Goal: Communication & Community: Answer question/provide support

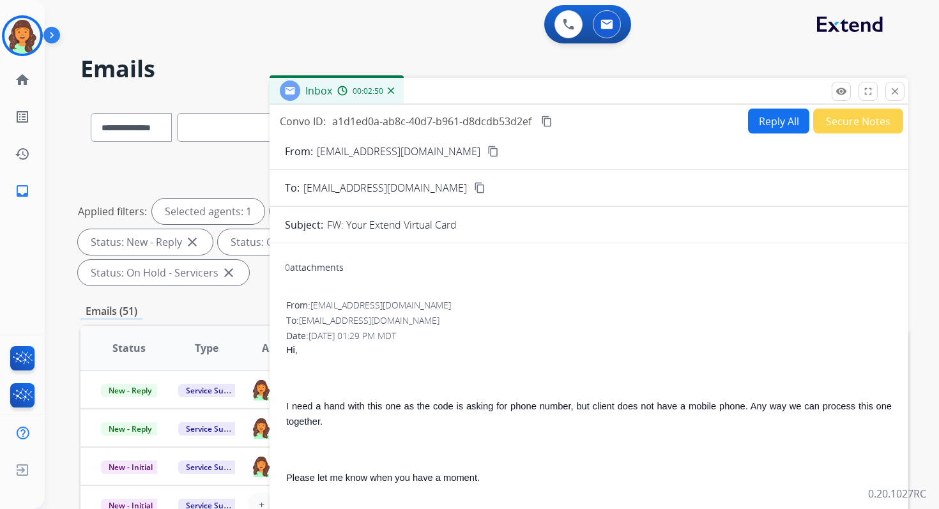
select select "**********"
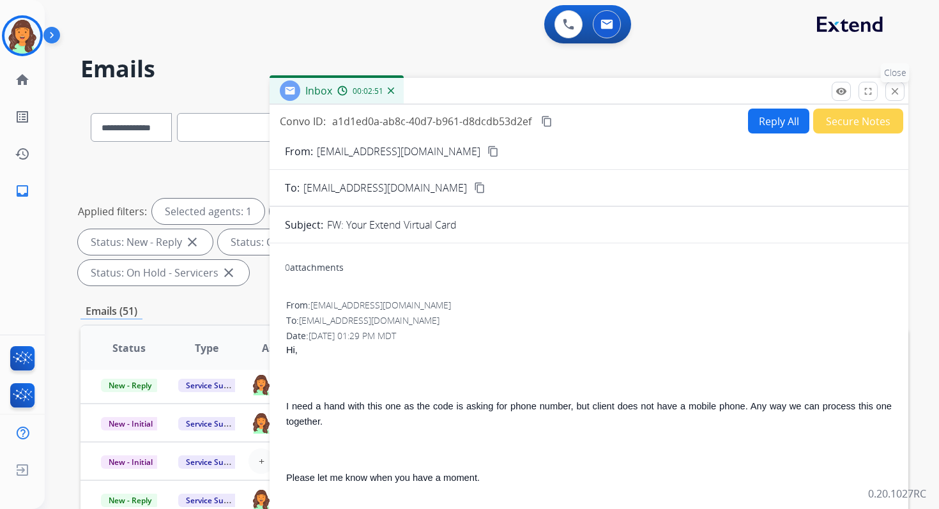
click at [899, 100] on button "close Close" at bounding box center [895, 91] width 19 height 19
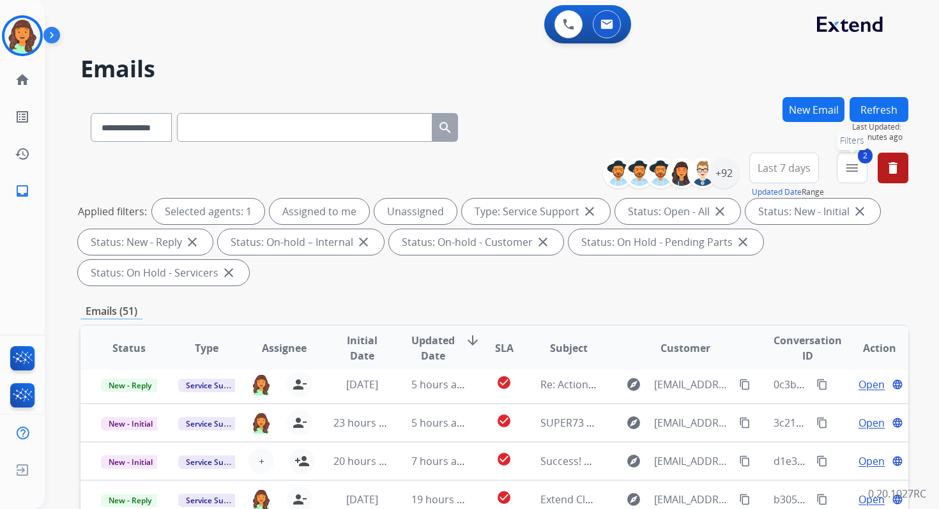
click at [852, 170] on mat-icon "menu" at bounding box center [852, 167] width 15 height 15
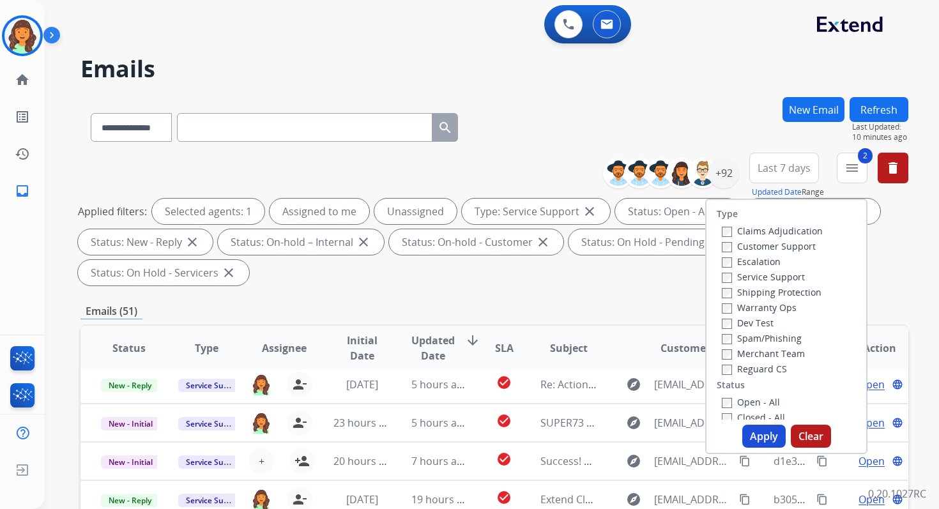
click at [768, 439] on button "Apply" at bounding box center [763, 436] width 43 height 23
select select "*"
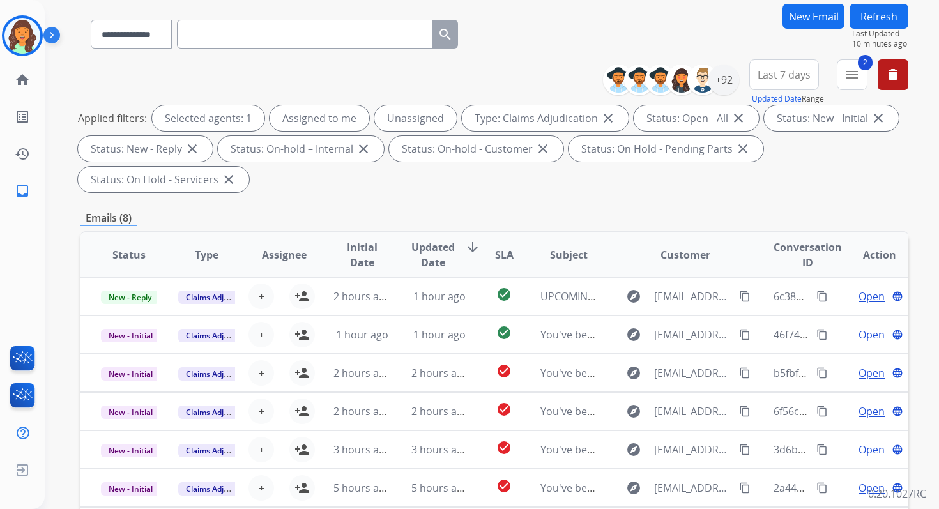
scroll to position [310, 0]
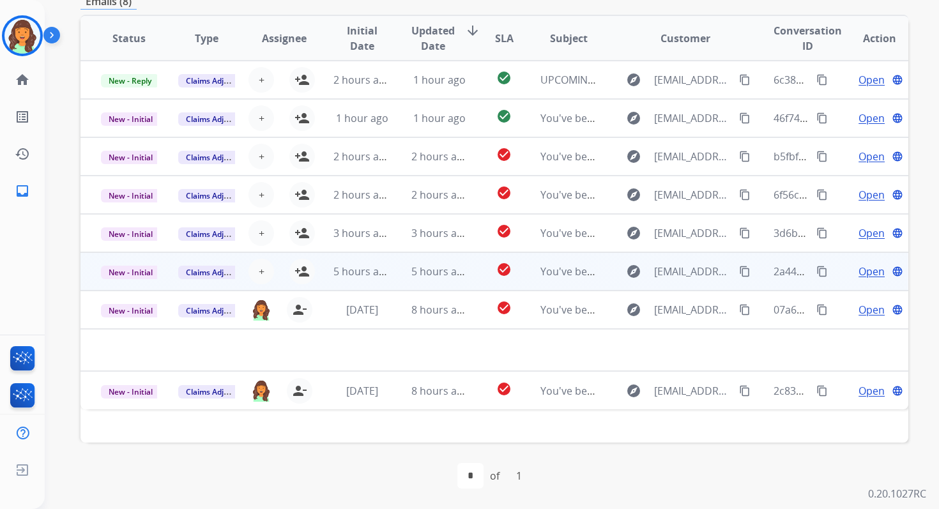
click at [398, 269] on td "5 hours ago" at bounding box center [429, 271] width 77 height 38
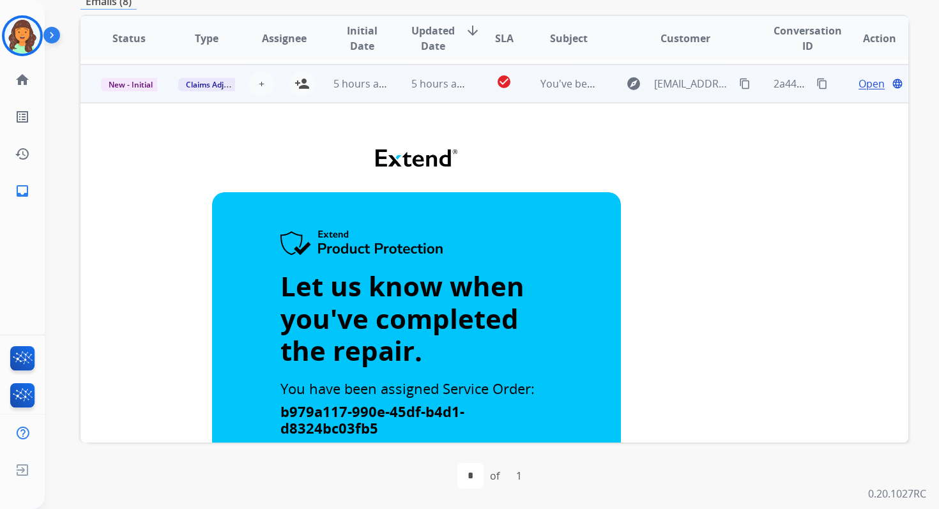
scroll to position [0, 0]
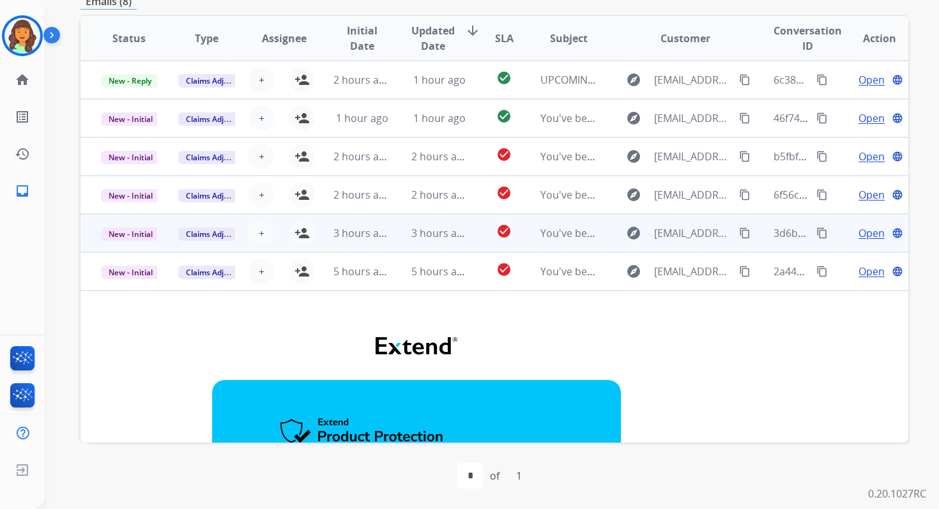
click at [402, 237] on td "3 hours ago" at bounding box center [429, 233] width 77 height 38
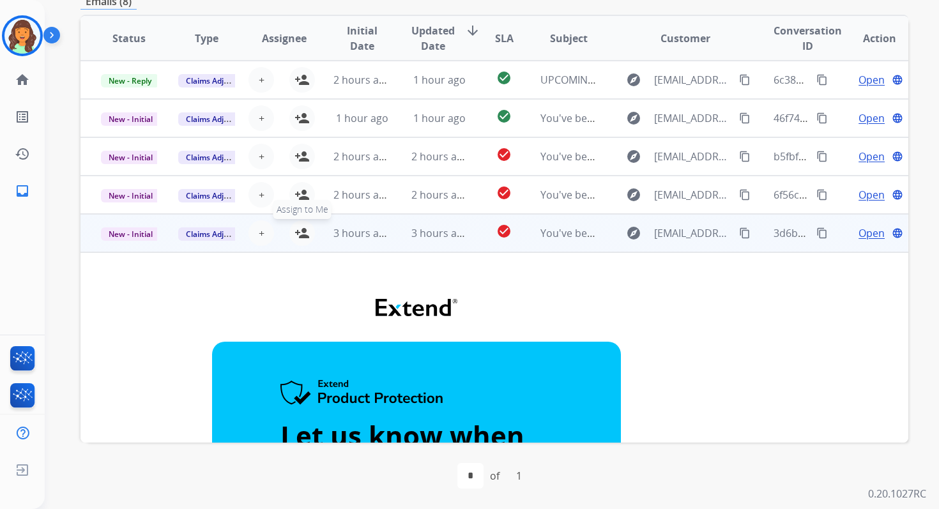
click at [298, 231] on mat-icon "person_add" at bounding box center [302, 233] width 15 height 15
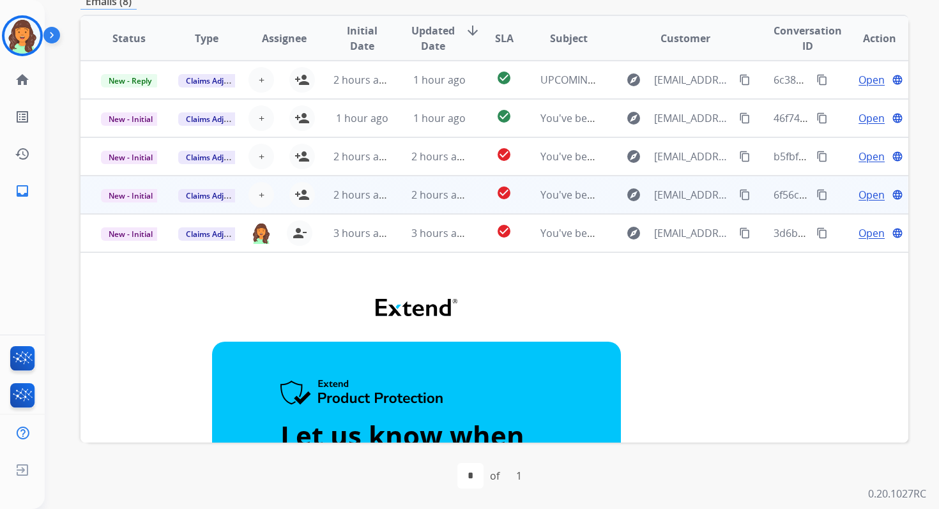
click at [376, 197] on span "2 hours ago" at bounding box center [363, 195] width 58 height 14
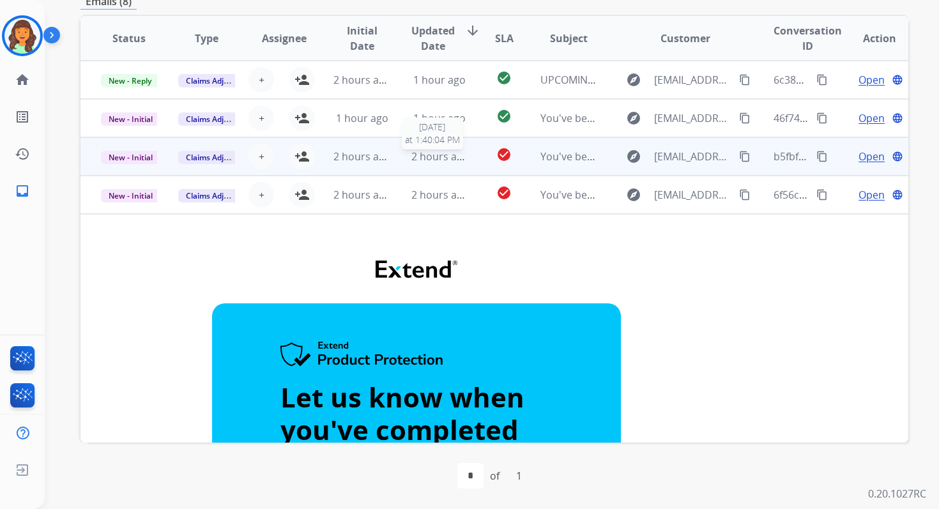
click at [421, 155] on span "2 hours ago" at bounding box center [441, 157] width 58 height 14
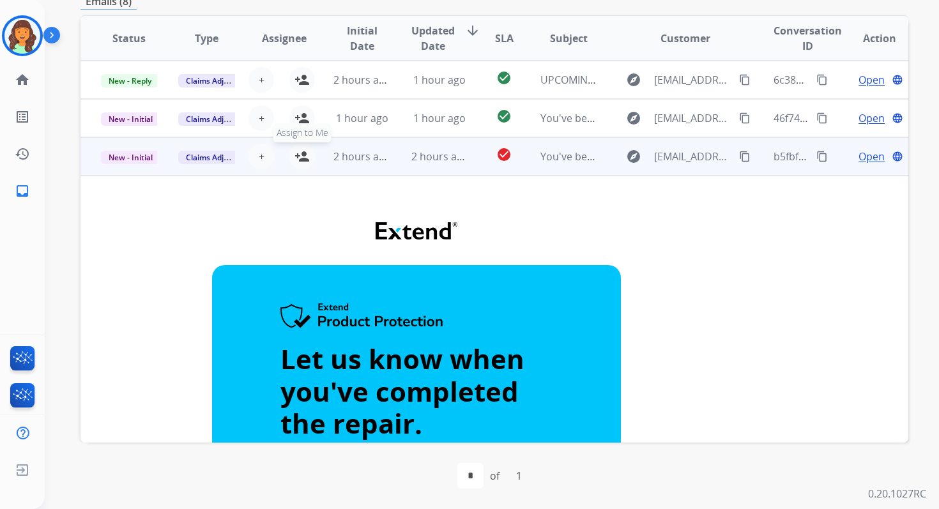
click at [299, 162] on mat-icon "person_add" at bounding box center [302, 156] width 15 height 15
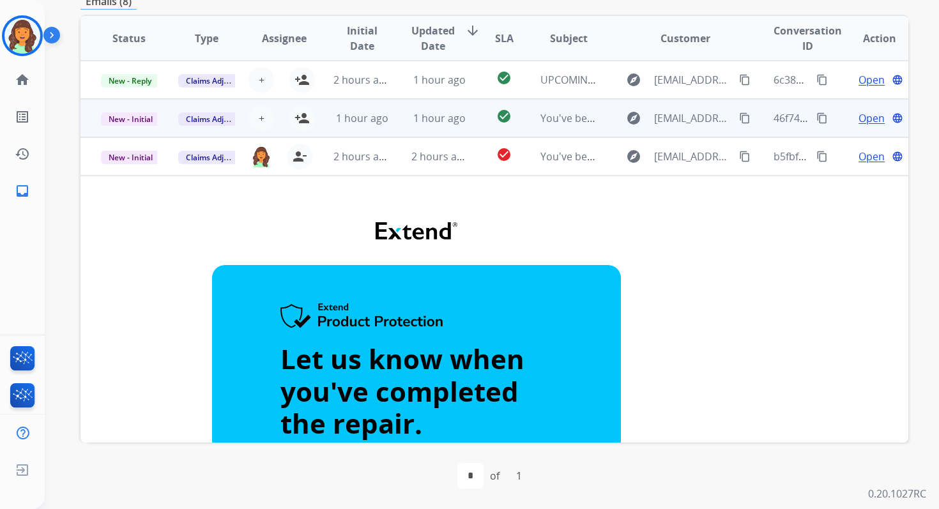
click at [396, 107] on td "1 hour ago" at bounding box center [429, 118] width 77 height 38
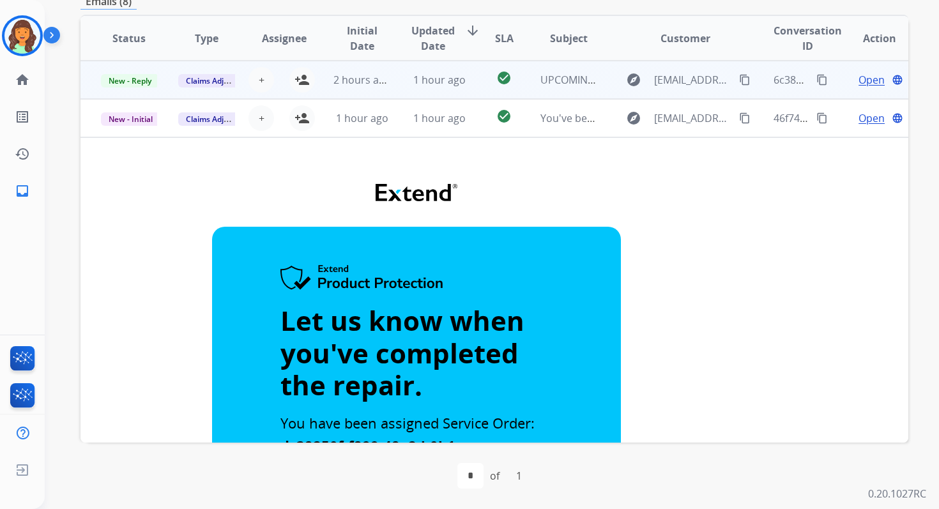
click at [404, 84] on td "1 hour ago" at bounding box center [429, 80] width 77 height 38
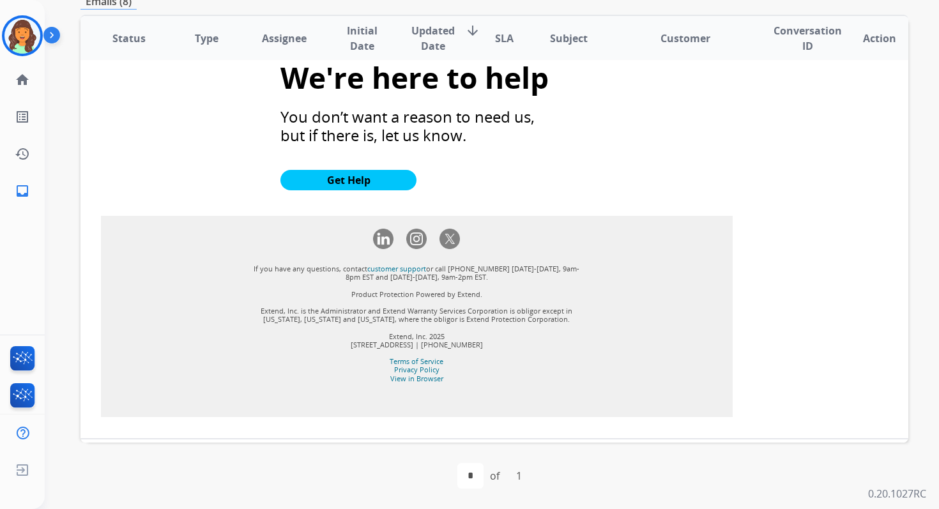
scroll to position [1125, 0]
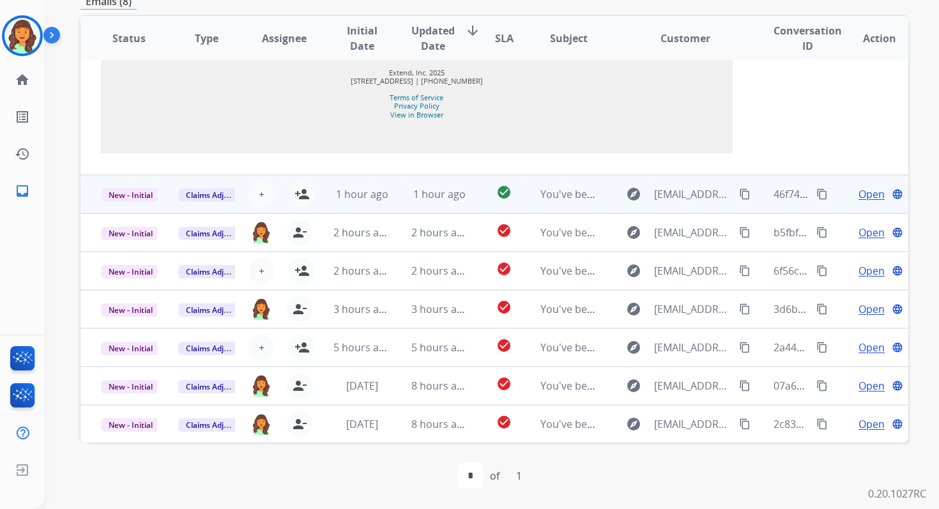
click at [396, 189] on td "1 hour ago" at bounding box center [429, 194] width 77 height 38
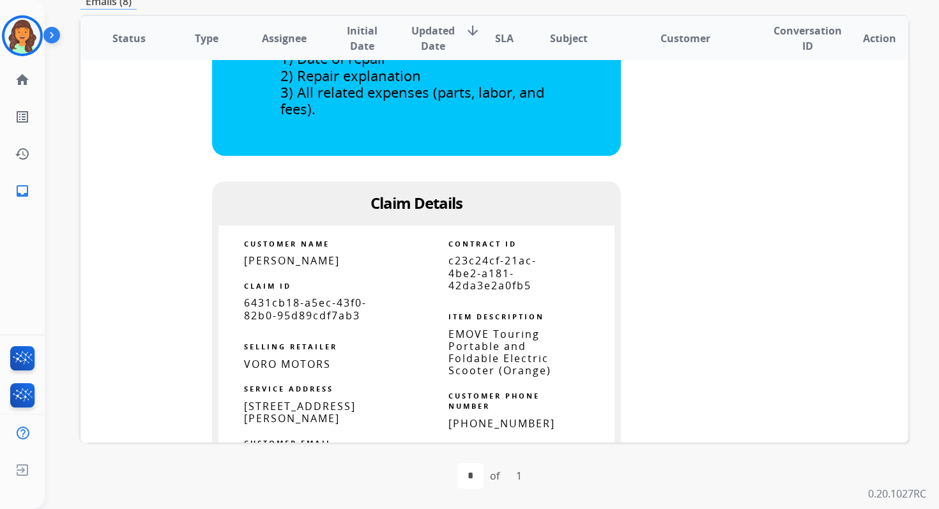
scroll to position [0, 0]
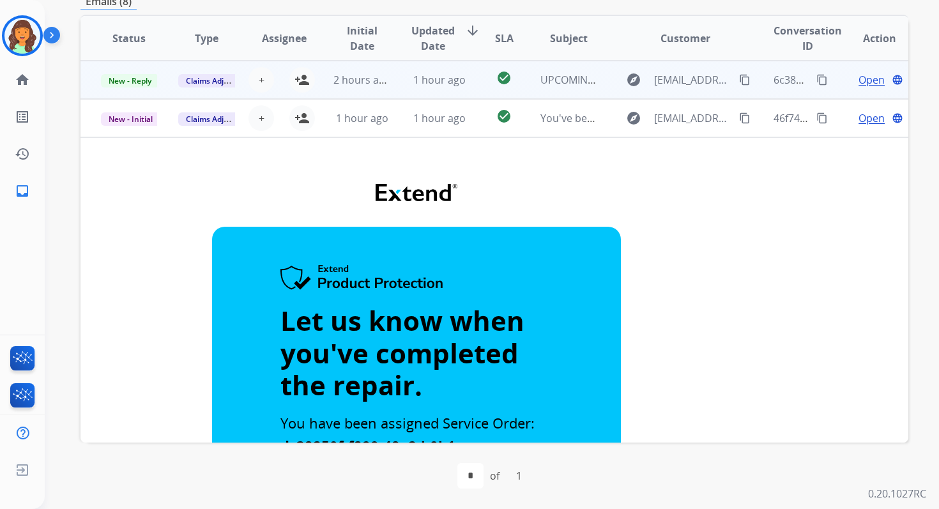
click at [302, 93] on div "+ Select agent person_add Assign to Me" at bounding box center [274, 80] width 77 height 36
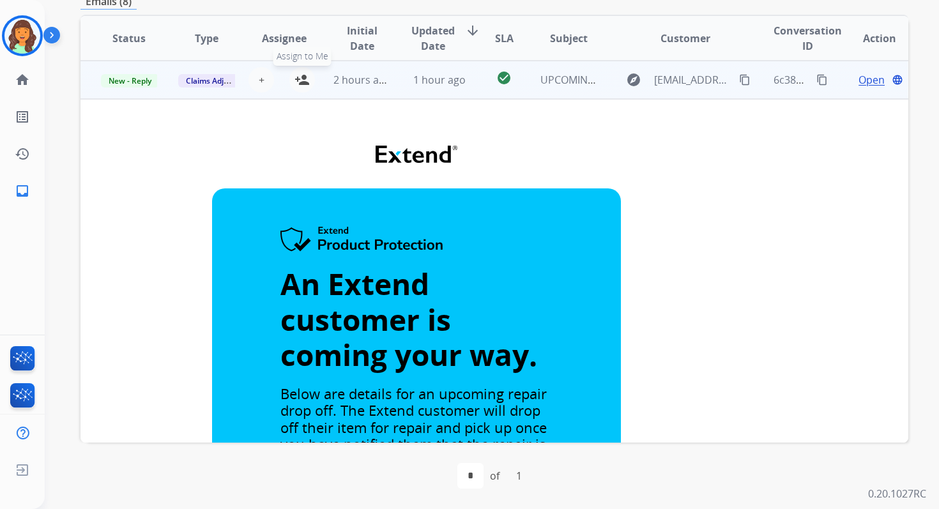
click at [301, 84] on mat-icon "person_add" at bounding box center [302, 79] width 15 height 15
click at [144, 82] on span "New - Reply" at bounding box center [130, 80] width 58 height 13
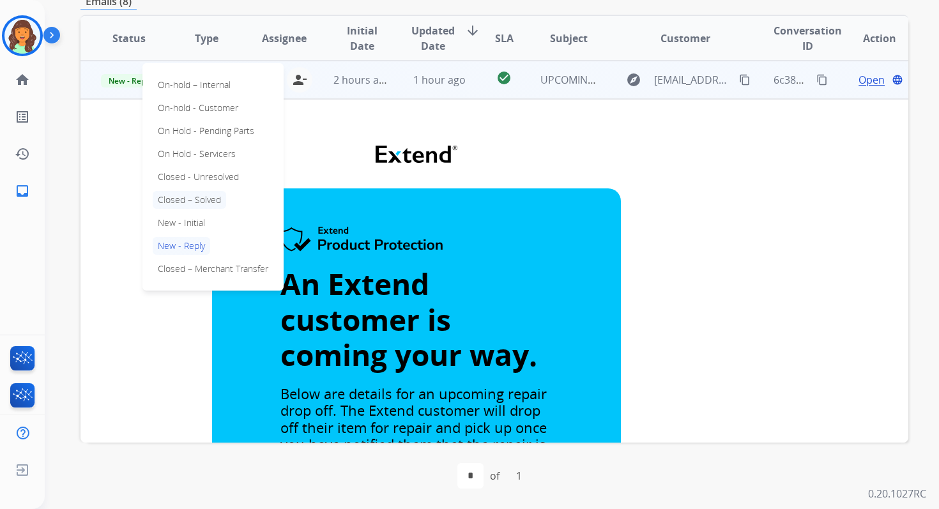
click at [180, 202] on p "Closed – Solved" at bounding box center [189, 200] width 73 height 18
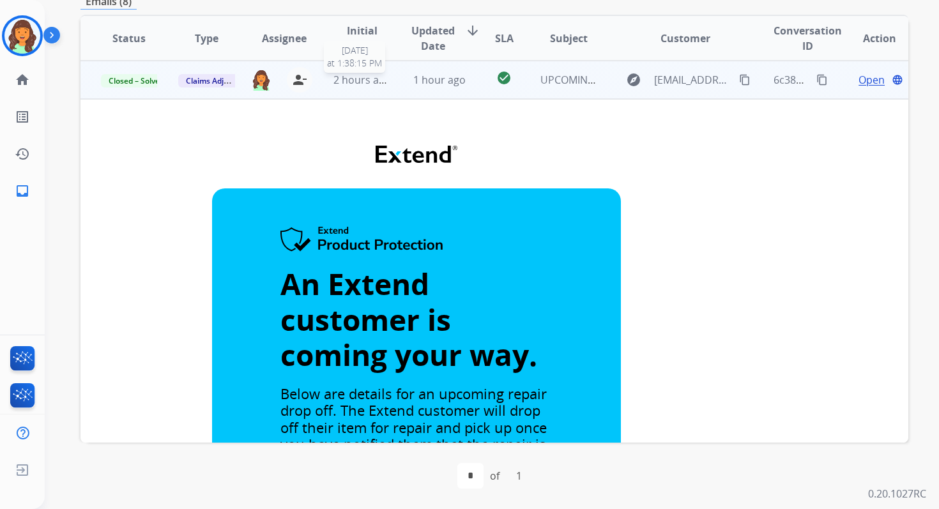
click at [362, 86] on div "2 hours ago" at bounding box center [362, 79] width 56 height 15
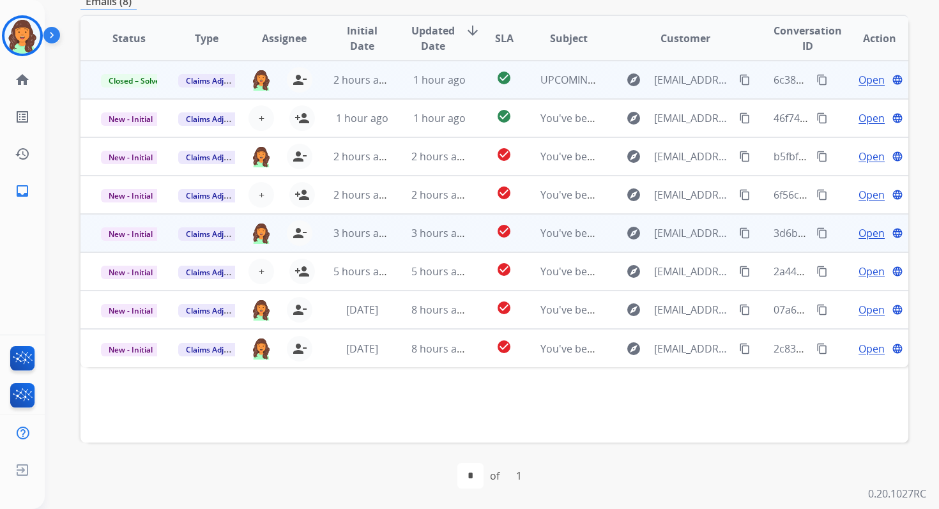
click at [398, 235] on td "3 hours ago" at bounding box center [429, 233] width 77 height 38
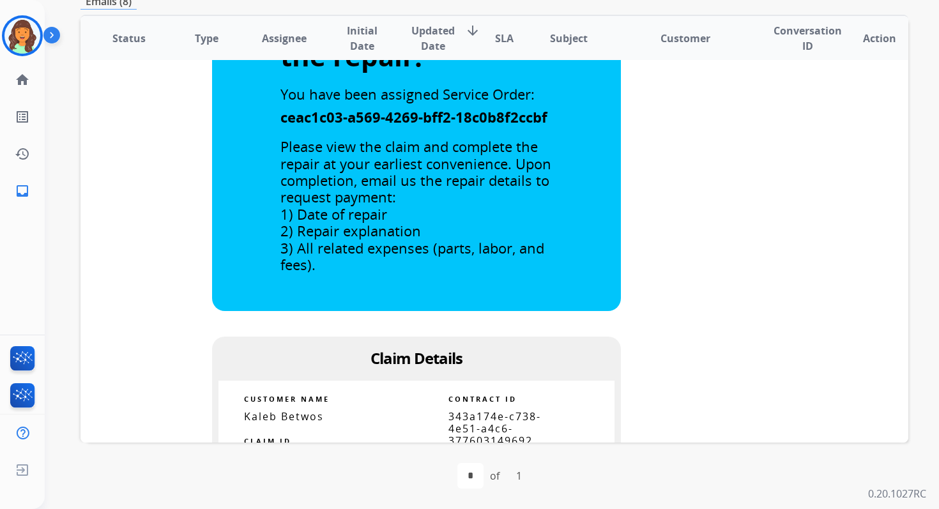
scroll to position [498, 0]
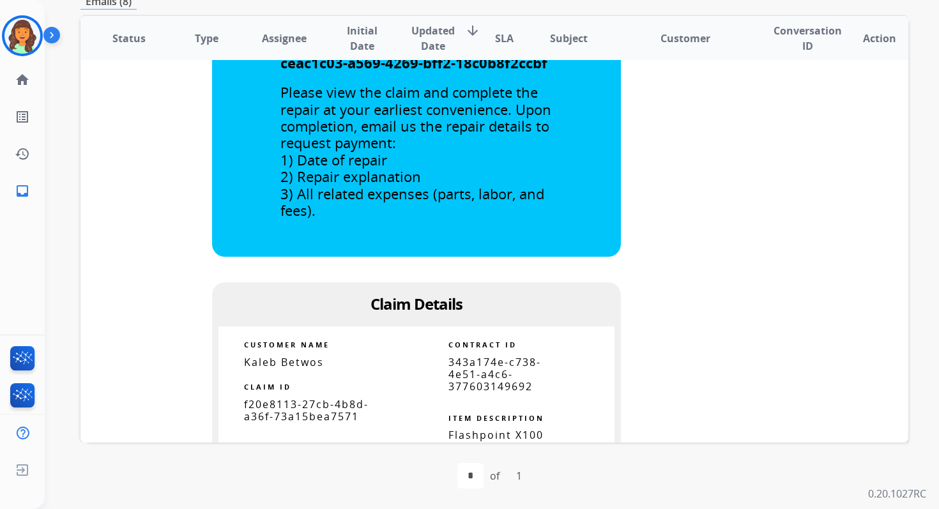
click at [472, 370] on span "343a174e-c738-4e51-a4c6-377603149692" at bounding box center [495, 374] width 93 height 38
copy tbody
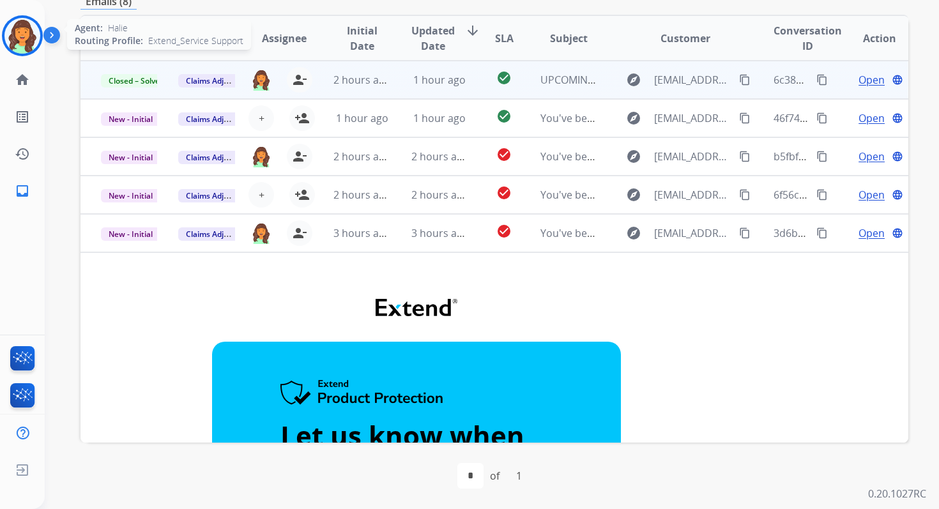
click at [13, 43] on img at bounding box center [22, 36] width 36 height 36
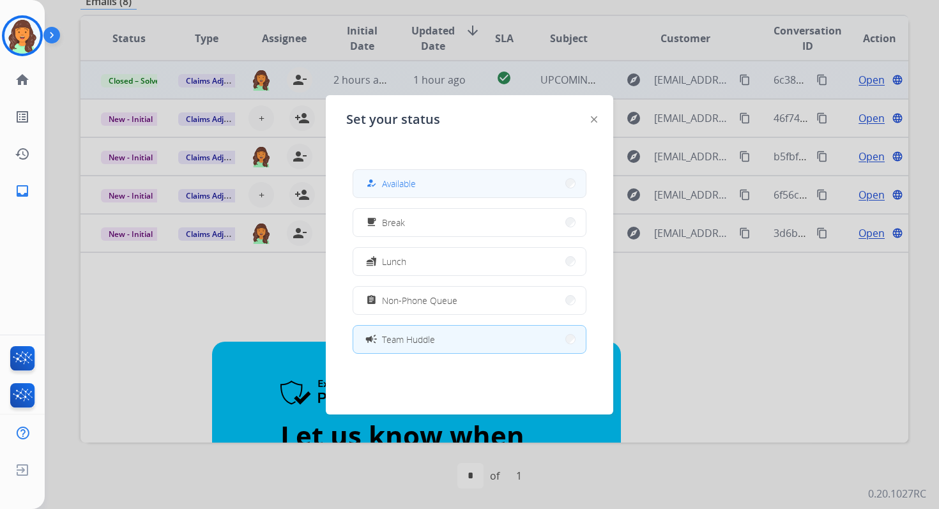
click at [404, 188] on span "Available" at bounding box center [399, 183] width 34 height 13
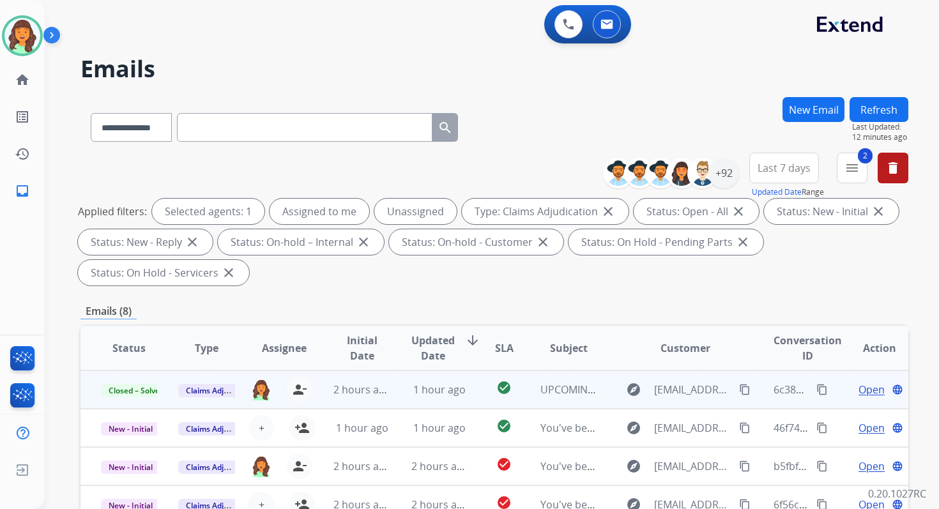
click at [220, 124] on input "text" at bounding box center [305, 127] width 256 height 29
paste input "**********"
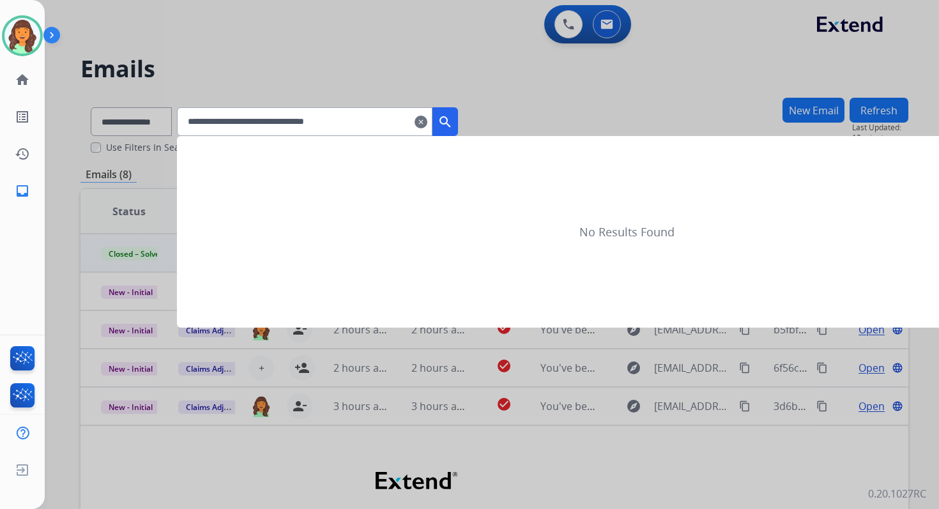
type input "**********"
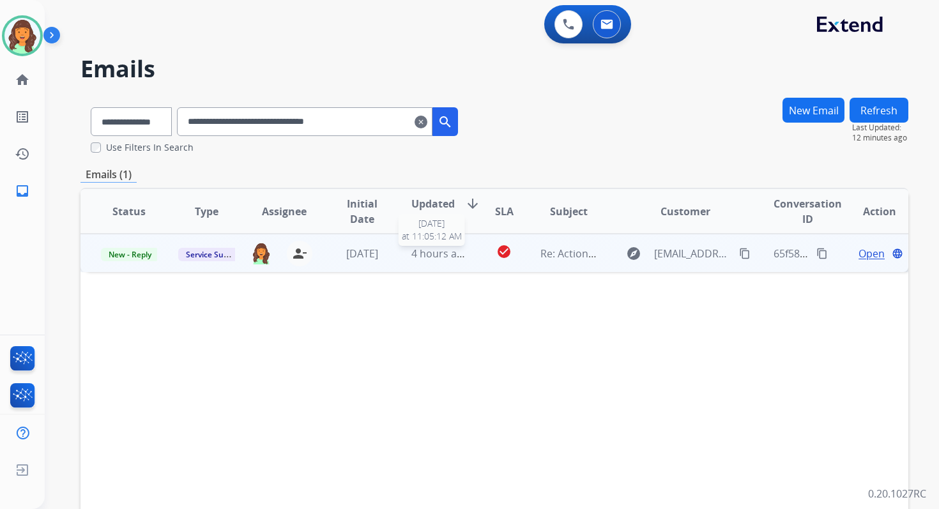
click at [436, 254] on span "4 hours ago" at bounding box center [441, 254] width 58 height 14
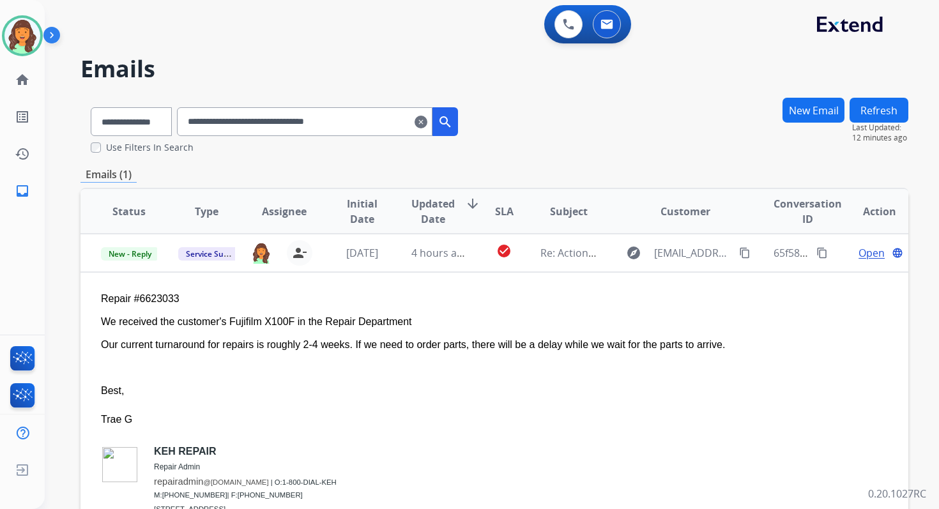
click at [323, 124] on input "**********" at bounding box center [305, 121] width 256 height 29
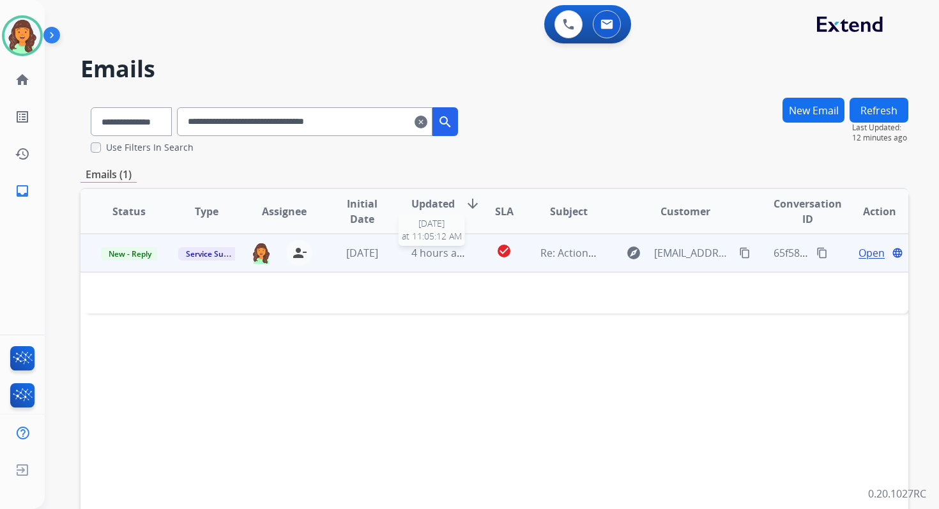
click at [412, 245] on div "4 hours ago" at bounding box center [440, 252] width 56 height 15
click at [415, 251] on span "4 hours ago" at bounding box center [441, 254] width 58 height 14
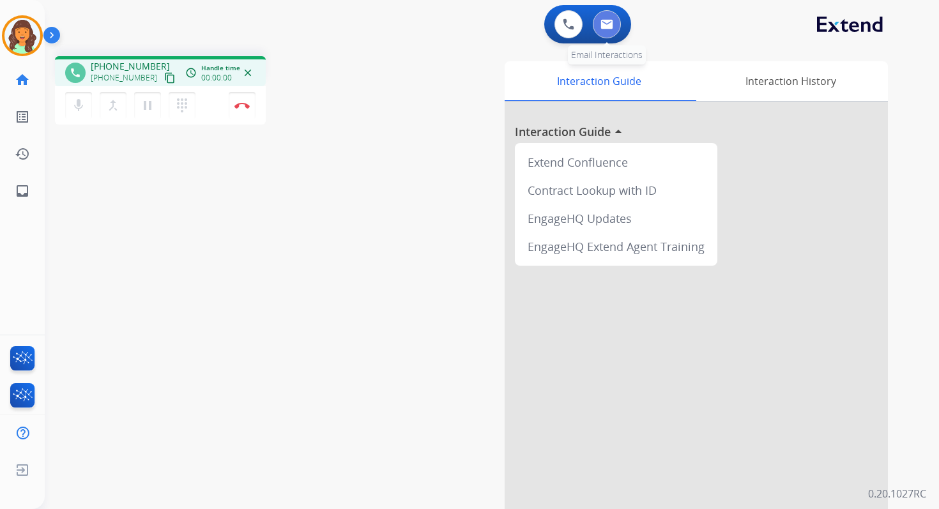
click at [610, 26] on img at bounding box center [607, 24] width 13 height 10
select select "**********"
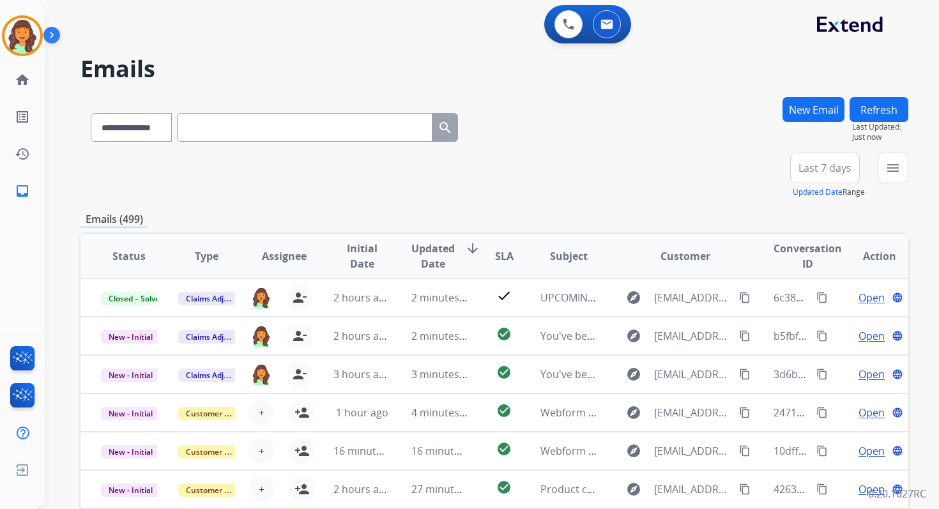
click at [290, 133] on input "text" at bounding box center [305, 127] width 256 height 29
paste input "**********"
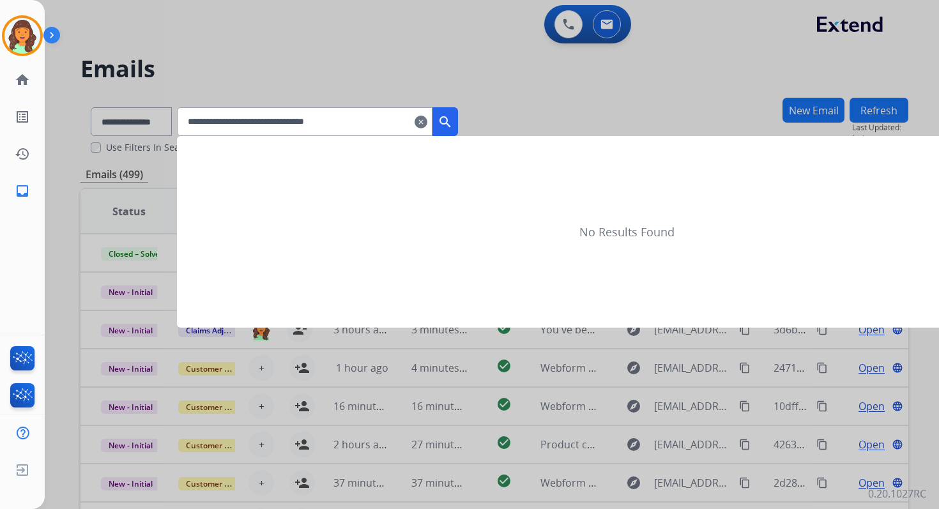
type input "**********"
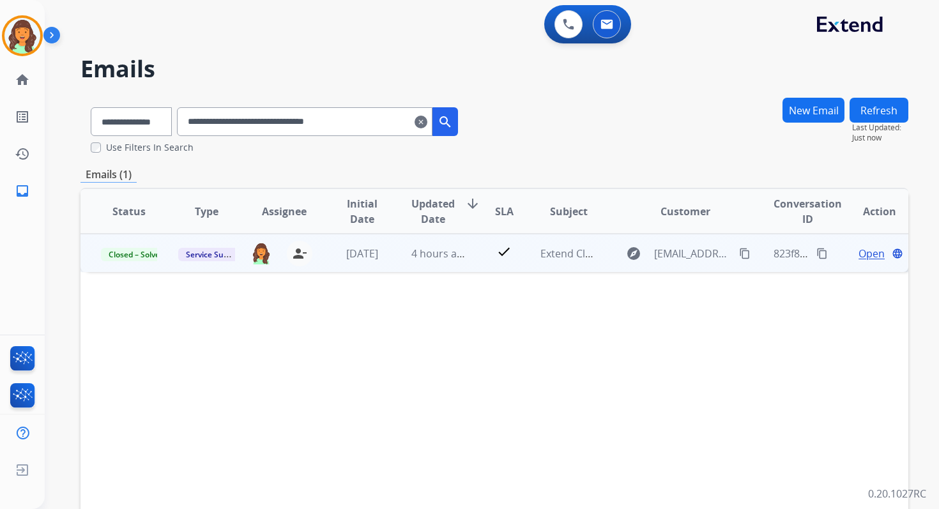
click at [866, 259] on span "Open" at bounding box center [872, 253] width 26 height 15
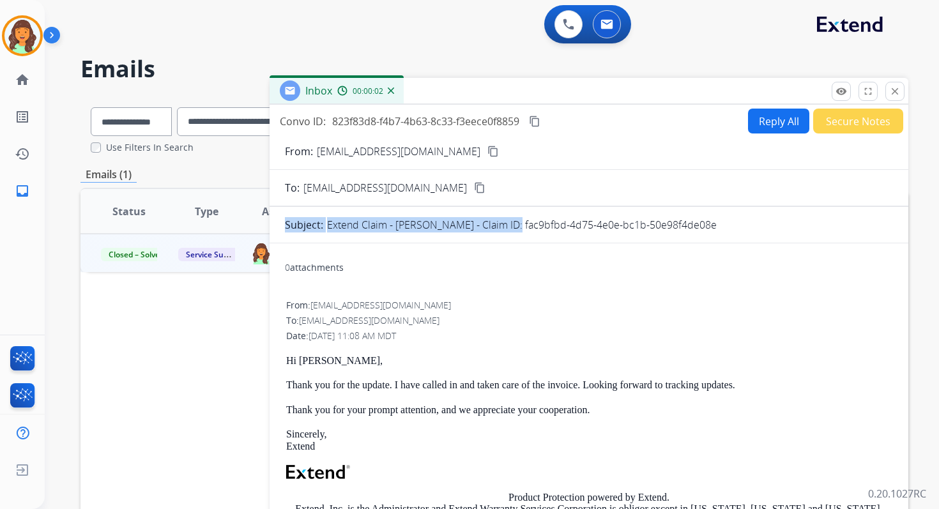
drag, startPoint x: 493, startPoint y: 224, endPoint x: 721, endPoint y: 238, distance: 228.5
copy div "Subject: Extend Claim - [PERSON_NAME] - Claim ID:"
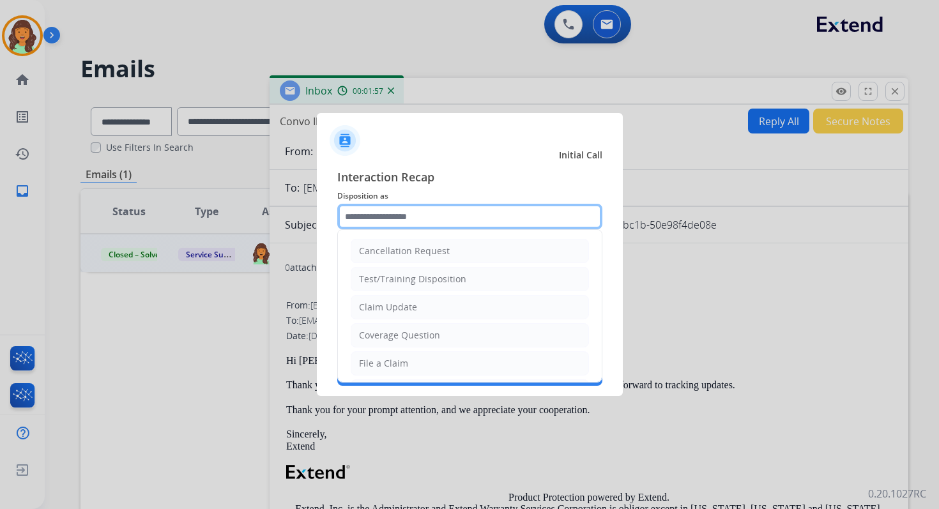
click at [420, 226] on input "text" at bounding box center [469, 217] width 265 height 26
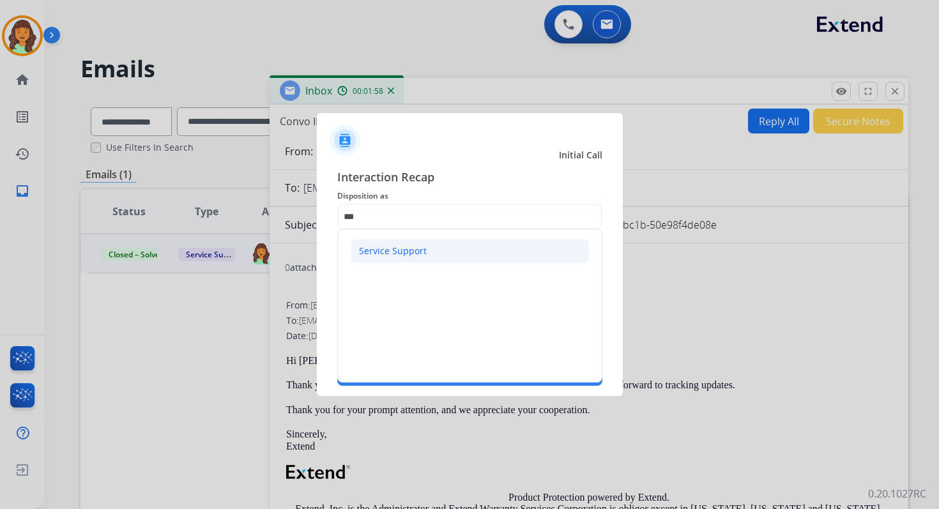
click at [418, 254] on div "Service Support" at bounding box center [393, 251] width 68 height 13
type input "**********"
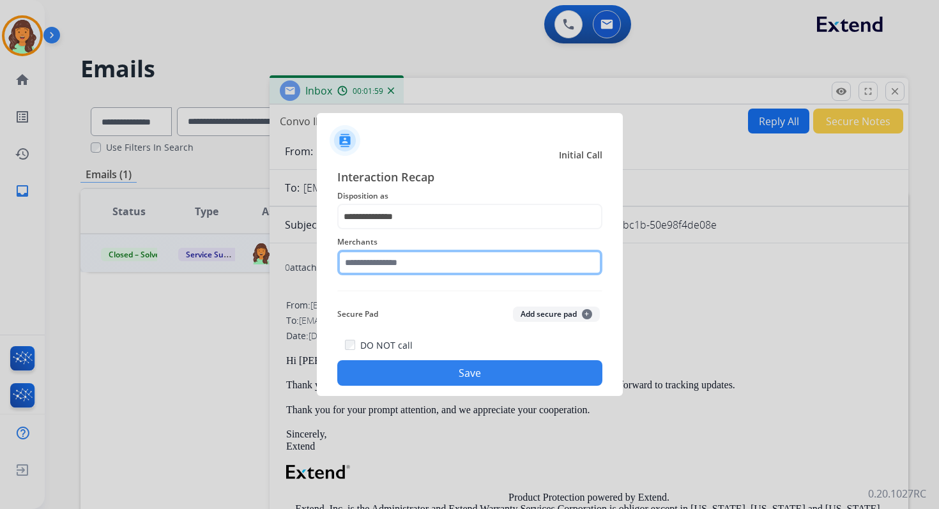
click at [418, 254] on input "text" at bounding box center [469, 263] width 265 height 26
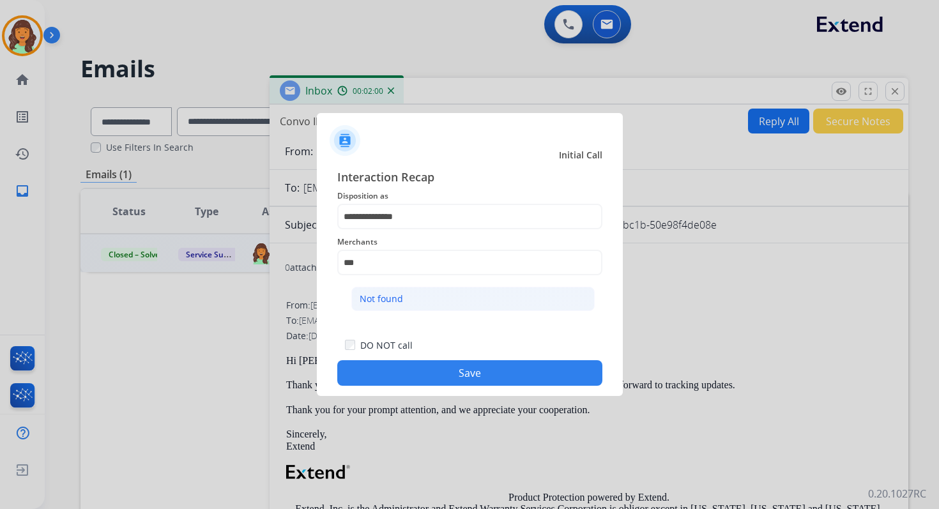
click at [430, 305] on li "Not found" at bounding box center [472, 299] width 243 height 24
type input "*********"
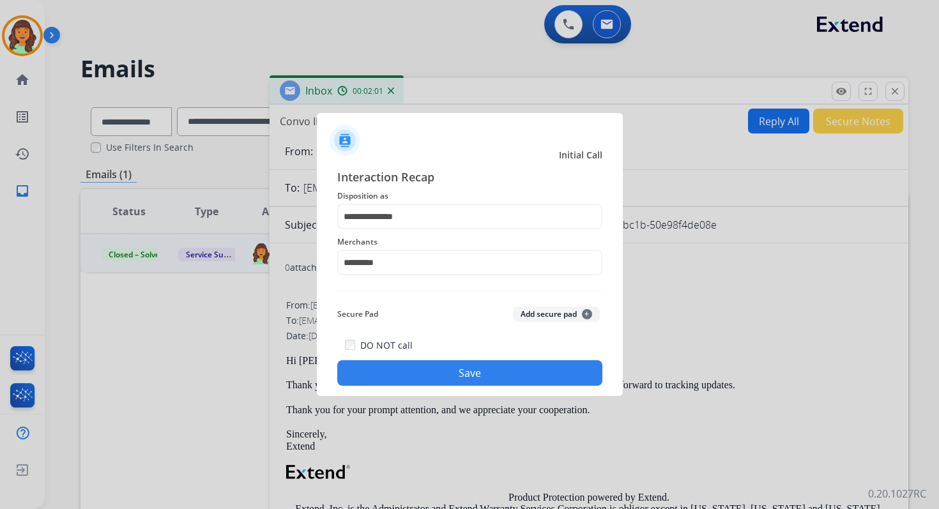
click at [493, 374] on button "Save" at bounding box center [469, 373] width 265 height 26
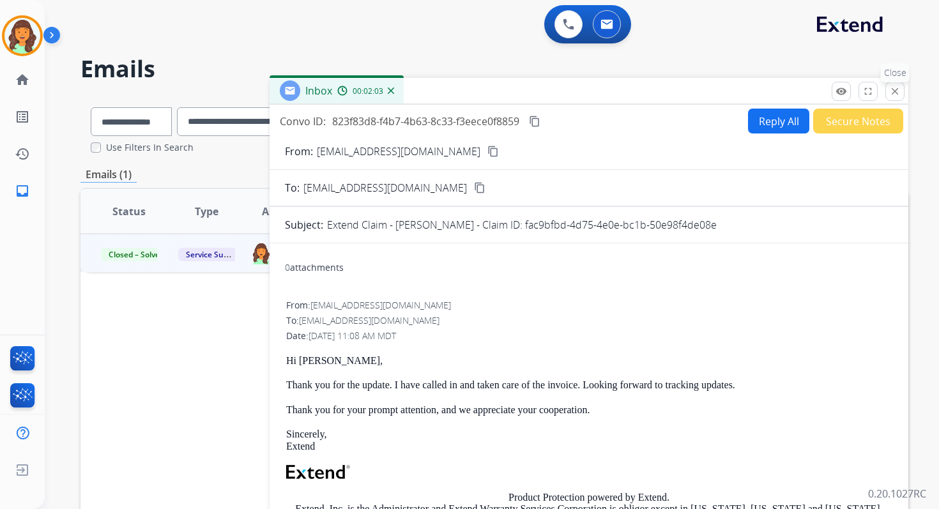
click at [895, 89] on mat-icon "close" at bounding box center [895, 92] width 12 height 12
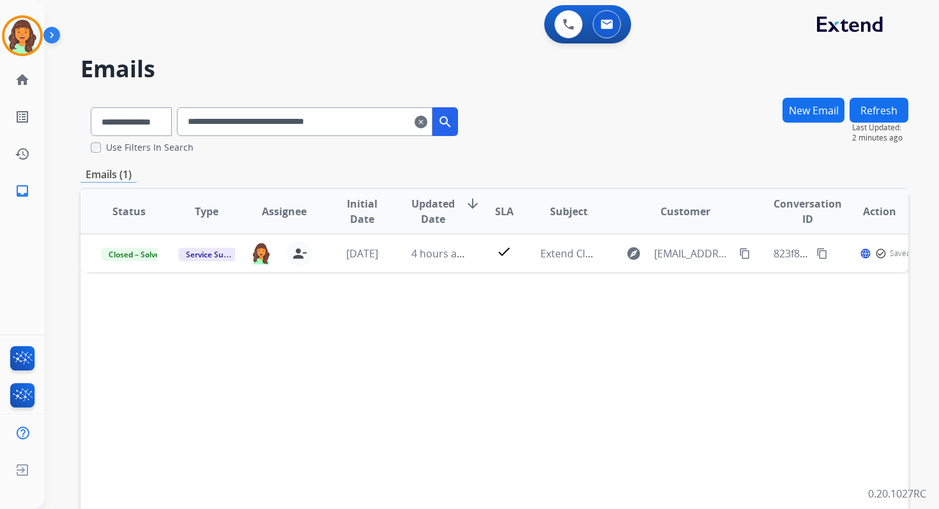
click at [227, 120] on input "**********" at bounding box center [305, 121] width 256 height 29
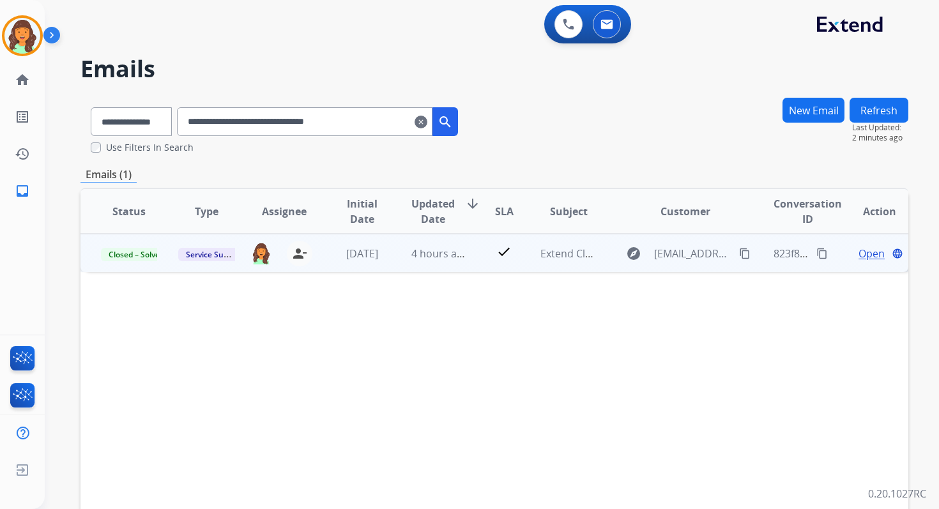
click at [859, 251] on span "Open" at bounding box center [872, 253] width 26 height 15
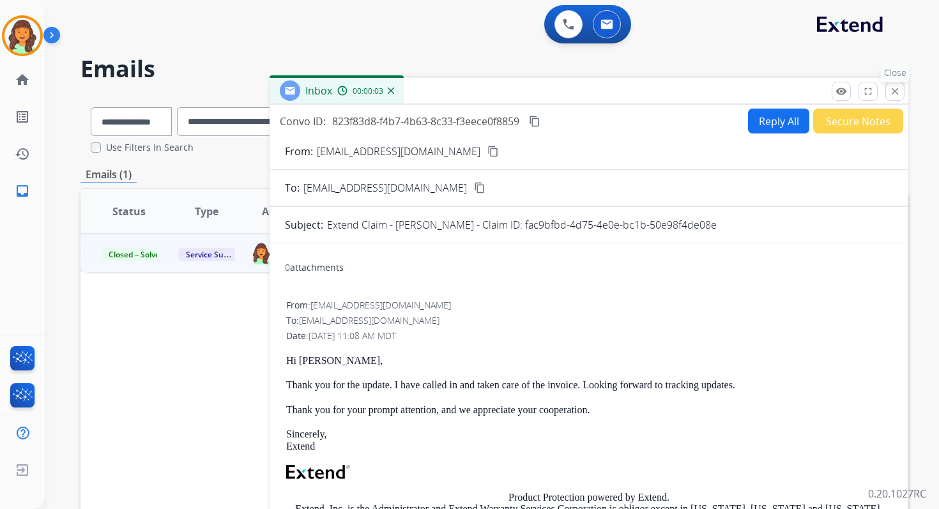
click at [895, 87] on mat-icon "close" at bounding box center [895, 92] width 12 height 12
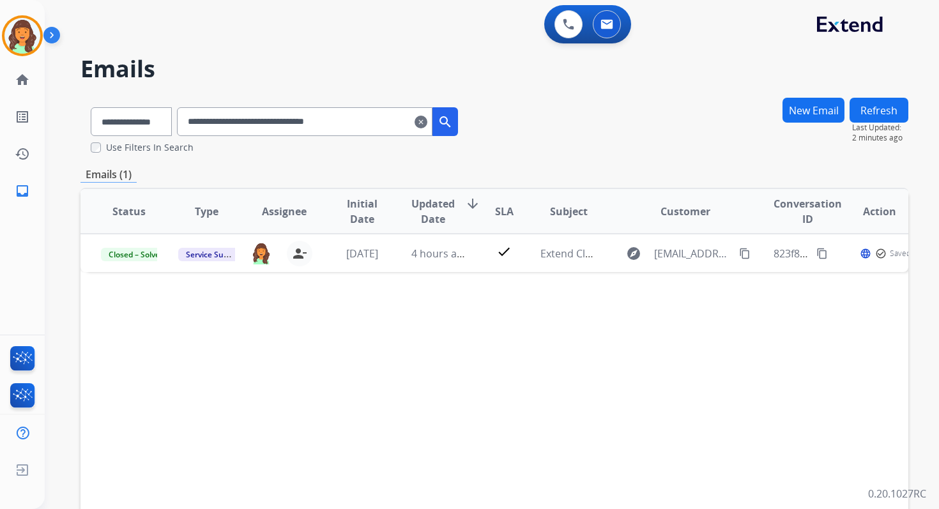
click at [427, 120] on mat-icon "clear" at bounding box center [421, 121] width 13 height 15
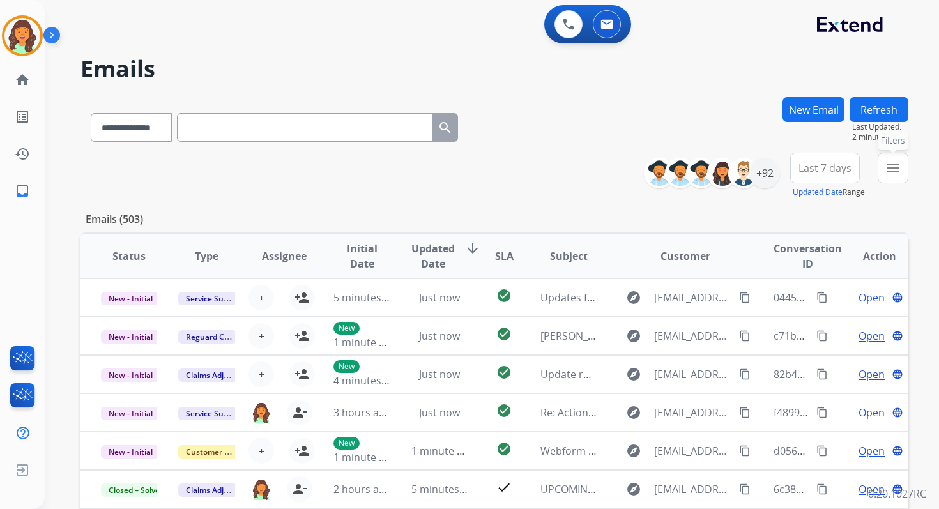
click at [904, 172] on button "menu Filters" at bounding box center [893, 168] width 31 height 31
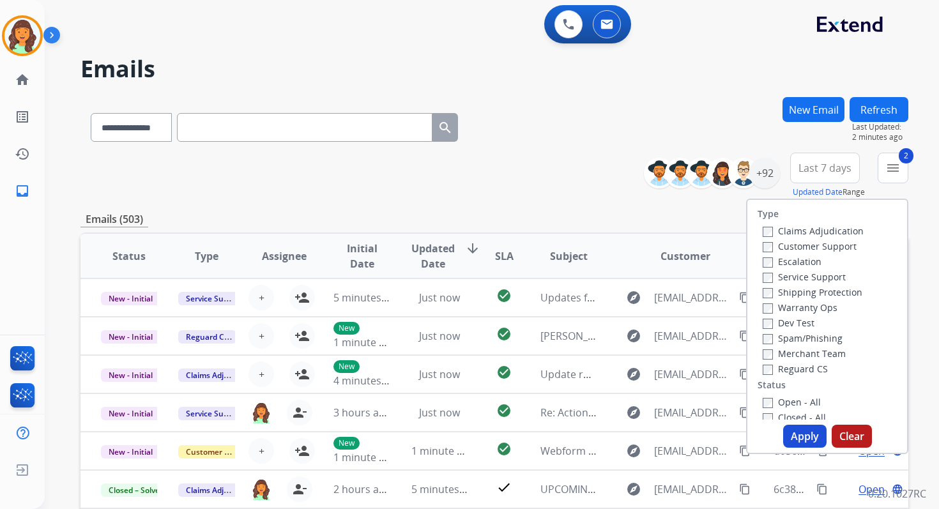
click at [787, 427] on button "Apply" at bounding box center [804, 436] width 43 height 23
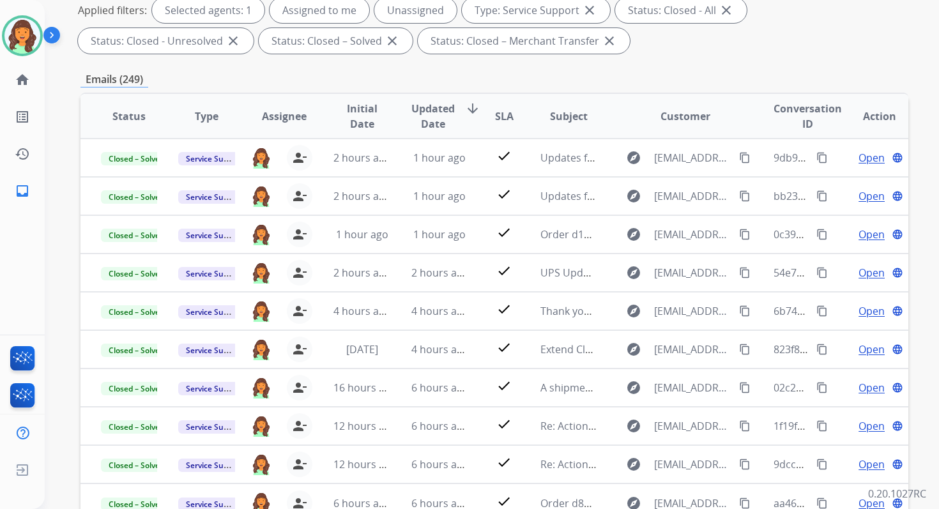
scroll to position [279, 0]
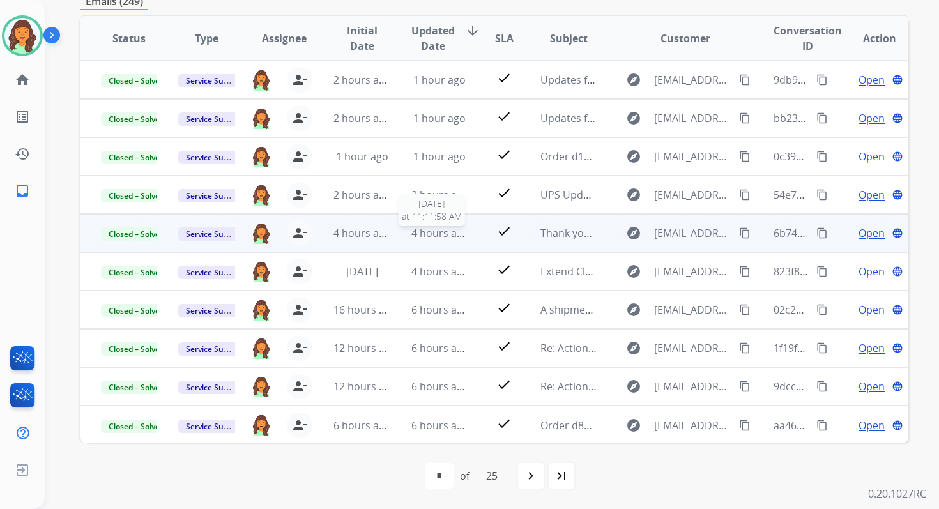
click at [427, 240] on div "4 hours ago" at bounding box center [440, 233] width 56 height 15
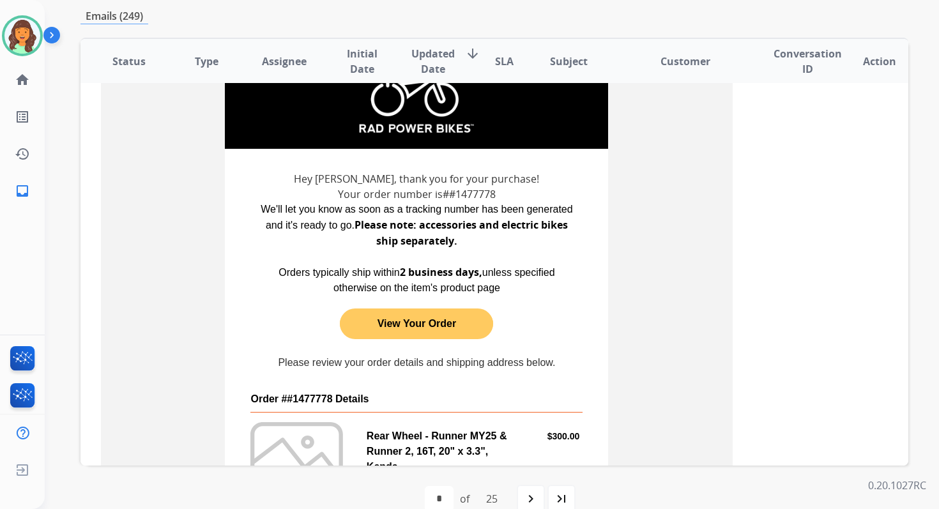
scroll to position [240, 0]
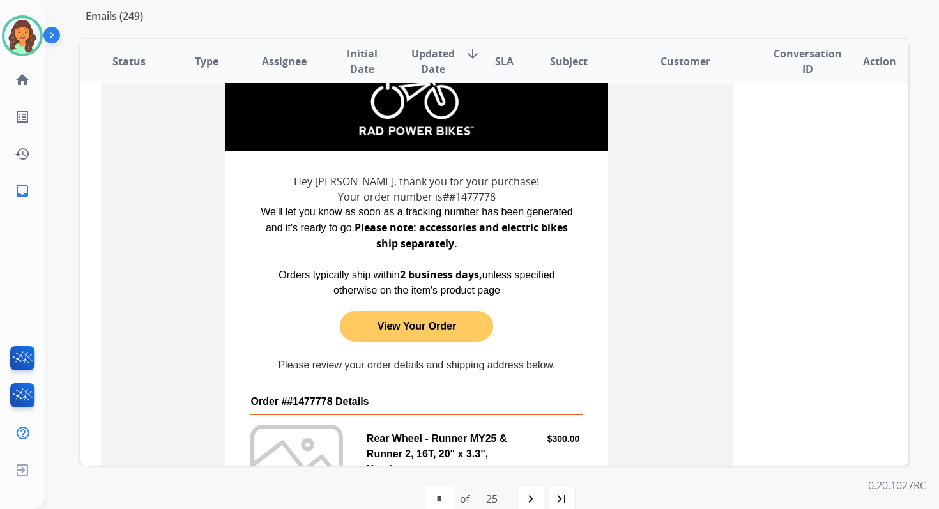
click at [427, 327] on link "View Your Order" at bounding box center [416, 326] width 153 height 25
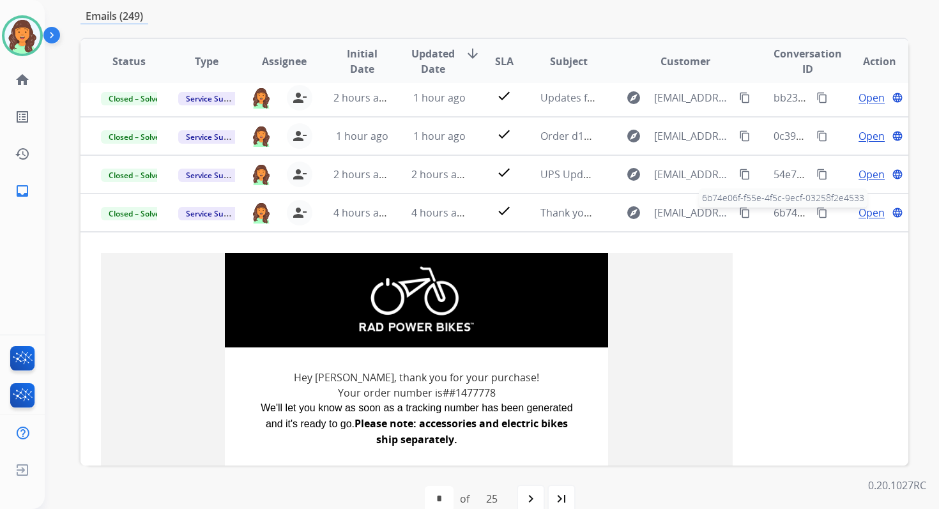
scroll to position [24, 0]
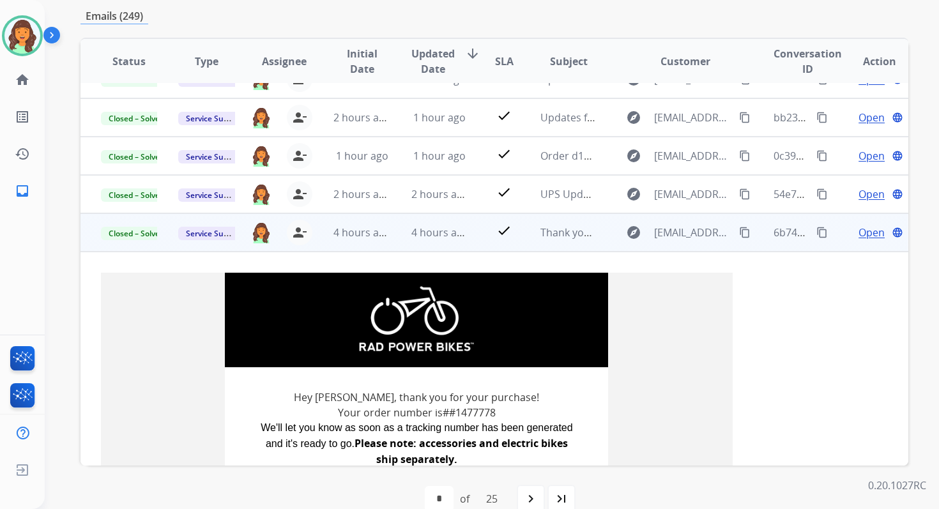
click at [865, 226] on span "Open" at bounding box center [872, 232] width 26 height 15
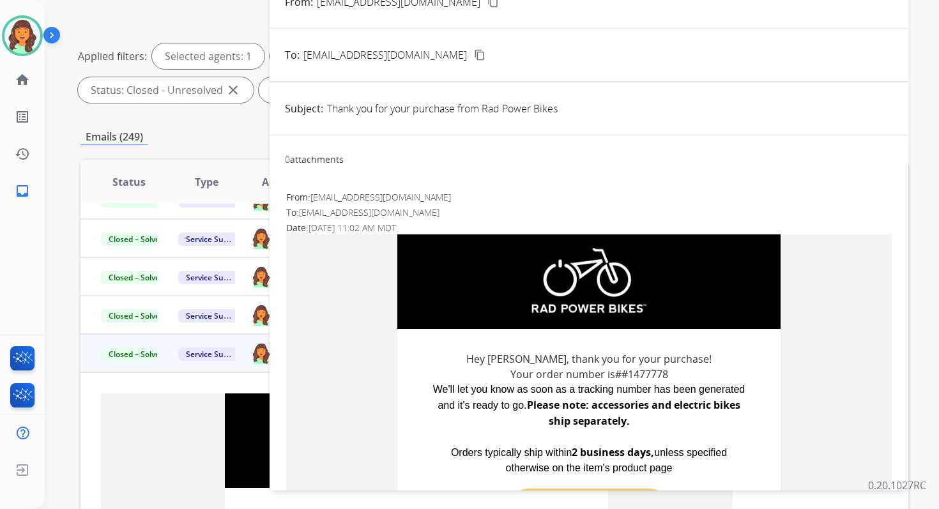
scroll to position [0, 0]
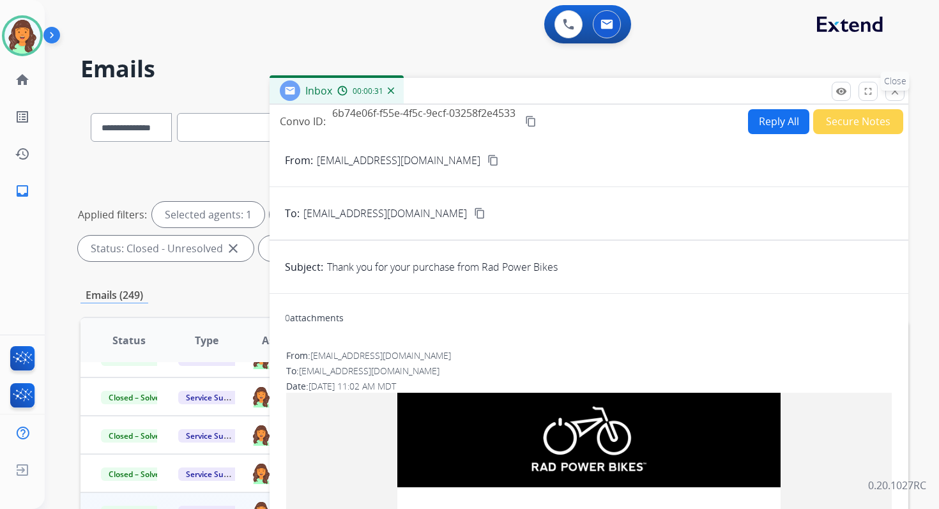
click at [895, 87] on p "Close" at bounding box center [895, 81] width 29 height 19
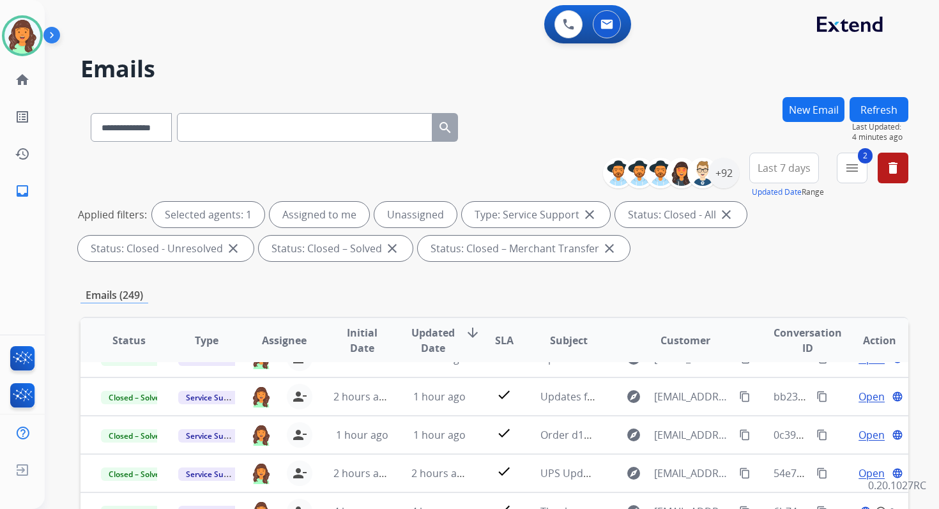
scroll to position [302, 0]
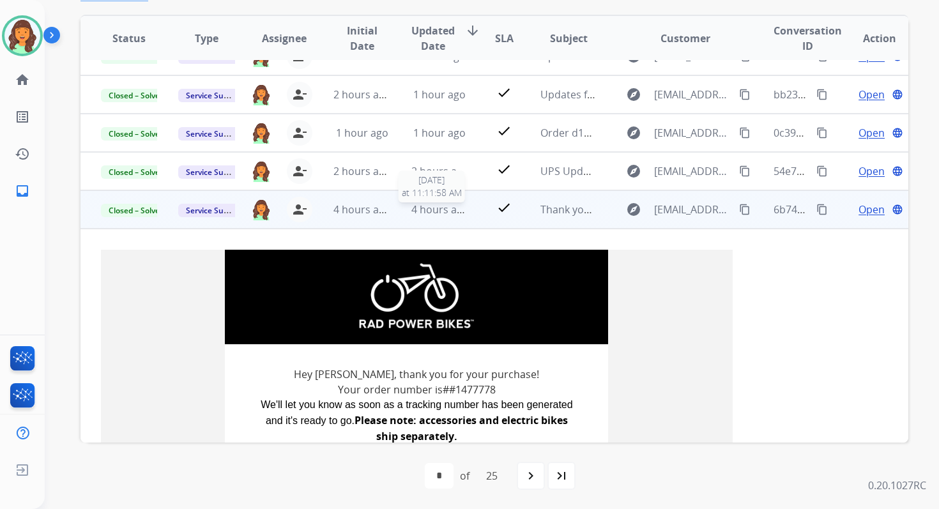
click at [426, 208] on span "4 hours ago" at bounding box center [441, 210] width 58 height 14
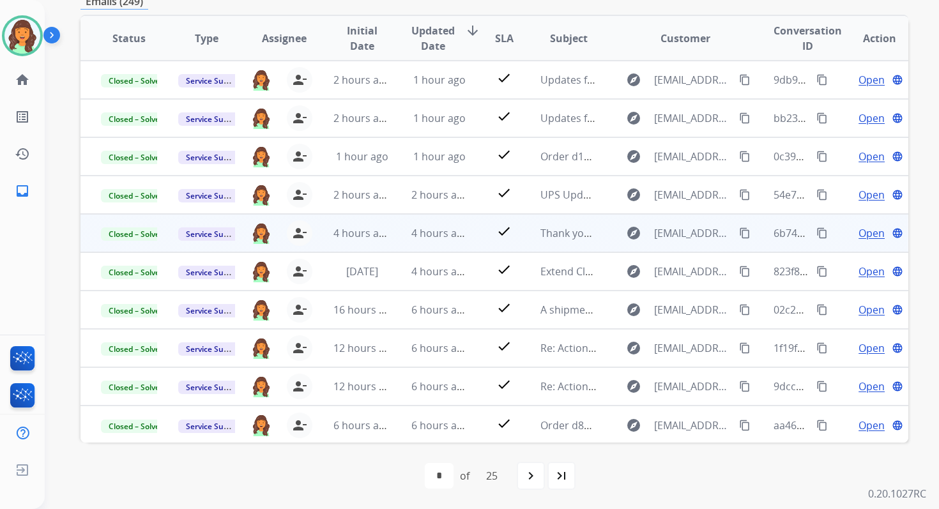
scroll to position [4, 0]
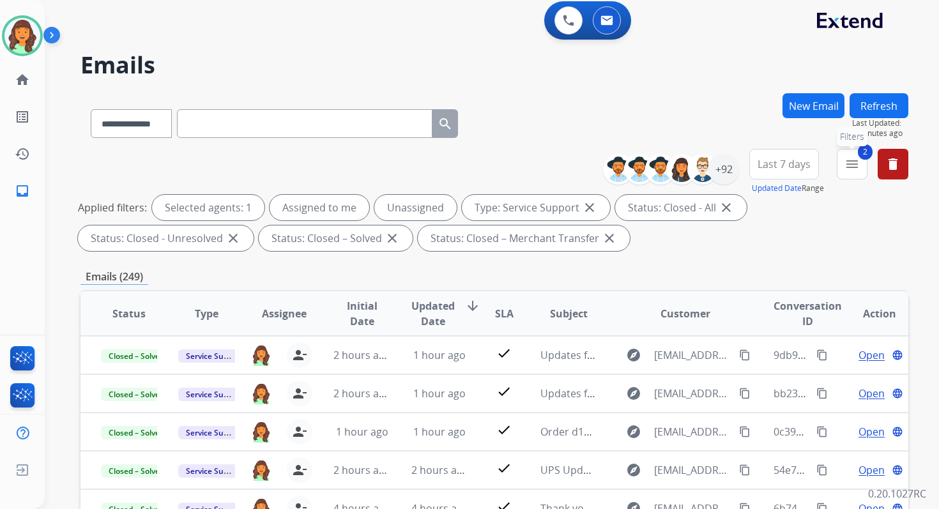
click at [850, 167] on mat-icon "menu" at bounding box center [852, 164] width 15 height 15
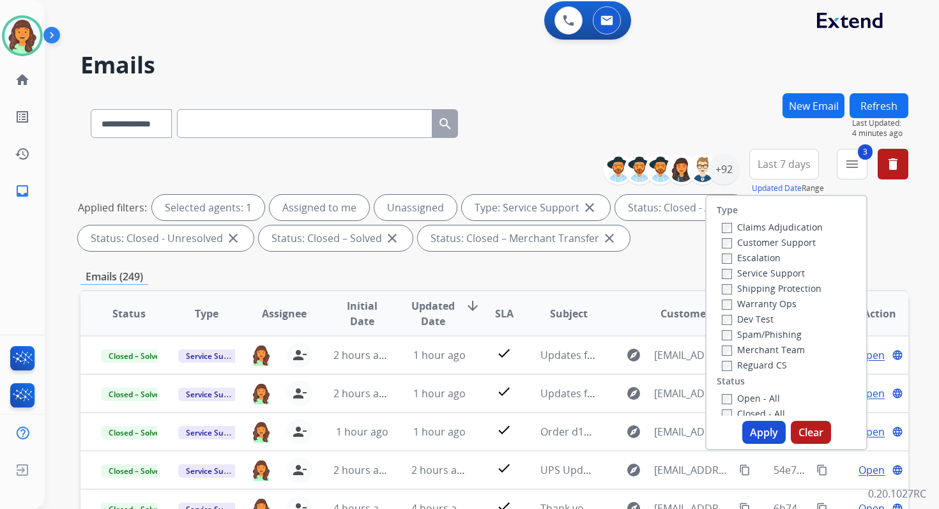
click at [722, 407] on div "Closed - All" at bounding box center [789, 413] width 134 height 15
click at [742, 428] on button "Apply" at bounding box center [763, 432] width 43 height 23
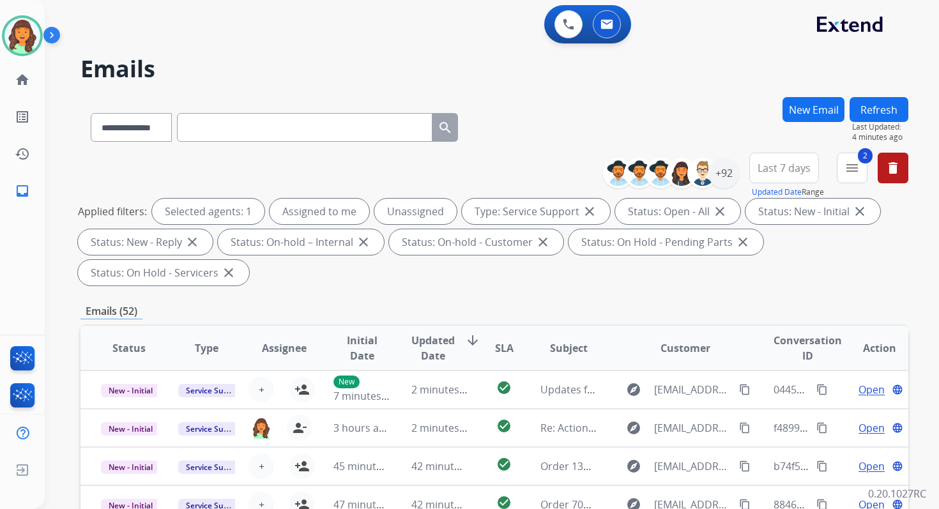
scroll to position [310, 0]
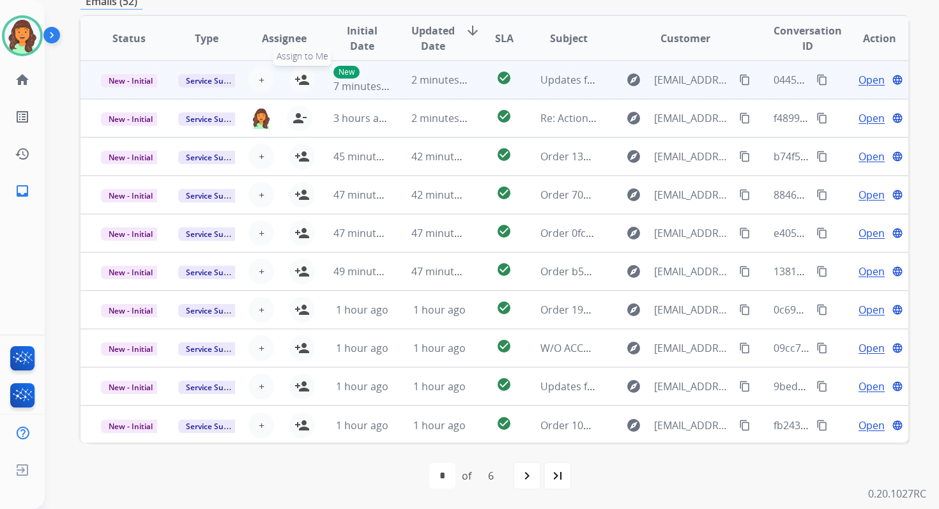
click at [302, 78] on mat-icon "person_add" at bounding box center [302, 79] width 15 height 15
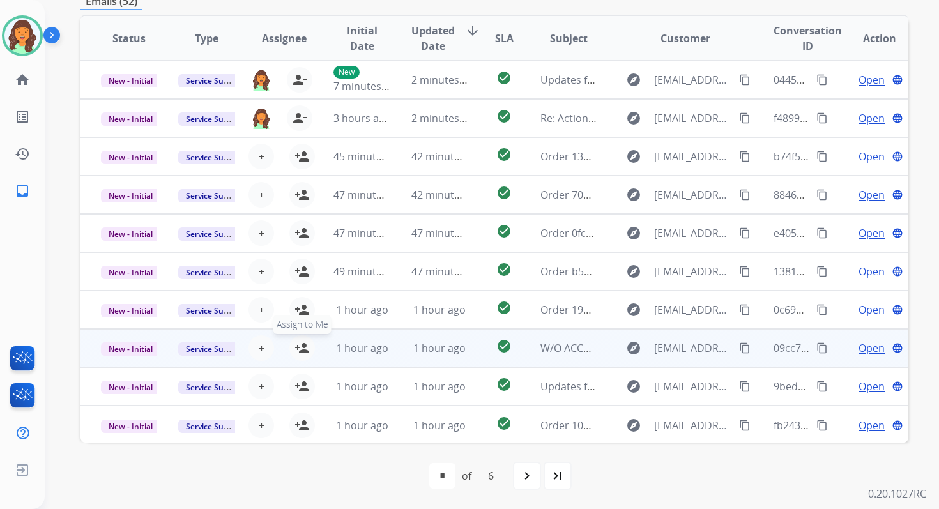
click at [300, 350] on mat-icon "person_add" at bounding box center [302, 348] width 15 height 15
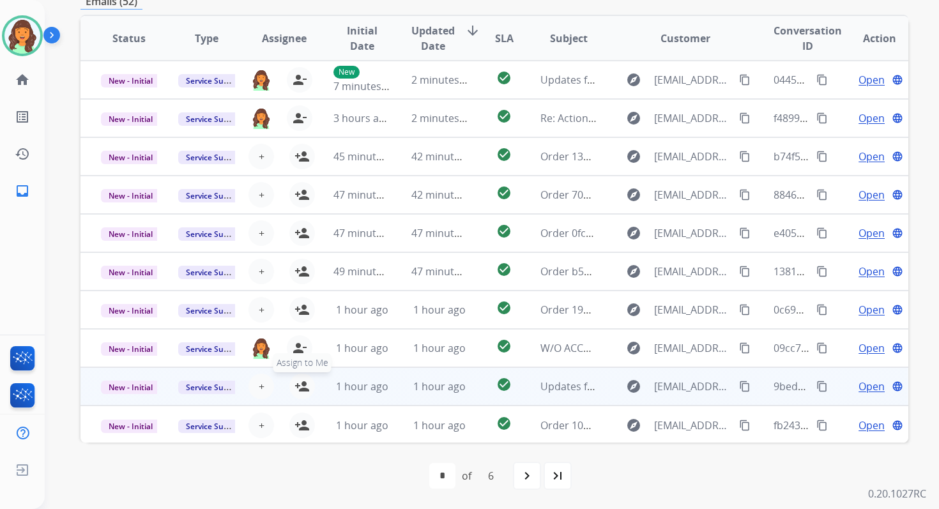
click at [300, 384] on mat-icon "person_add" at bounding box center [302, 386] width 15 height 15
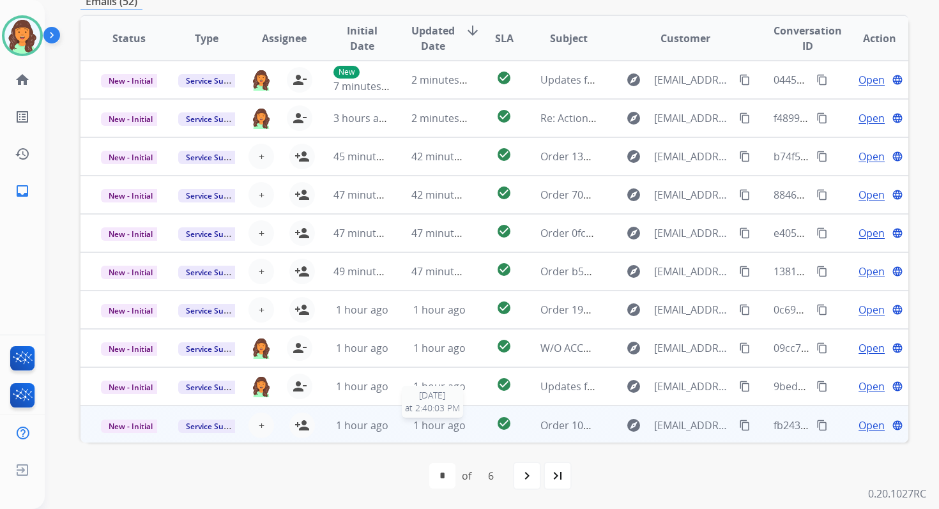
click at [435, 423] on span "1 hour ago" at bounding box center [439, 426] width 52 height 14
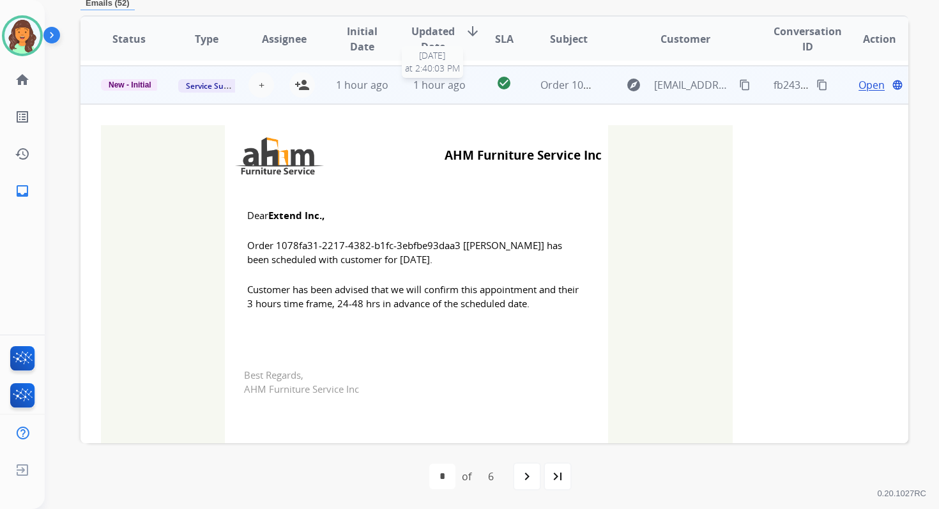
scroll to position [345, 0]
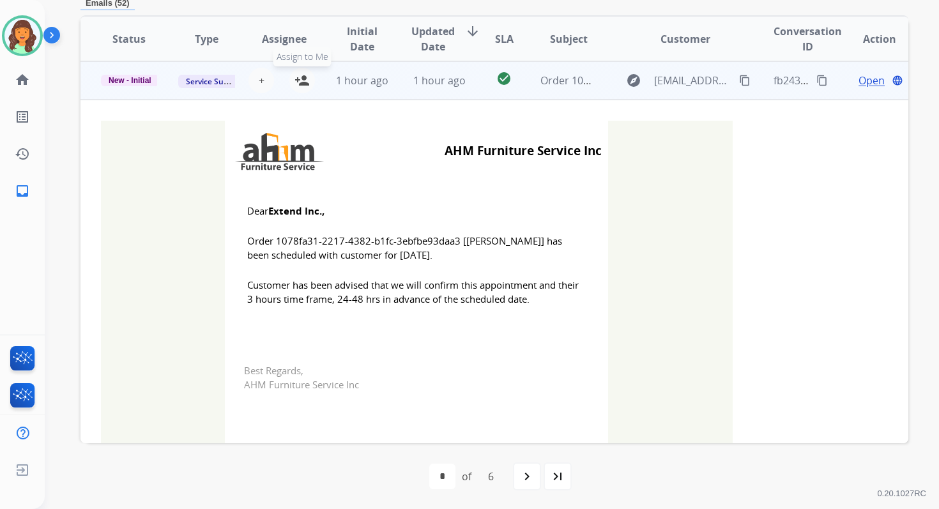
click at [302, 81] on mat-icon "person_add" at bounding box center [302, 80] width 15 height 15
click at [142, 79] on span "New - Initial" at bounding box center [130, 81] width 58 height 12
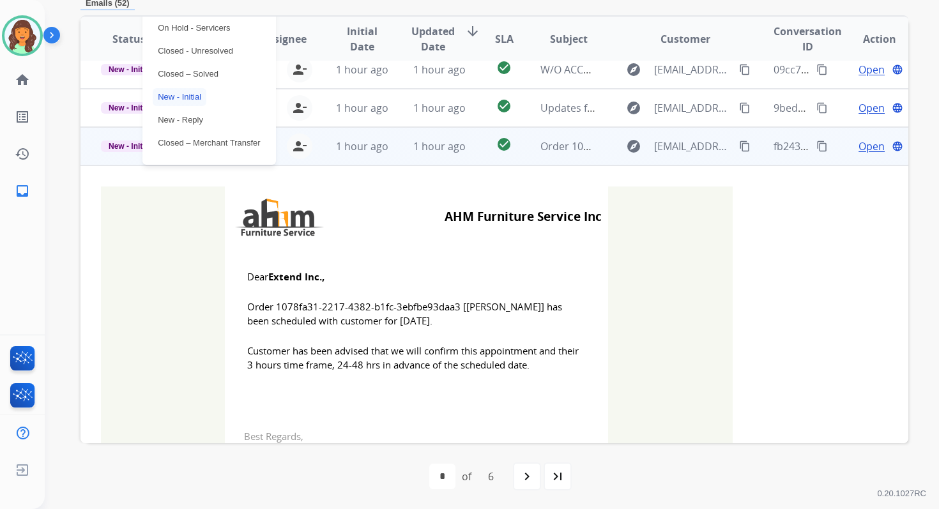
scroll to position [267, 0]
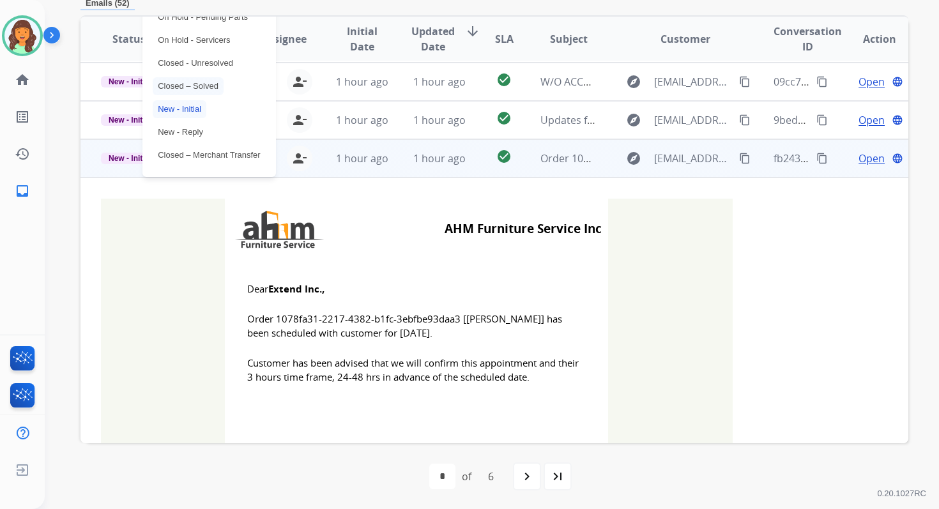
click at [180, 83] on p "Closed – Solved" at bounding box center [188, 86] width 71 height 18
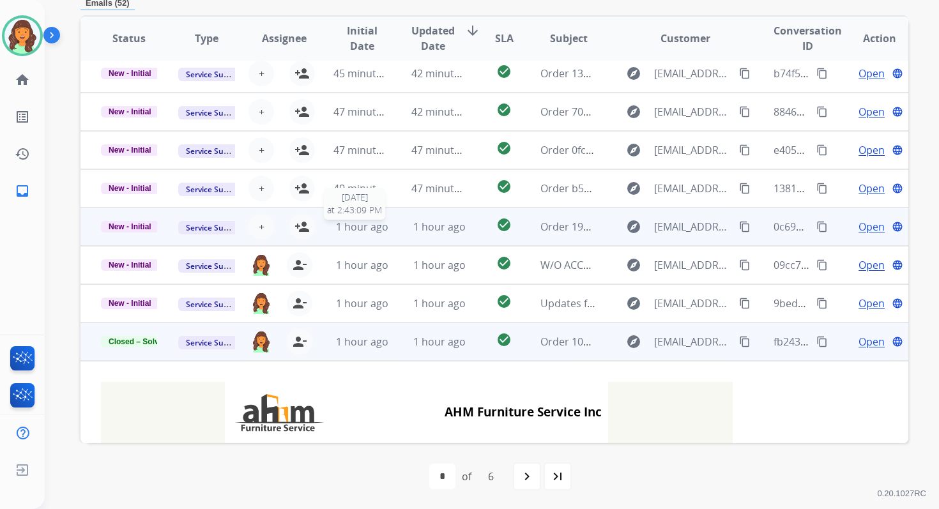
click at [374, 224] on span "1 hour ago" at bounding box center [362, 227] width 52 height 14
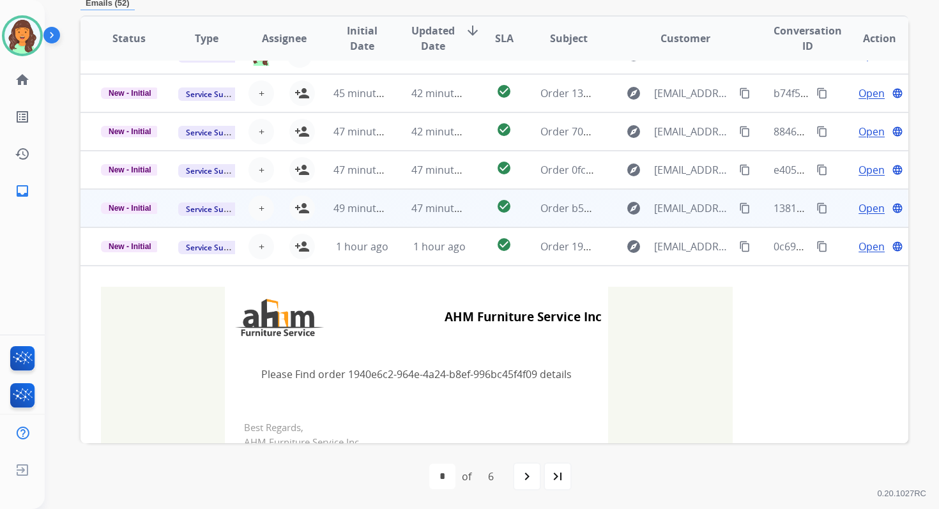
scroll to position [53, 0]
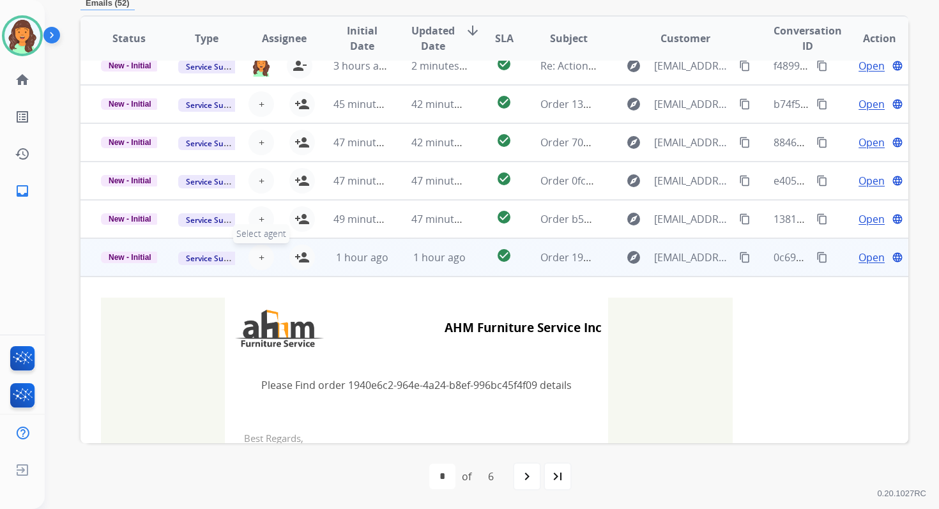
click at [265, 255] on button "+ Select agent" at bounding box center [262, 258] width 26 height 26
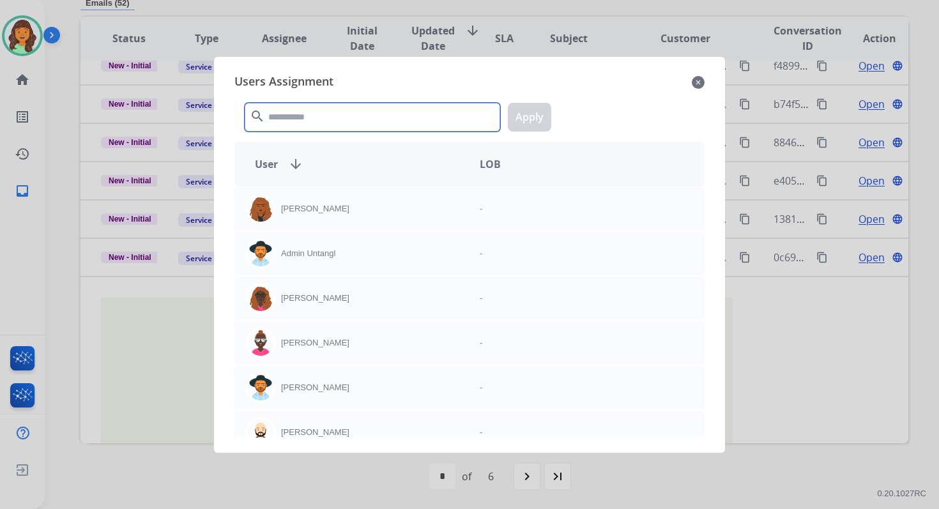
click at [309, 124] on input "text" at bounding box center [373, 117] width 256 height 29
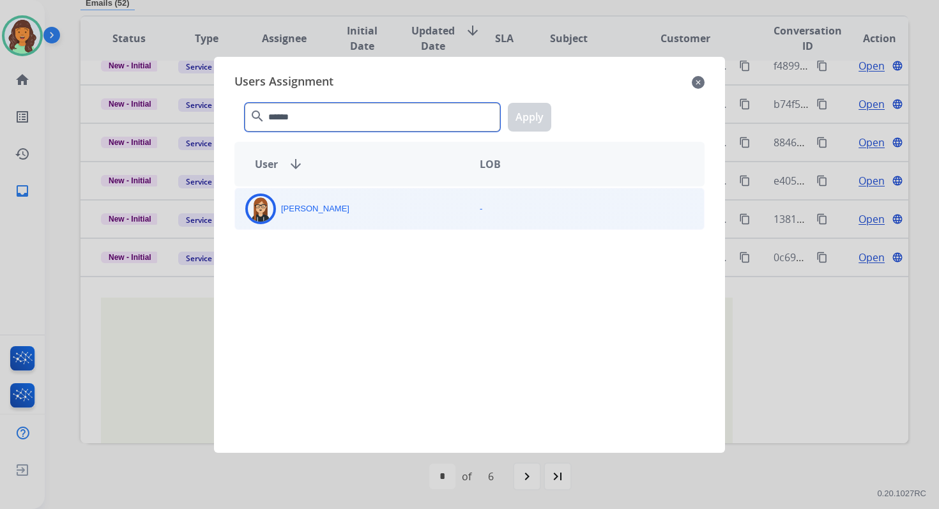
type input "******"
click at [328, 204] on p "[PERSON_NAME]" at bounding box center [315, 209] width 68 height 13
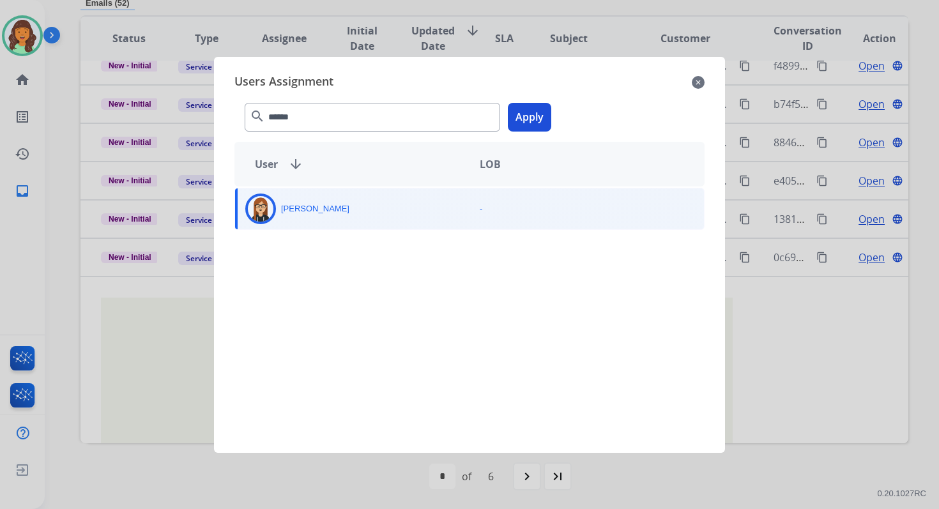
click at [527, 116] on button "Apply" at bounding box center [529, 117] width 43 height 29
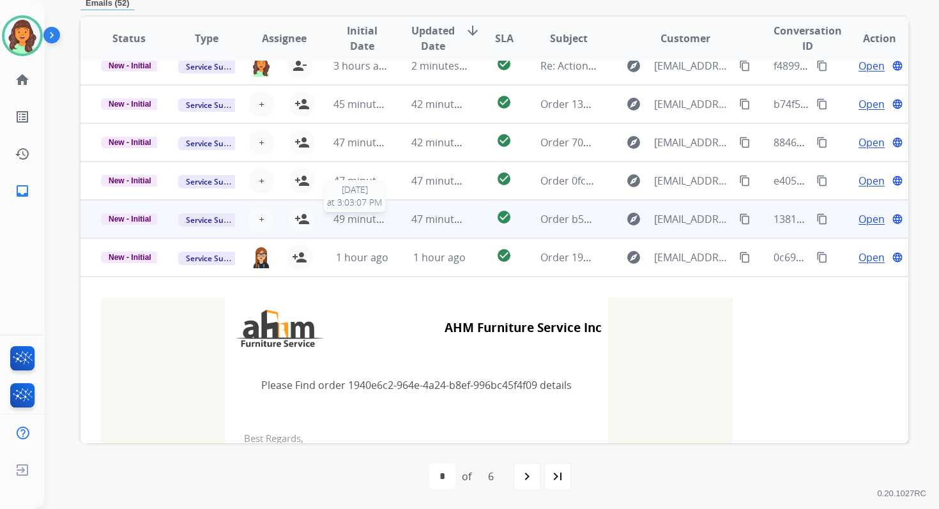
click at [347, 226] on div "49 minutes ago" at bounding box center [362, 219] width 56 height 15
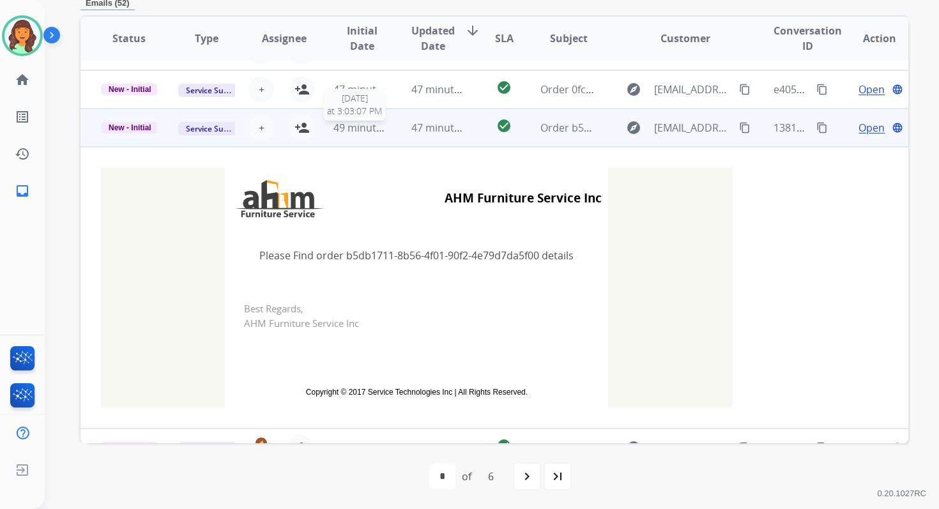
scroll to position [192, 0]
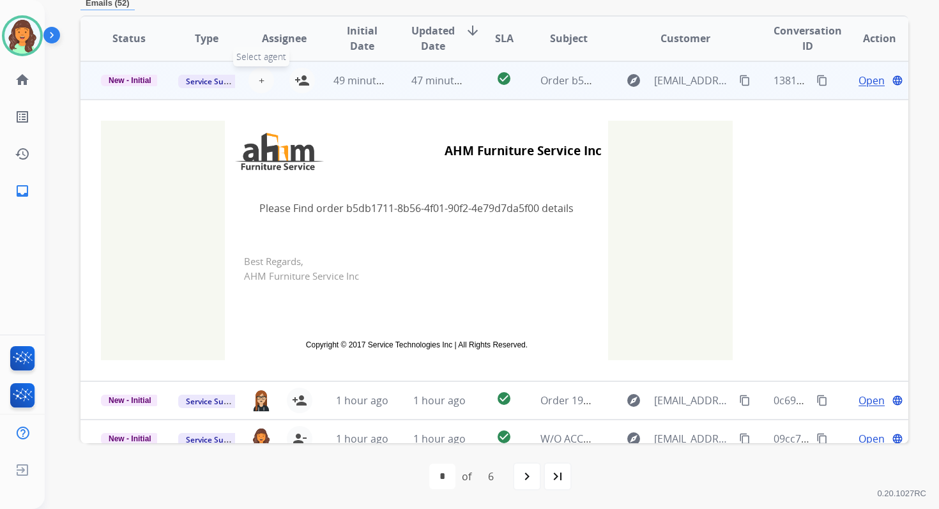
click at [259, 75] on span "+" at bounding box center [262, 80] width 6 height 15
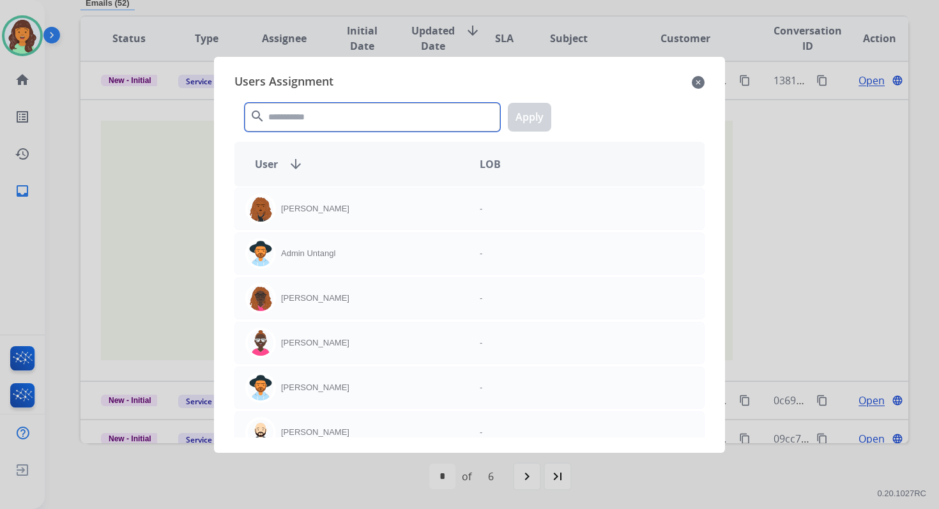
click at [289, 125] on input "text" at bounding box center [373, 117] width 256 height 29
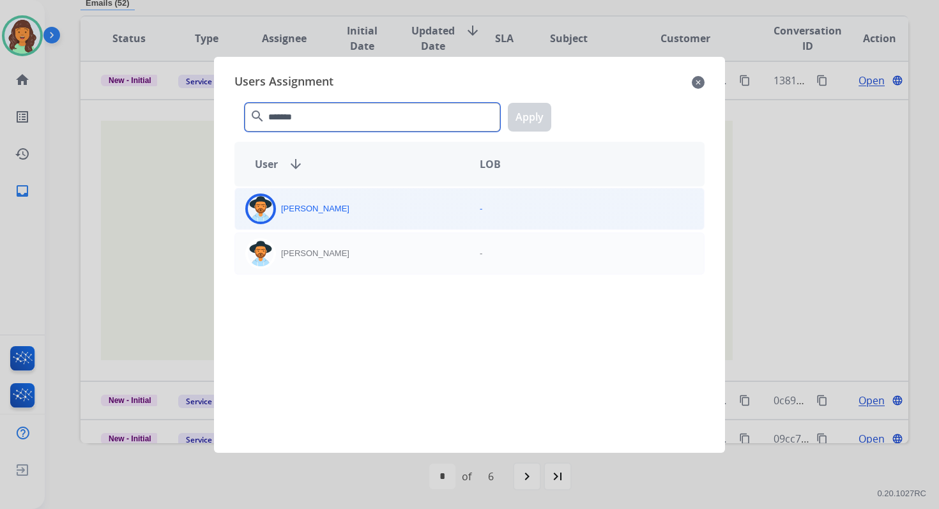
type input "*******"
click at [325, 215] on div "[PERSON_NAME]" at bounding box center [352, 209] width 235 height 31
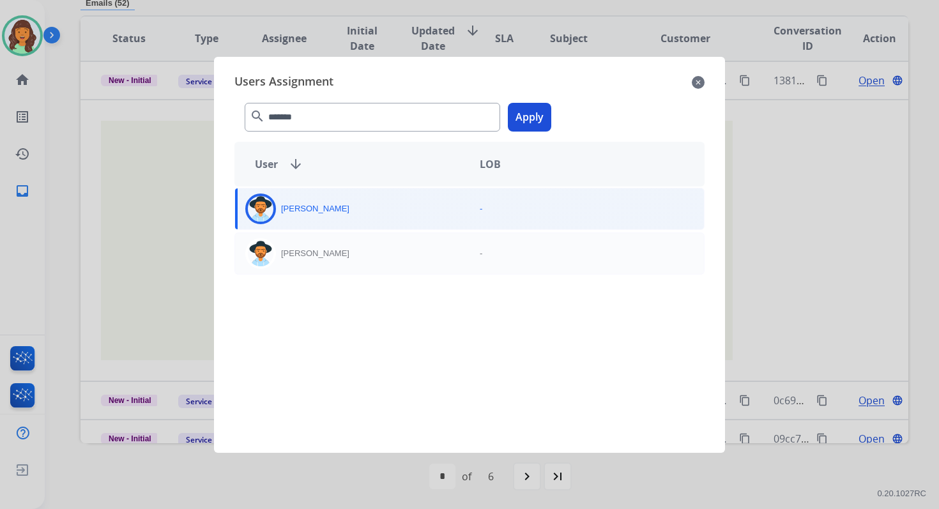
click at [540, 106] on button "Apply" at bounding box center [529, 117] width 43 height 29
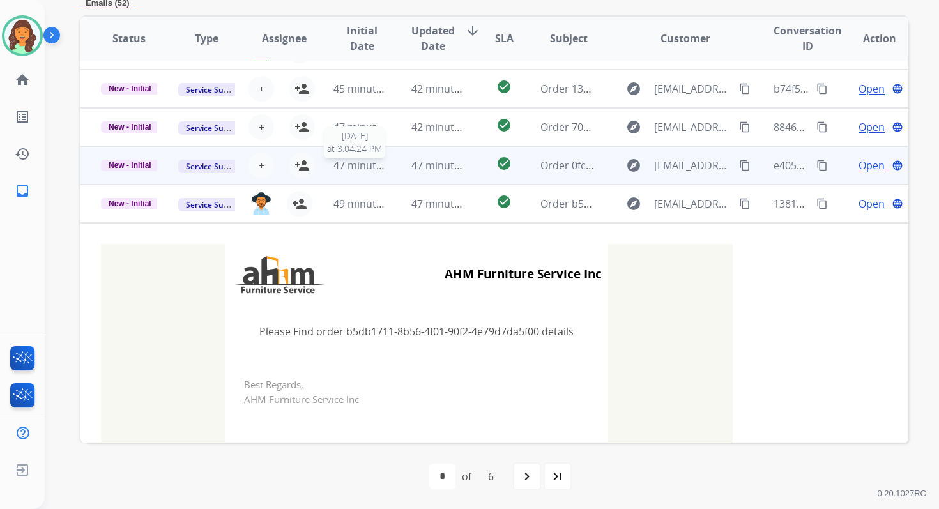
click at [372, 165] on span "47 minutes ago" at bounding box center [371, 165] width 74 height 14
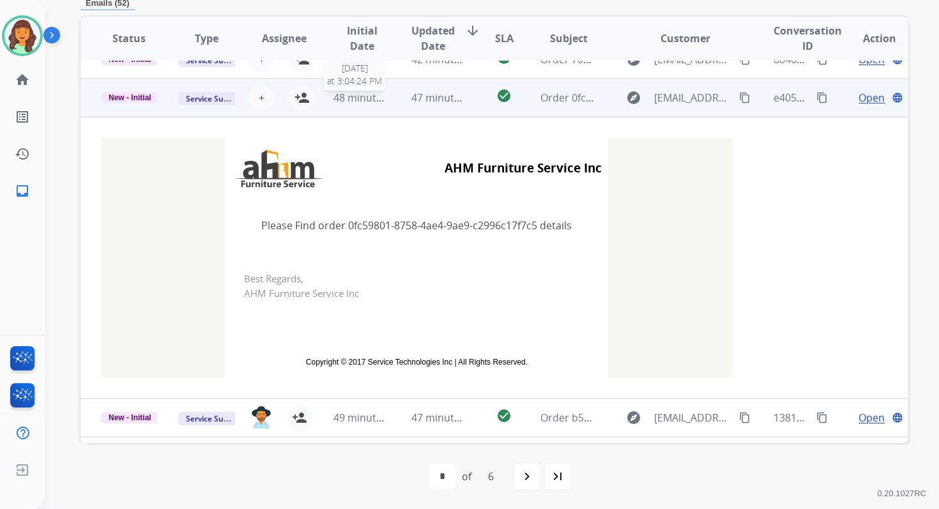
scroll to position [153, 0]
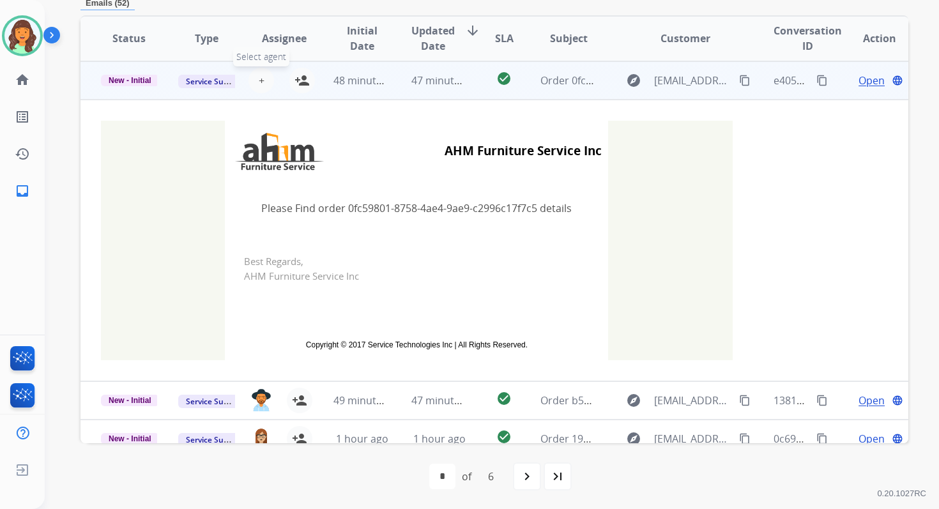
click at [261, 80] on span "+" at bounding box center [262, 80] width 6 height 15
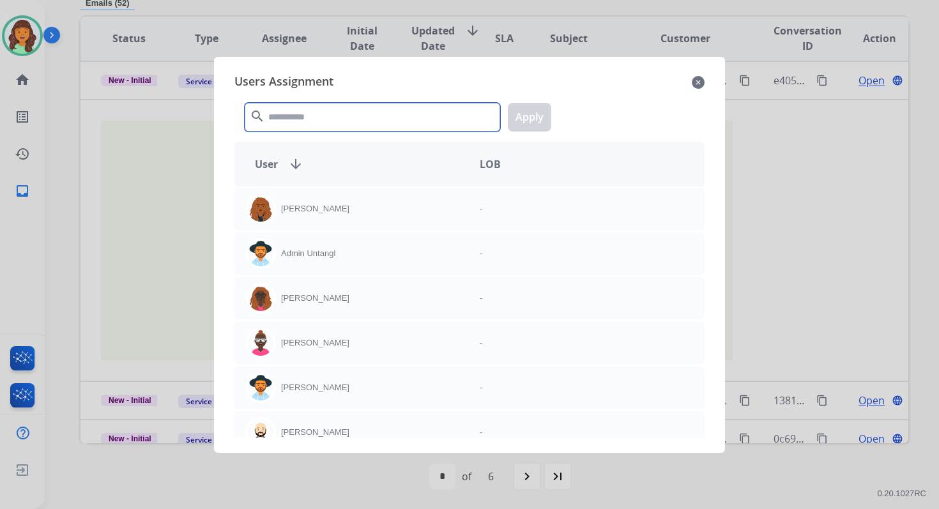
click at [284, 111] on input "text" at bounding box center [373, 117] width 256 height 29
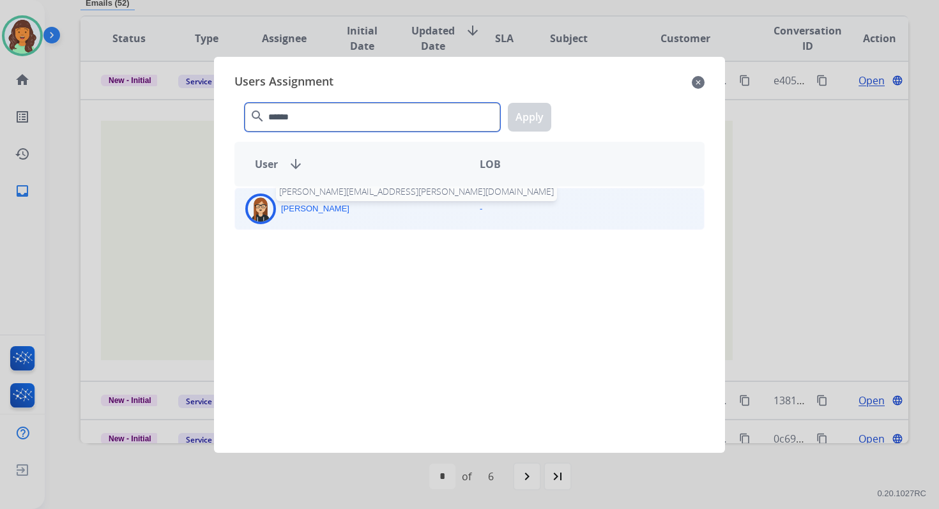
type input "******"
click at [314, 214] on p "[PERSON_NAME]" at bounding box center [315, 209] width 68 height 13
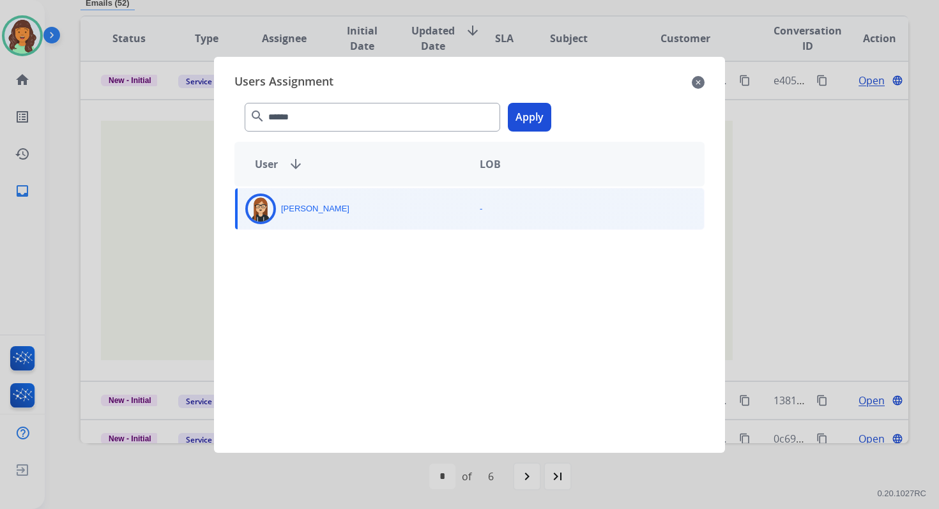
click at [531, 113] on button "Apply" at bounding box center [529, 117] width 43 height 29
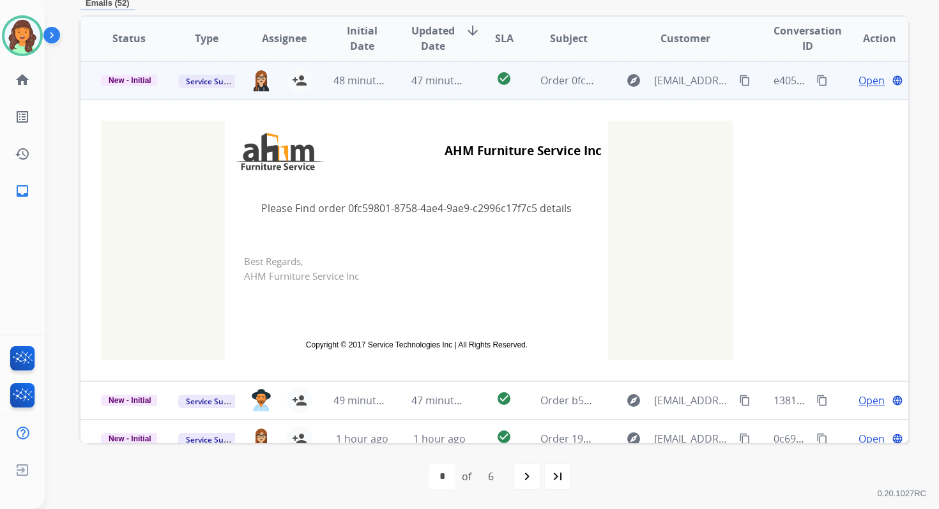
scroll to position [38, 0]
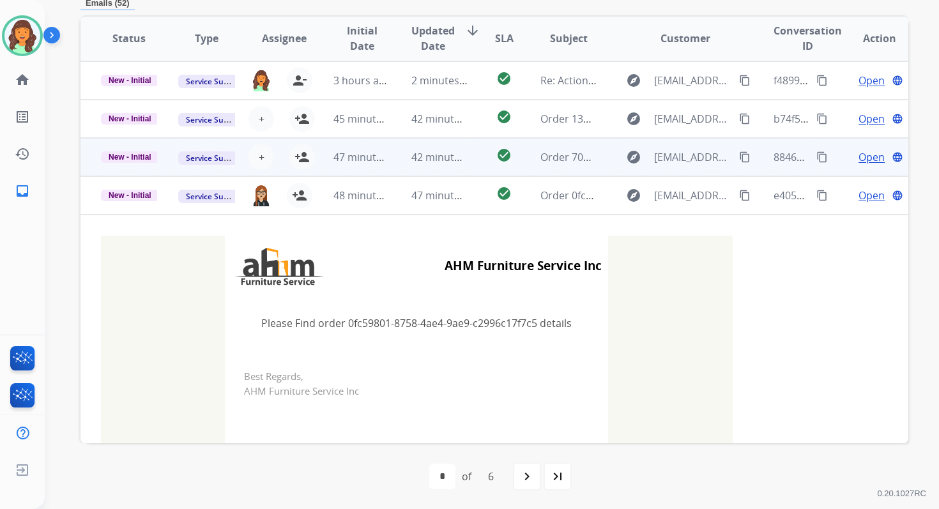
click at [371, 163] on div "47 minutes ago" at bounding box center [362, 157] width 56 height 15
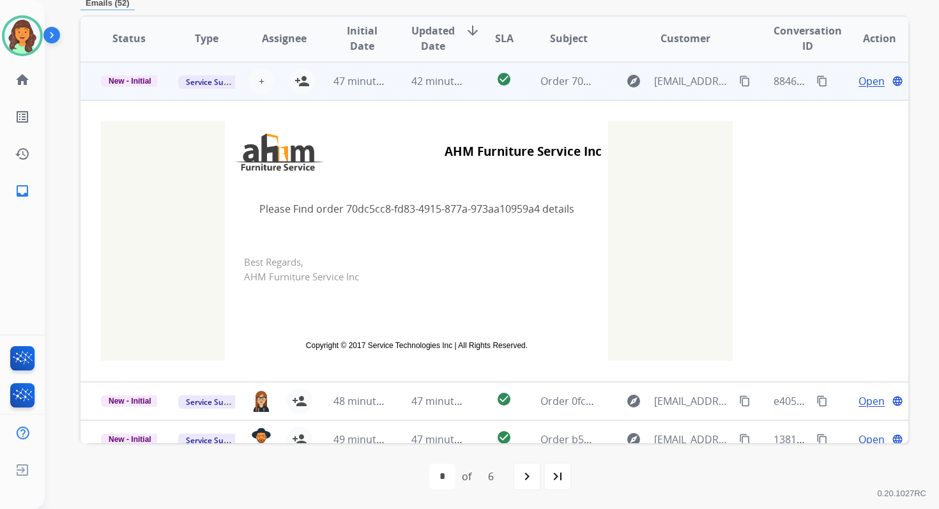
scroll to position [115, 0]
click at [259, 81] on span "+" at bounding box center [262, 80] width 6 height 15
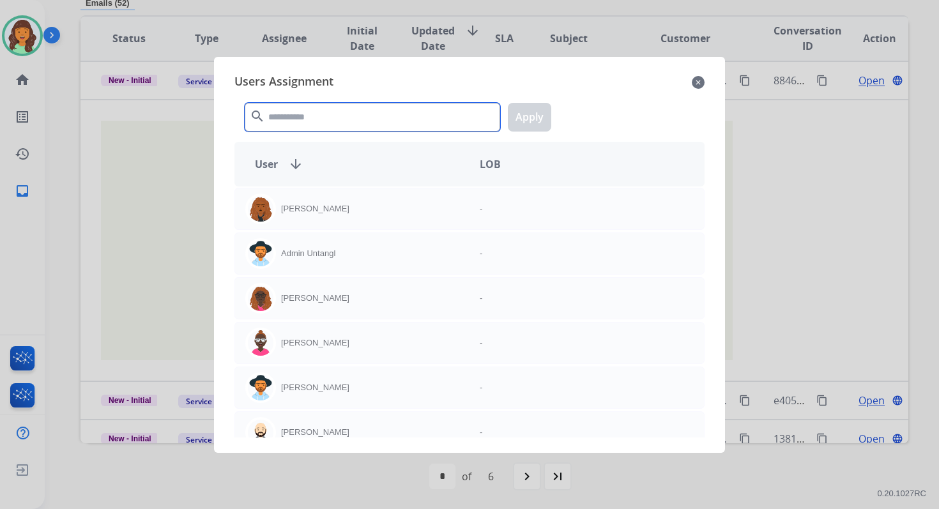
click at [297, 116] on input "text" at bounding box center [373, 117] width 256 height 29
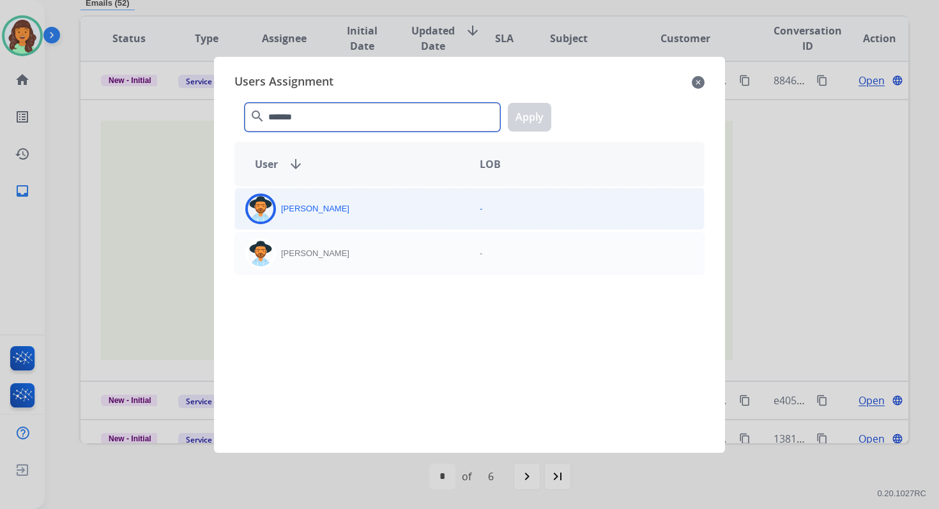
type input "*******"
click at [337, 217] on div "[PERSON_NAME]" at bounding box center [352, 209] width 235 height 31
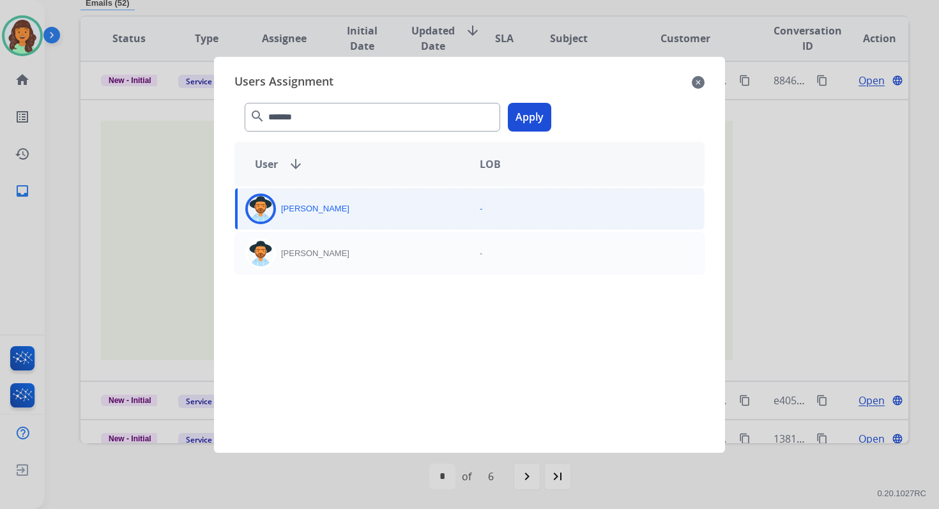
click at [525, 117] on button "Apply" at bounding box center [529, 117] width 43 height 29
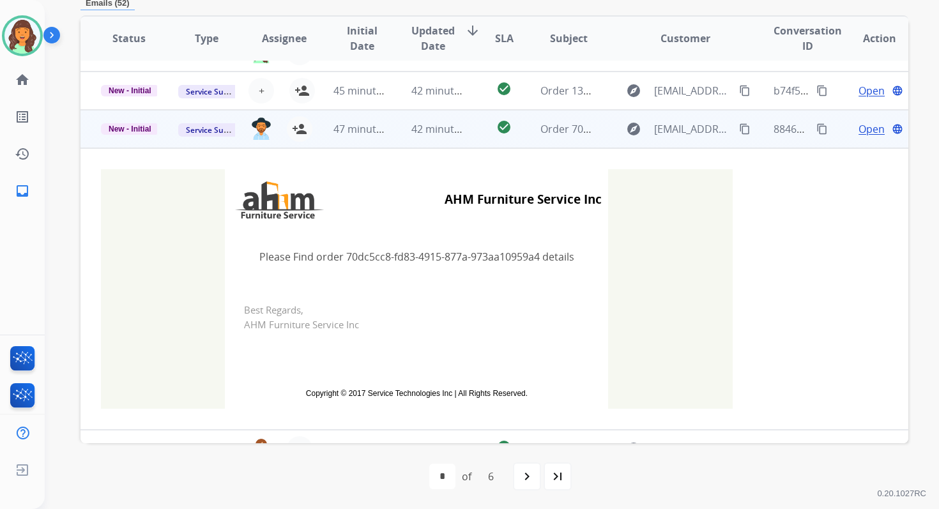
scroll to position [0, 0]
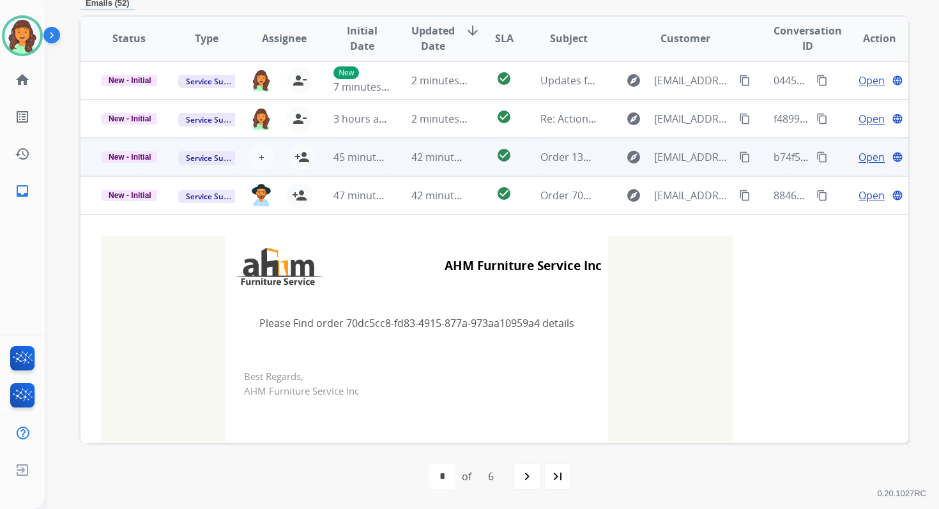
click at [397, 157] on td "42 minutes ago" at bounding box center [429, 157] width 77 height 38
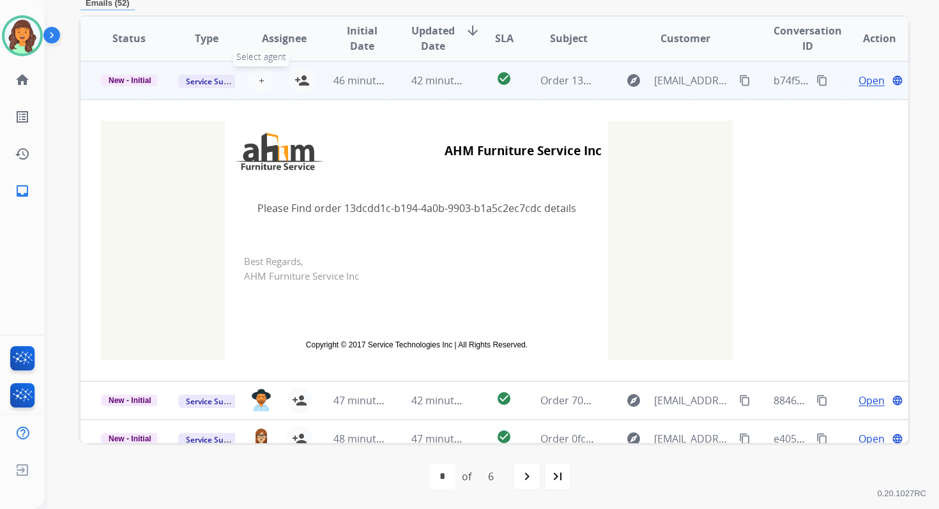
click at [259, 73] on span "+" at bounding box center [262, 80] width 6 height 15
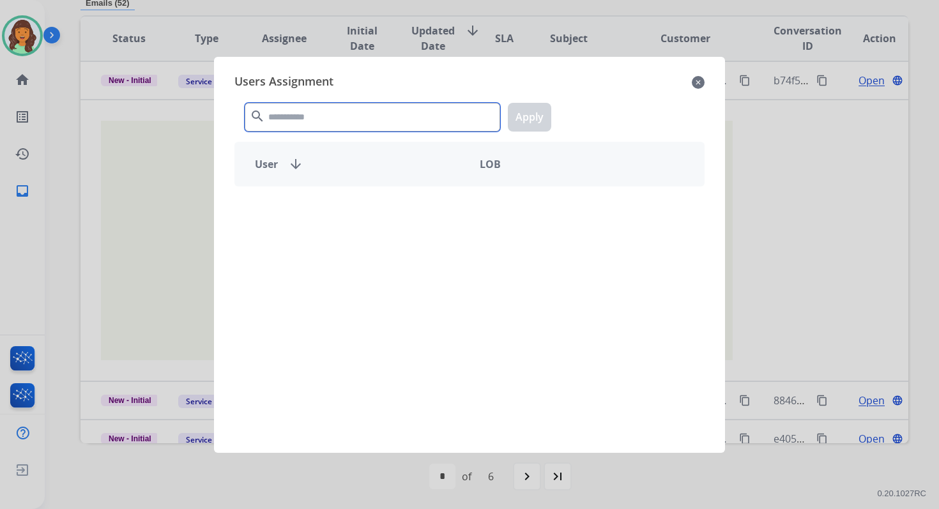
click at [283, 116] on input "text" at bounding box center [373, 117] width 256 height 29
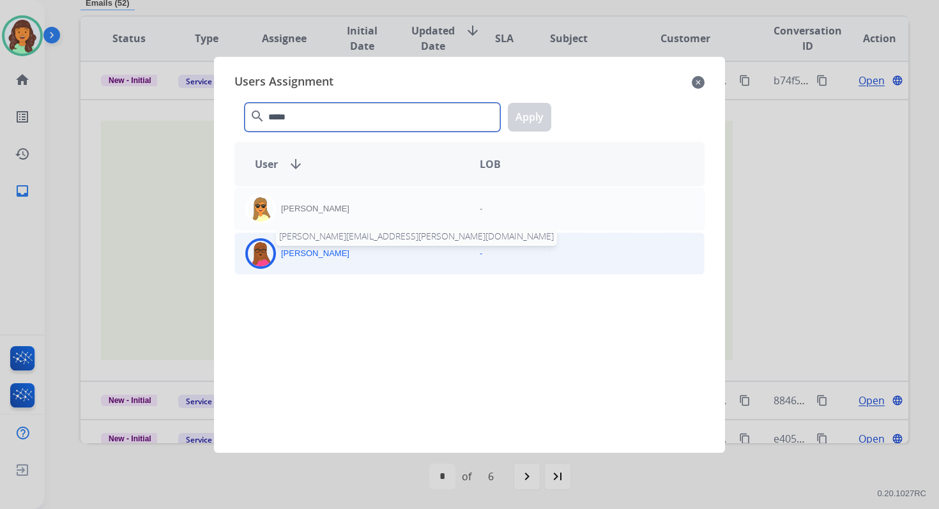
type input "*****"
click at [325, 253] on p "[PERSON_NAME]" at bounding box center [315, 253] width 68 height 13
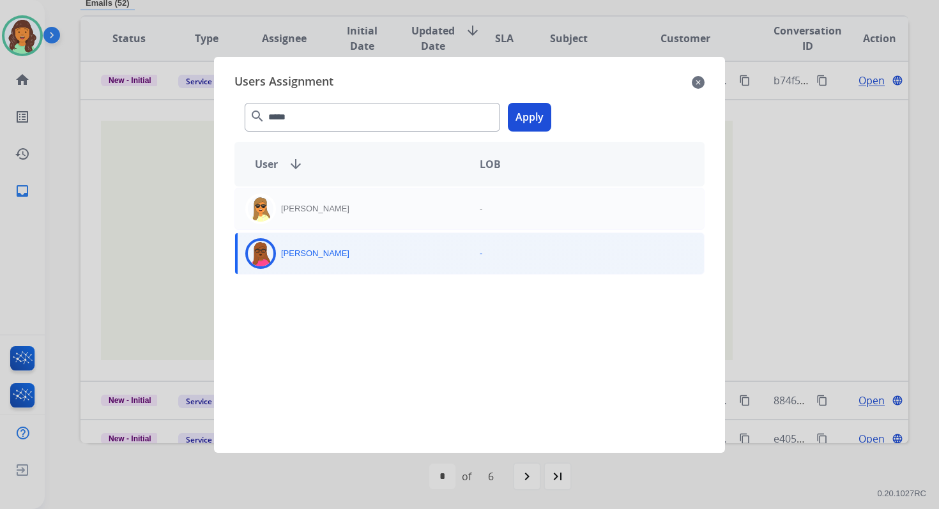
click at [526, 108] on button "Apply" at bounding box center [529, 117] width 43 height 29
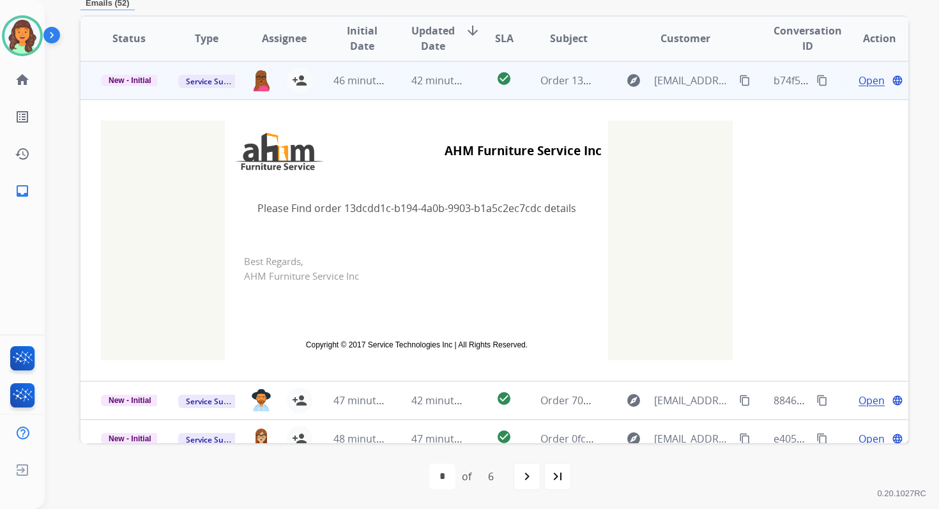
click at [431, 89] on td "42 minutes ago" at bounding box center [429, 80] width 77 height 38
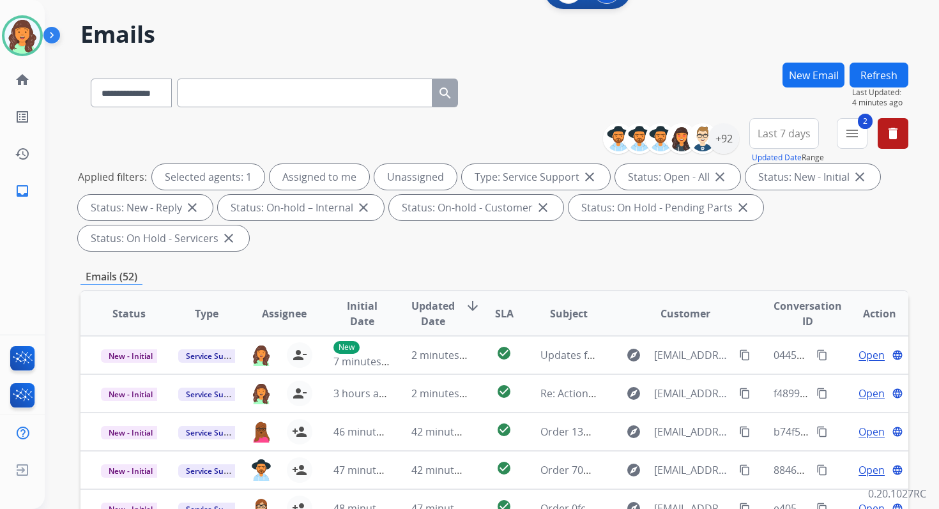
click at [882, 61] on div "**********" at bounding box center [477, 266] width 864 height 509
click at [877, 72] on button "Refresh" at bounding box center [879, 75] width 59 height 25
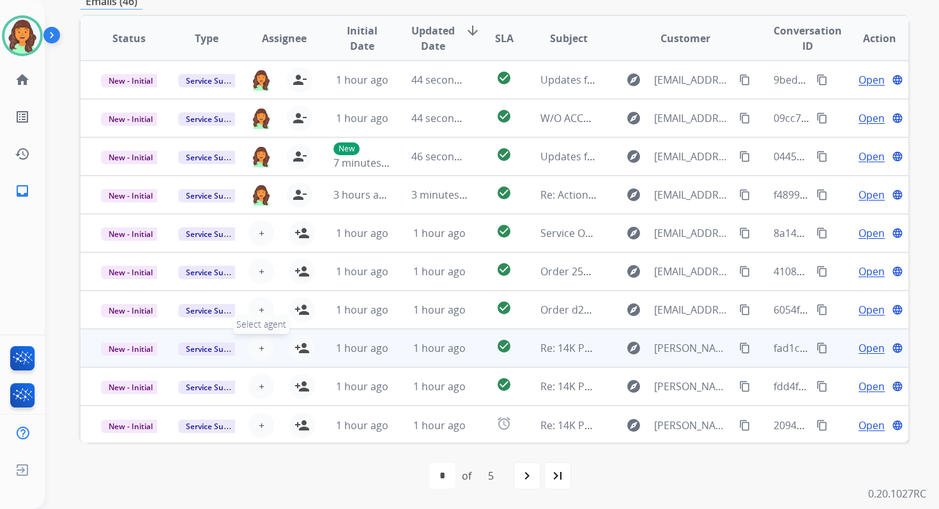
click at [262, 350] on button "+ Select agent" at bounding box center [262, 348] width 26 height 26
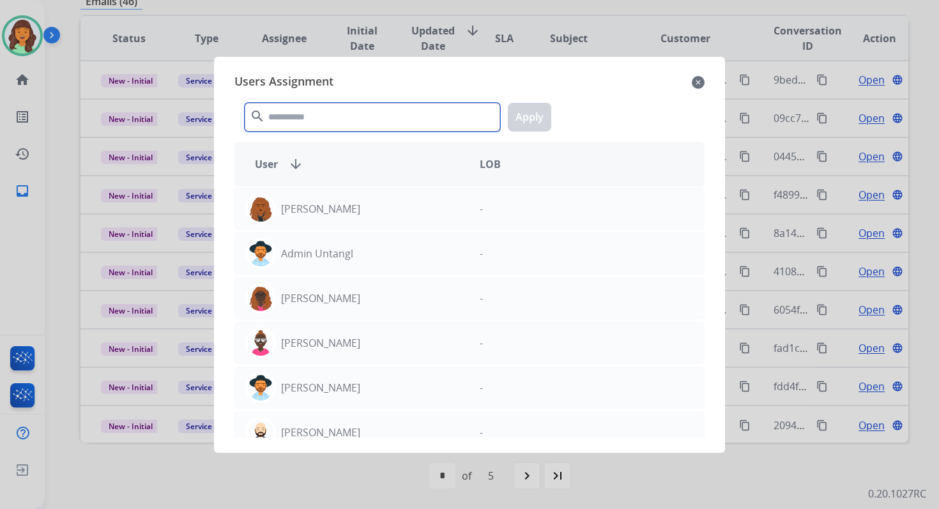
click at [341, 110] on input "text" at bounding box center [373, 117] width 256 height 29
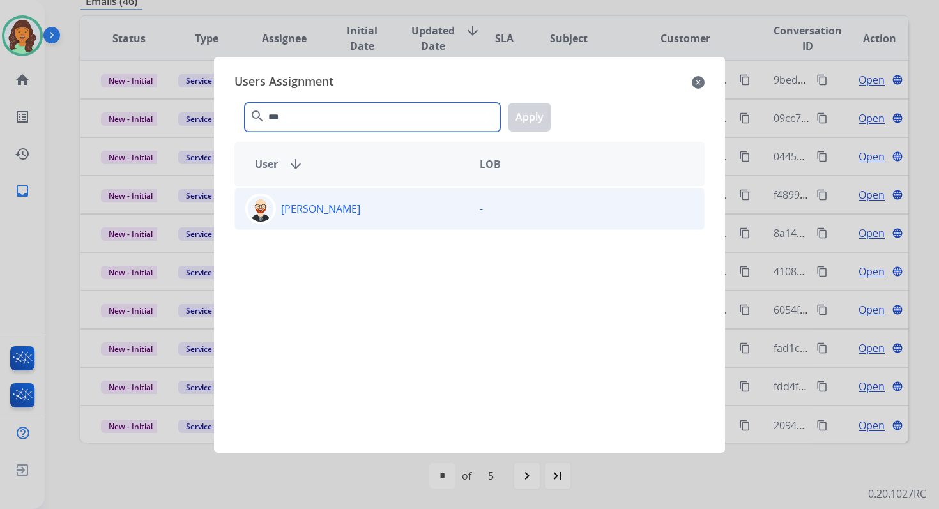
type input "***"
click at [357, 211] on div "[PERSON_NAME]" at bounding box center [352, 209] width 235 height 31
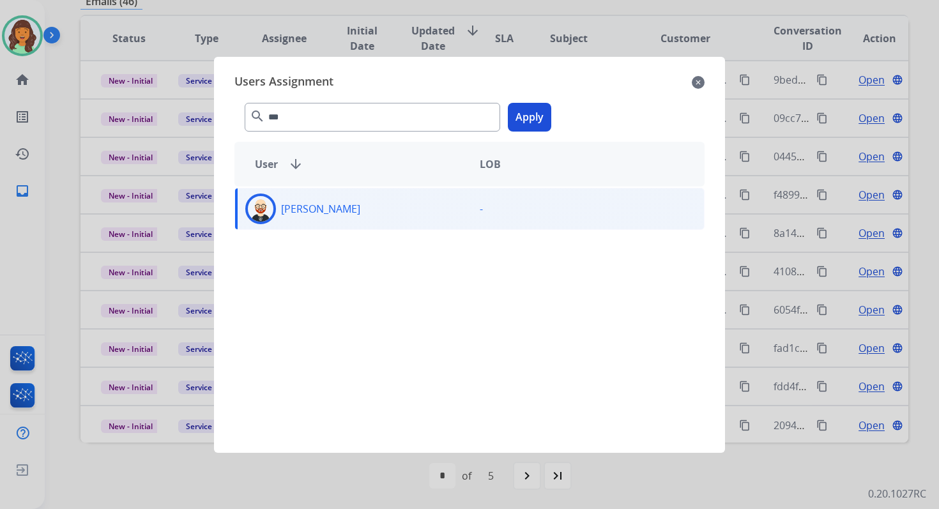
click at [518, 122] on button "Apply" at bounding box center [529, 117] width 43 height 29
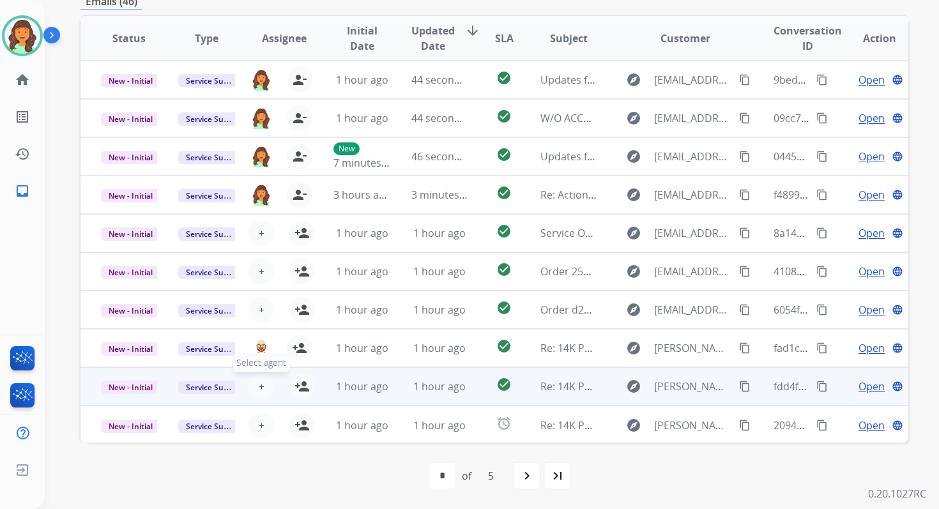
click at [259, 388] on span "+" at bounding box center [262, 386] width 6 height 15
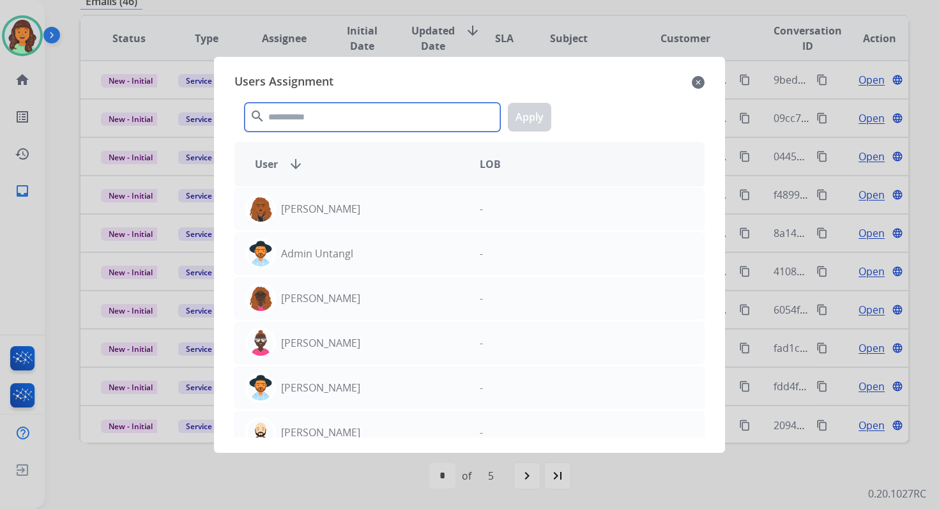
click at [334, 105] on input "text" at bounding box center [373, 117] width 256 height 29
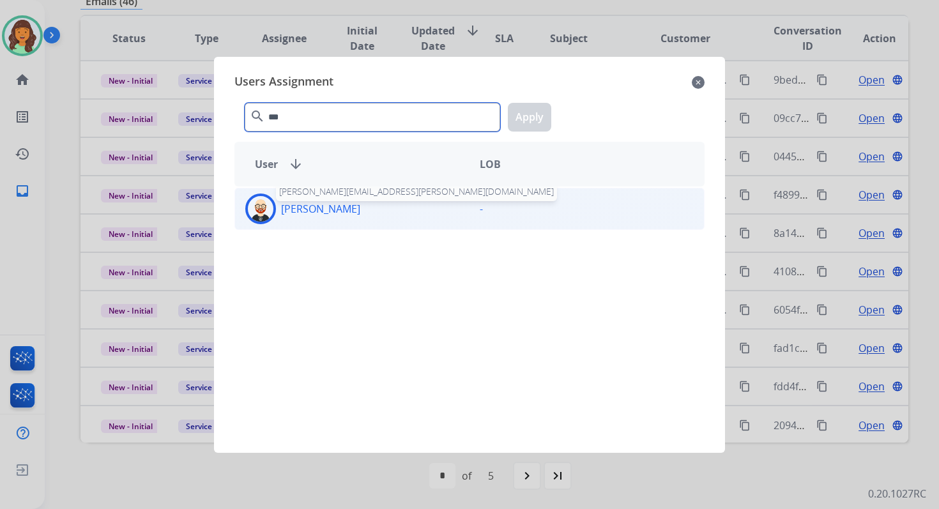
type input "***"
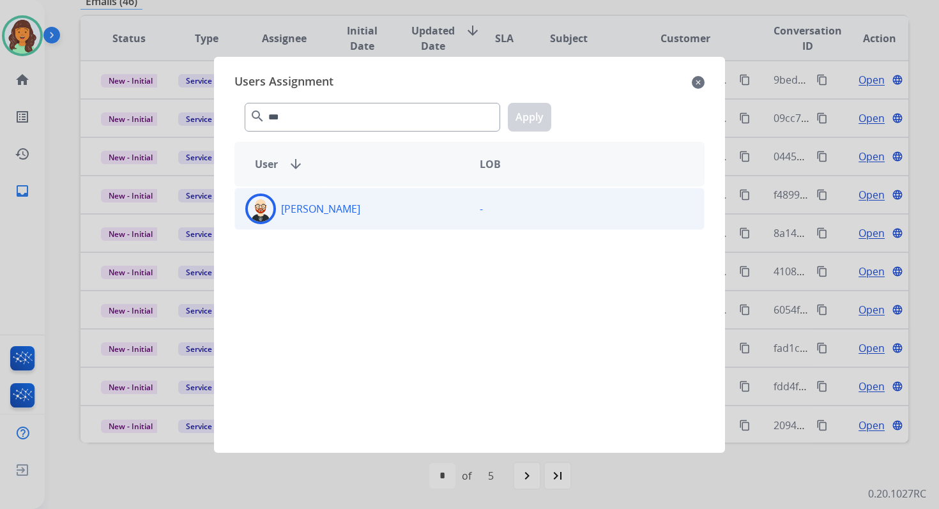
click at [327, 227] on div "[PERSON_NAME] -" at bounding box center [470, 209] width 470 height 42
click at [523, 114] on button "Apply" at bounding box center [529, 117] width 43 height 29
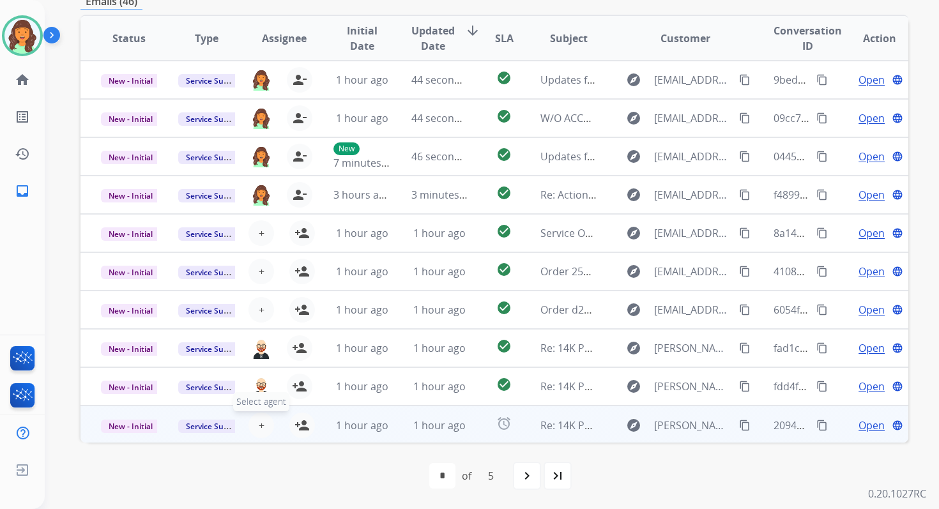
click at [261, 423] on span "+" at bounding box center [262, 425] width 6 height 15
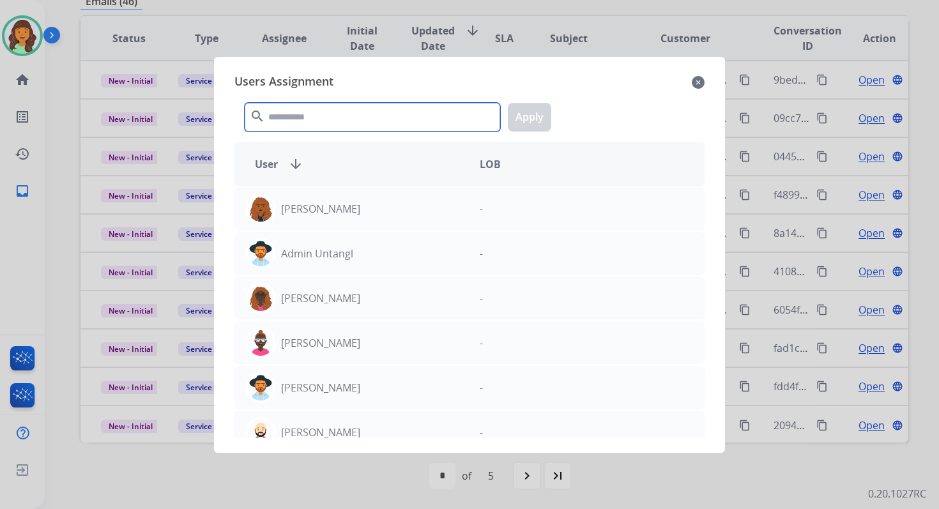
click at [340, 114] on input "text" at bounding box center [373, 117] width 256 height 29
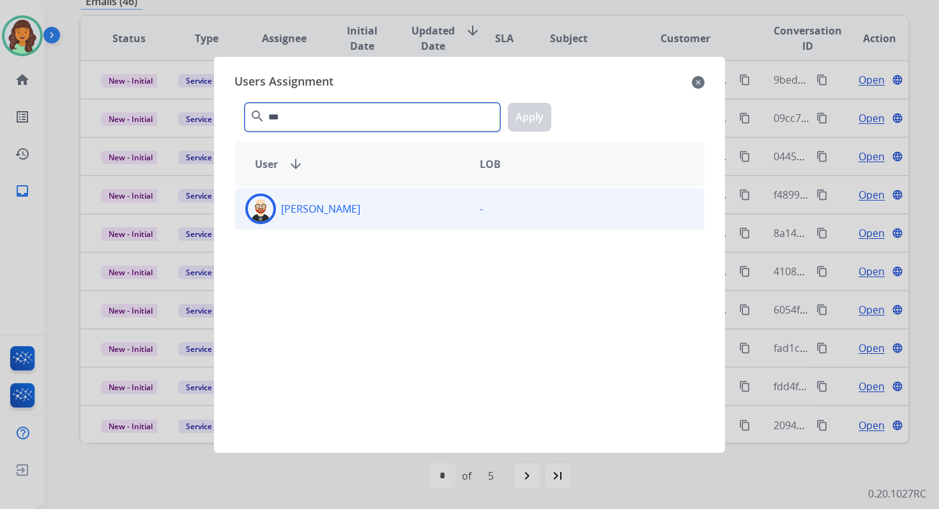
type input "***"
click at [348, 202] on div "[PERSON_NAME]" at bounding box center [352, 209] width 235 height 31
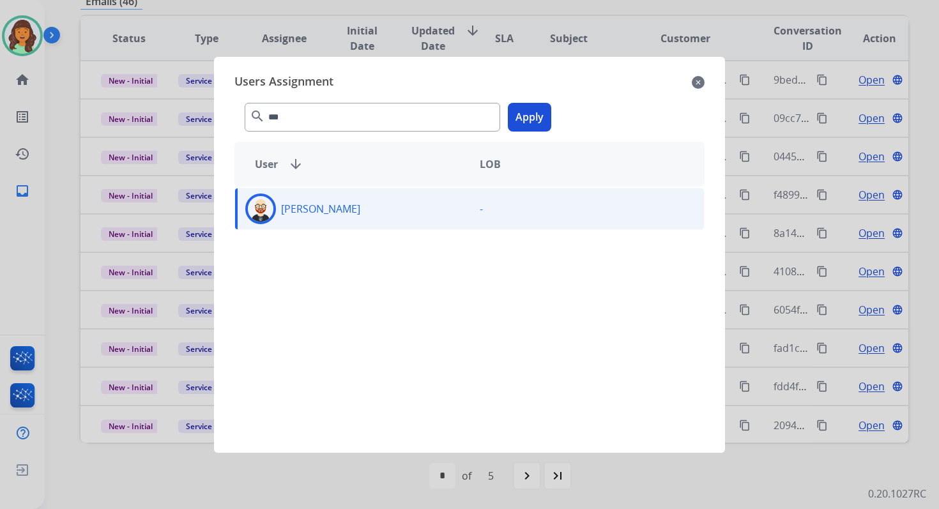
click at [526, 119] on button "Apply" at bounding box center [529, 117] width 43 height 29
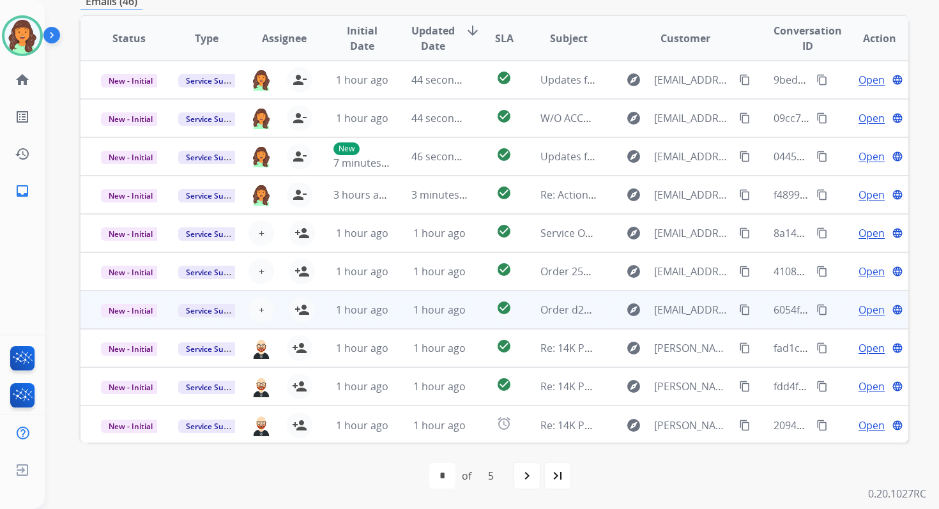
click at [353, 321] on td "1 hour ago" at bounding box center [351, 310] width 77 height 38
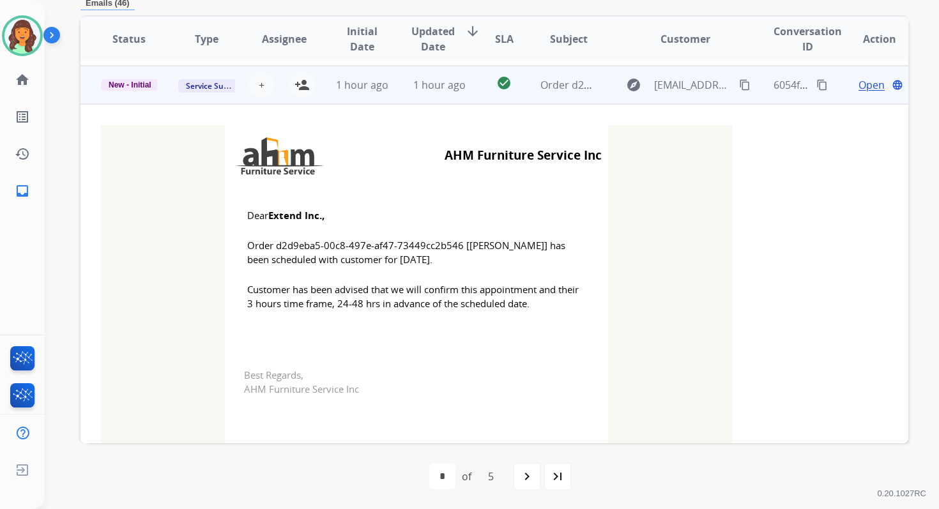
scroll to position [230, 0]
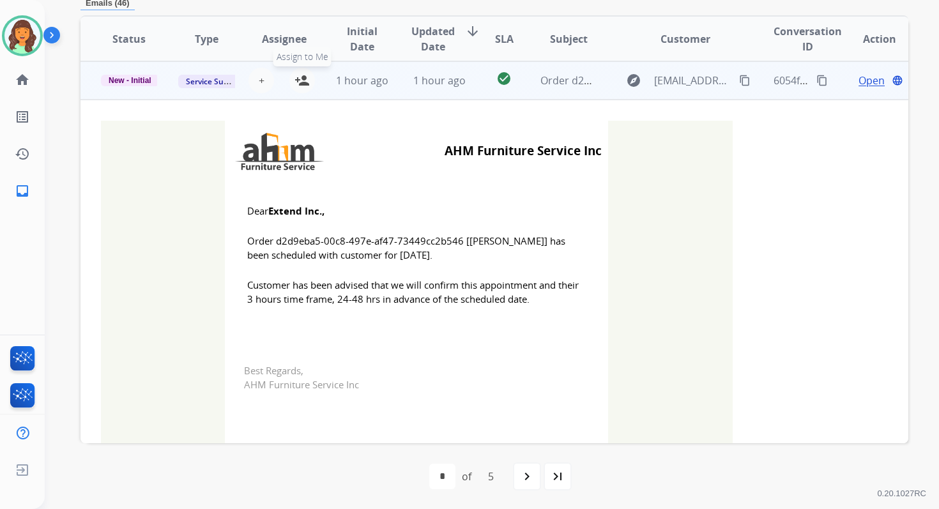
click at [304, 81] on mat-icon "person_add" at bounding box center [302, 80] width 15 height 15
click at [131, 81] on span "New - Initial" at bounding box center [130, 81] width 58 height 12
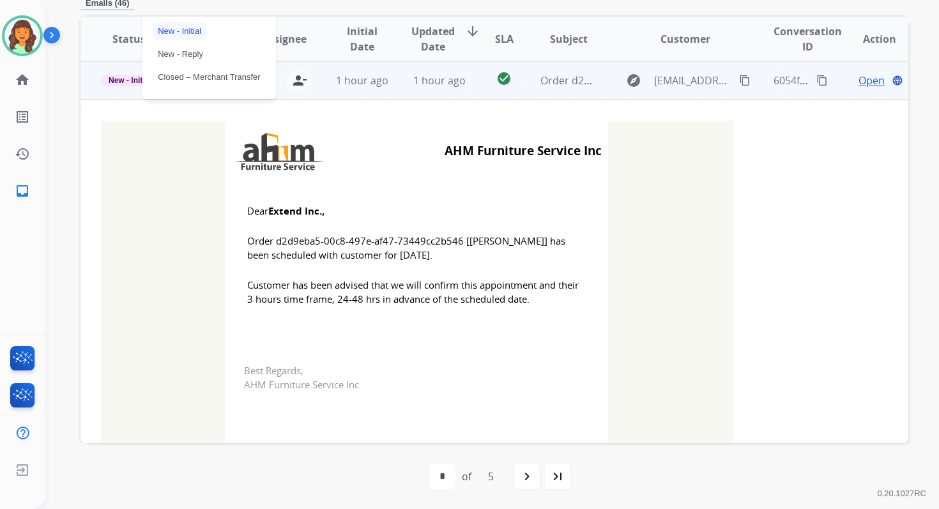
scroll to position [167, 0]
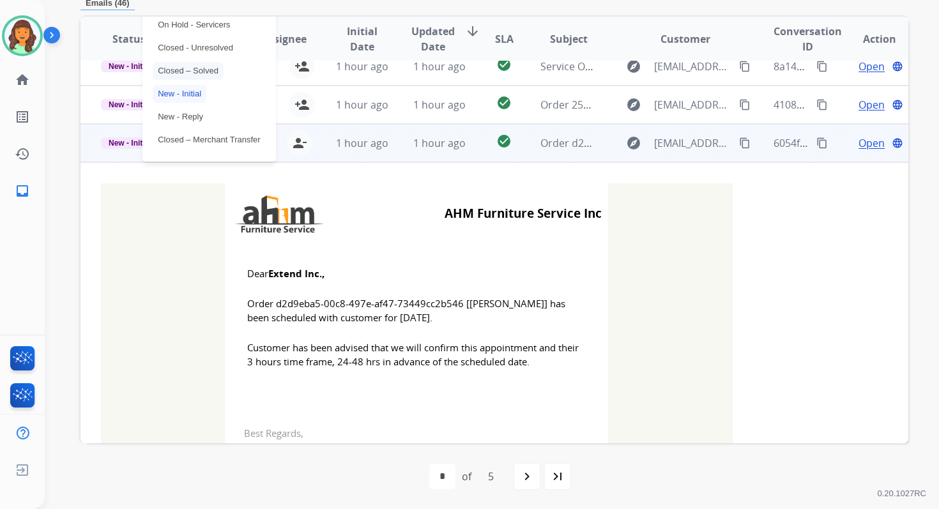
click at [162, 70] on p "Closed – Solved" at bounding box center [188, 71] width 71 height 18
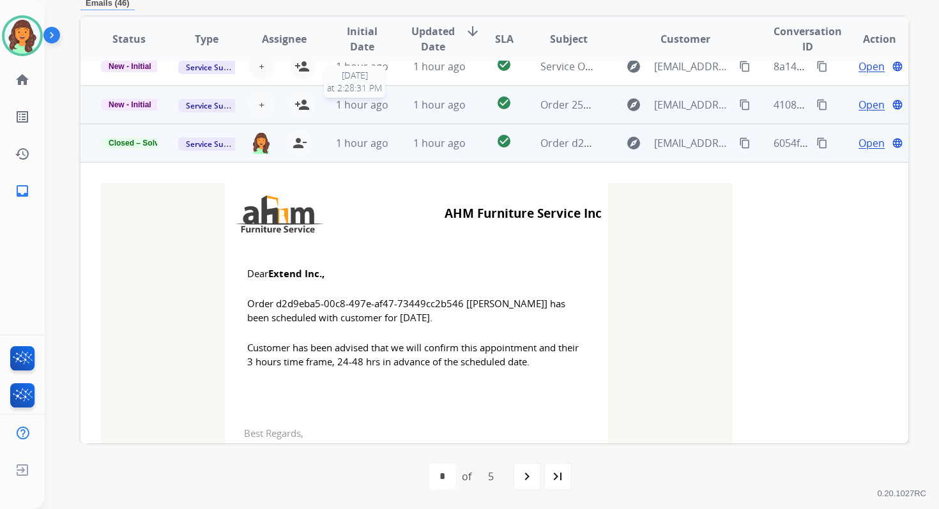
click at [378, 109] on span "1 hour ago" at bounding box center [362, 105] width 52 height 14
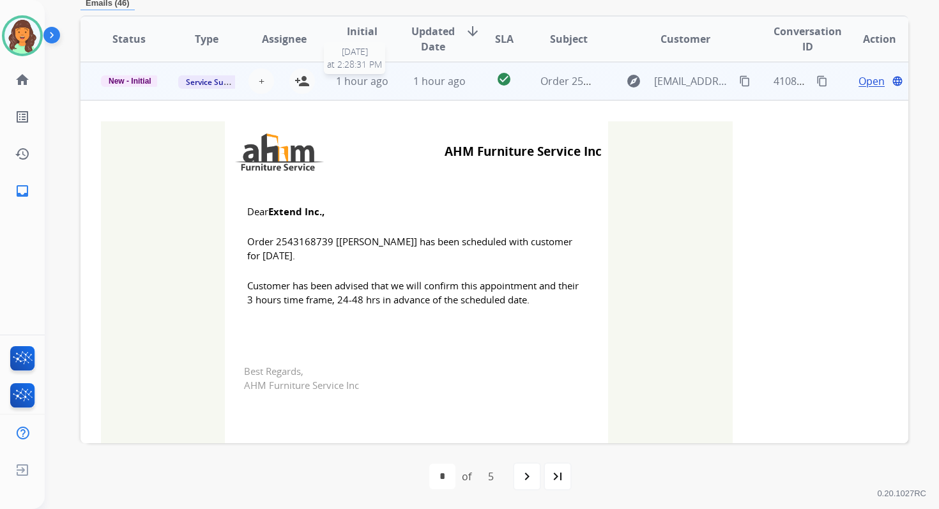
scroll to position [192, 0]
click at [304, 81] on mat-icon "person_add" at bounding box center [302, 80] width 15 height 15
click at [148, 81] on span "New - Initial" at bounding box center [130, 81] width 58 height 12
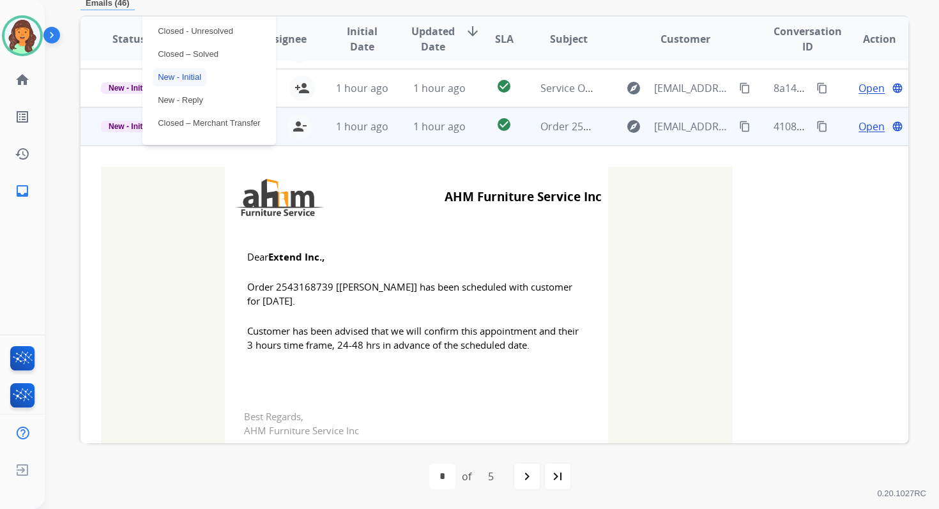
scroll to position [128, 0]
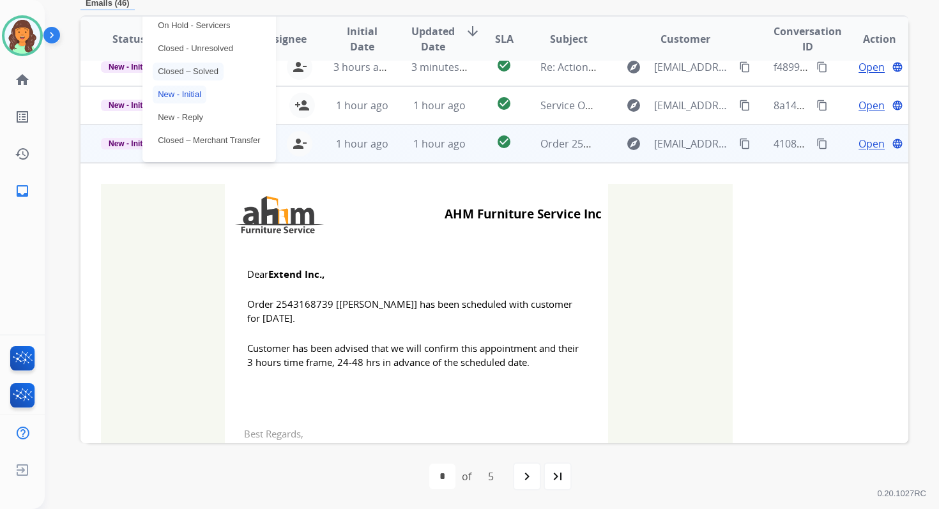
click at [183, 67] on p "Closed – Solved" at bounding box center [188, 72] width 71 height 18
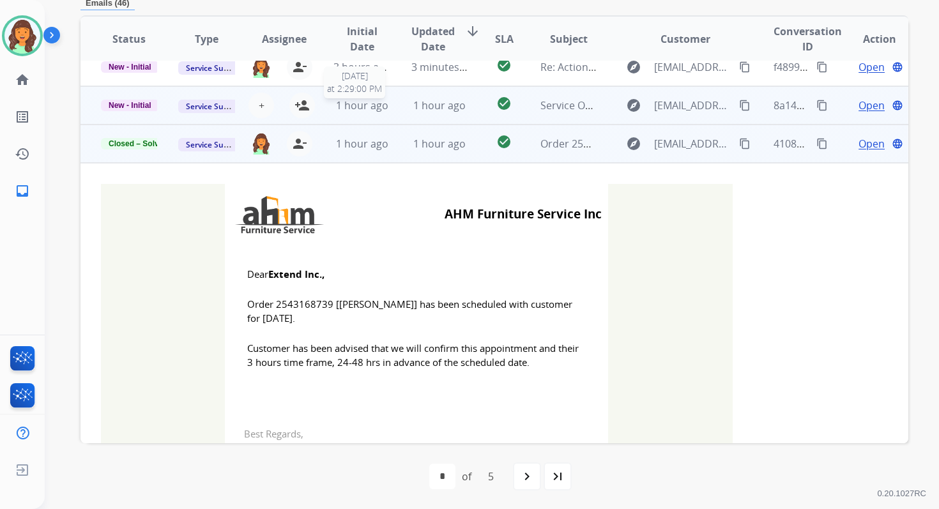
click at [377, 100] on span "1 hour ago" at bounding box center [362, 105] width 52 height 14
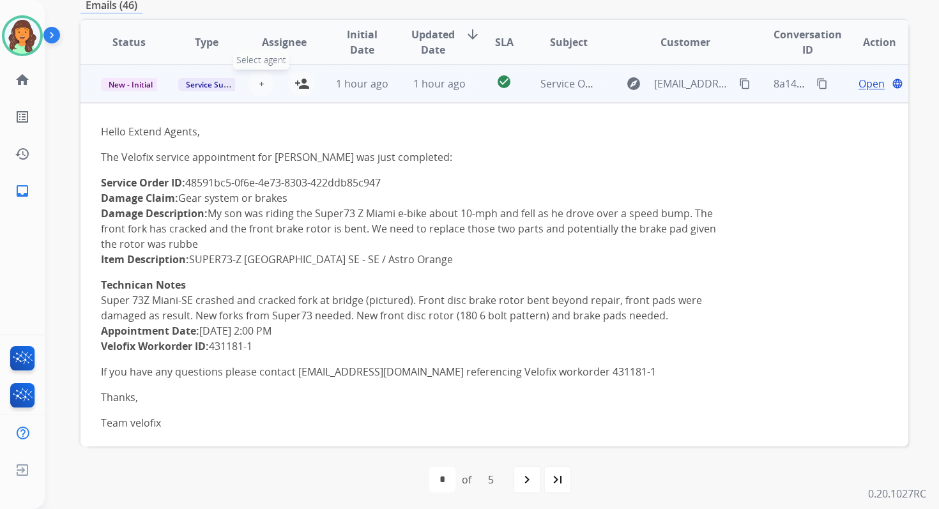
click at [259, 84] on span "+" at bounding box center [262, 83] width 6 height 15
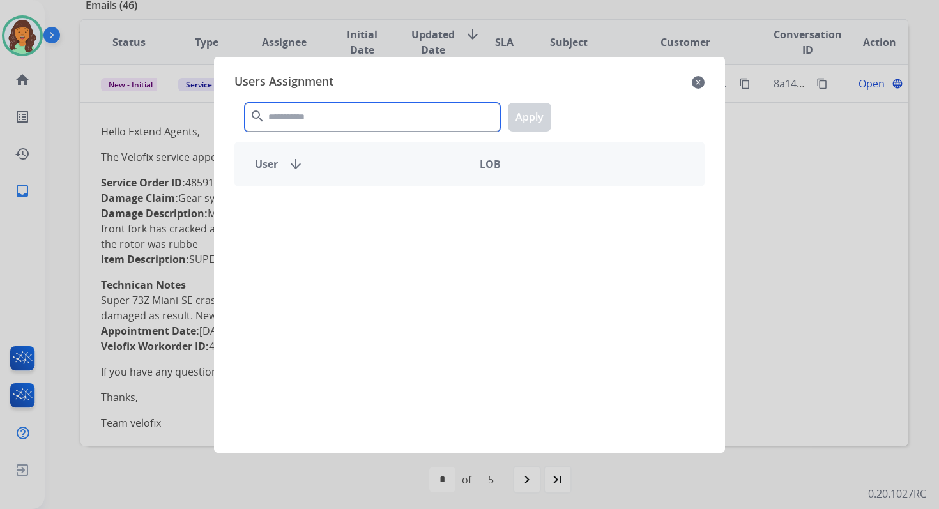
click at [291, 117] on input "text" at bounding box center [373, 117] width 256 height 29
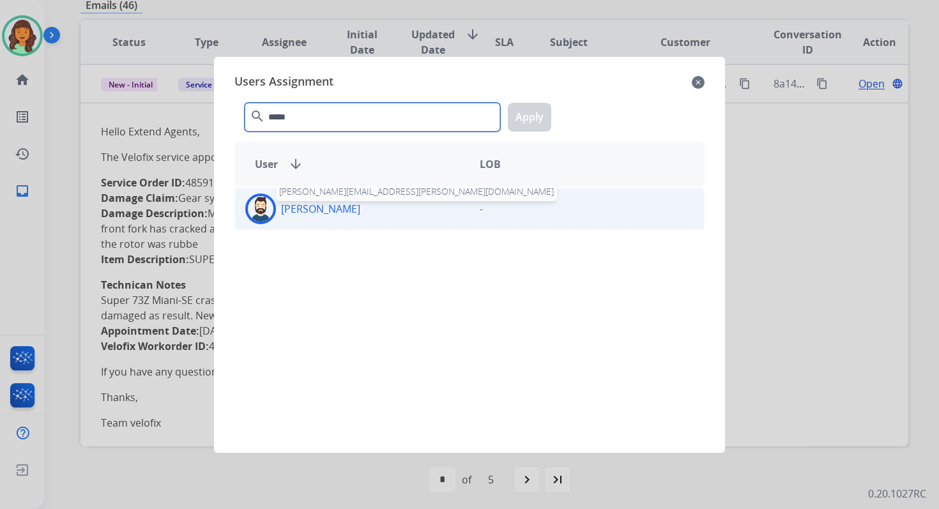
type input "*****"
click at [315, 210] on p "[PERSON_NAME]" at bounding box center [320, 208] width 79 height 15
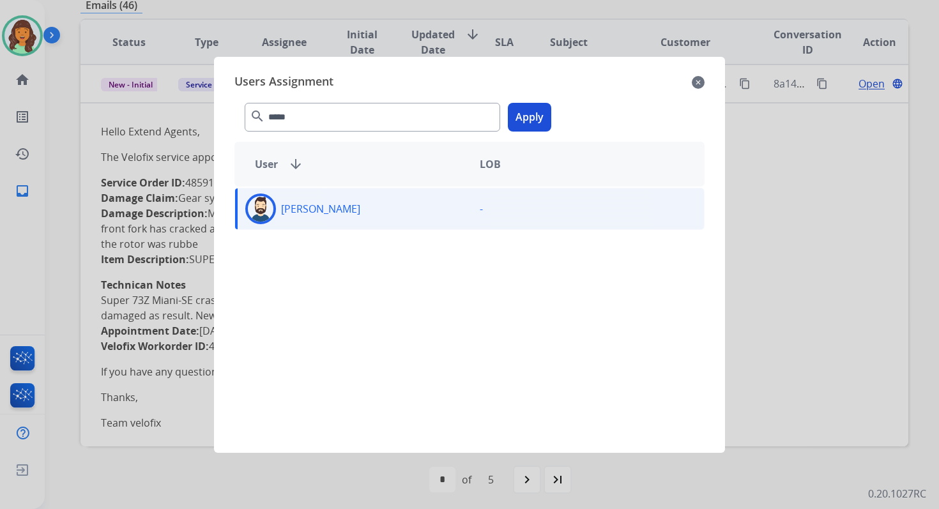
click at [532, 122] on button "Apply" at bounding box center [529, 117] width 43 height 29
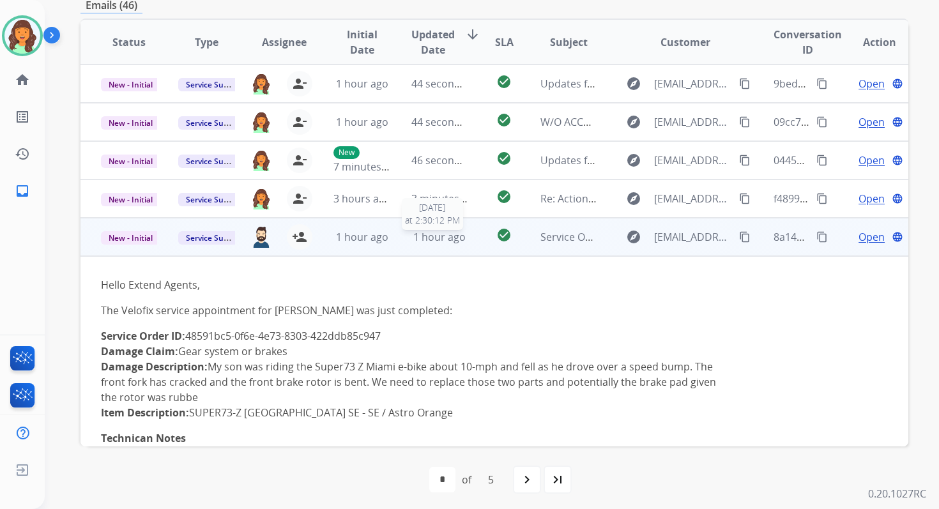
click at [412, 238] on div "1 hour ago" at bounding box center [440, 236] width 56 height 15
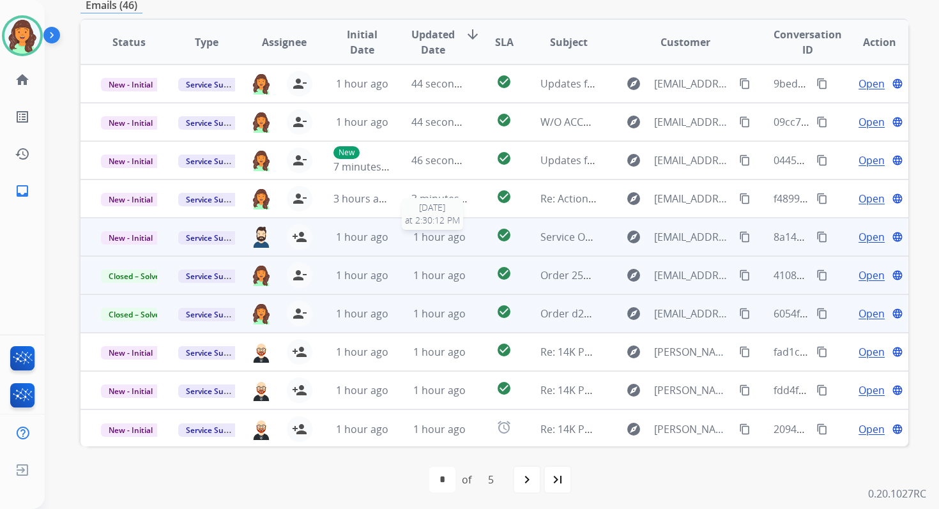
scroll to position [0, 0]
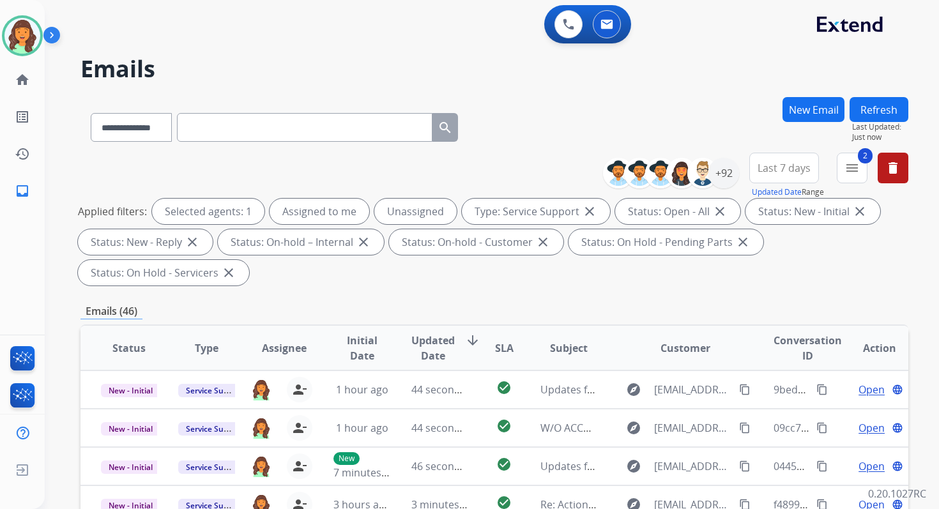
click at [865, 112] on button "Refresh" at bounding box center [879, 109] width 59 height 25
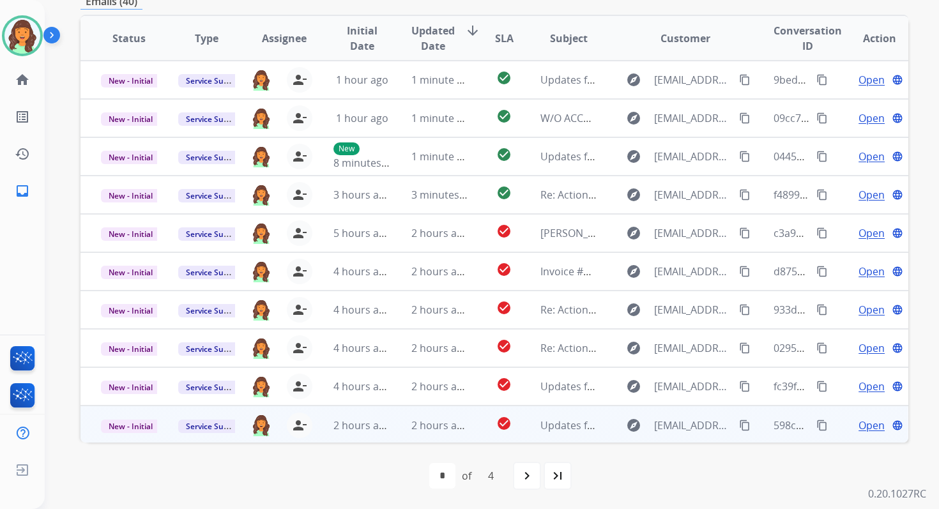
click at [403, 427] on td "2 hours ago" at bounding box center [429, 425] width 77 height 38
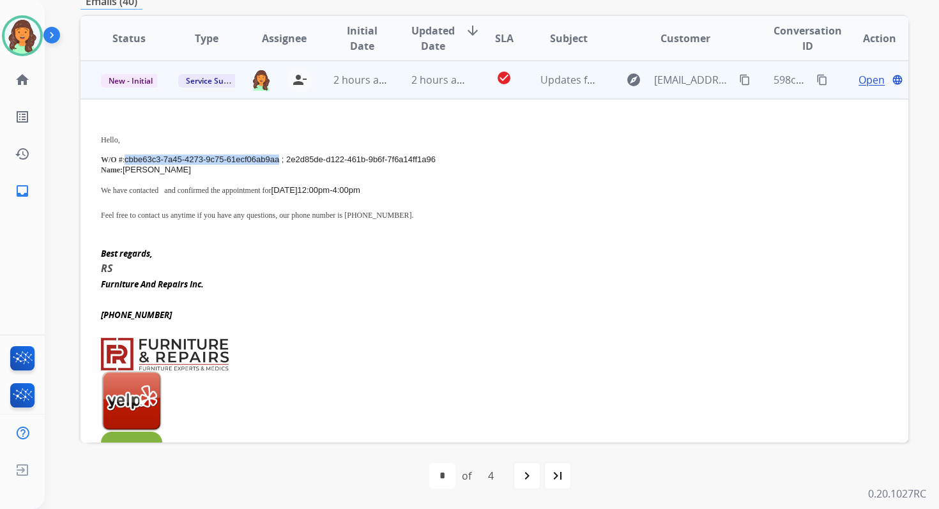
drag, startPoint x: 127, startPoint y: 160, endPoint x: 279, endPoint y: 160, distance: 152.1
click at [279, 160] on span "cbbe63c3-7a45-4273-9c75-61ecf06ab9aa ; 2e2d85de-d122-461b-9b6f-7f6a14ff1a96" at bounding box center [280, 160] width 311 height 10
copy span "cbbe63c3-7a45-4273-9c75-61ecf06ab9aa"
drag, startPoint x: 188, startPoint y: 190, endPoint x: 419, endPoint y: 189, distance: 230.7
click at [419, 189] on p "We have contacted and confirmed the appointment for [DATE] 12:00pm-4:00pm" at bounding box center [417, 190] width 632 height 10
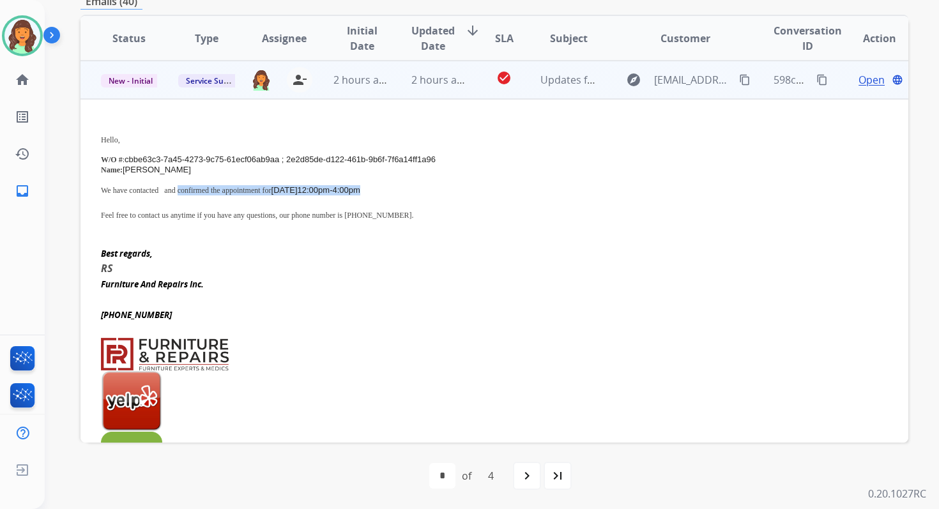
copy p "confirmed the appointment for [DATE] 12:00pm-4:00pm"
click at [817, 79] on mat-icon "content_copy" at bounding box center [823, 80] width 12 height 12
click at [138, 82] on span "New - Initial" at bounding box center [130, 80] width 59 height 13
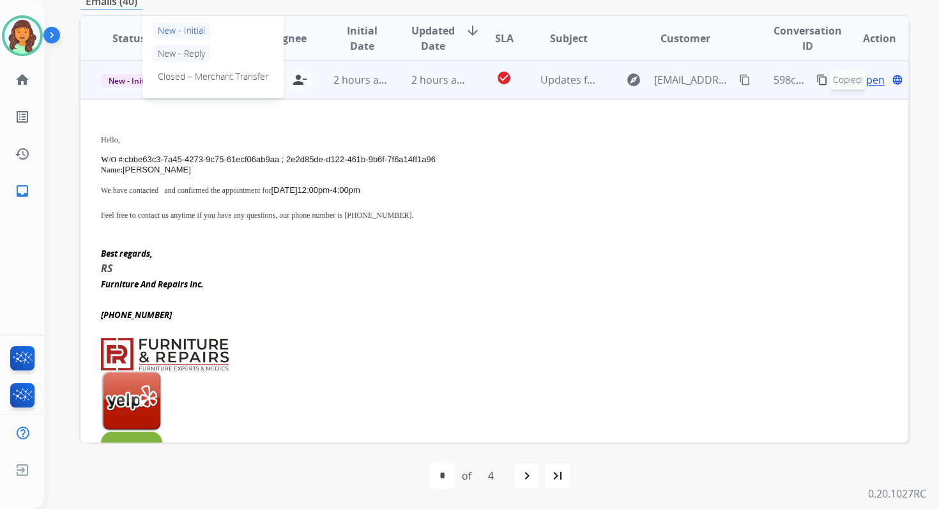
scroll to position [278, 0]
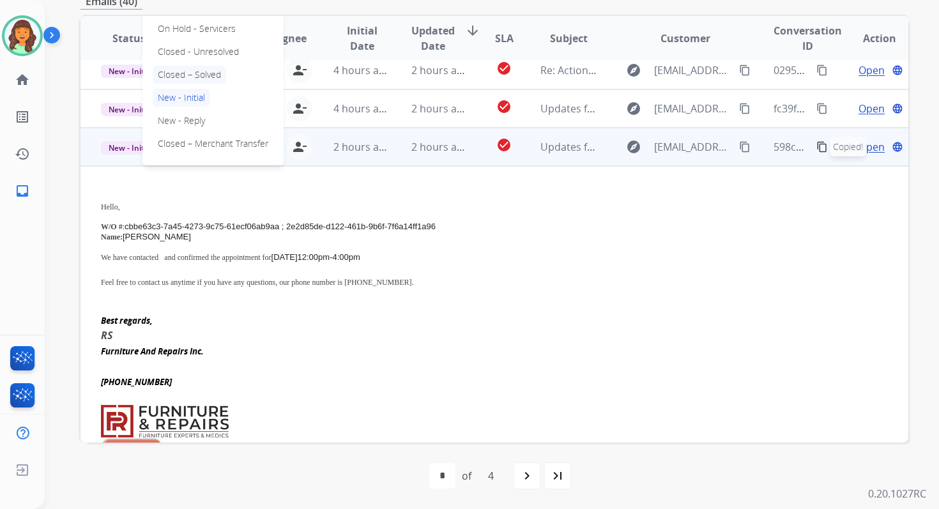
click at [186, 72] on p "Closed – Solved" at bounding box center [189, 75] width 73 height 18
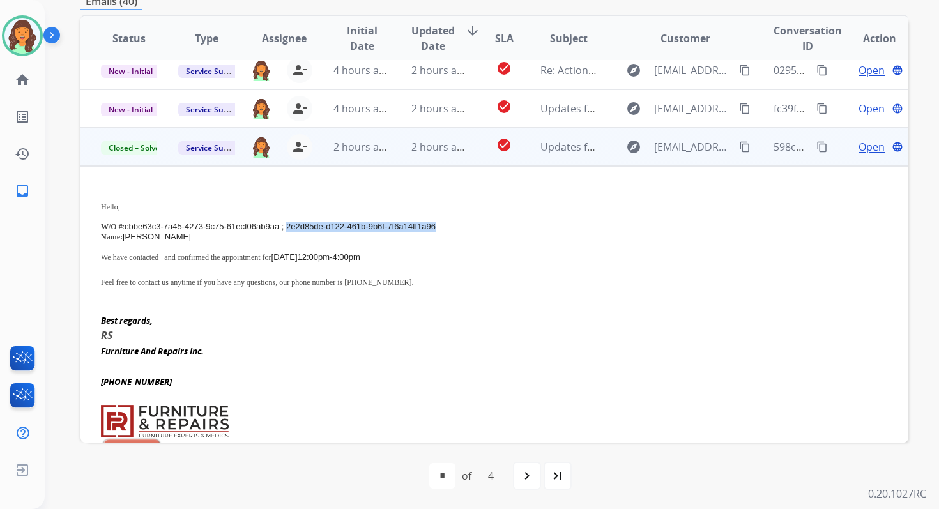
drag, startPoint x: 288, startPoint y: 226, endPoint x: 438, endPoint y: 223, distance: 149.5
click at [438, 223] on p "W/O # : cbbe63c3-7a45-4273-9c75-61ecf06ab9aa ; 2e2d85de-d122-461b-9b6f-7f6a14ff…" at bounding box center [417, 227] width 632 height 10
copy span "2e2d85de-d122-461b-9b6f-7f6a14ff1a96"
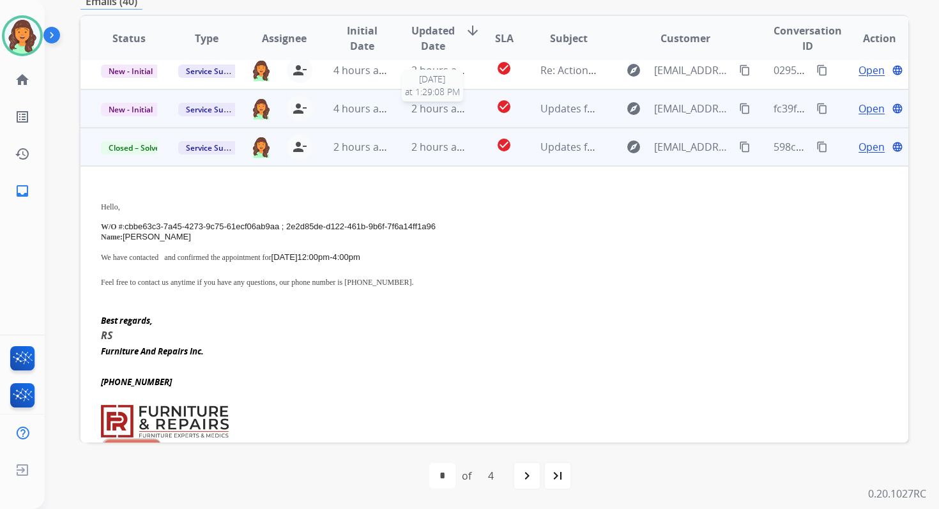
click at [440, 111] on span "2 hours ago" at bounding box center [441, 109] width 58 height 14
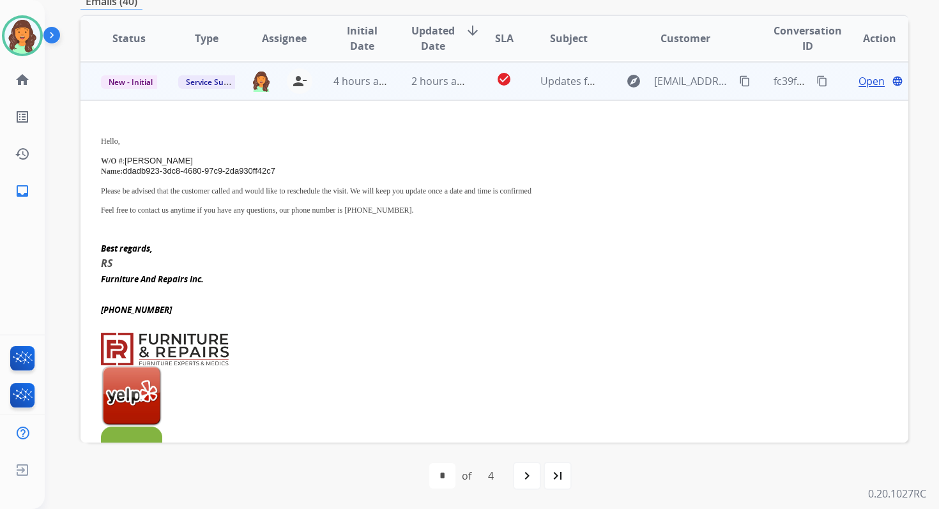
scroll to position [307, 0]
click at [132, 77] on span "New - Initial" at bounding box center [130, 80] width 59 height 13
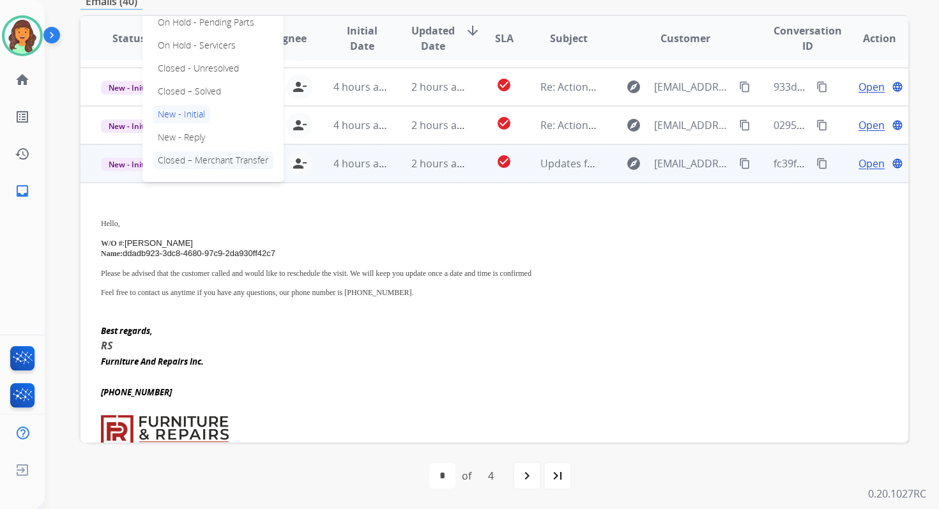
scroll to position [216, 0]
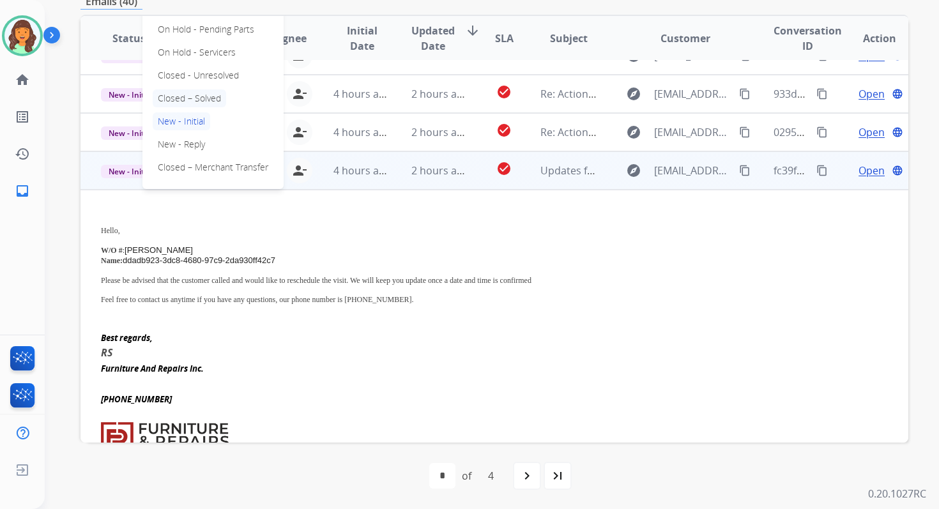
click at [177, 93] on p "Closed – Solved" at bounding box center [189, 98] width 73 height 18
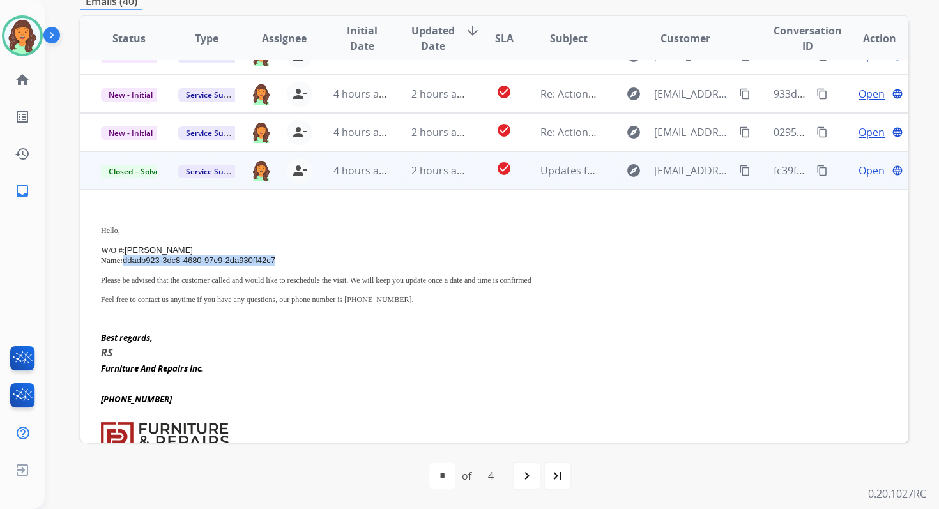
drag, startPoint x: 124, startPoint y: 260, endPoint x: 299, endPoint y: 261, distance: 175.1
click at [299, 260] on p "Name: ddadb923-3dc8-4680-97c9-2da930ff42c7" at bounding box center [417, 261] width 632 height 10
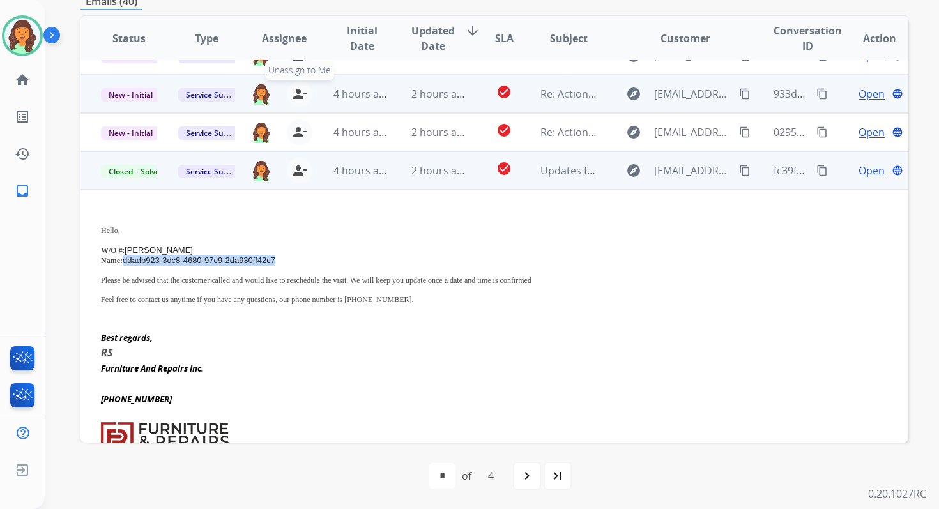
copy span "ddadb923-3dc8-4680-97c9-2da930ff42c7"
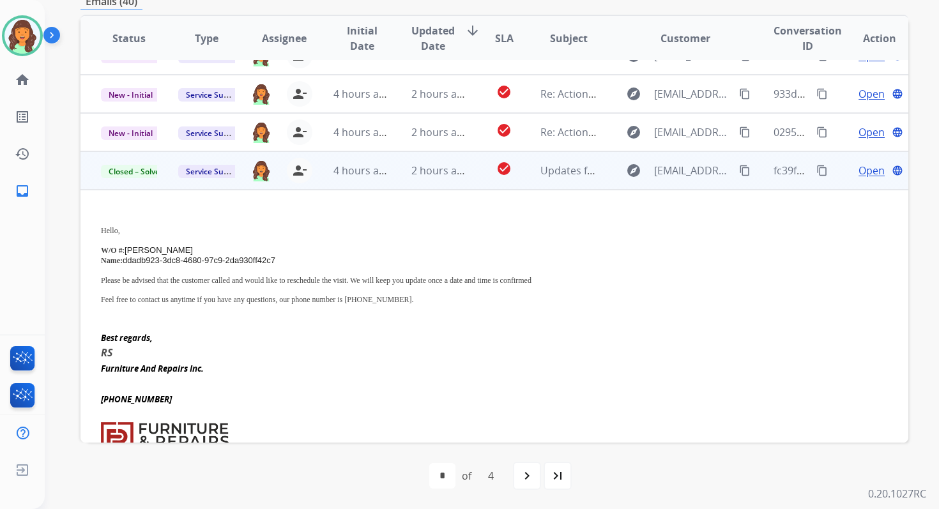
click at [255, 278] on p "Please be advised that the customer called and would like to reschedule the vis…" at bounding box center [417, 281] width 632 height 10
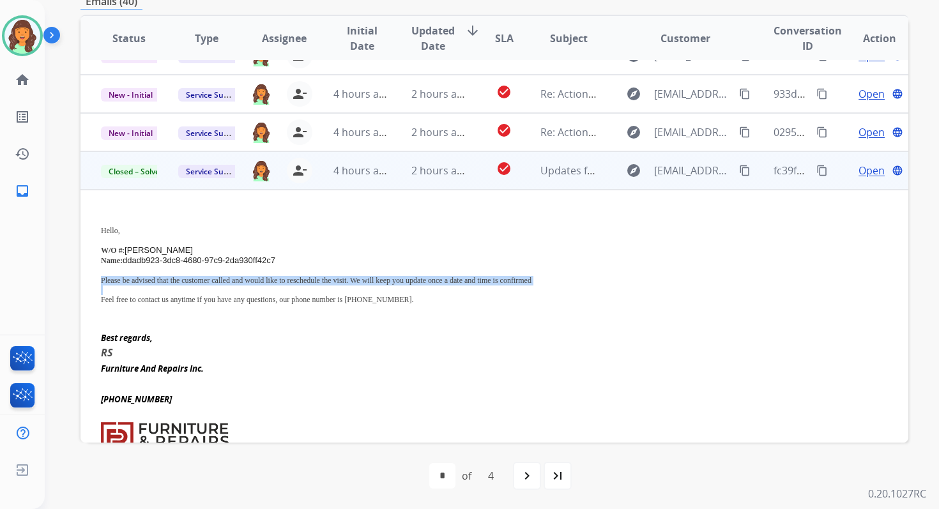
click at [255, 278] on p "Please be advised that the customer called and would like to reschedule the vis…" at bounding box center [417, 281] width 632 height 10
copy div "Please be advised that the customer called and would like to reschedule the vis…"
click at [817, 169] on mat-icon "content_copy" at bounding box center [823, 171] width 12 height 12
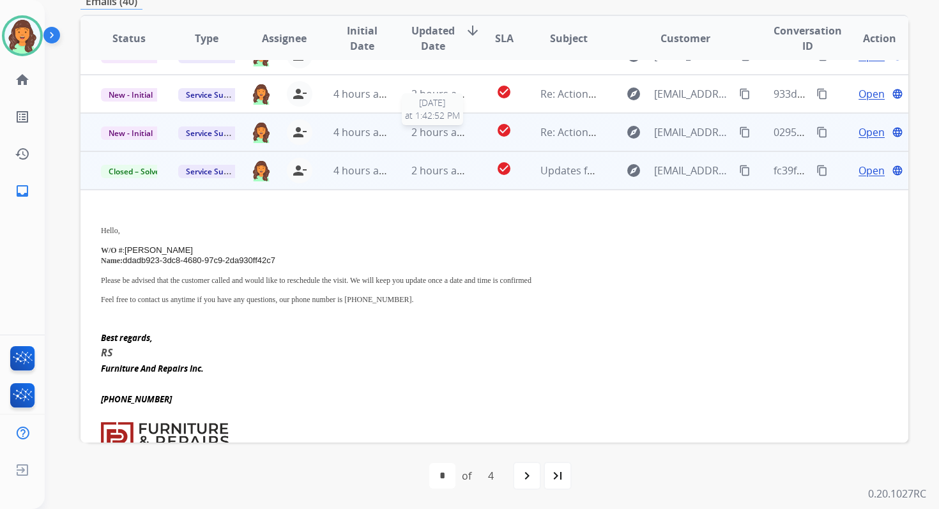
click at [459, 136] on span "2 hours ago" at bounding box center [441, 132] width 58 height 14
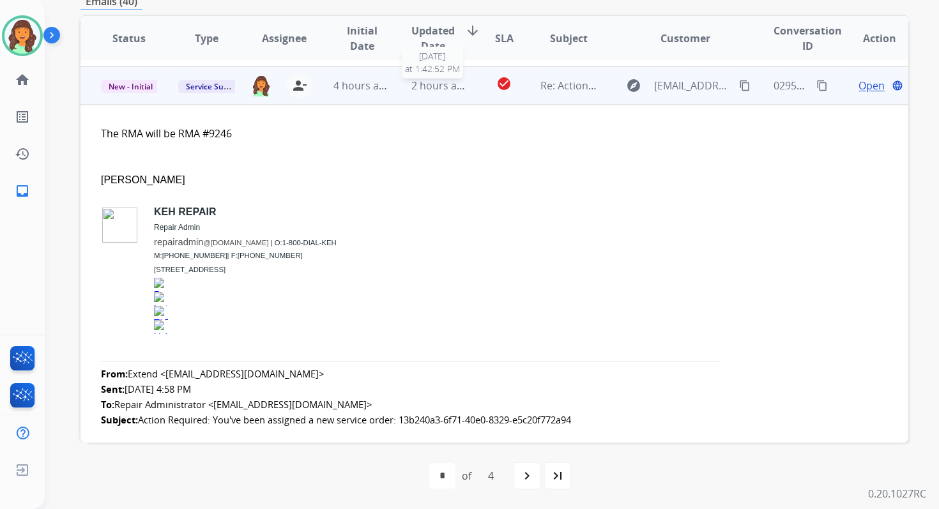
scroll to position [268, 0]
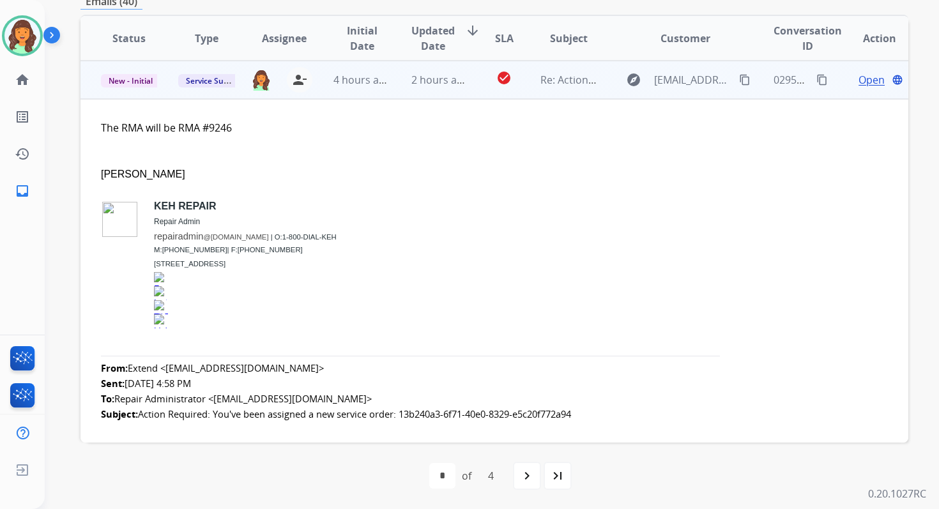
click at [863, 81] on span "Open" at bounding box center [872, 79] width 26 height 15
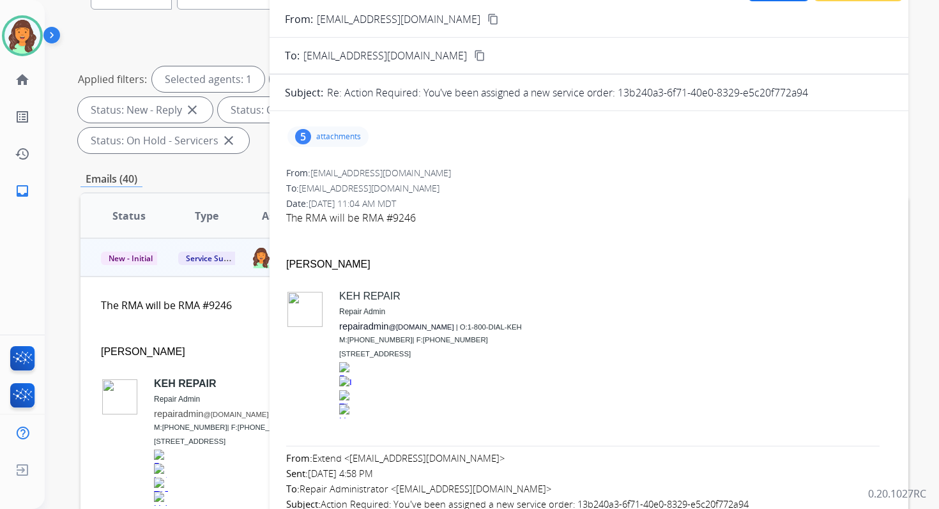
scroll to position [2, 0]
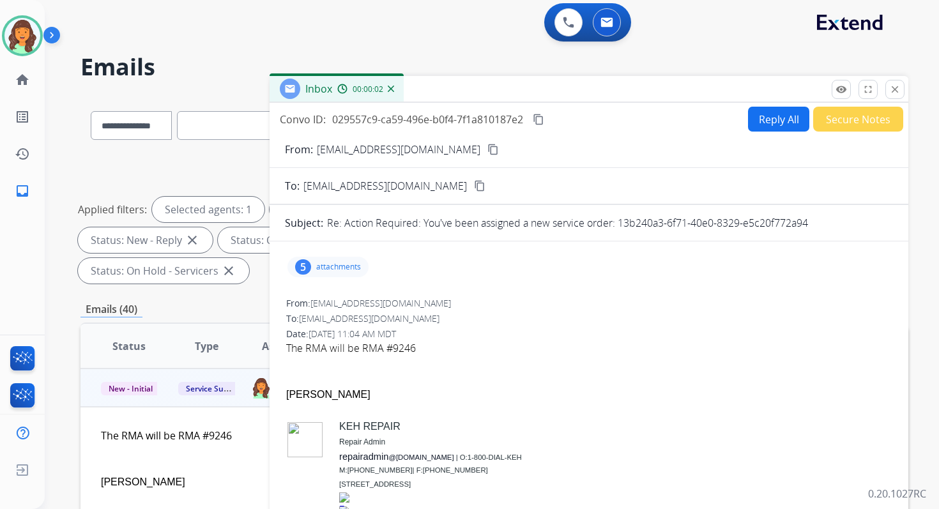
drag, startPoint x: 619, startPoint y: 222, endPoint x: 827, endPoint y: 226, distance: 208.4
click at [826, 226] on div "Re: Action Required: You've been assigned a new service order: 13b240a3-6f71-40…" at bounding box center [610, 222] width 566 height 15
copy p "13b240a3-6f71-40e0-8329-e5c20f772a94"
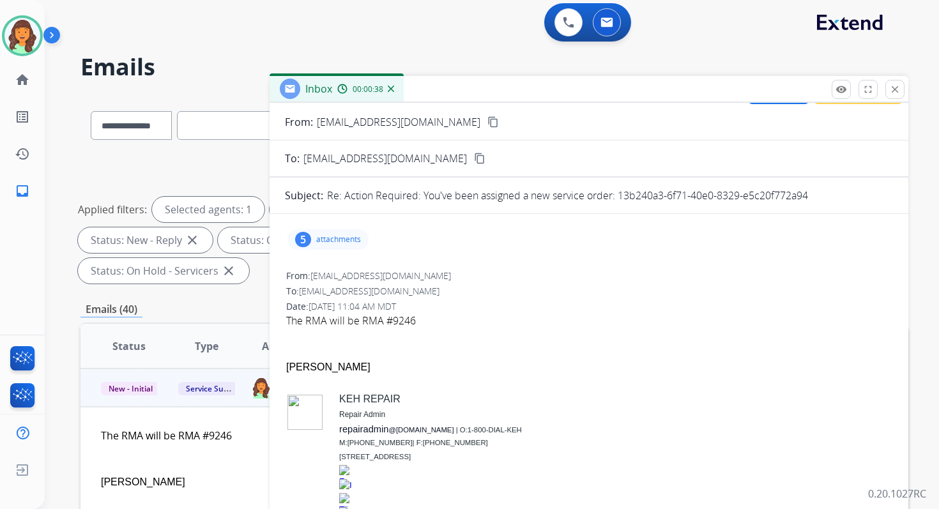
scroll to position [0, 0]
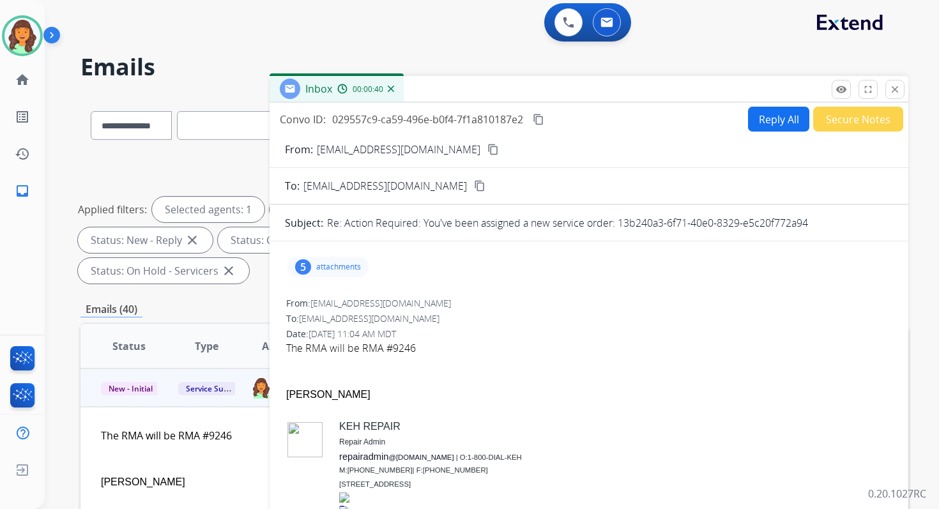
click at [752, 121] on button "Reply All" at bounding box center [778, 119] width 61 height 25
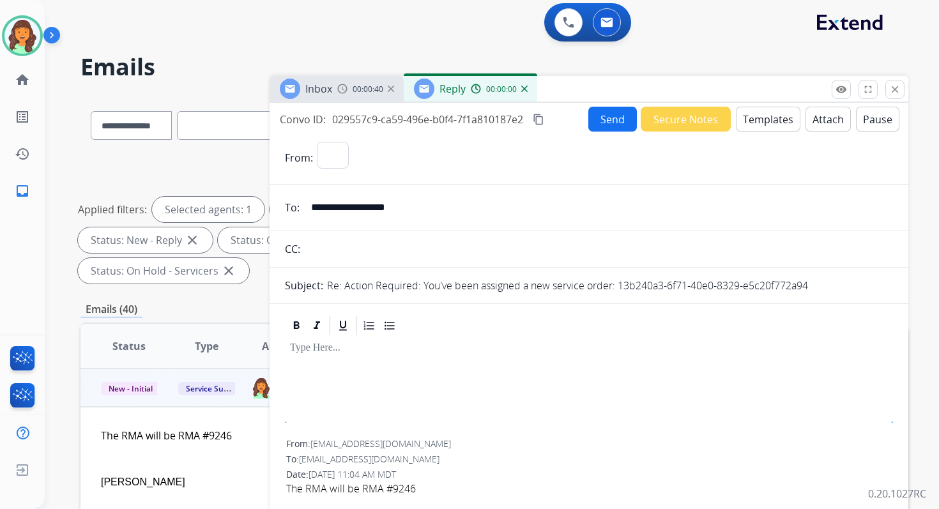
click at [752, 121] on button "Templates" at bounding box center [768, 119] width 65 height 25
select select "**********"
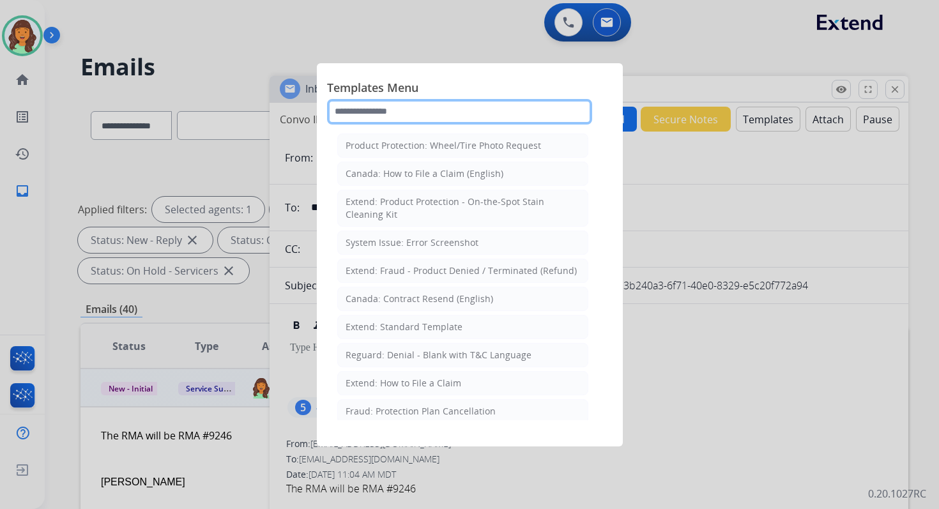
click at [401, 117] on input "text" at bounding box center [459, 112] width 265 height 26
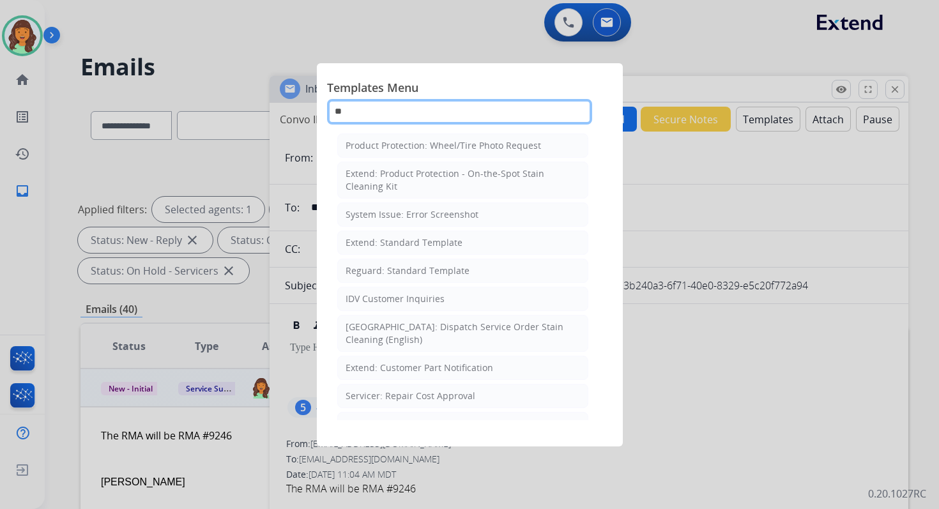
type input "*"
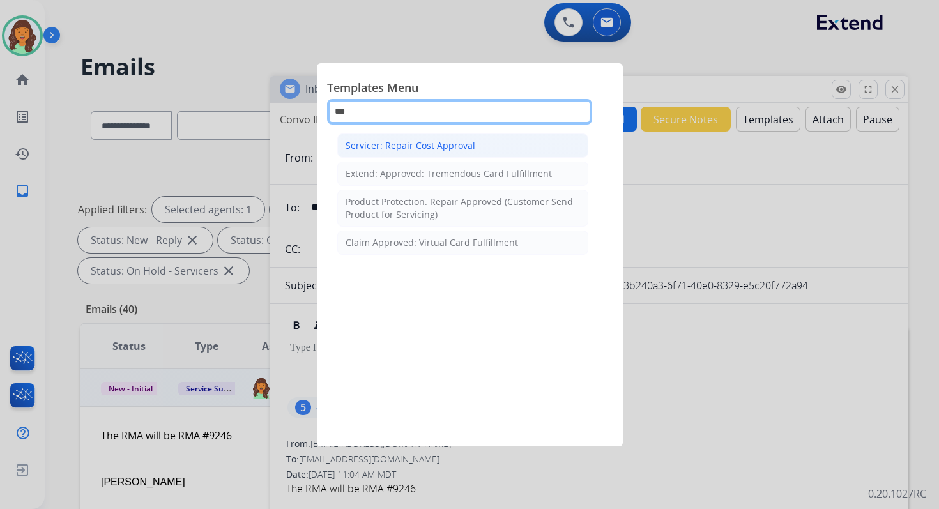
type input "***"
click at [430, 149] on div "Servicer: Repair Cost Approval" at bounding box center [411, 145] width 130 height 13
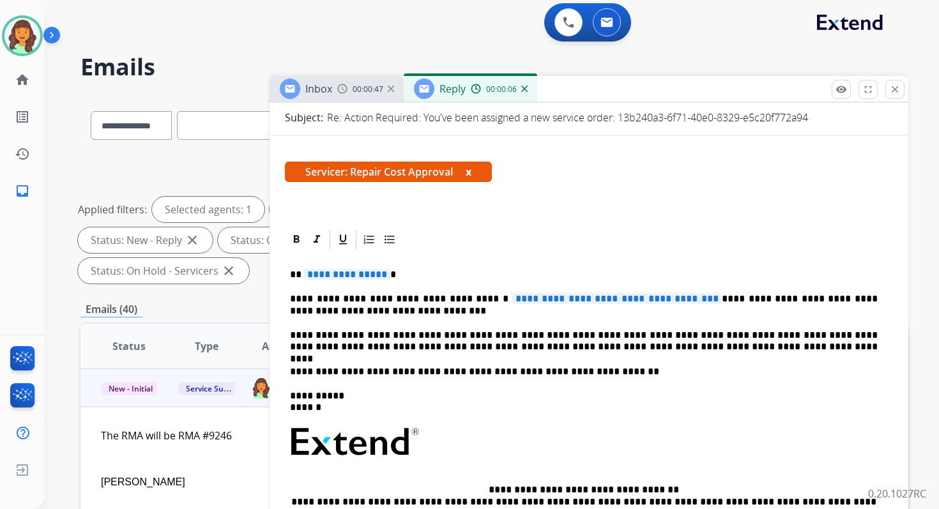
scroll to position [193, 0]
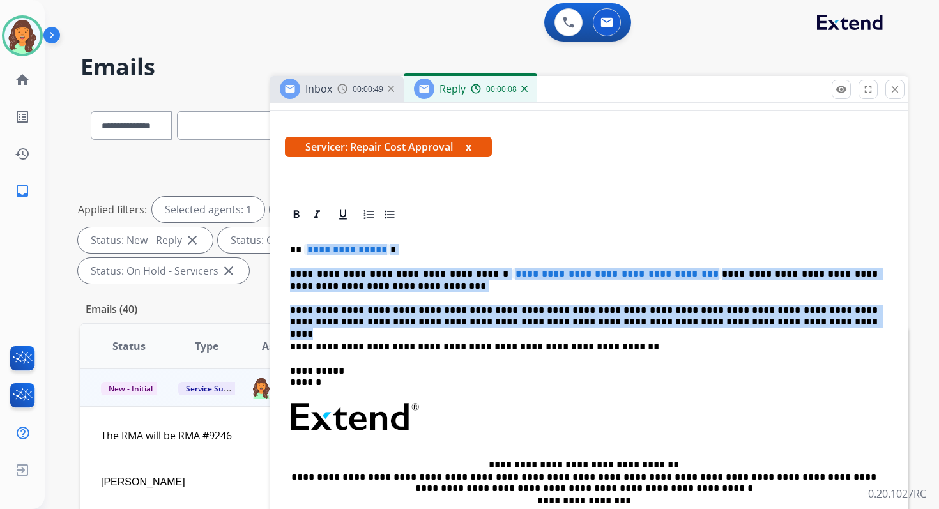
drag, startPoint x: 304, startPoint y: 248, endPoint x: 716, endPoint y: 324, distance: 419.1
click at [716, 324] on div "**********" at bounding box center [589, 410] width 608 height 369
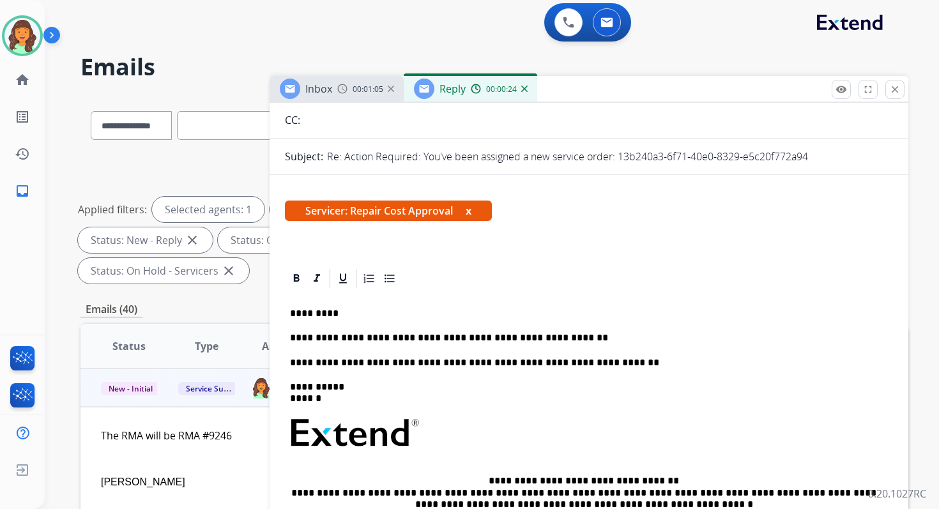
scroll to position [0, 0]
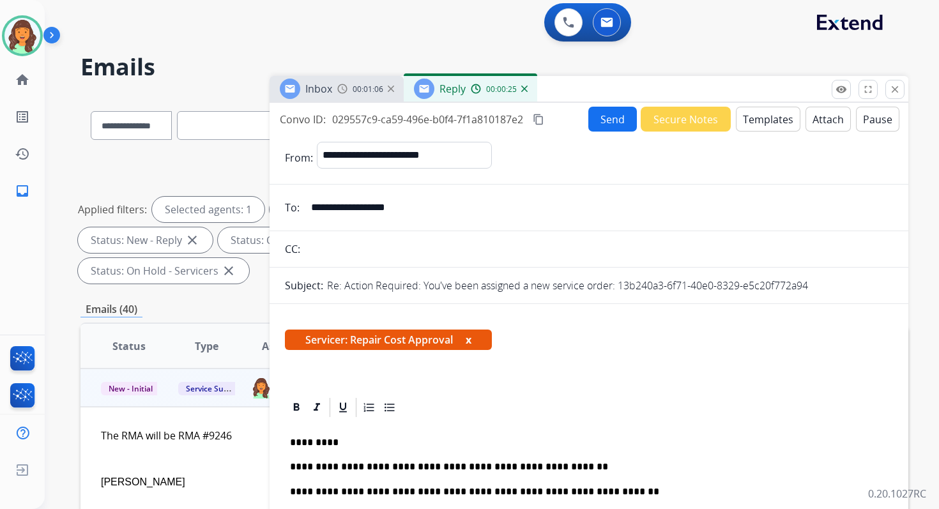
click at [608, 113] on button "Send" at bounding box center [612, 119] width 49 height 25
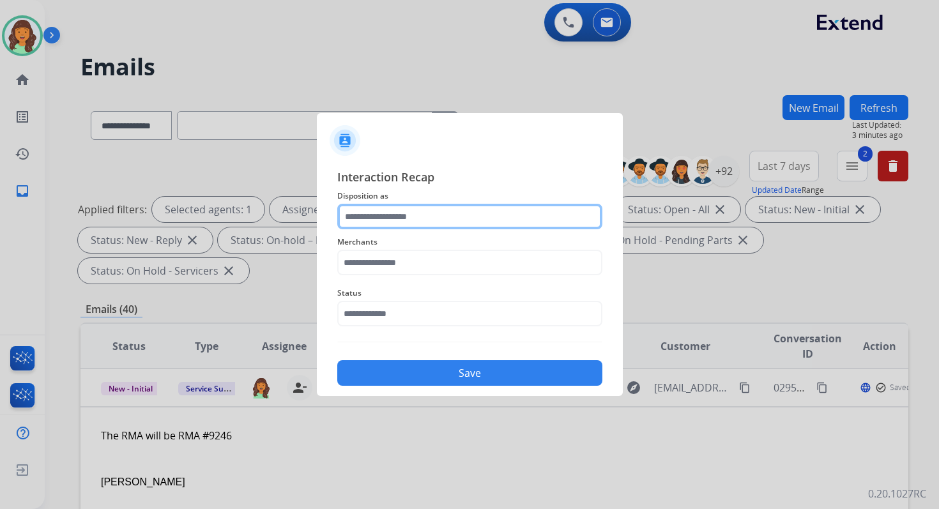
click at [426, 217] on input "text" at bounding box center [469, 217] width 265 height 26
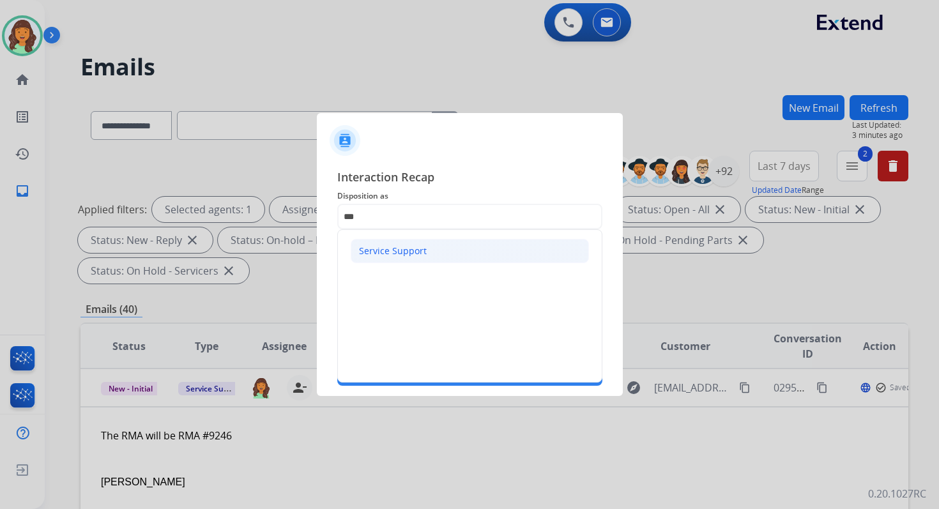
click at [413, 249] on div "Service Support" at bounding box center [393, 251] width 68 height 13
type input "**********"
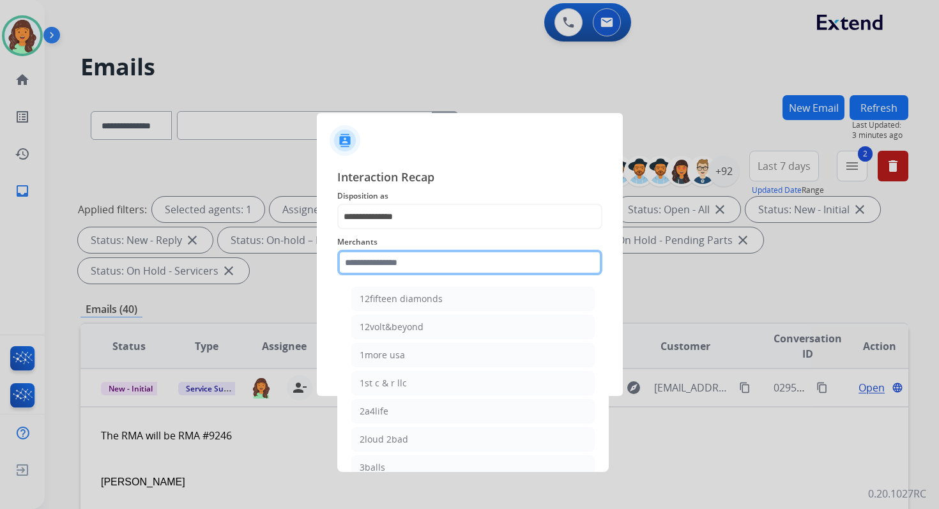
click at [413, 258] on input "text" at bounding box center [469, 263] width 265 height 26
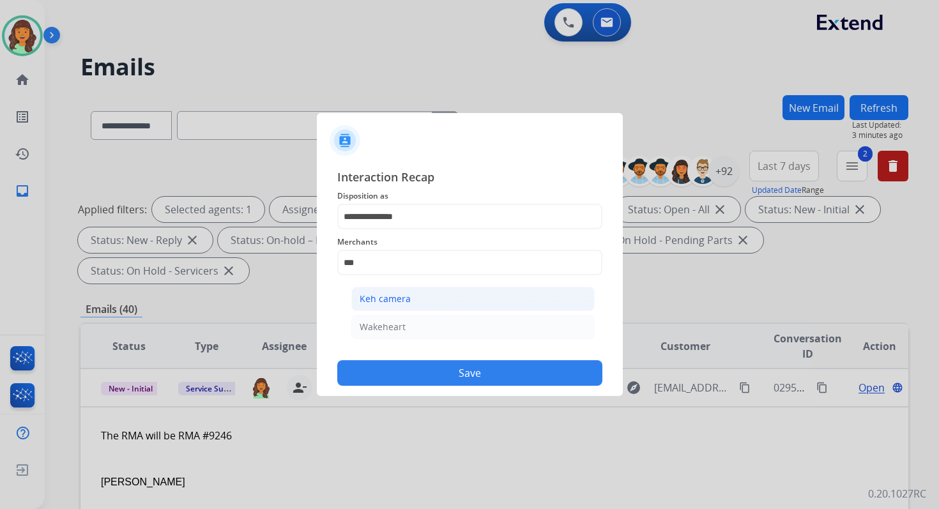
click at [423, 296] on li "Keh camera" at bounding box center [472, 299] width 243 height 24
type input "**********"
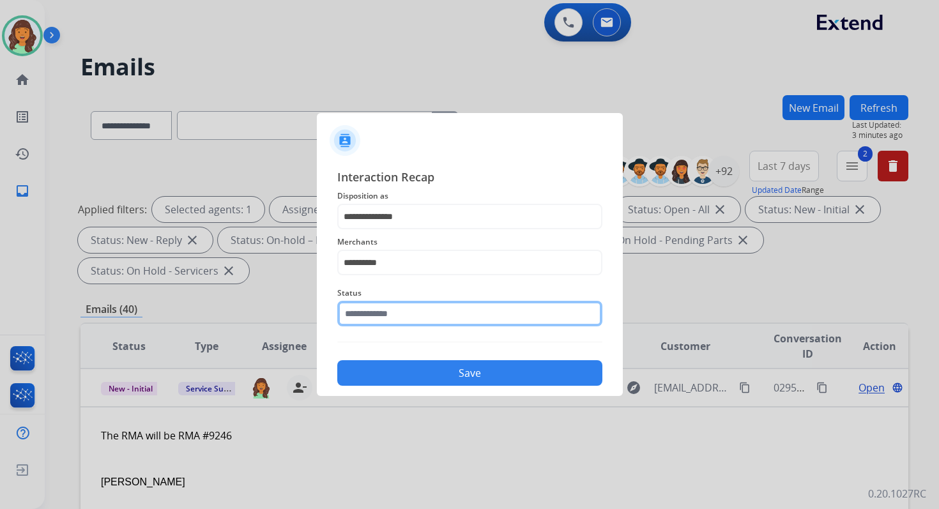
click at [423, 312] on input "text" at bounding box center [469, 314] width 265 height 26
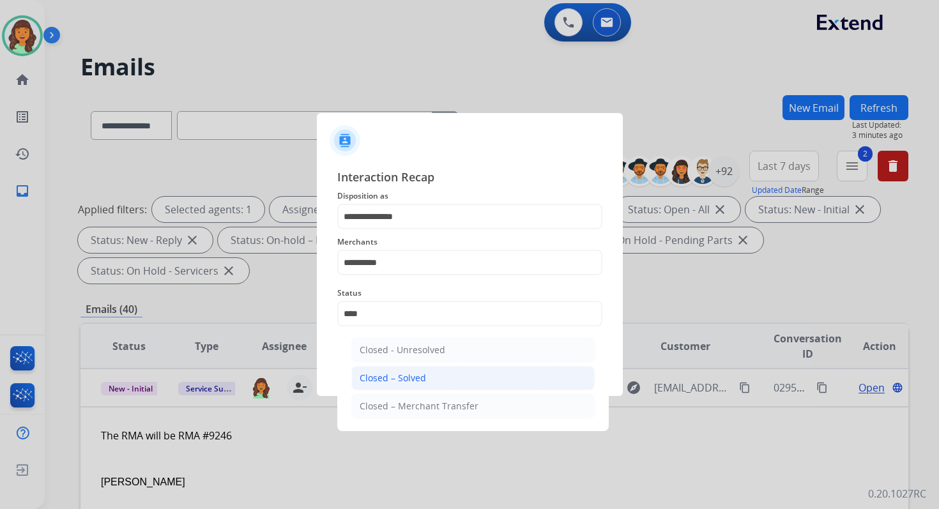
click at [422, 377] on div "Closed – Solved" at bounding box center [393, 378] width 66 height 13
type input "**********"
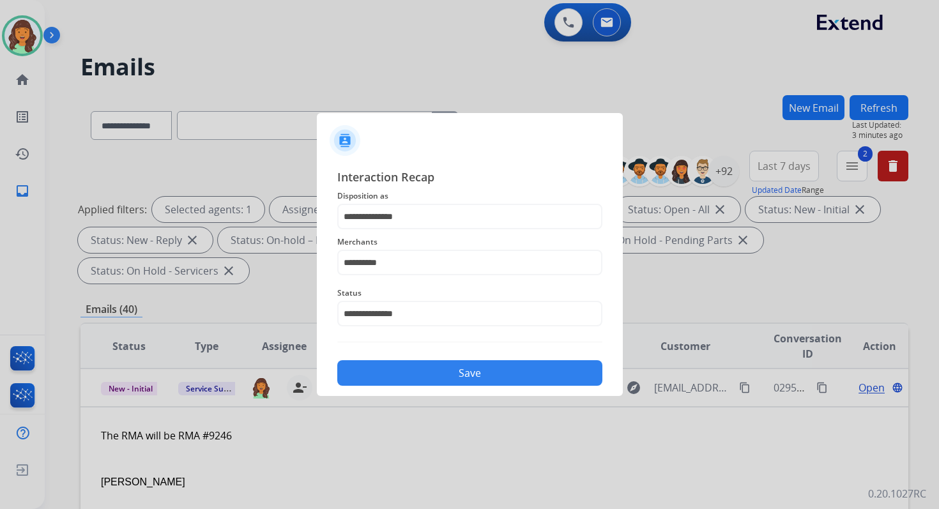
click at [422, 377] on button "Save" at bounding box center [469, 373] width 265 height 26
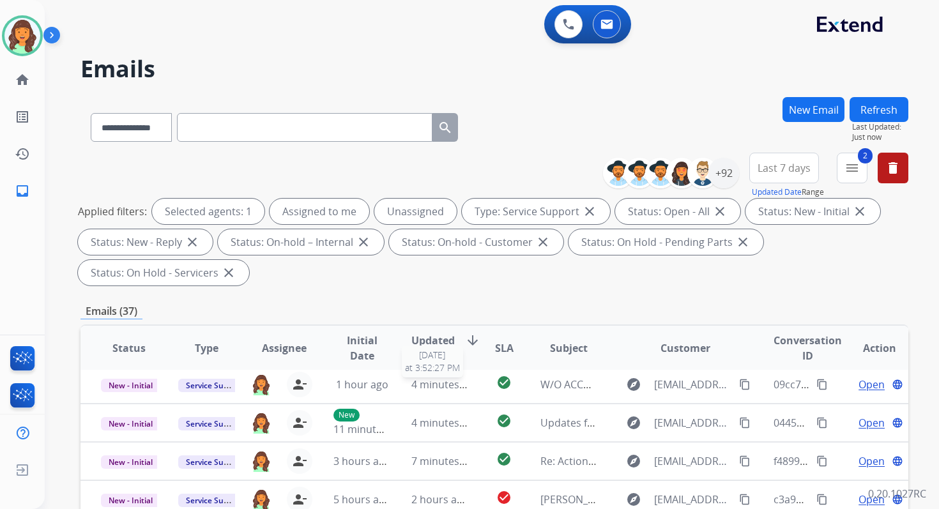
scroll to position [310, 0]
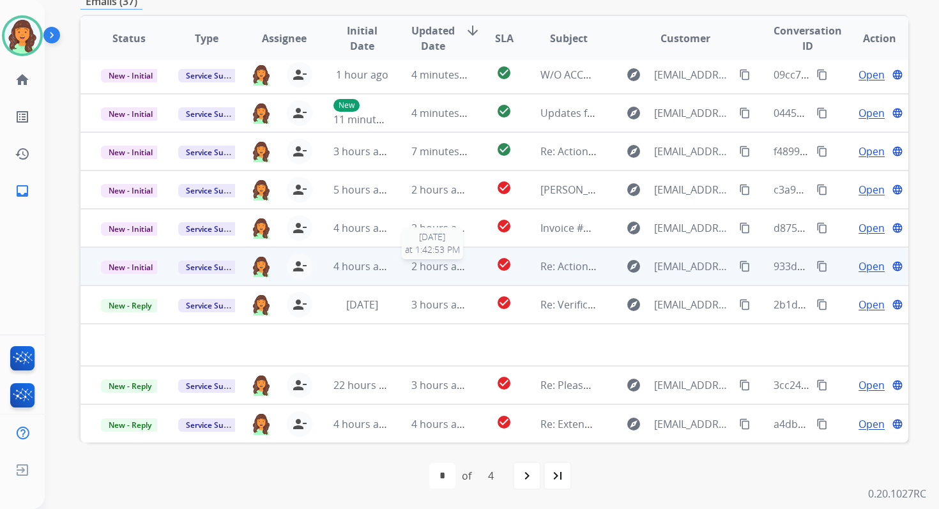
click at [414, 262] on span "2 hours ago" at bounding box center [441, 266] width 58 height 14
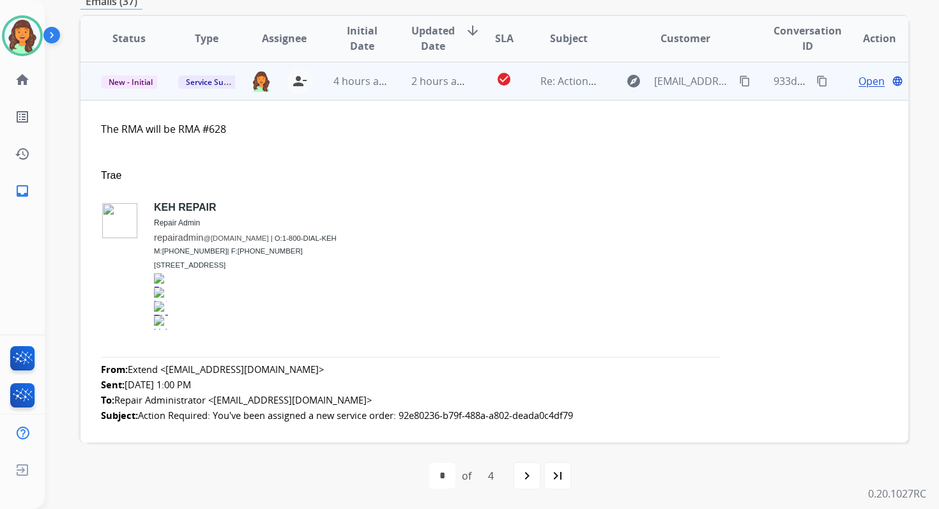
scroll to position [230, 0]
click at [859, 77] on span "Open" at bounding box center [872, 79] width 26 height 15
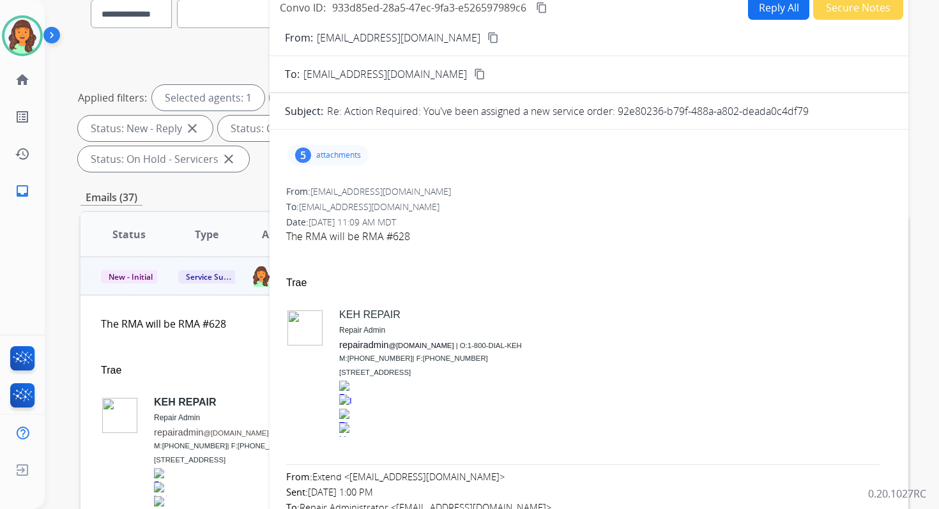
scroll to position [102, 0]
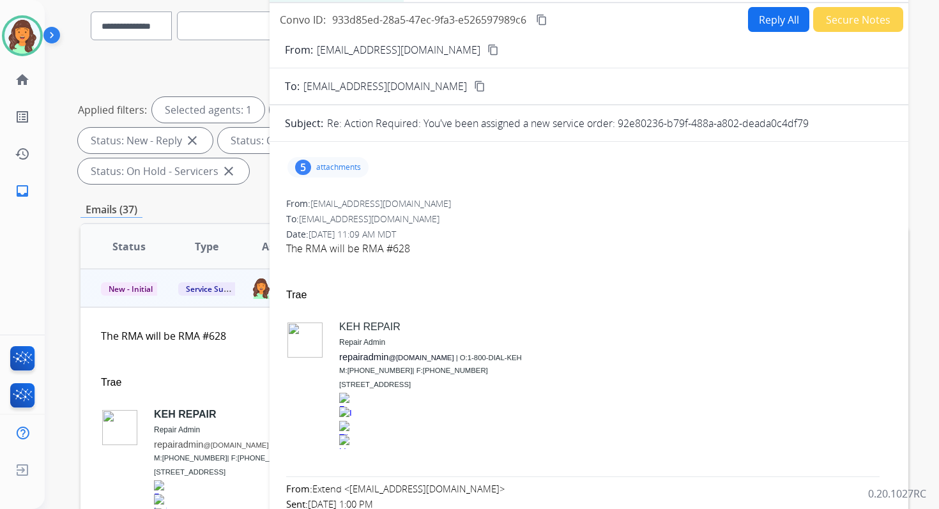
drag, startPoint x: 619, startPoint y: 120, endPoint x: 815, endPoint y: 127, distance: 196.3
click at [815, 127] on div "Re: Action Required: You've been assigned a new service order: 92e80236-b79f-48…" at bounding box center [610, 123] width 566 height 15
copy p "92e80236-b79f-488a-a802-deada0c4df79"
click at [774, 22] on button "Reply All" at bounding box center [778, 19] width 61 height 25
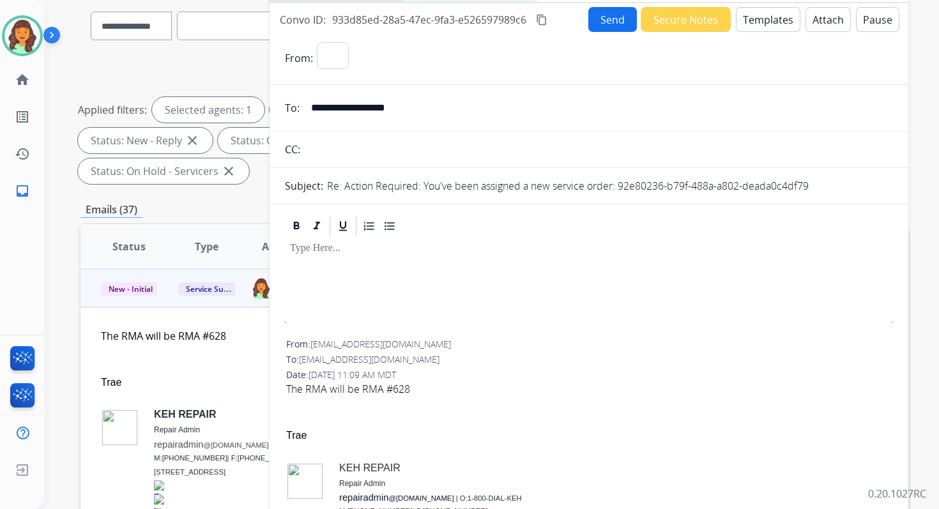
select select "**********"
click at [774, 22] on button "Templates" at bounding box center [768, 19] width 65 height 25
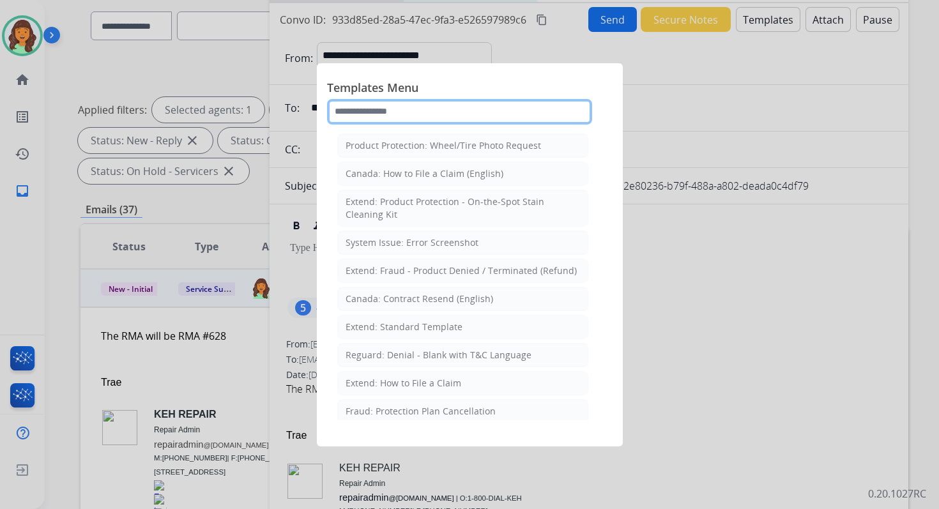
click at [442, 119] on input "text" at bounding box center [459, 112] width 265 height 26
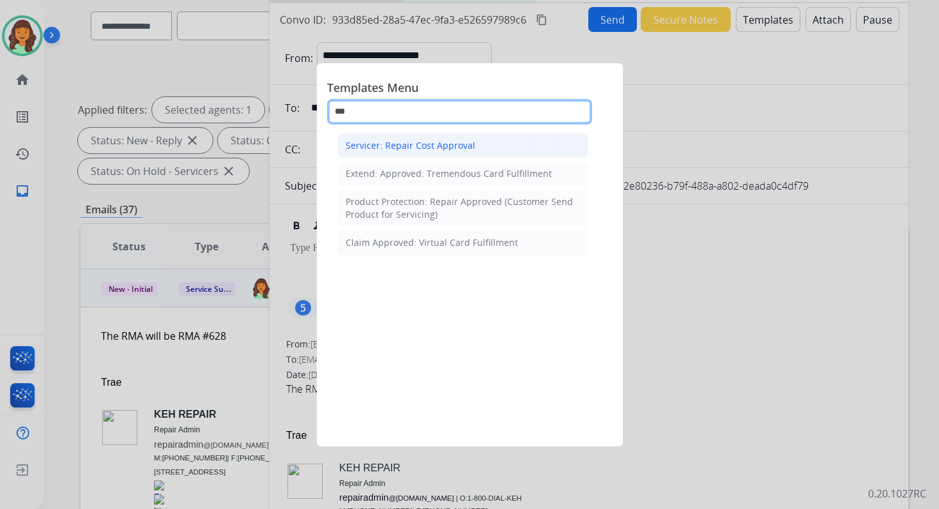
type input "***"
click at [452, 141] on div "Servicer: Repair Cost Approval" at bounding box center [411, 145] width 130 height 13
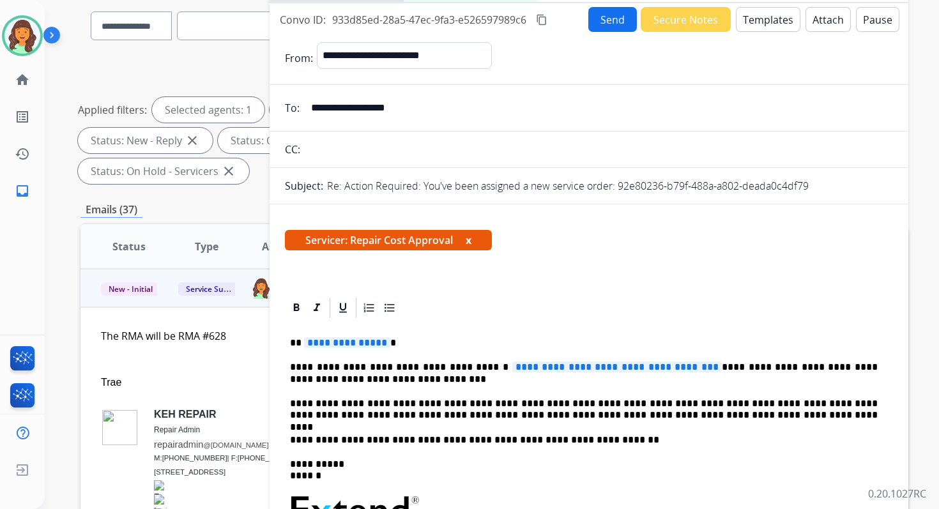
click at [823, 19] on button "Attach" at bounding box center [828, 19] width 45 height 25
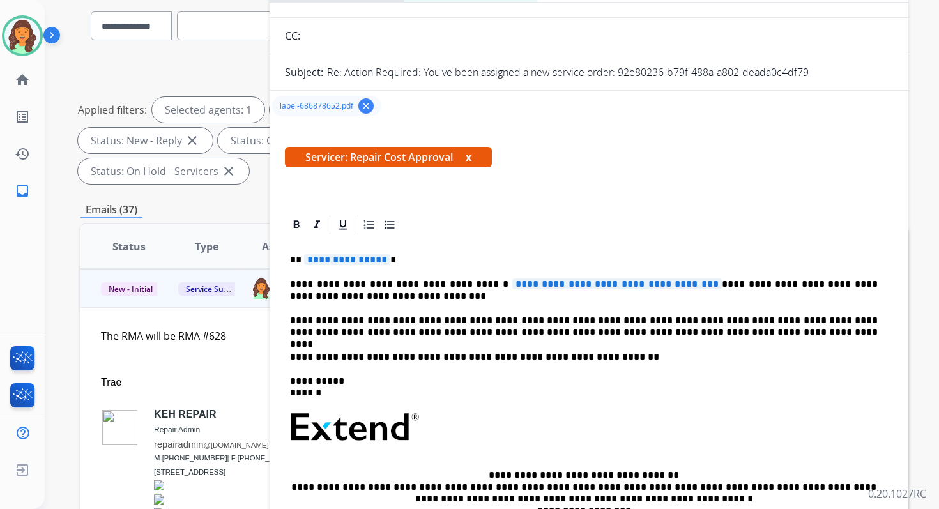
scroll to position [149, 0]
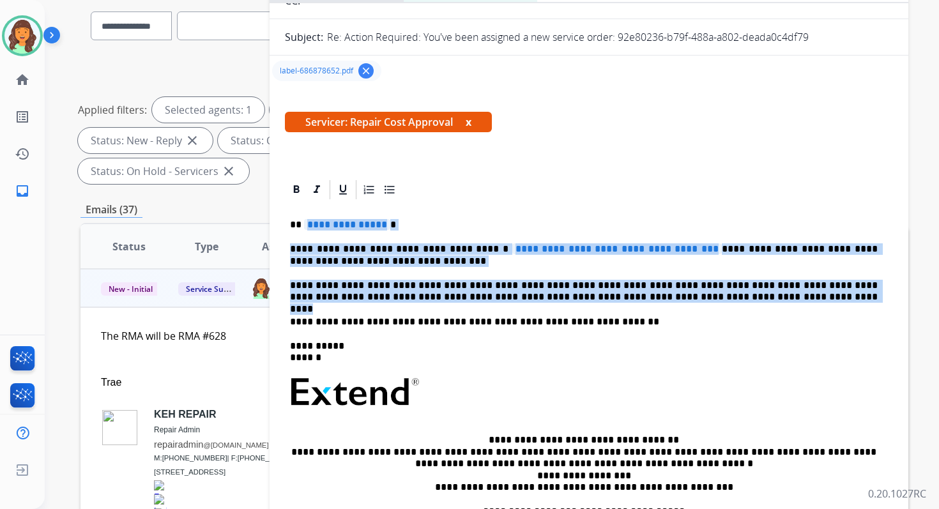
drag, startPoint x: 306, startPoint y: 223, endPoint x: 705, endPoint y: 303, distance: 407.3
click at [704, 302] on div "**********" at bounding box center [589, 385] width 608 height 369
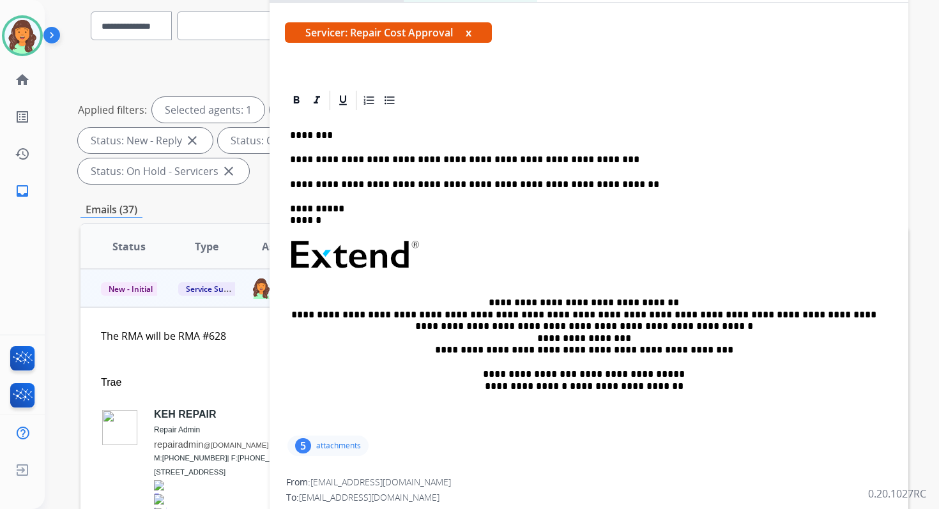
scroll to position [0, 0]
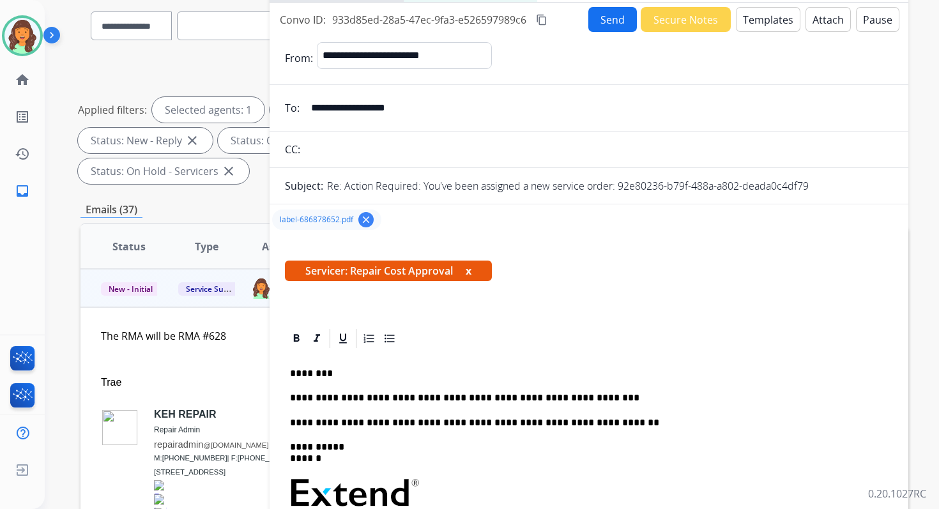
click at [615, 20] on button "Send" at bounding box center [612, 19] width 49 height 25
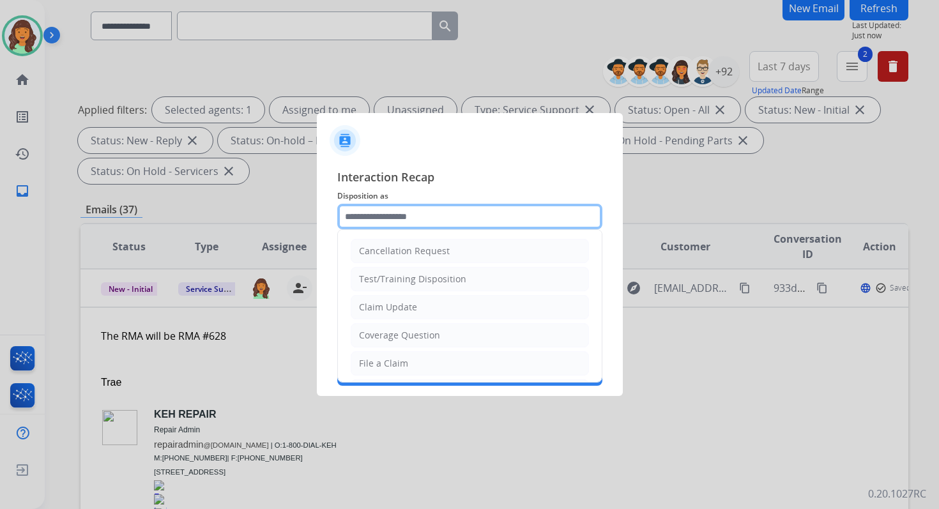
click at [406, 212] on input "text" at bounding box center [469, 217] width 265 height 26
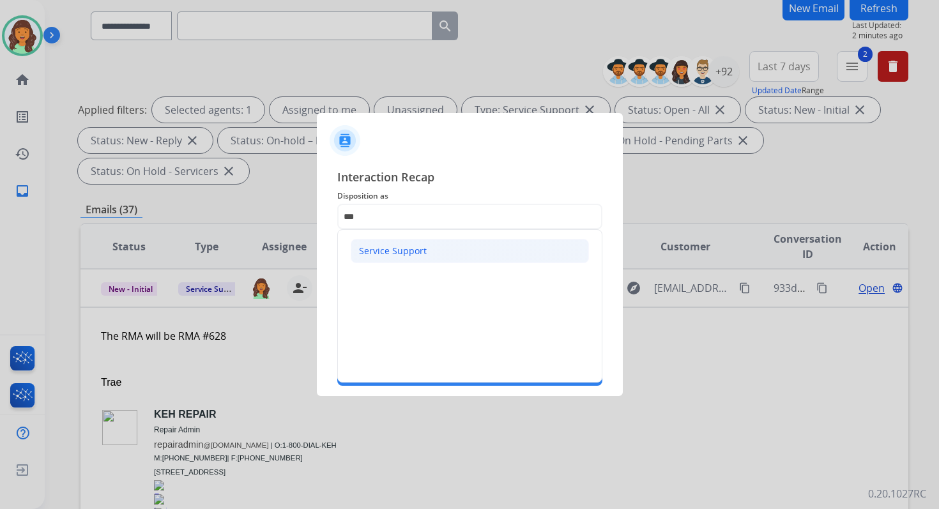
click at [373, 246] on div "Service Support" at bounding box center [393, 251] width 68 height 13
type input "**********"
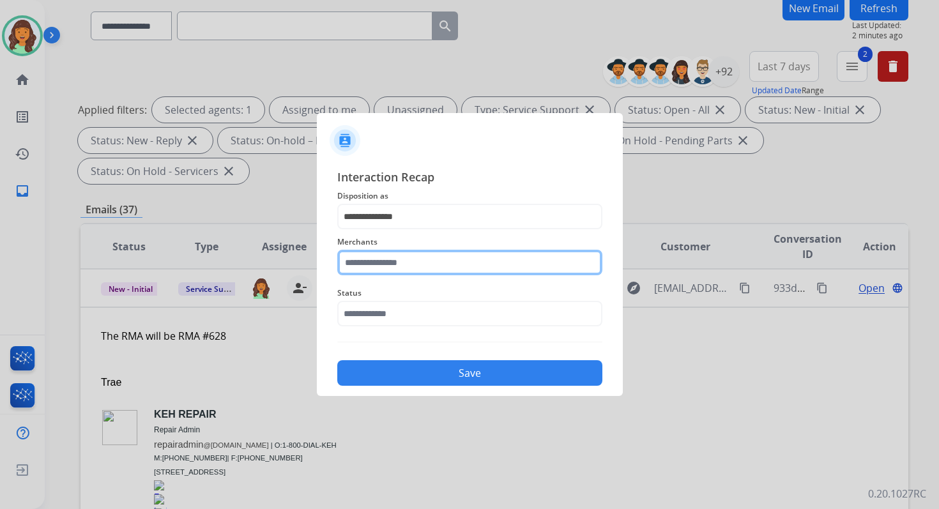
click at [375, 264] on input "text" at bounding box center [469, 263] width 265 height 26
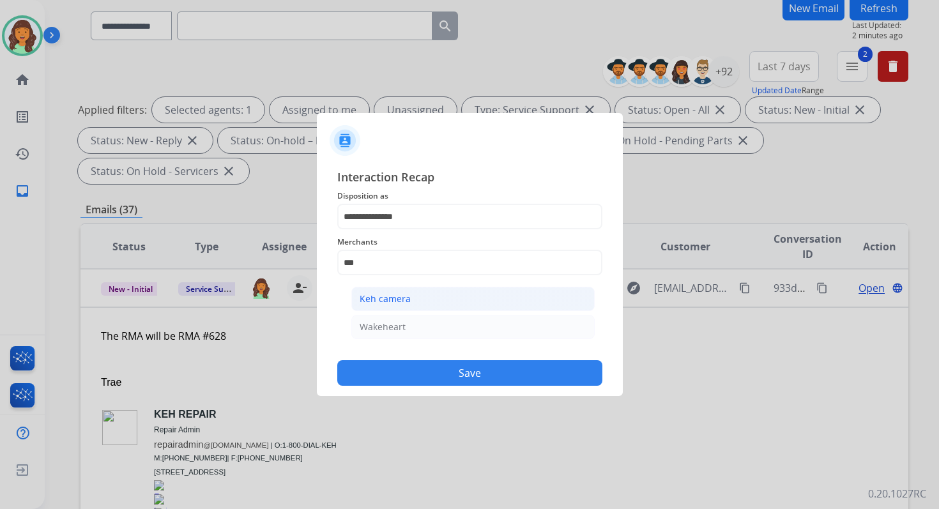
click at [383, 296] on div "Keh camera" at bounding box center [385, 299] width 51 height 13
type input "**********"
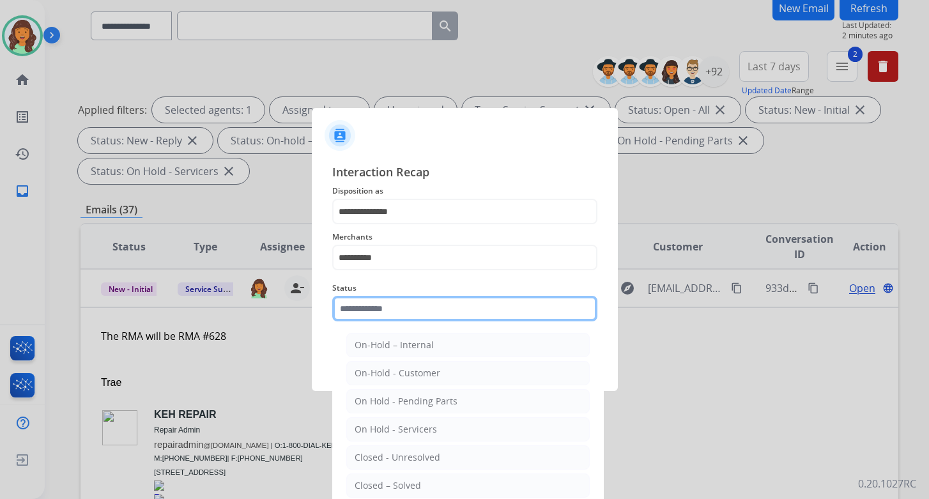
click at [383, 312] on input "text" at bounding box center [464, 309] width 265 height 26
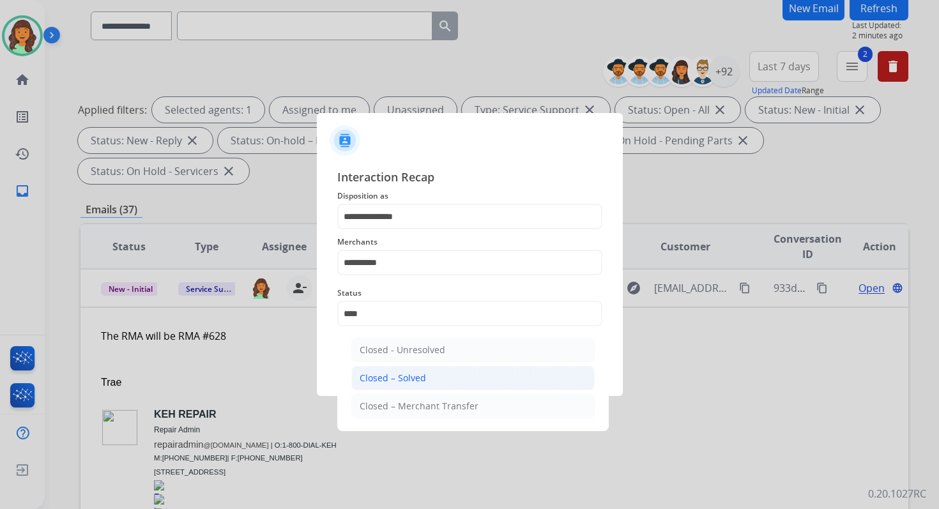
click at [412, 383] on div "Closed – Solved" at bounding box center [393, 378] width 66 height 13
type input "**********"
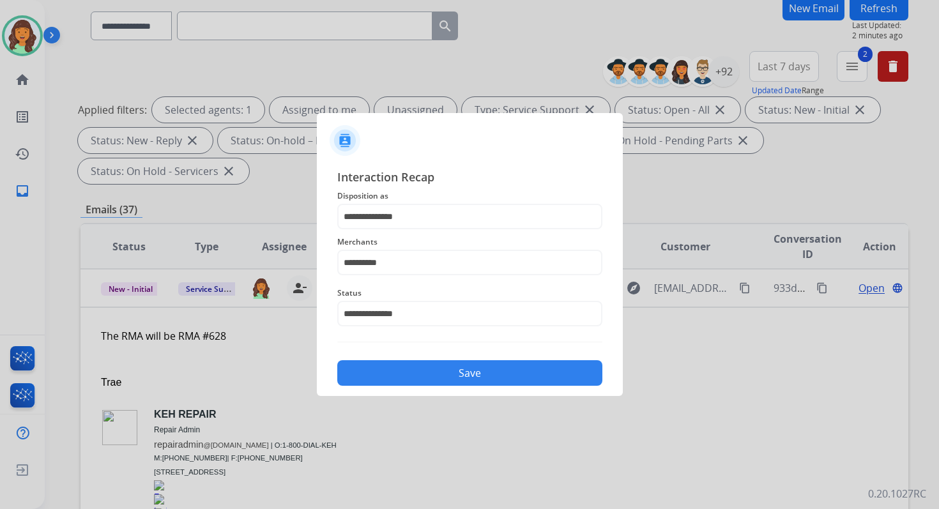
click at [447, 378] on button "Save" at bounding box center [469, 373] width 265 height 26
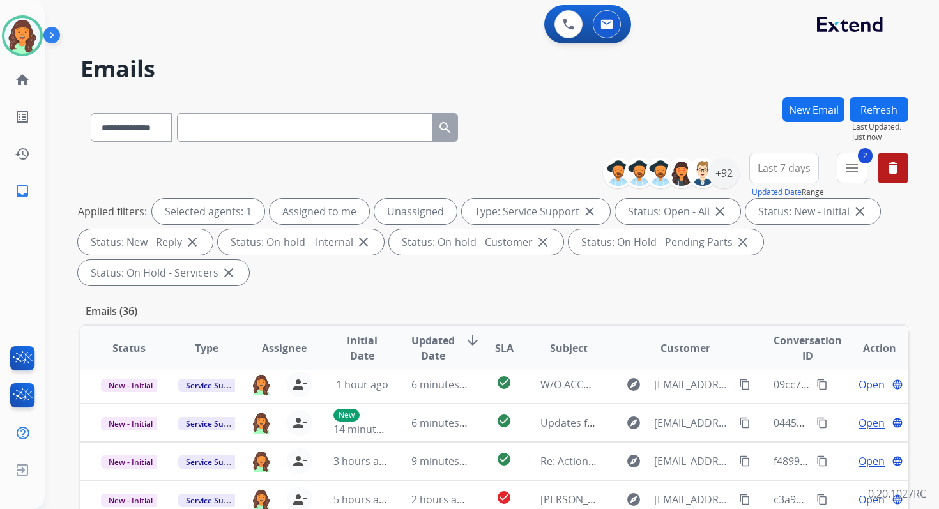
scroll to position [310, 0]
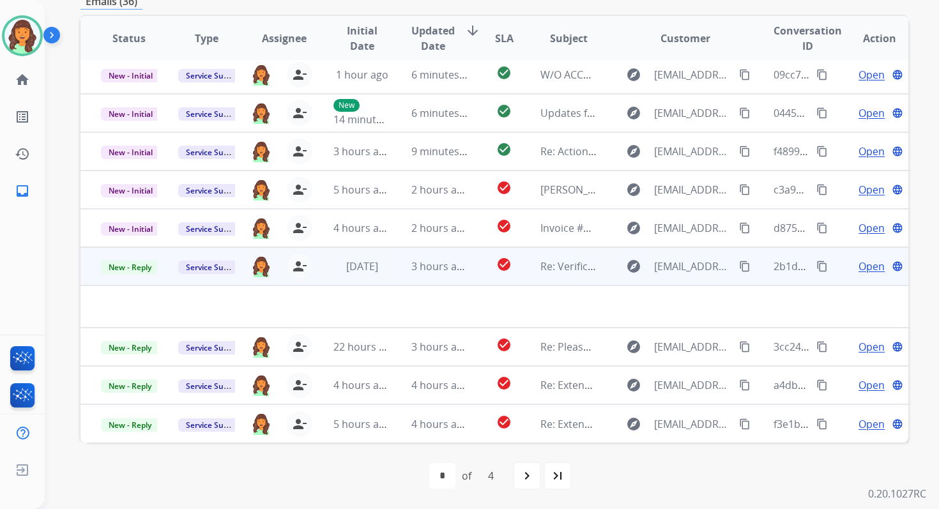
click at [396, 263] on td "3 hours ago" at bounding box center [429, 266] width 77 height 38
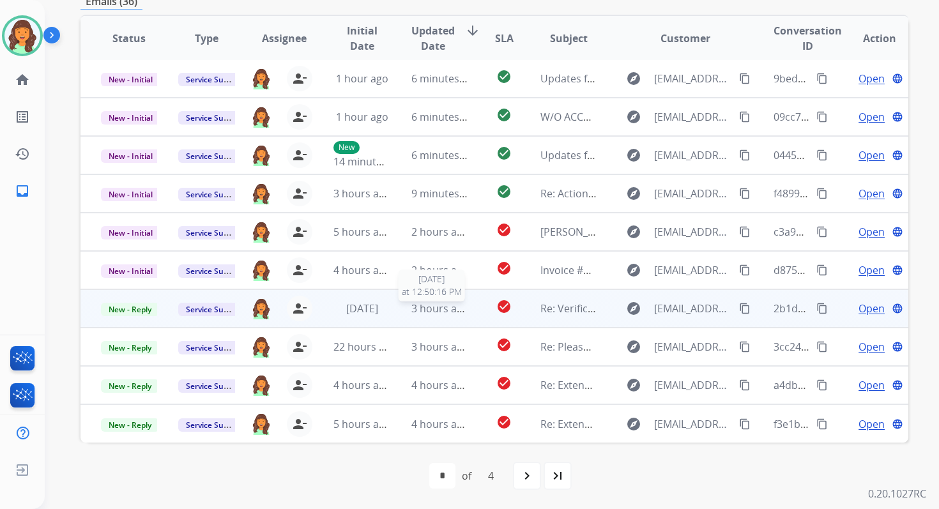
click at [412, 303] on span "3 hours ago" at bounding box center [441, 309] width 58 height 14
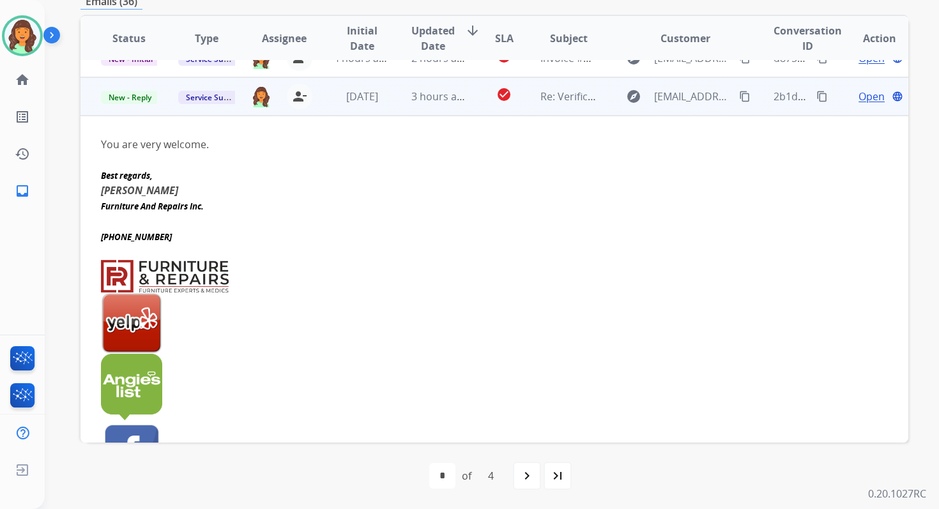
scroll to position [230, 0]
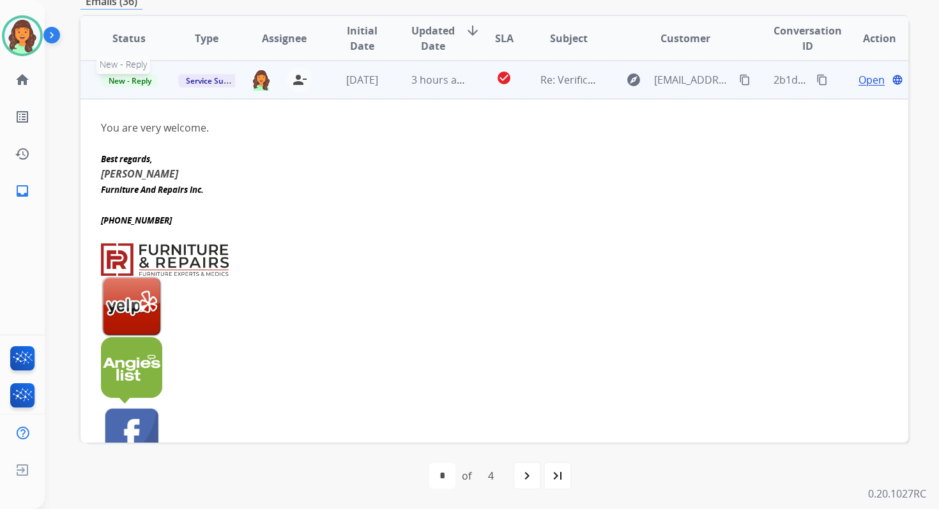
click at [135, 82] on span "New - Reply" at bounding box center [130, 80] width 58 height 13
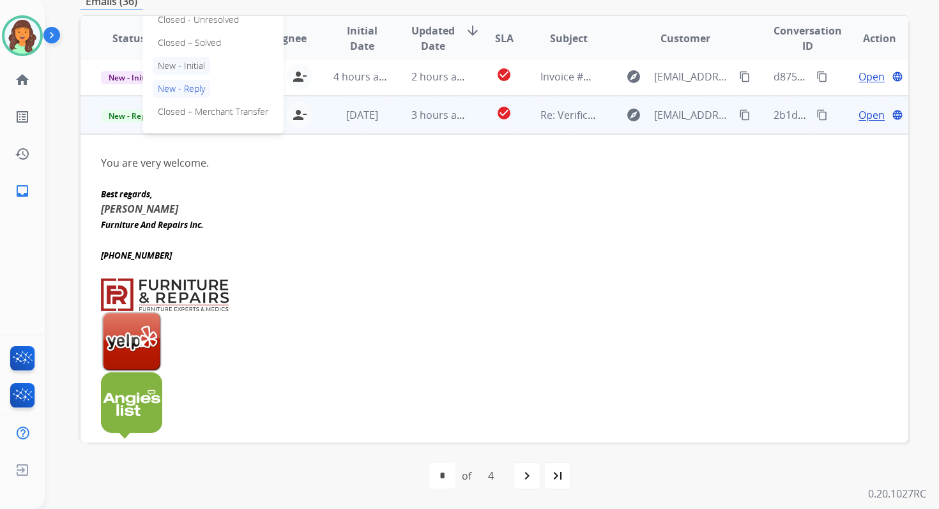
scroll to position [187, 0]
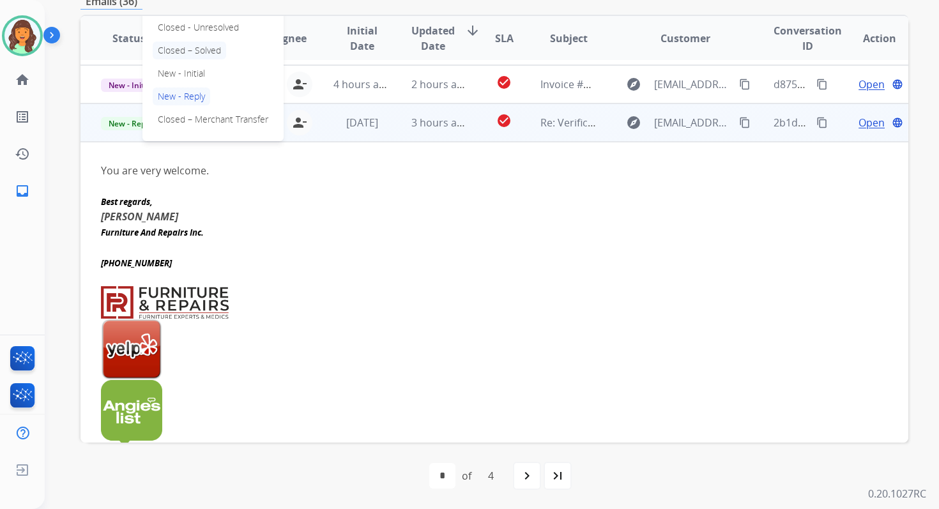
click at [190, 51] on p "Closed – Solved" at bounding box center [189, 51] width 73 height 18
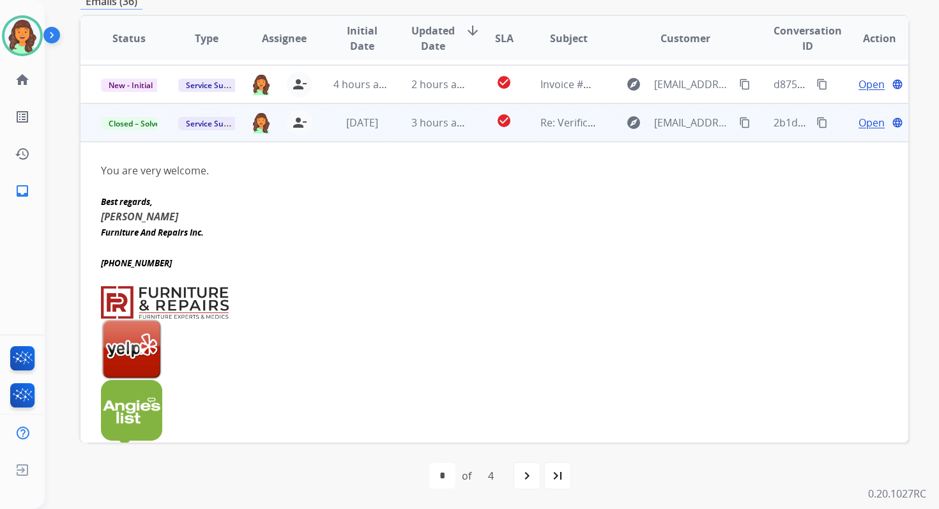
click at [370, 139] on td "[DATE]" at bounding box center [351, 123] width 77 height 38
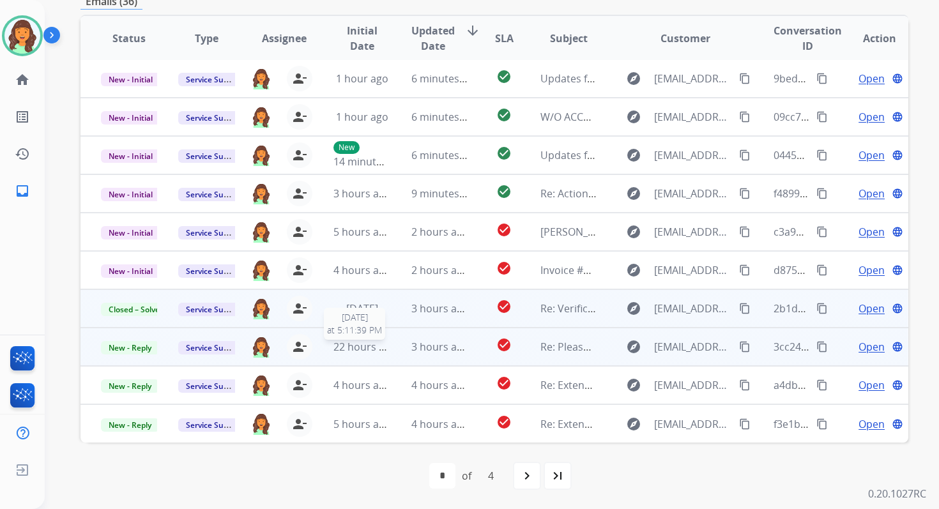
click at [382, 344] on span "22 hours ago" at bounding box center [365, 347] width 63 height 14
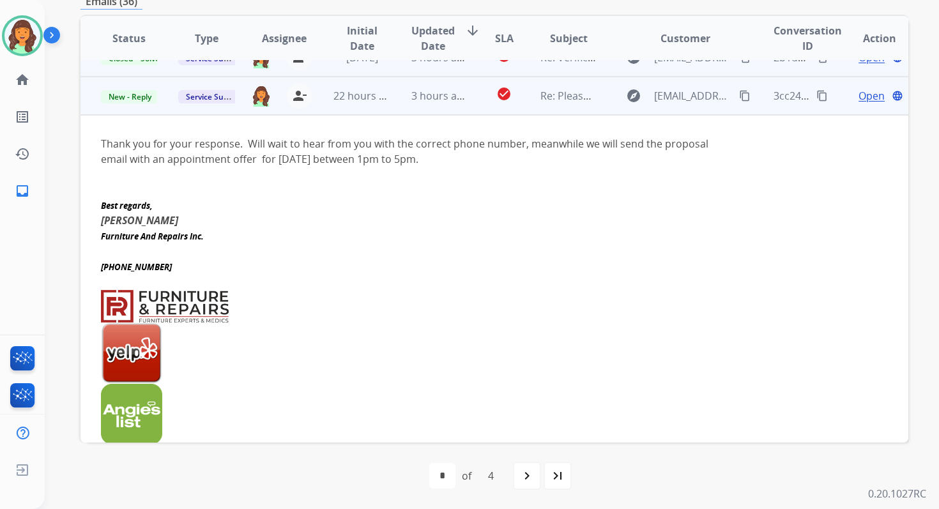
scroll to position [268, 0]
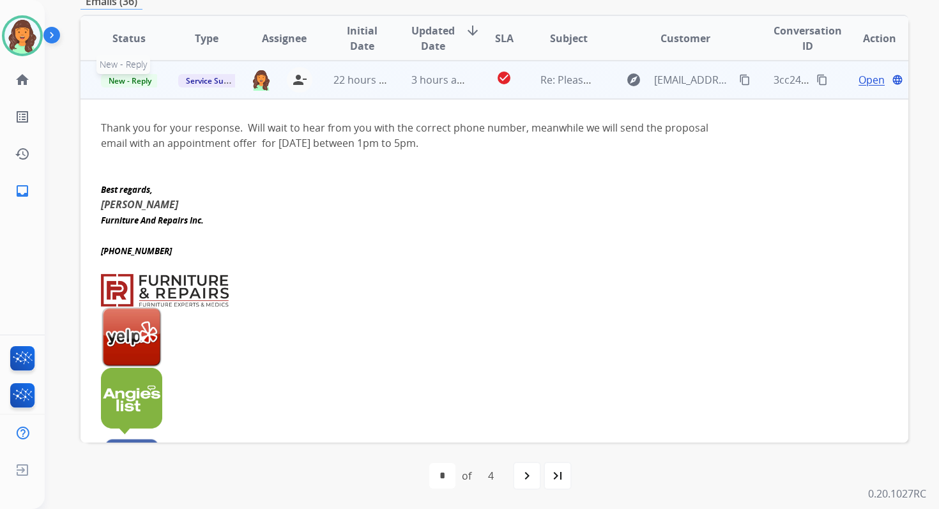
click at [134, 77] on span "New - Reply" at bounding box center [130, 80] width 58 height 13
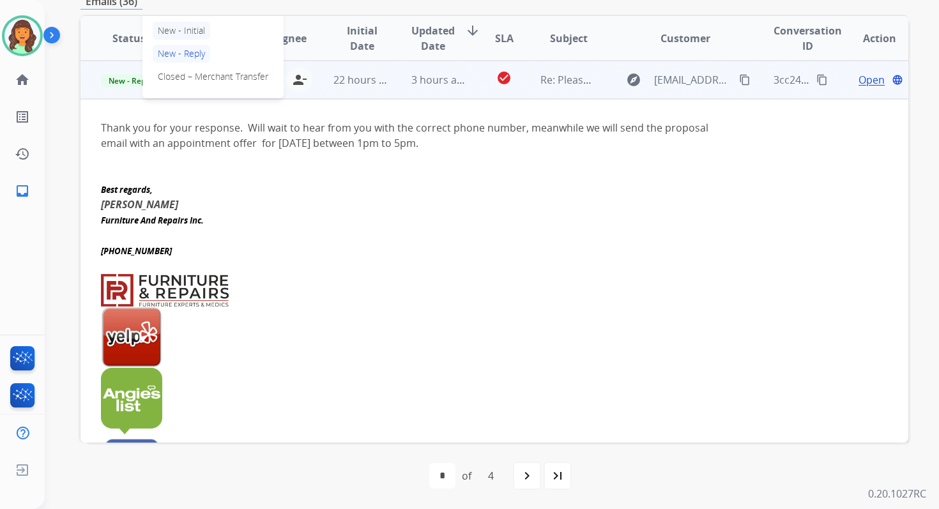
scroll to position [226, 0]
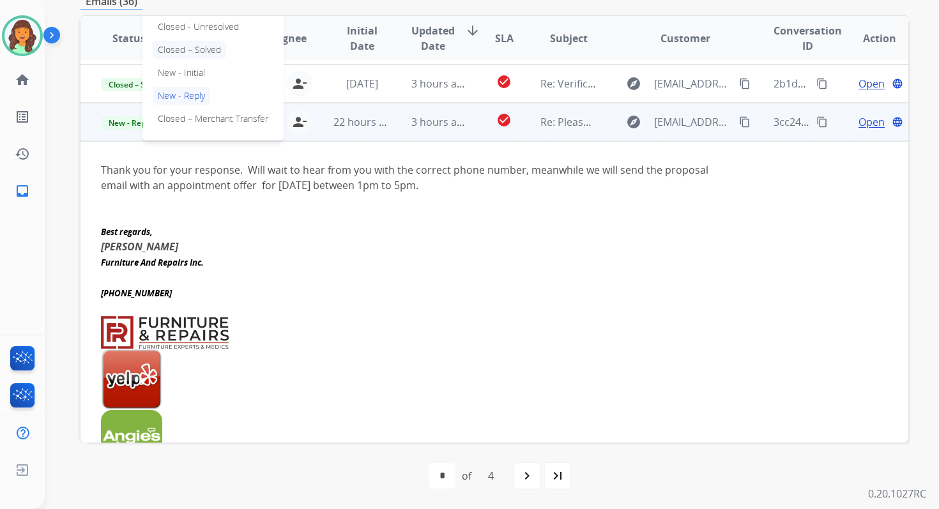
click at [177, 49] on p "Closed – Solved" at bounding box center [189, 50] width 73 height 18
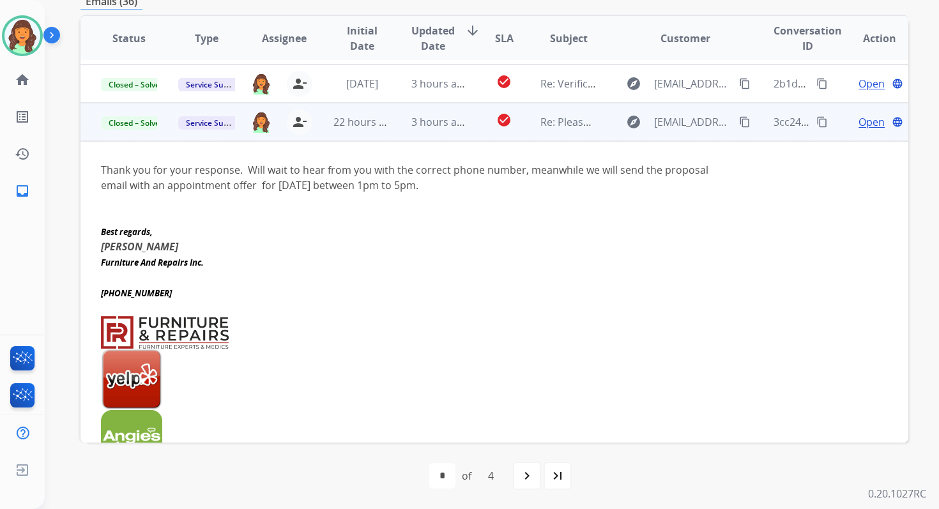
click at [391, 116] on td "3 hours ago" at bounding box center [429, 122] width 77 height 38
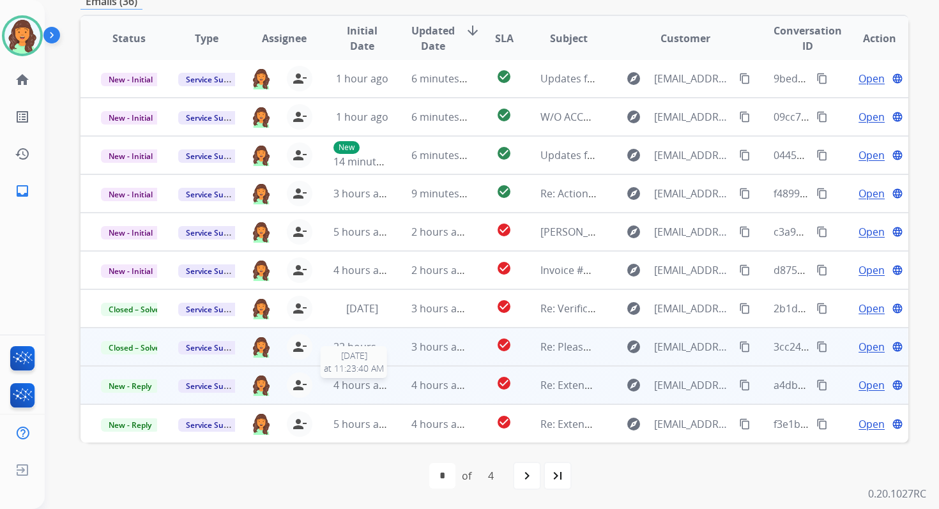
click at [361, 381] on span "4 hours ago" at bounding box center [363, 385] width 58 height 14
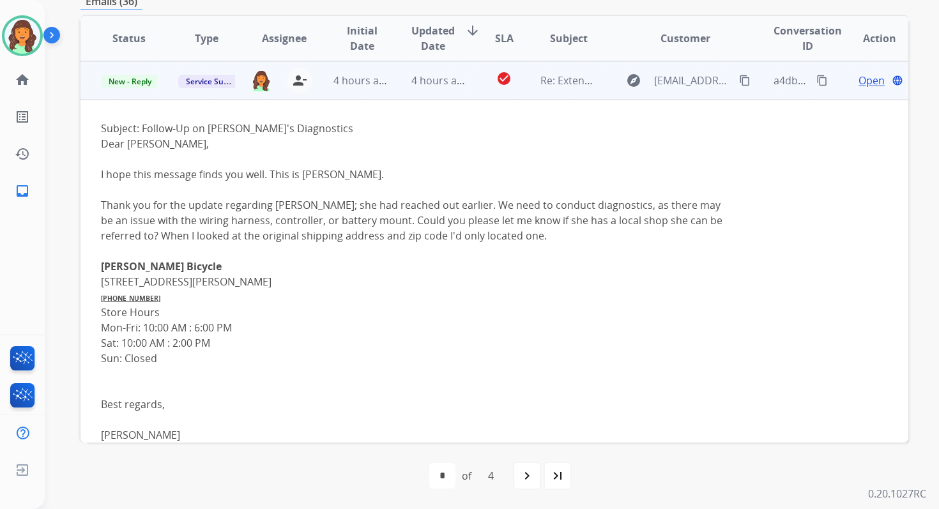
scroll to position [307, 0]
click at [415, 82] on span "4 hours ago" at bounding box center [441, 80] width 58 height 14
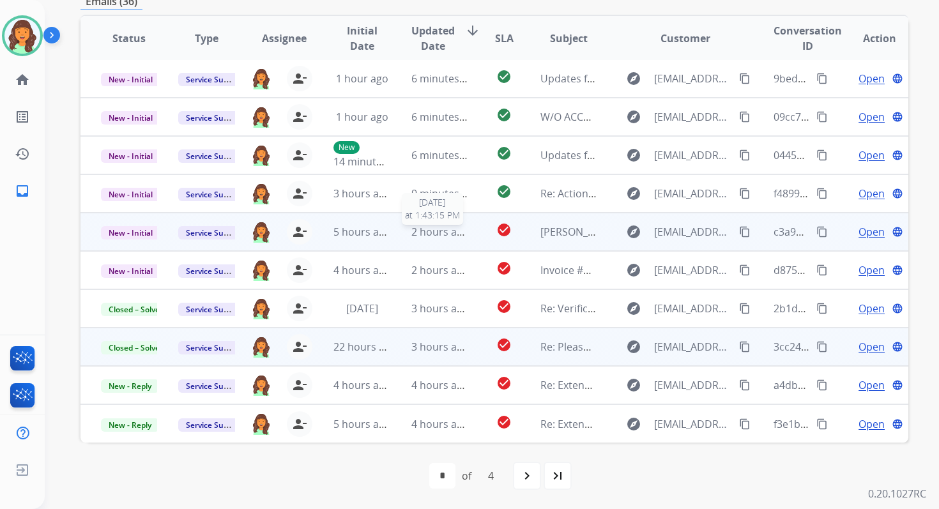
click at [414, 225] on span "2 hours ago" at bounding box center [441, 232] width 58 height 14
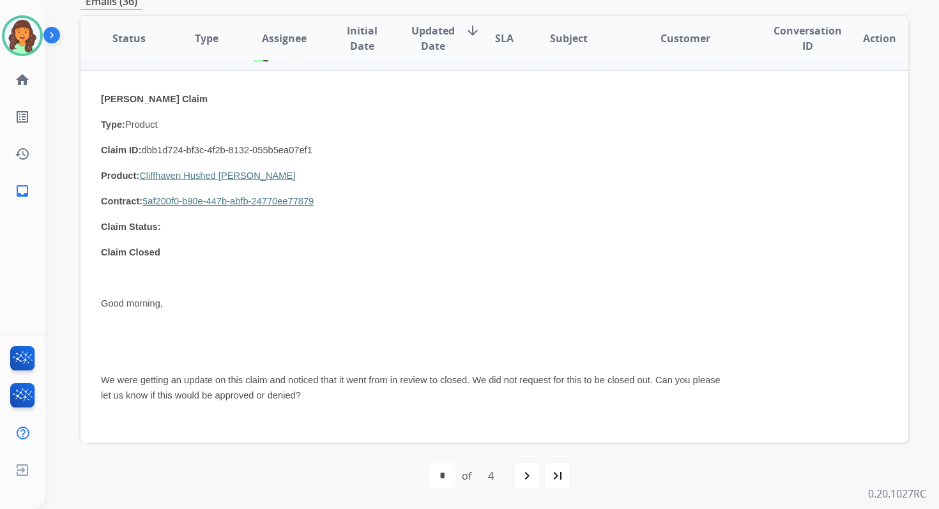
scroll to position [47, 0]
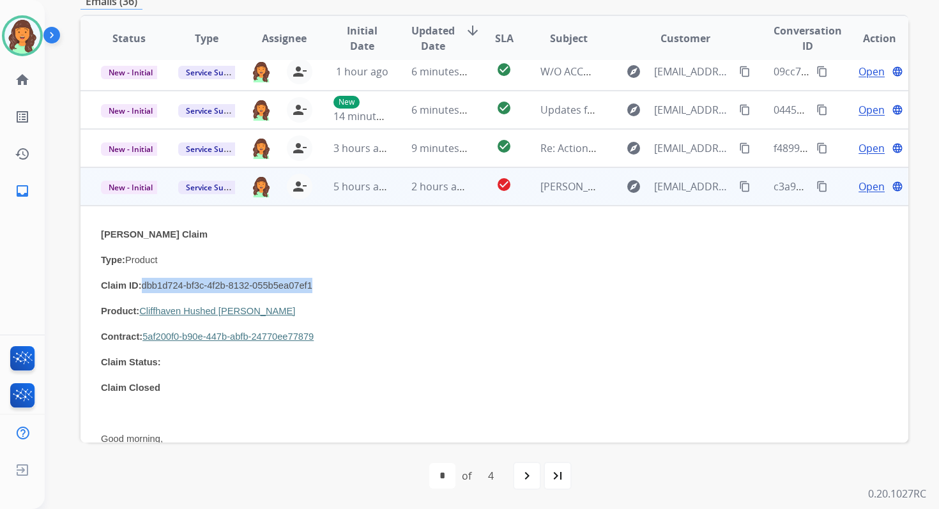
drag, startPoint x: 142, startPoint y: 287, endPoint x: 335, endPoint y: 289, distance: 193.0
click at [335, 289] on p "Claim ID: dbb1d724-bf3c-4f2b-8132-055b5ea07ef1" at bounding box center [417, 285] width 632 height 15
copy span "dbb1d724-bf3c-4f2b-8132-055b5ea07ef1"
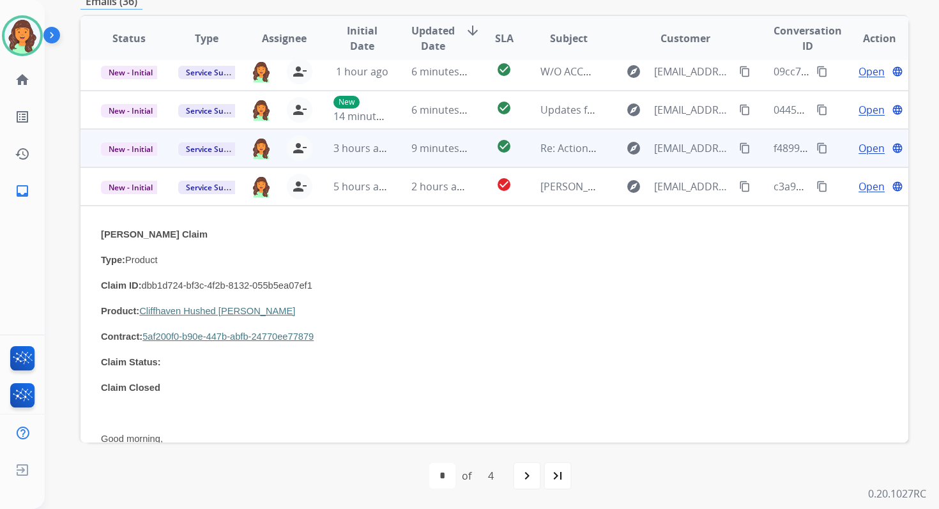
click at [438, 156] on td "9 minutes ago" at bounding box center [429, 148] width 77 height 38
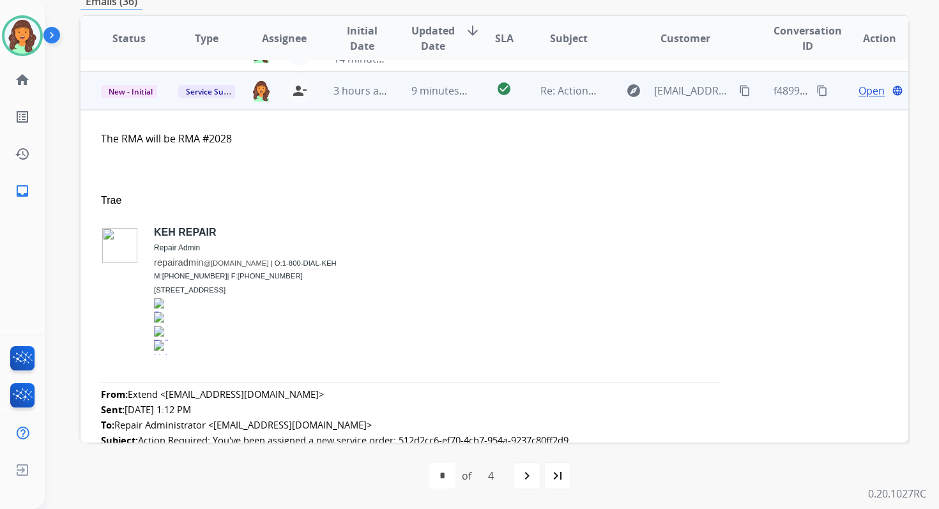
scroll to position [115, 0]
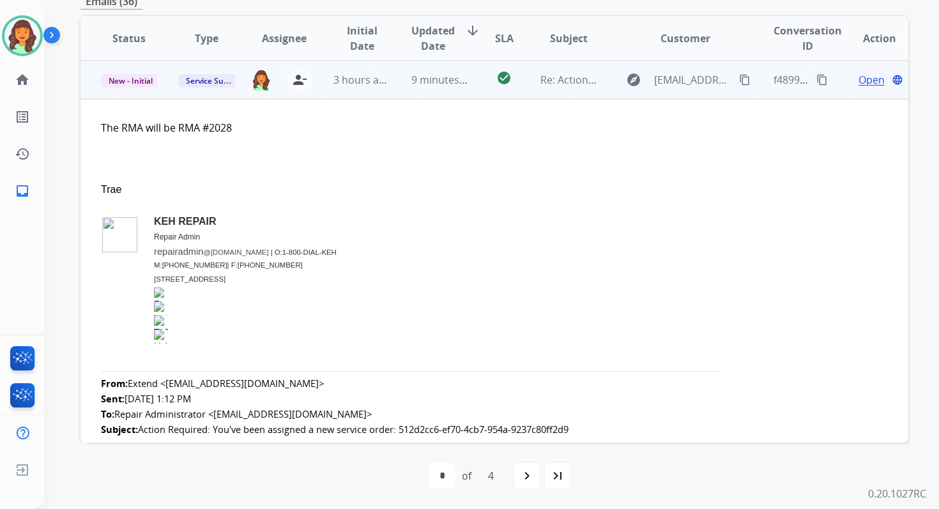
click at [861, 81] on span "Open" at bounding box center [872, 79] width 26 height 15
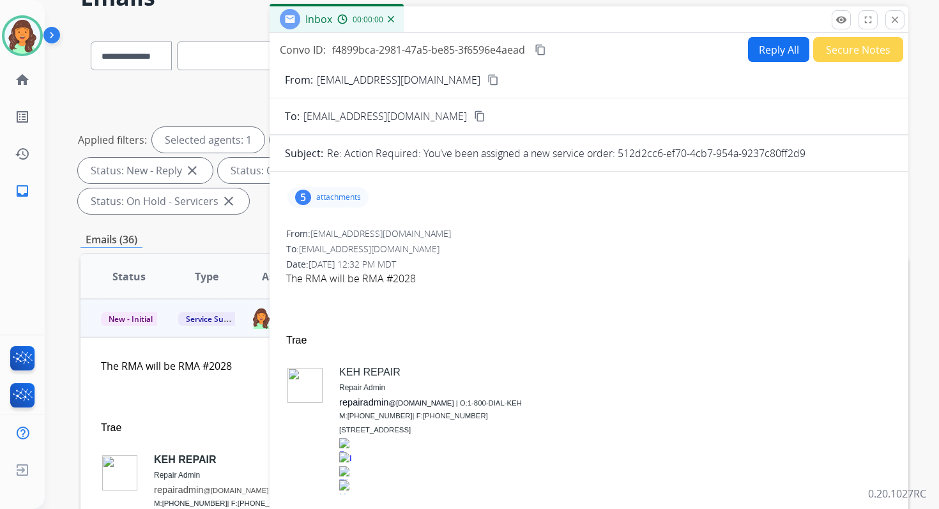
scroll to position [40, 0]
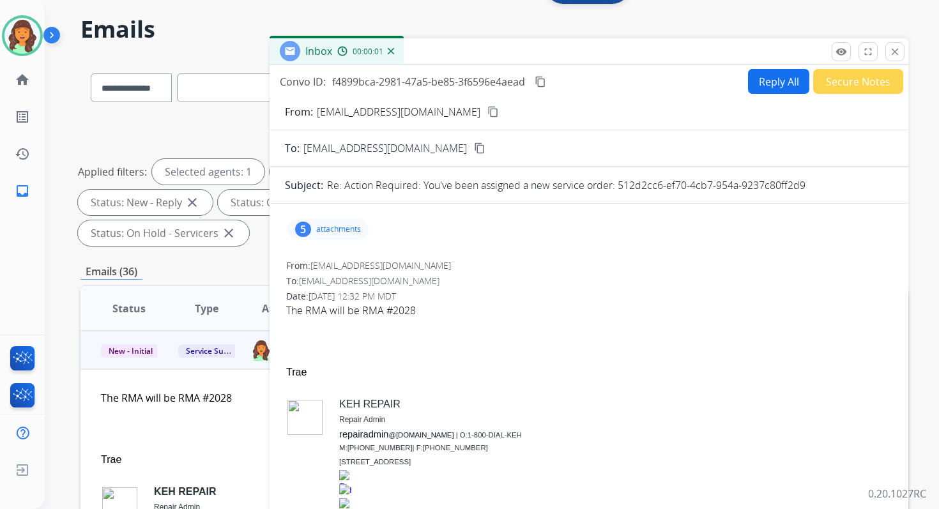
drag, startPoint x: 618, startPoint y: 186, endPoint x: 858, endPoint y: 187, distance: 240.3
click at [858, 188] on div "Re: Action Required: You've been assigned a new service order: 512d2cc6-ef70-4c…" at bounding box center [610, 185] width 566 height 15
click at [762, 83] on button "Reply All" at bounding box center [778, 81] width 61 height 25
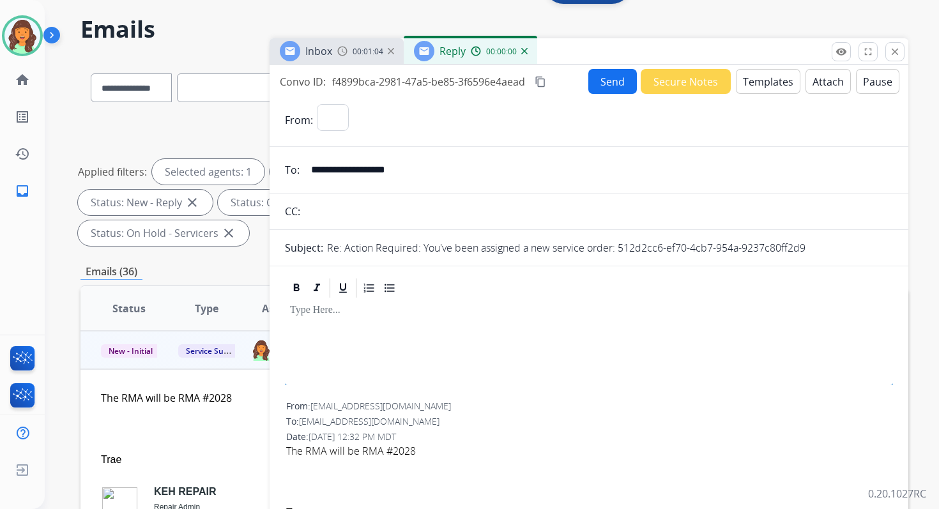
select select "**********"
click at [762, 83] on button "Templates" at bounding box center [768, 81] width 65 height 25
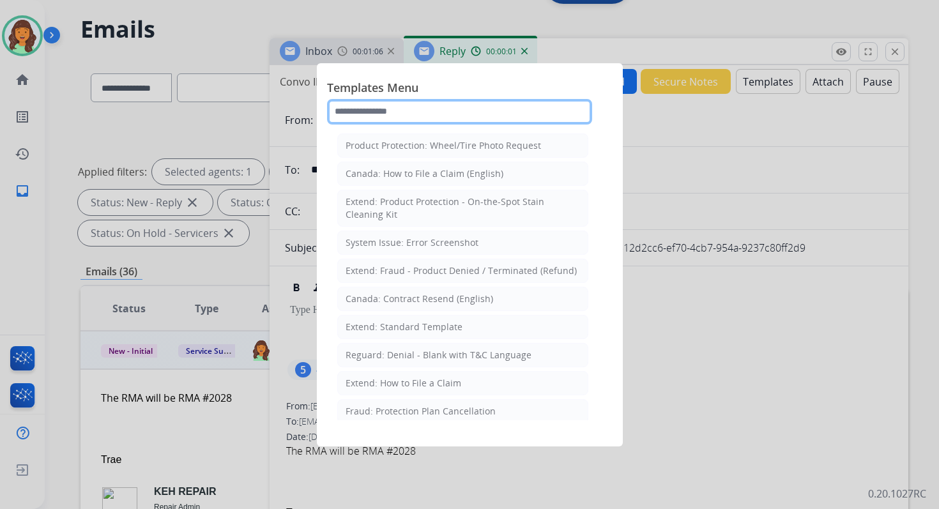
click at [392, 107] on input "text" at bounding box center [459, 112] width 265 height 26
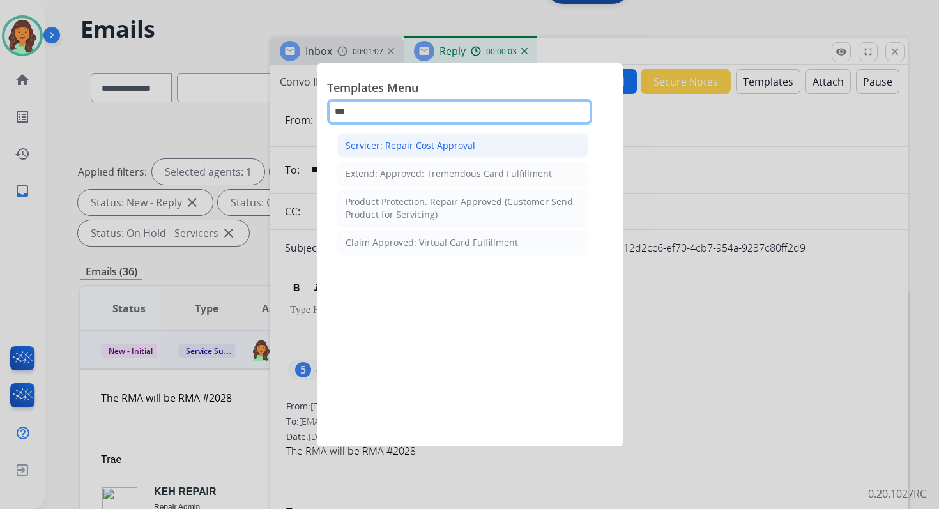
type input "***"
click at [421, 143] on div "Servicer: Repair Cost Approval" at bounding box center [411, 145] width 130 height 13
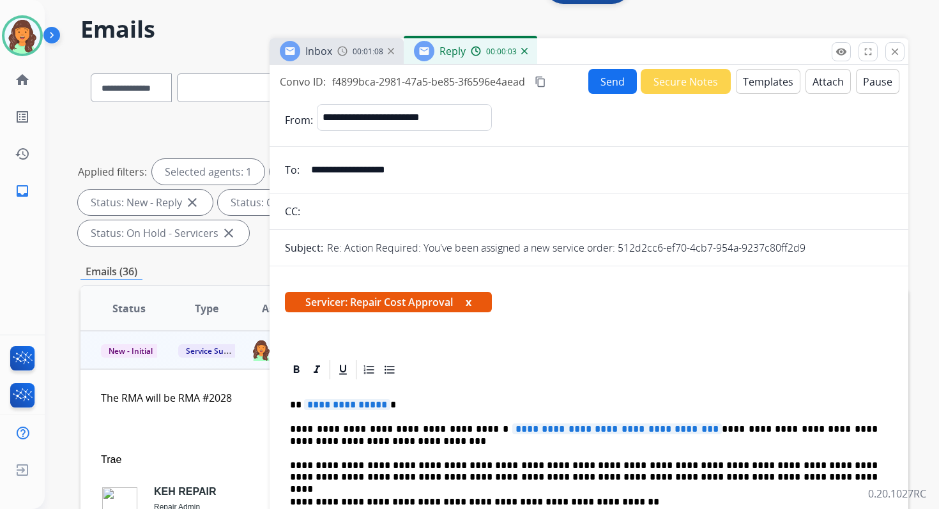
scroll to position [102, 0]
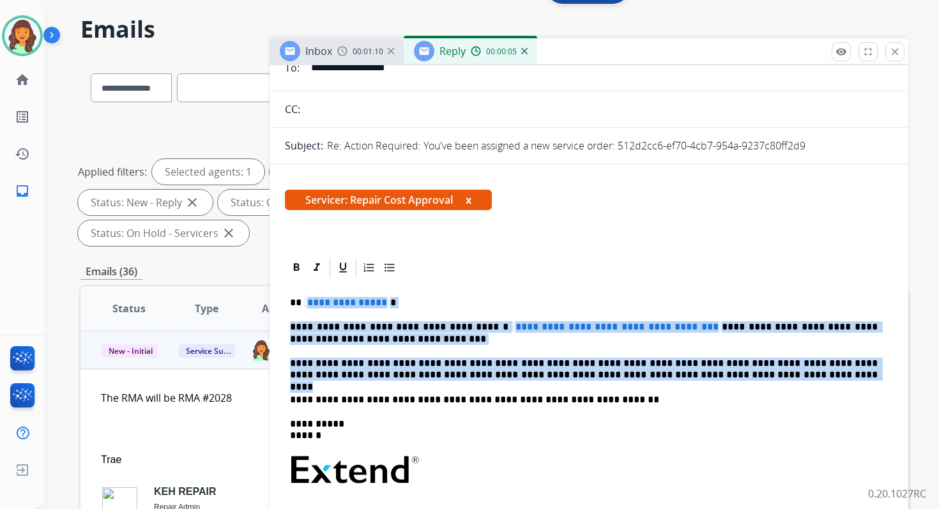
drag, startPoint x: 306, startPoint y: 303, endPoint x: 709, endPoint y: 383, distance: 411.0
click at [709, 383] on div "**********" at bounding box center [589, 463] width 608 height 369
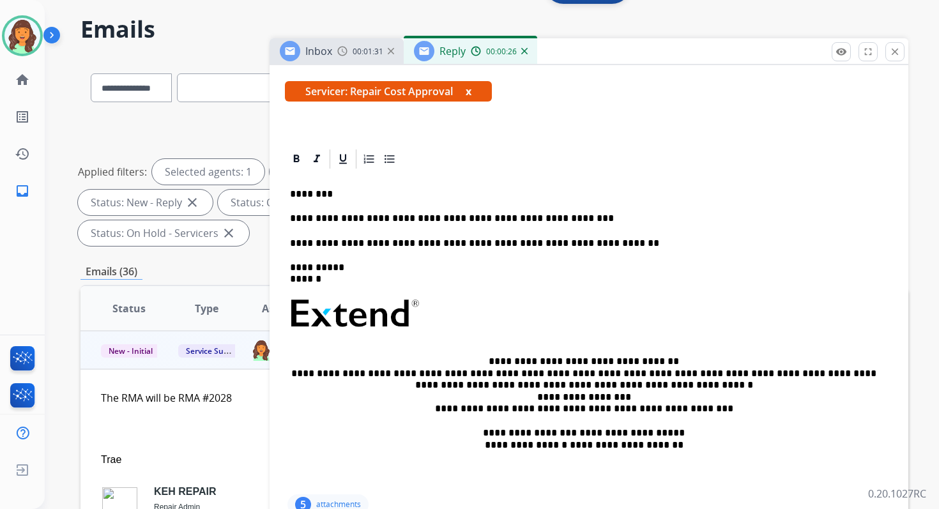
scroll to position [0, 0]
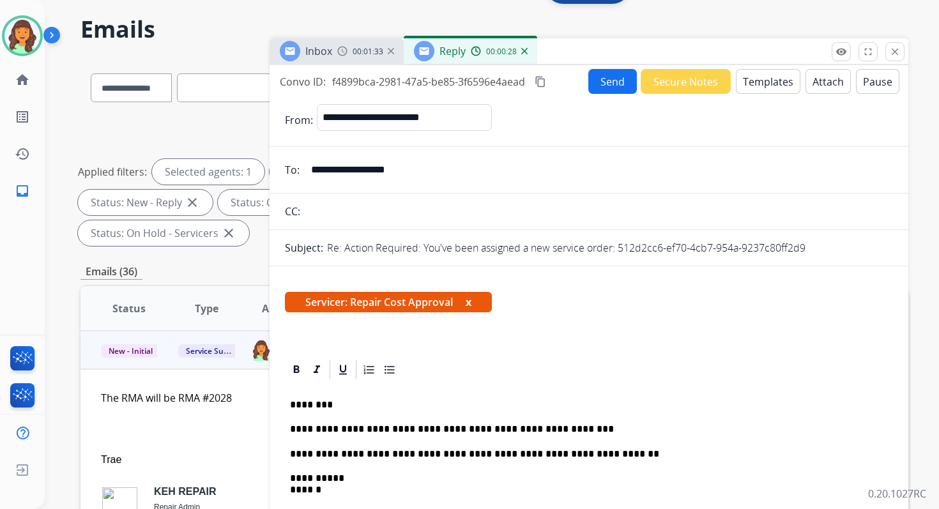
click at [612, 88] on button "Send" at bounding box center [612, 81] width 49 height 25
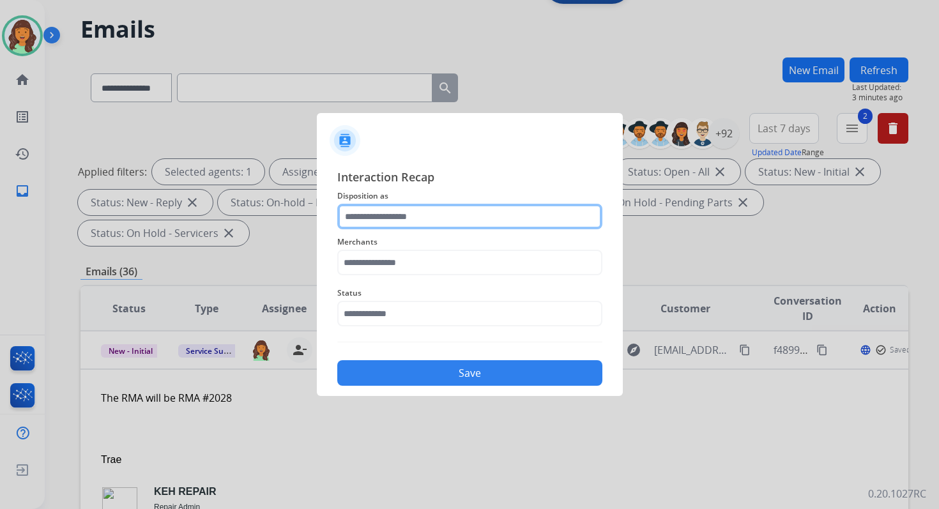
click at [399, 217] on input "text" at bounding box center [469, 217] width 265 height 26
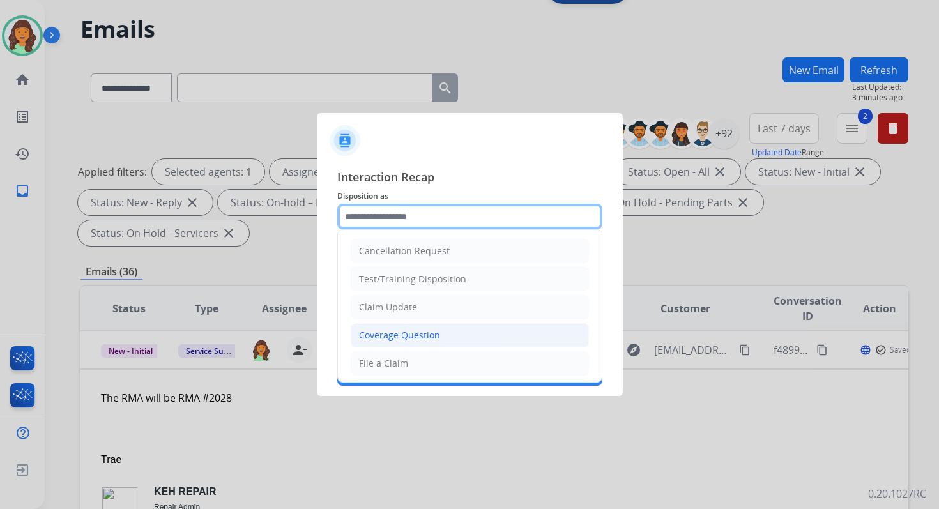
scroll to position [192, 0]
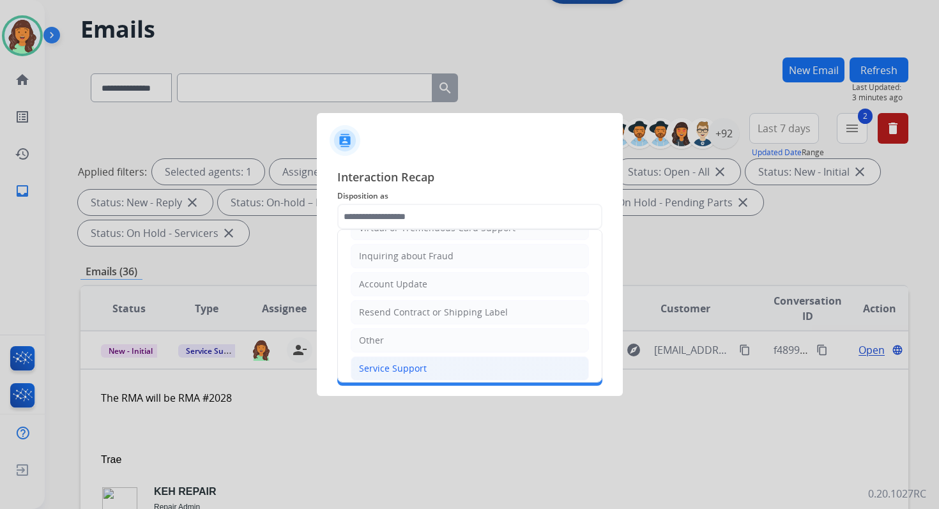
click at [396, 362] on div "Service Support" at bounding box center [393, 368] width 68 height 13
type input "**********"
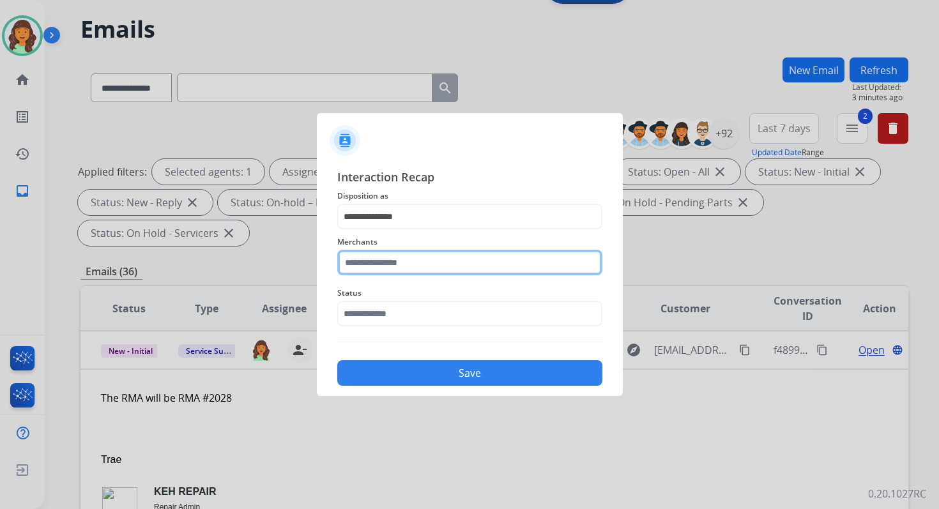
click at [394, 269] on input "text" at bounding box center [469, 263] width 265 height 26
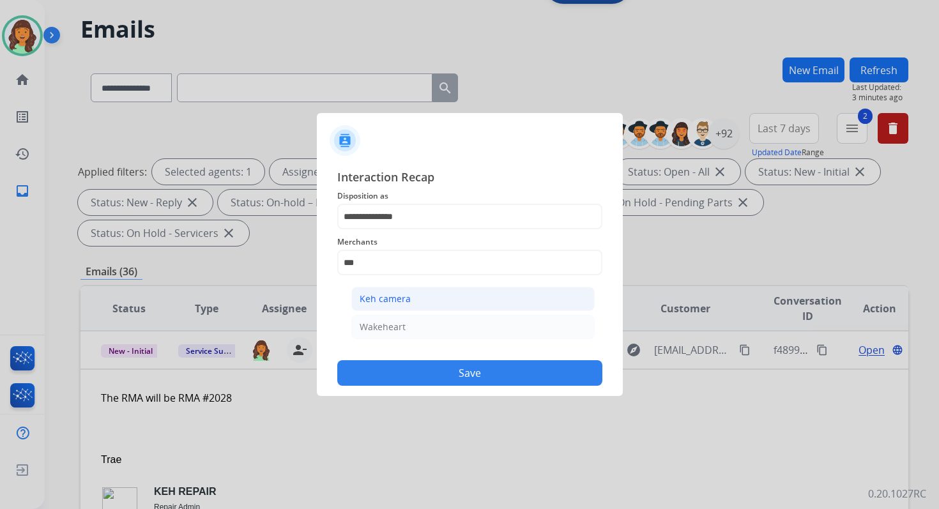
click at [408, 300] on div "Keh camera" at bounding box center [385, 299] width 51 height 13
type input "**********"
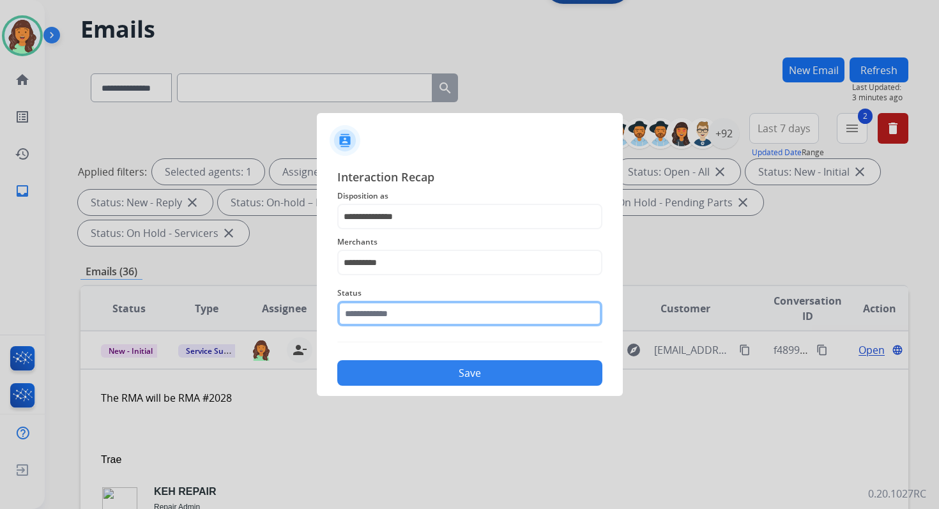
click at [399, 313] on input "text" at bounding box center [469, 314] width 265 height 26
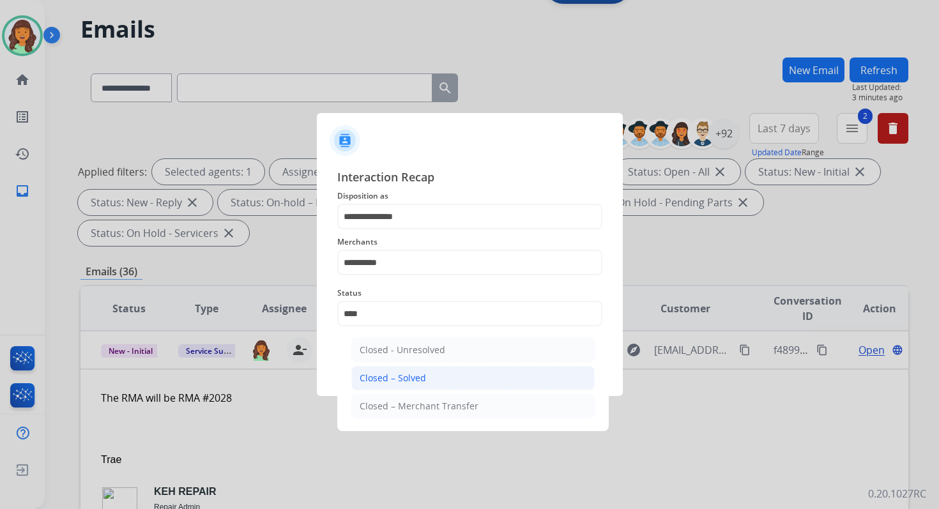
click at [412, 374] on div "Closed – Solved" at bounding box center [393, 378] width 66 height 13
type input "**********"
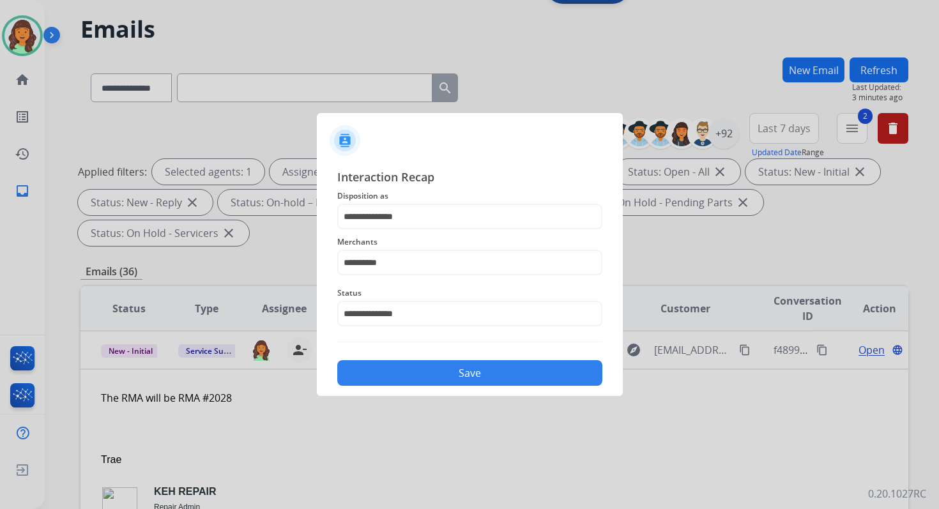
click at [412, 374] on button "Save" at bounding box center [469, 373] width 265 height 26
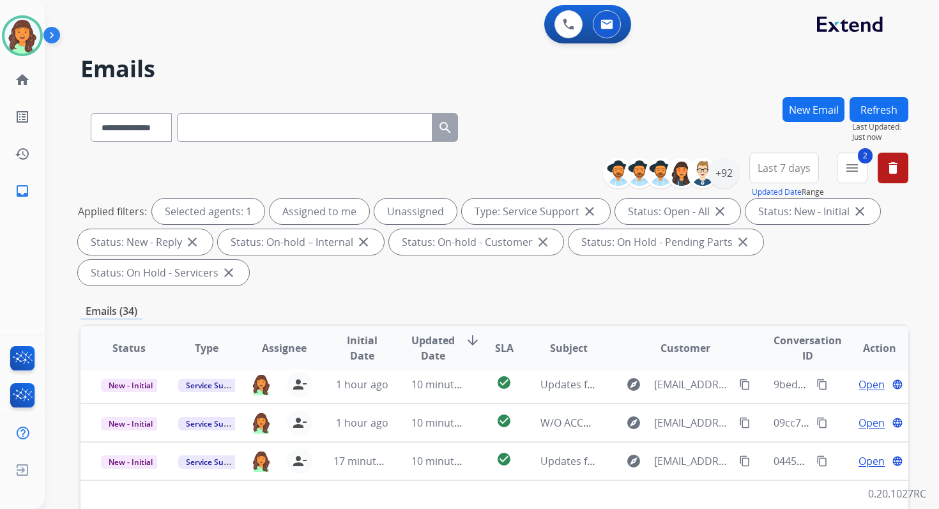
scroll to position [310, 0]
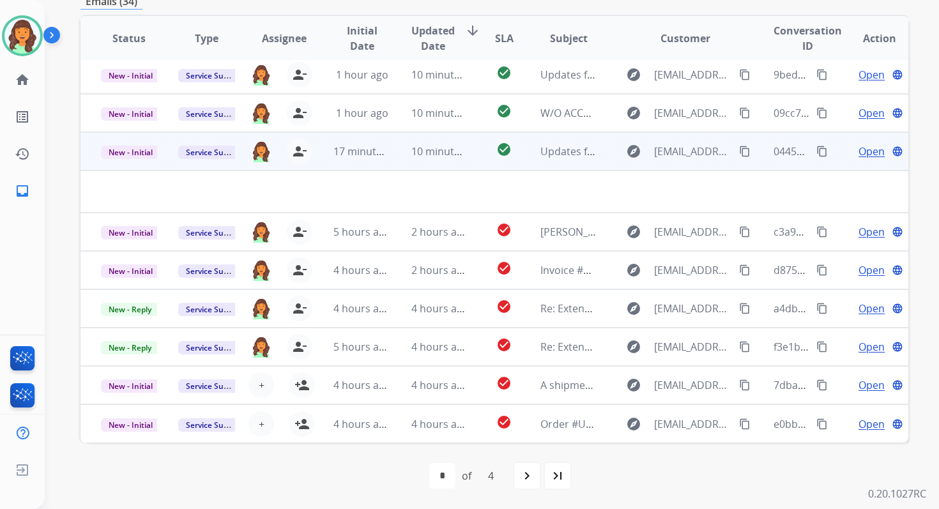
click at [403, 152] on td "10 minutes ago" at bounding box center [429, 151] width 77 height 38
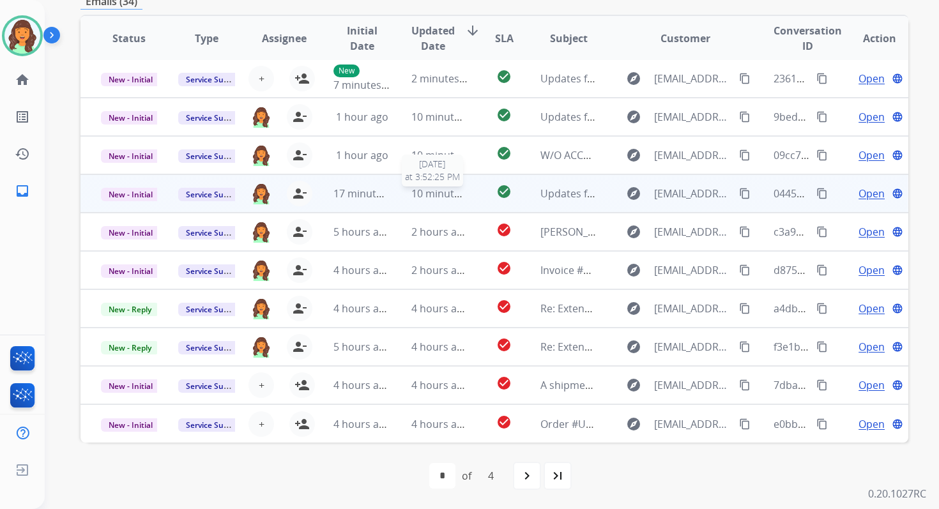
click at [412, 192] on span "10 minutes ago" at bounding box center [449, 194] width 74 height 14
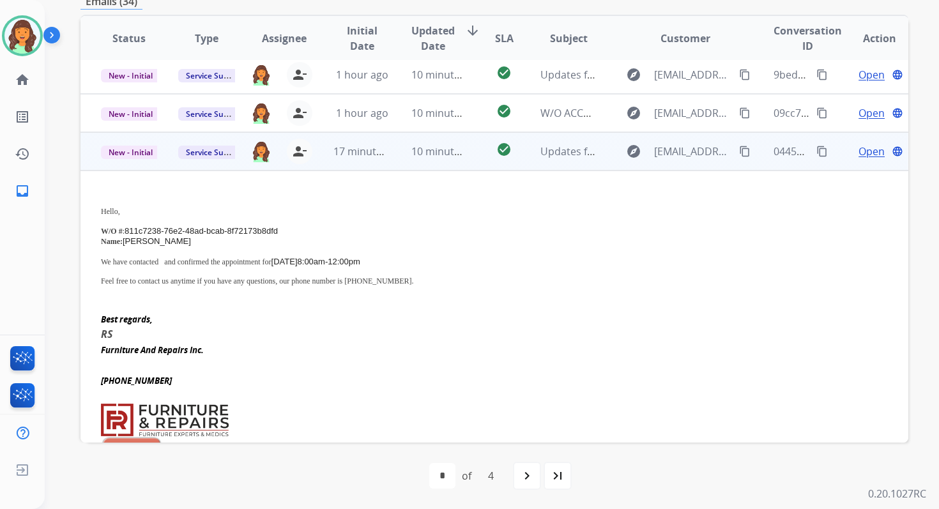
scroll to position [115, 0]
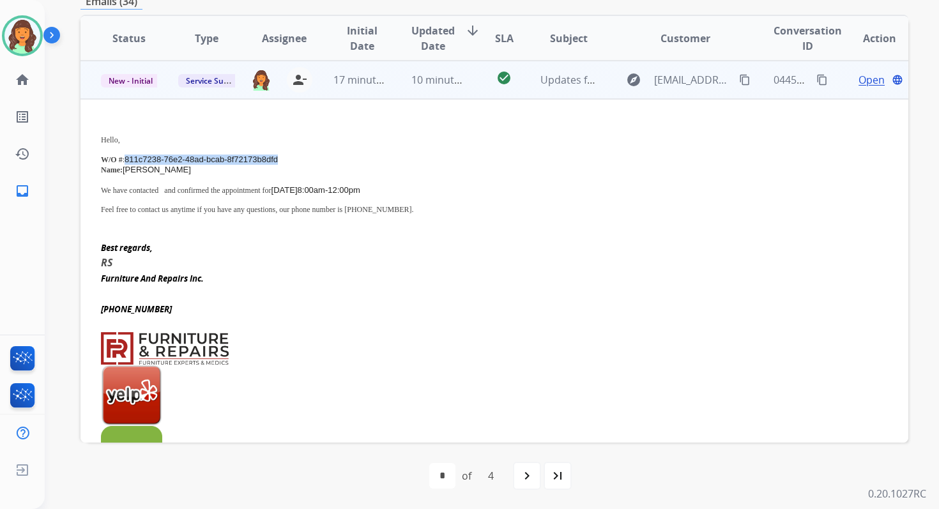
drag, startPoint x: 127, startPoint y: 157, endPoint x: 292, endPoint y: 157, distance: 165.5
click at [292, 157] on p "W/O # : 811c7238-76e2-48ad-bcab-8f72173b8dfd" at bounding box center [417, 160] width 632 height 10
drag, startPoint x: 188, startPoint y: 188, endPoint x: 427, endPoint y: 185, distance: 239.6
click at [427, 185] on p "We have contacted and confirmed the appointment for [DATE] 8:00am-12:00pm" at bounding box center [417, 190] width 632 height 10
click at [817, 80] on mat-icon "content_copy" at bounding box center [823, 80] width 12 height 12
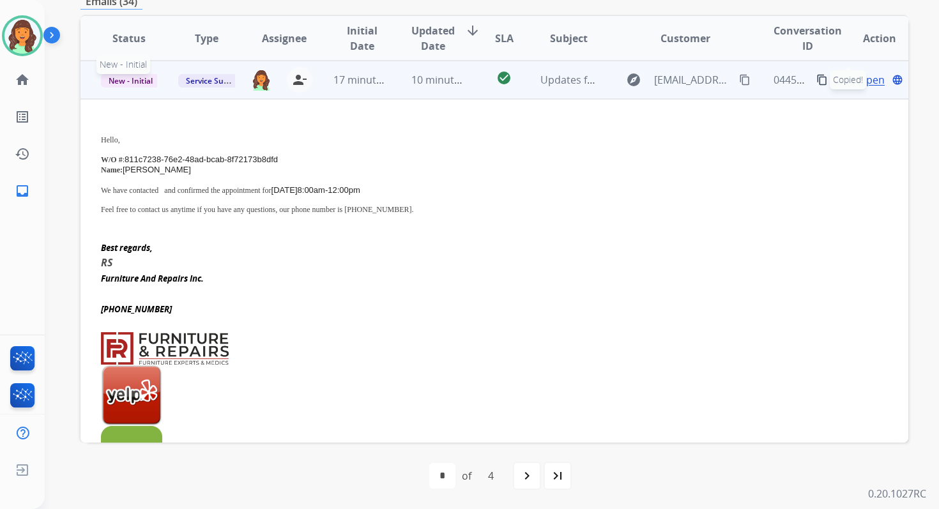
click at [139, 78] on span "New - Initial" at bounding box center [130, 80] width 59 height 13
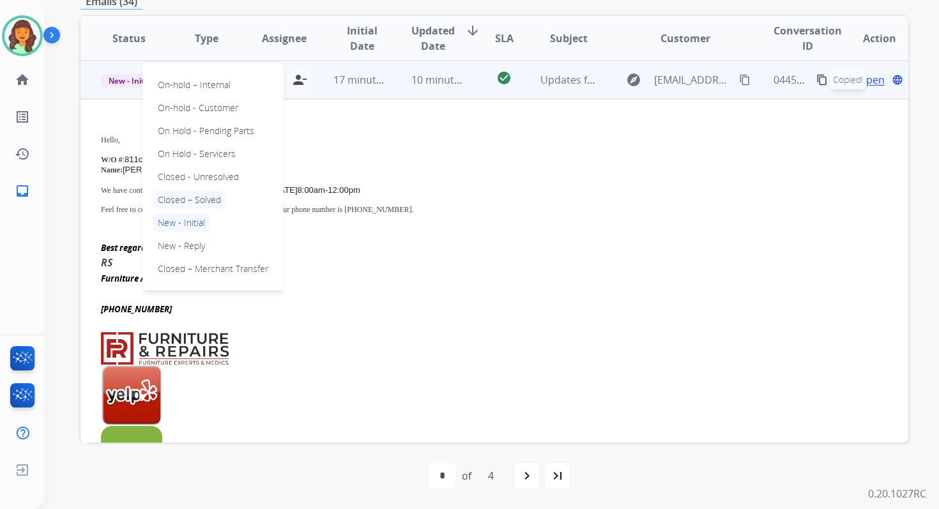
click at [197, 197] on p "Closed – Solved" at bounding box center [189, 200] width 73 height 18
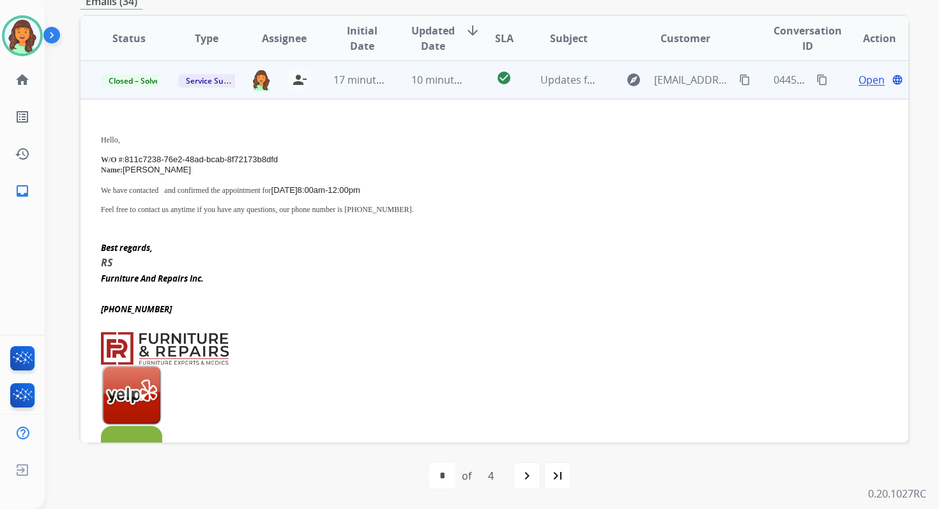
scroll to position [0, 0]
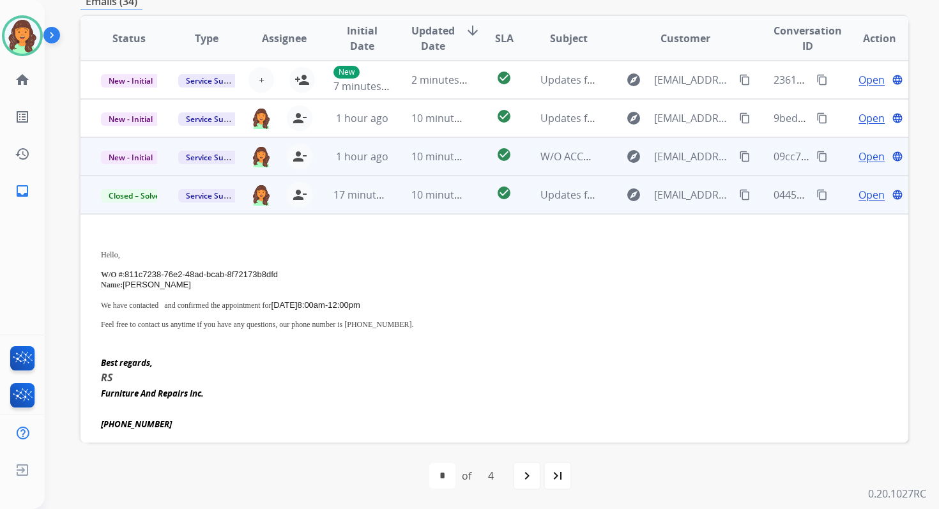
click at [410, 164] on td "10 minutes ago" at bounding box center [429, 156] width 77 height 38
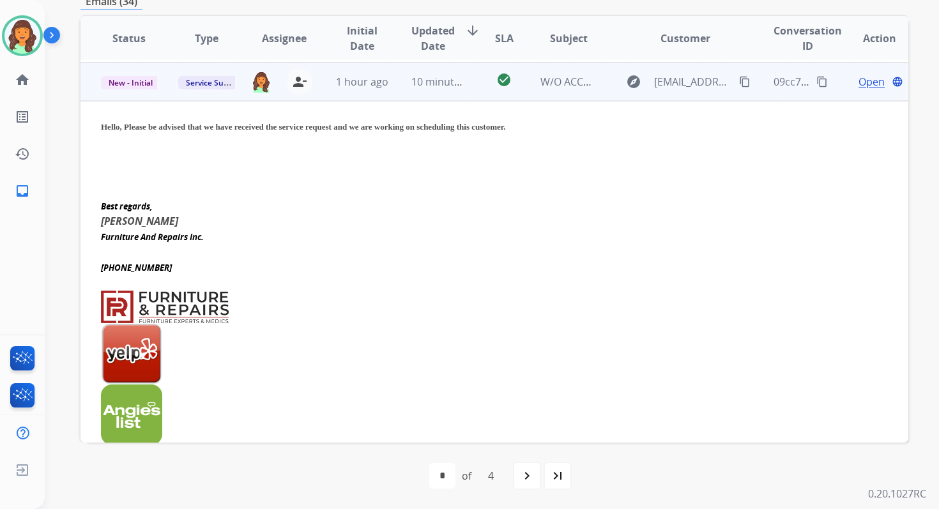
scroll to position [77, 0]
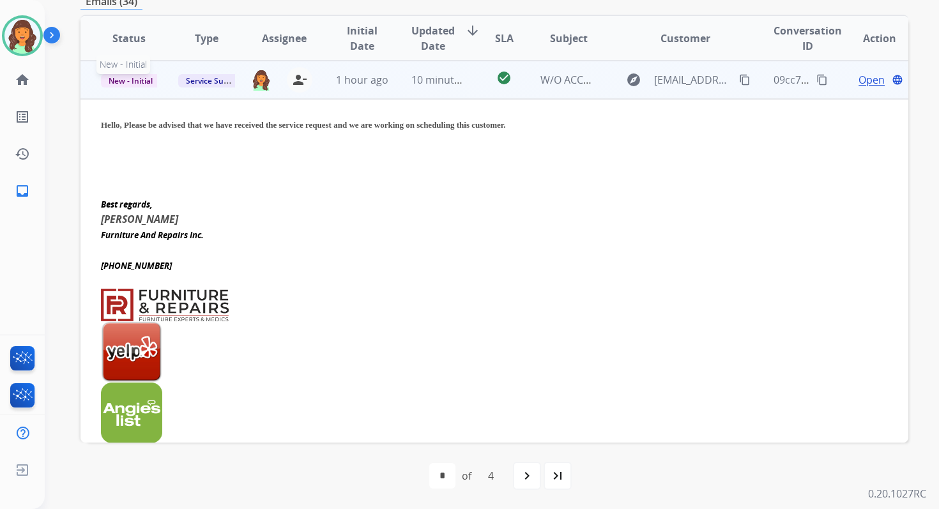
click at [131, 79] on span "New - Initial" at bounding box center [130, 80] width 59 height 13
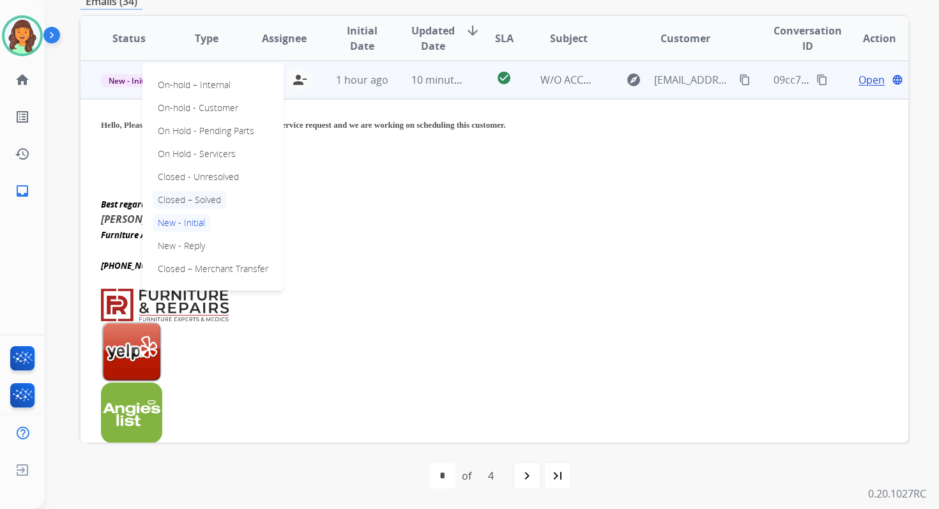
click at [198, 201] on p "Closed – Solved" at bounding box center [189, 200] width 73 height 18
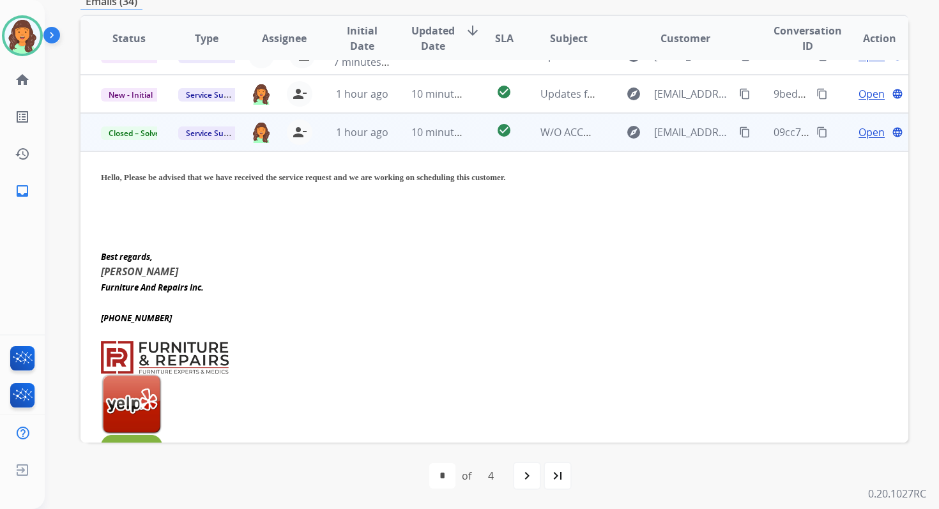
scroll to position [0, 0]
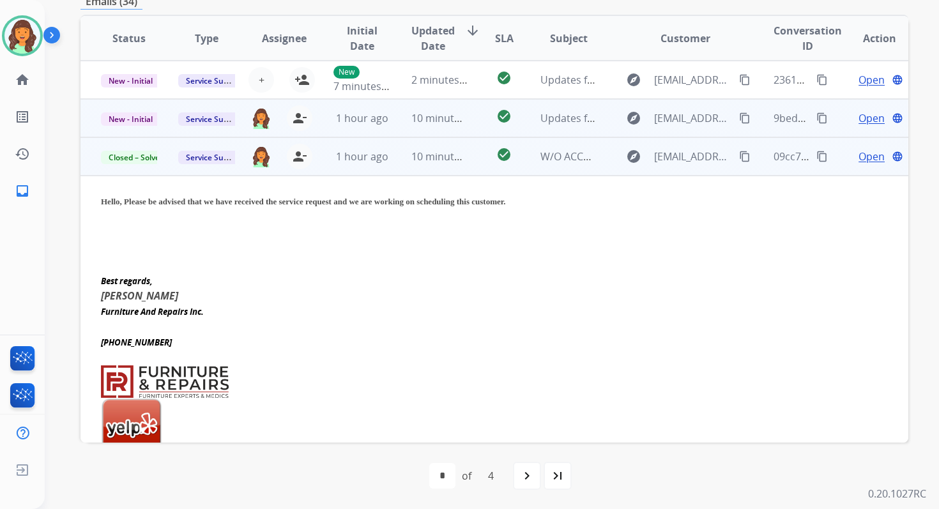
click at [337, 128] on td "1 hour ago" at bounding box center [351, 118] width 77 height 38
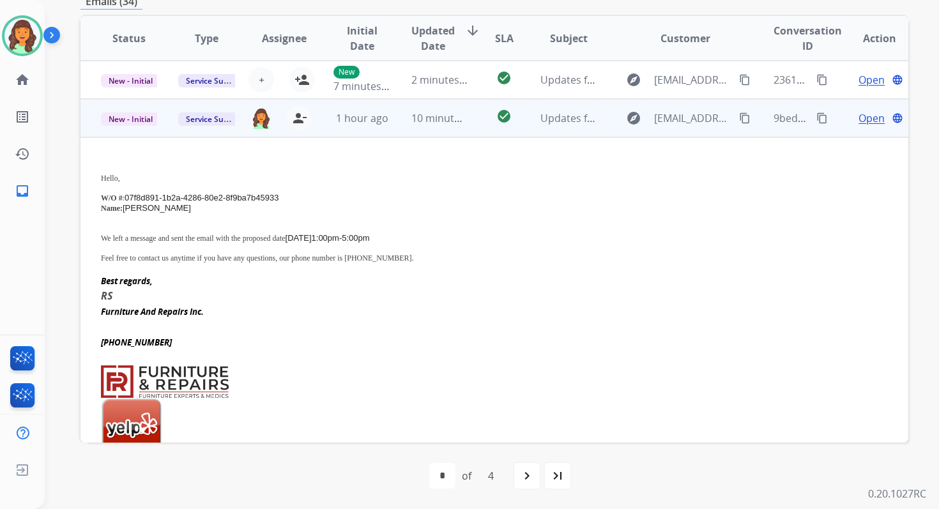
scroll to position [38, 0]
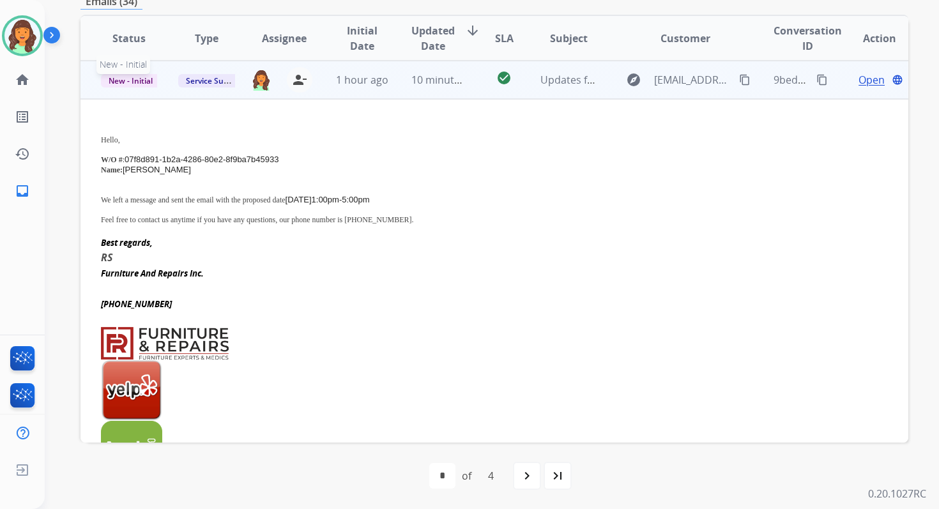
click at [124, 82] on span "New - Initial" at bounding box center [130, 80] width 59 height 13
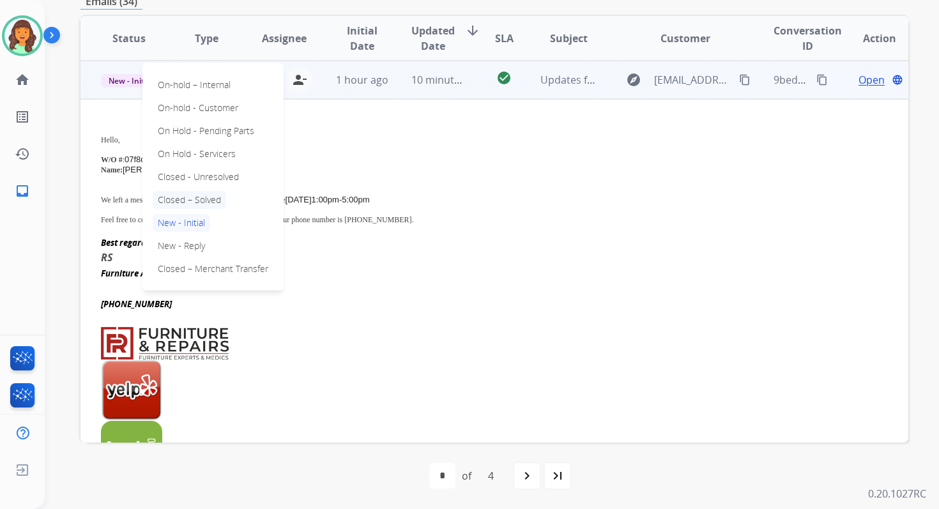
click at [196, 199] on p "Closed – Solved" at bounding box center [189, 200] width 73 height 18
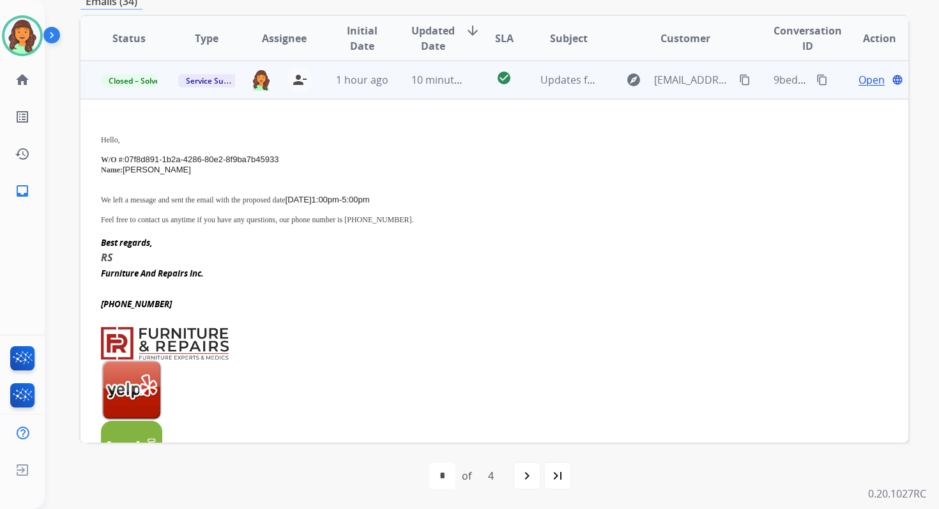
scroll to position [0, 0]
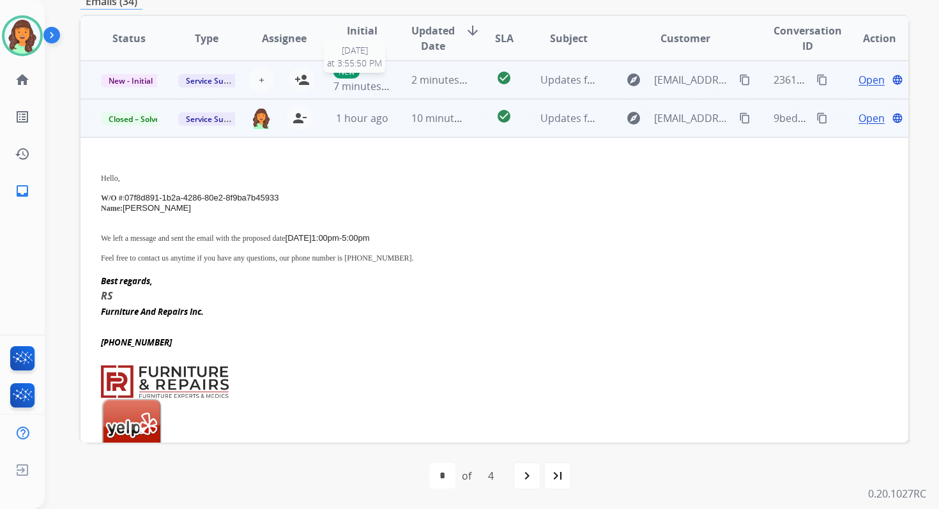
click at [391, 87] on td "2 minutes ago" at bounding box center [429, 80] width 77 height 38
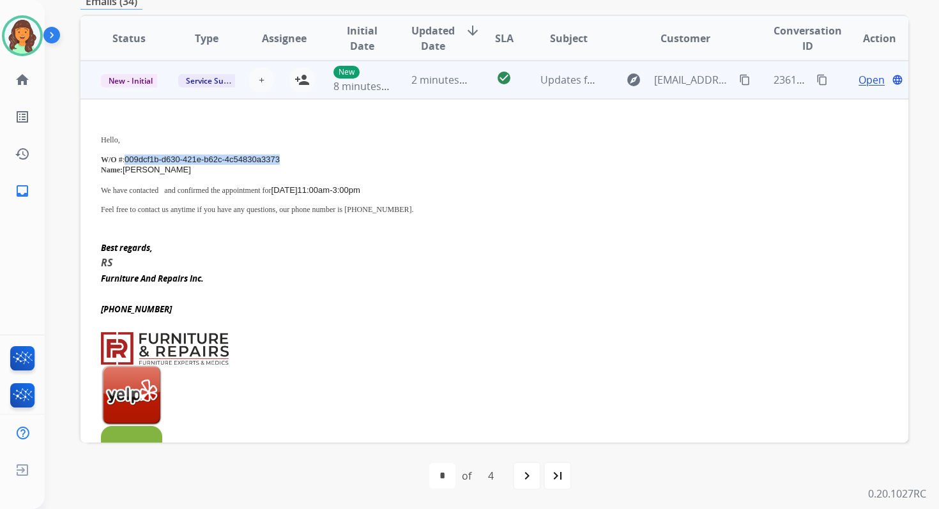
drag, startPoint x: 125, startPoint y: 158, endPoint x: 287, endPoint y: 156, distance: 161.7
click at [287, 156] on p "W/O # : 009dcf1b-d630-421e-b62c-4c54830a3373" at bounding box center [417, 160] width 632 height 10
click at [304, 79] on mat-icon "person_add" at bounding box center [302, 79] width 15 height 15
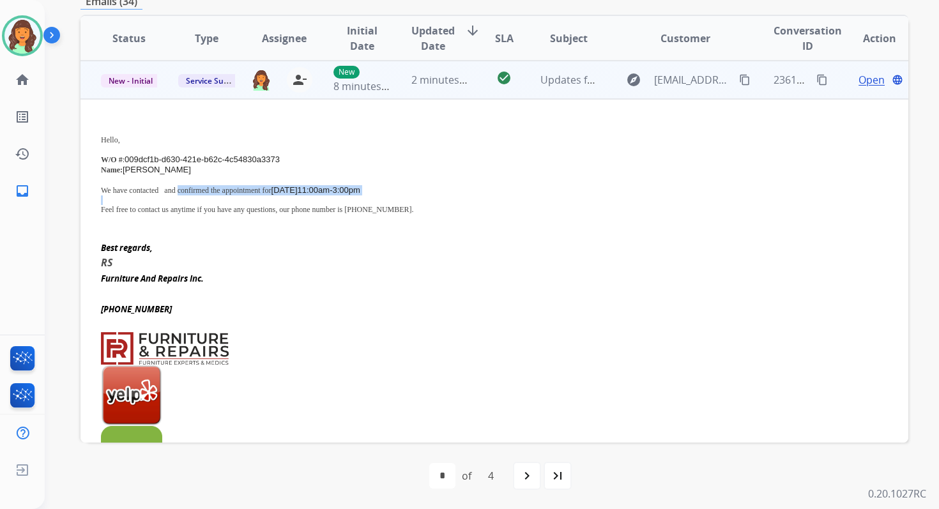
drag, startPoint x: 189, startPoint y: 188, endPoint x: 438, endPoint y: 194, distance: 248.6
click at [438, 194] on div "Hello, W/O # : 009dcf1b-d630-421e-b62c-4c54830a3373 Name: [PERSON_NAME] We have…" at bounding box center [417, 172] width 632 height 104
click at [817, 83] on mat-icon "content_copy" at bounding box center [823, 80] width 12 height 12
click at [141, 79] on span "New - Initial" at bounding box center [130, 80] width 59 height 13
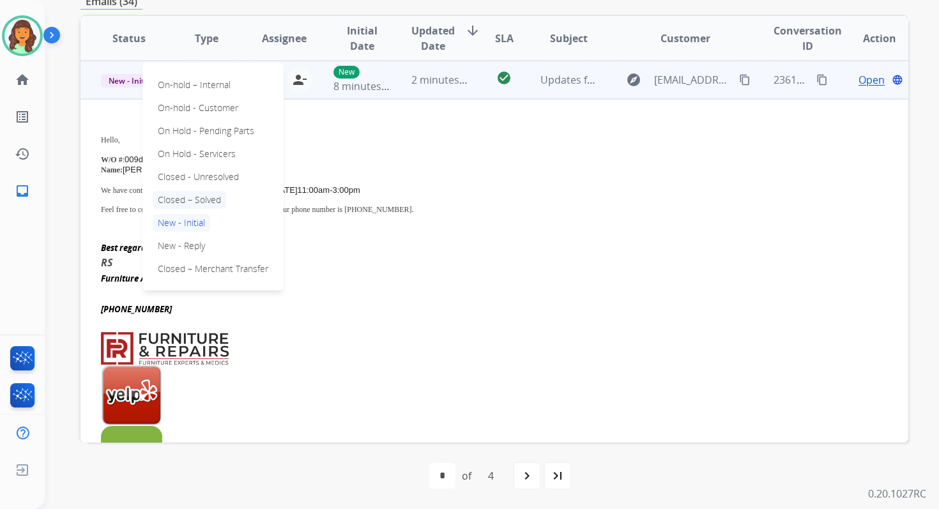
click at [189, 196] on p "Closed – Solved" at bounding box center [189, 200] width 73 height 18
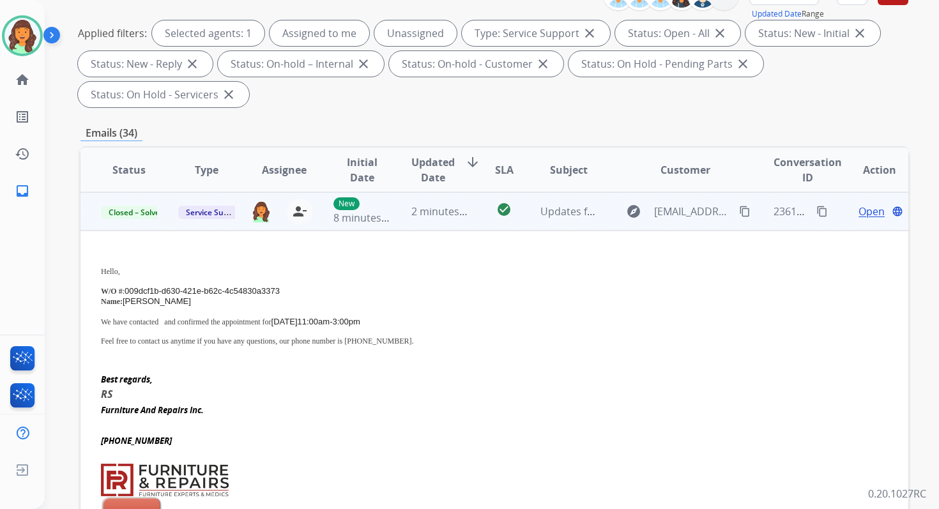
scroll to position [78, 0]
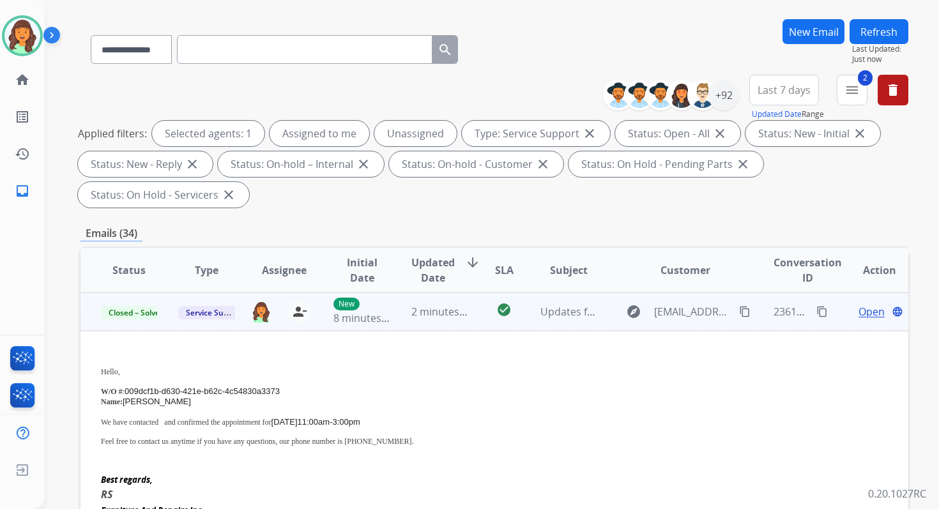
click at [872, 35] on button "Refresh" at bounding box center [879, 31] width 59 height 25
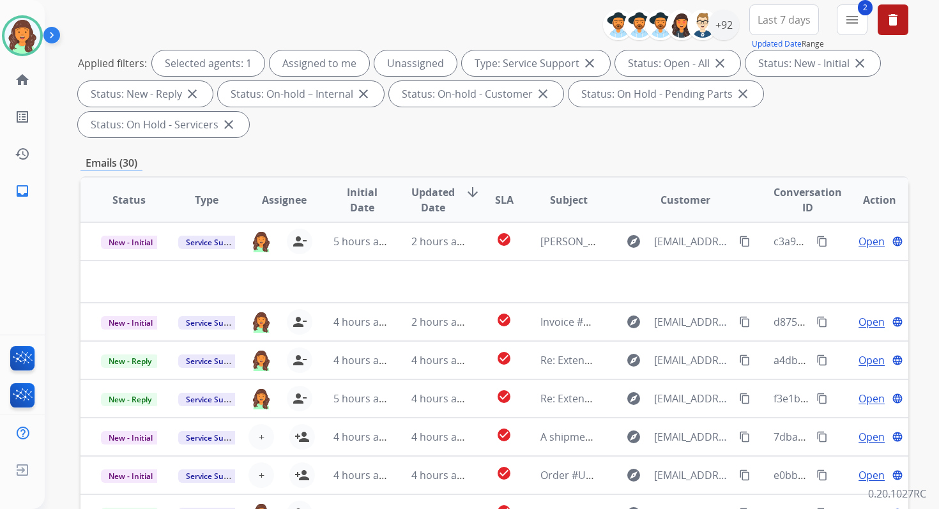
scroll to position [310, 0]
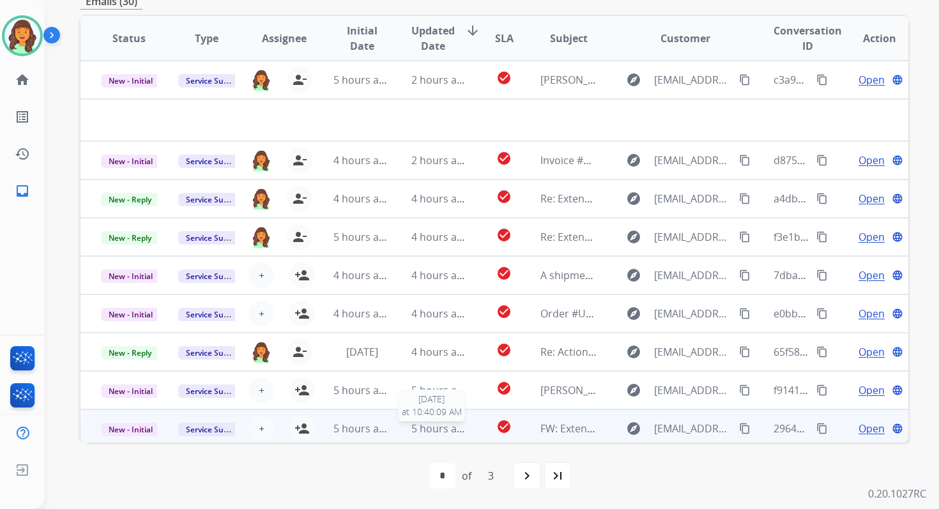
click at [447, 428] on span "5 hours ago" at bounding box center [441, 429] width 58 height 14
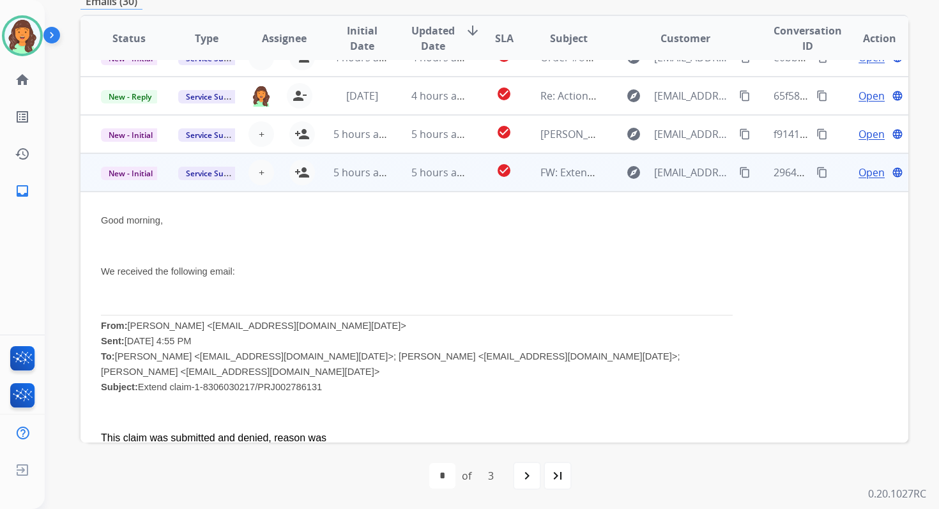
scroll to position [24, 0]
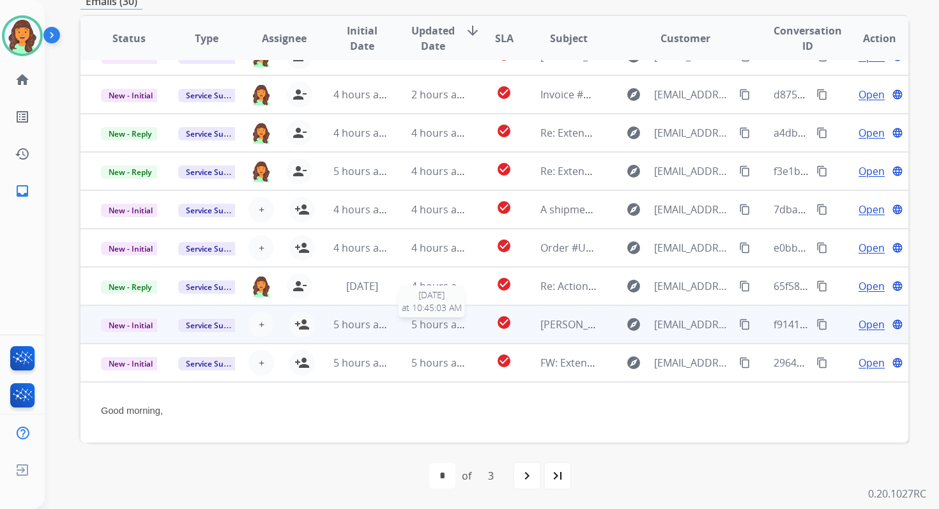
click at [426, 326] on span "5 hours ago" at bounding box center [441, 325] width 58 height 14
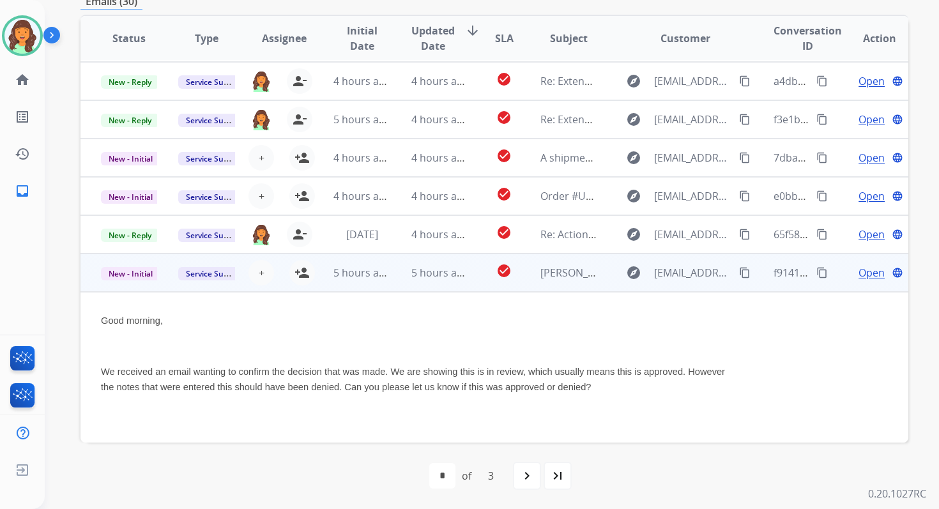
scroll to position [64, 0]
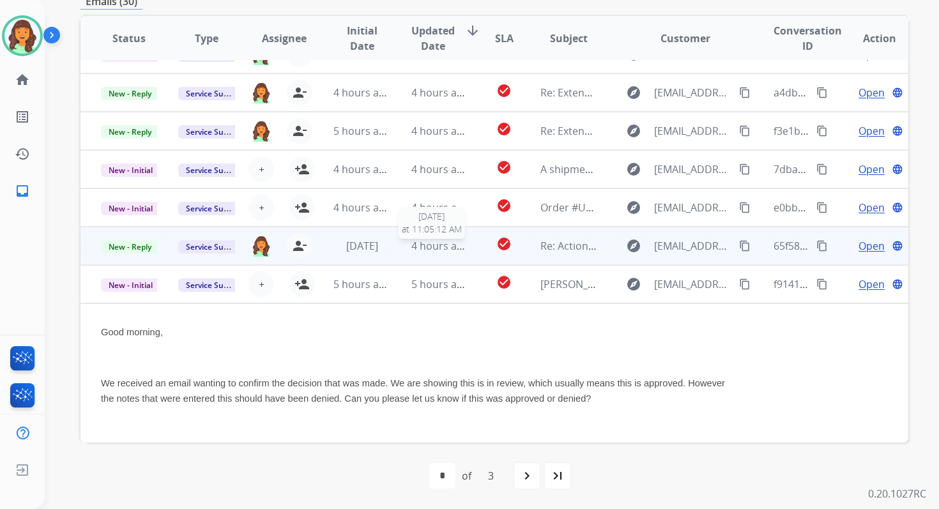
click at [412, 245] on span "4 hours ago" at bounding box center [441, 246] width 58 height 14
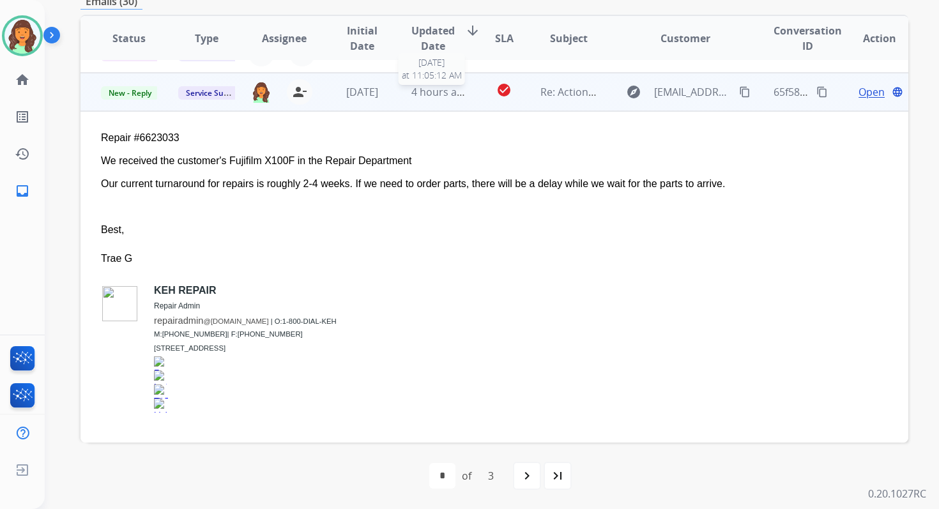
scroll to position [230, 0]
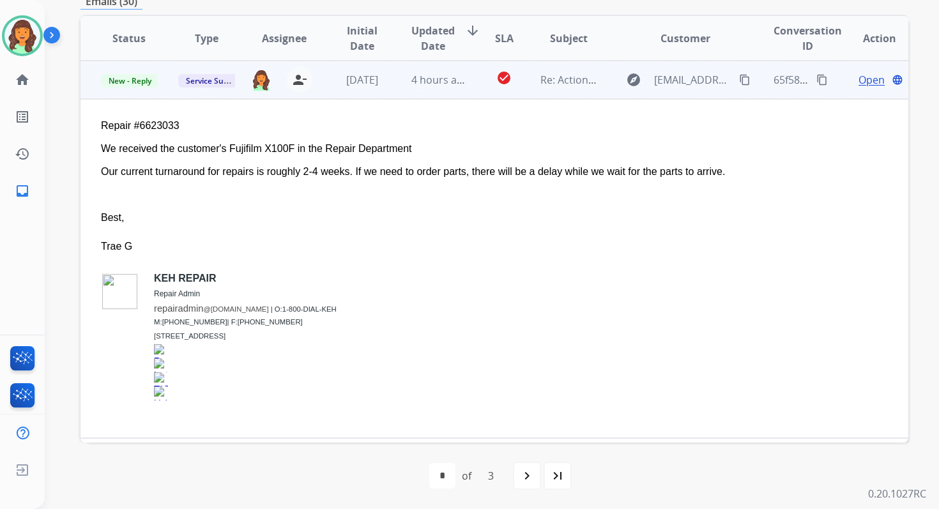
click at [859, 79] on span "Open" at bounding box center [872, 79] width 26 height 15
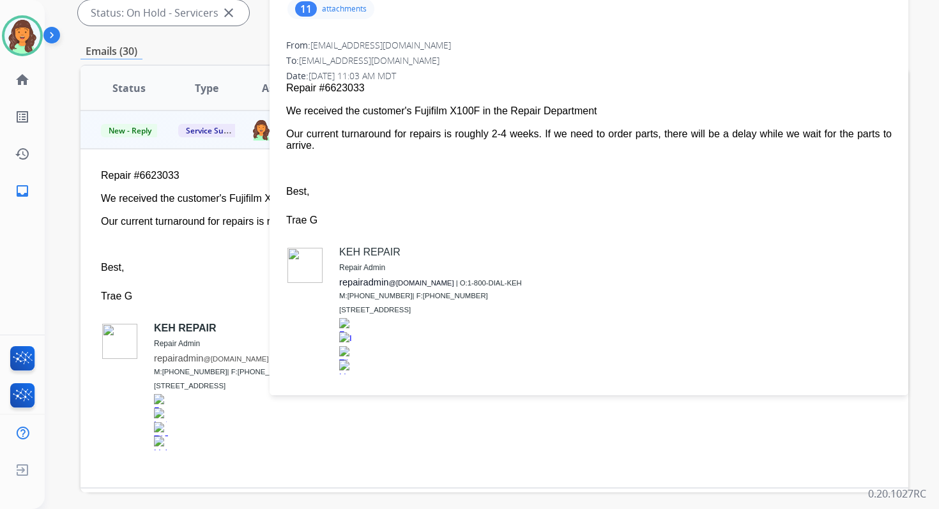
scroll to position [144, 0]
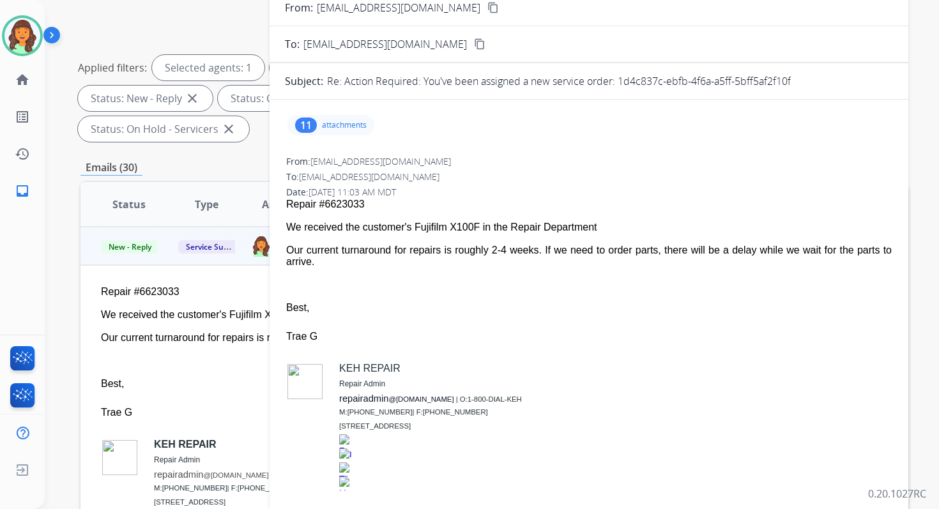
drag, startPoint x: 618, startPoint y: 81, endPoint x: 839, endPoint y: 84, distance: 221.1
click at [838, 84] on div "Re: Action Required: You've been assigned a new service order: 1d4c837c-ebfb-4f…" at bounding box center [610, 80] width 566 height 15
drag, startPoint x: 289, startPoint y: 229, endPoint x: 339, endPoint y: 268, distance: 62.8
click at [339, 268] on span "Repair #6623033 We received the customer's Fujifilm X100F in the Repair Departm…" at bounding box center [589, 353] width 606 height 309
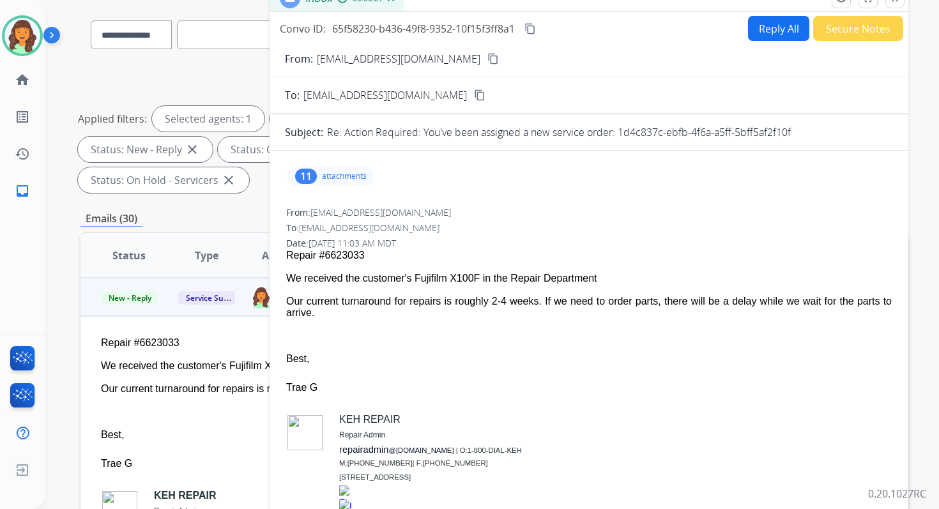
scroll to position [31, 0]
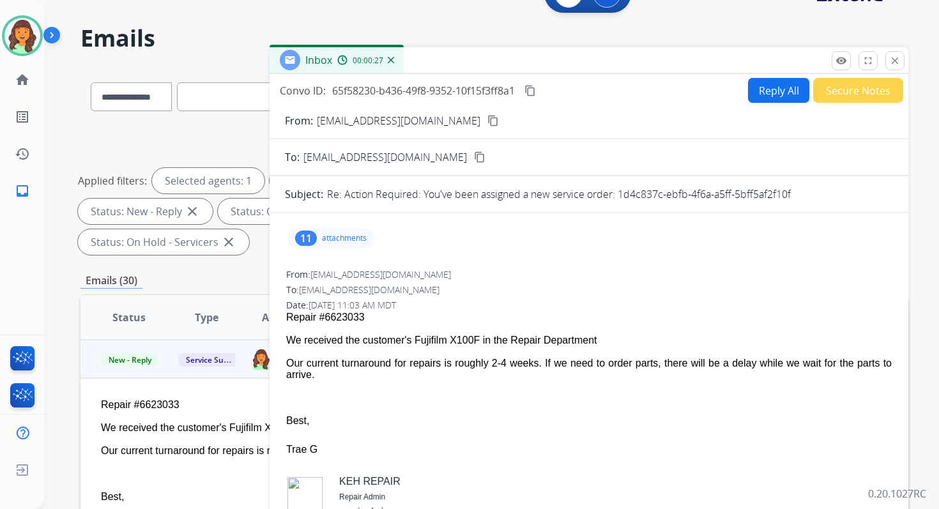
click at [534, 86] on mat-icon "content_copy" at bounding box center [531, 91] width 12 height 12
click at [894, 62] on mat-icon "close" at bounding box center [895, 61] width 12 height 12
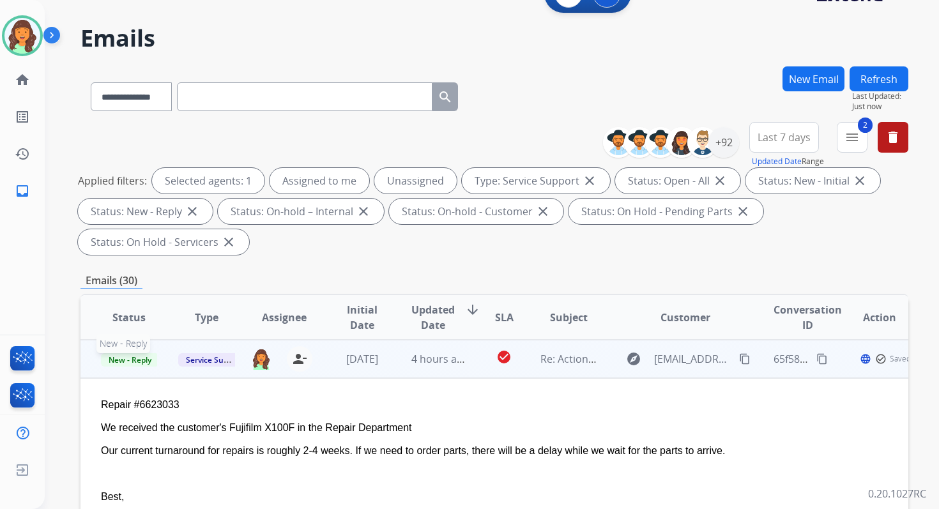
click at [143, 360] on span "New - Reply" at bounding box center [130, 359] width 58 height 13
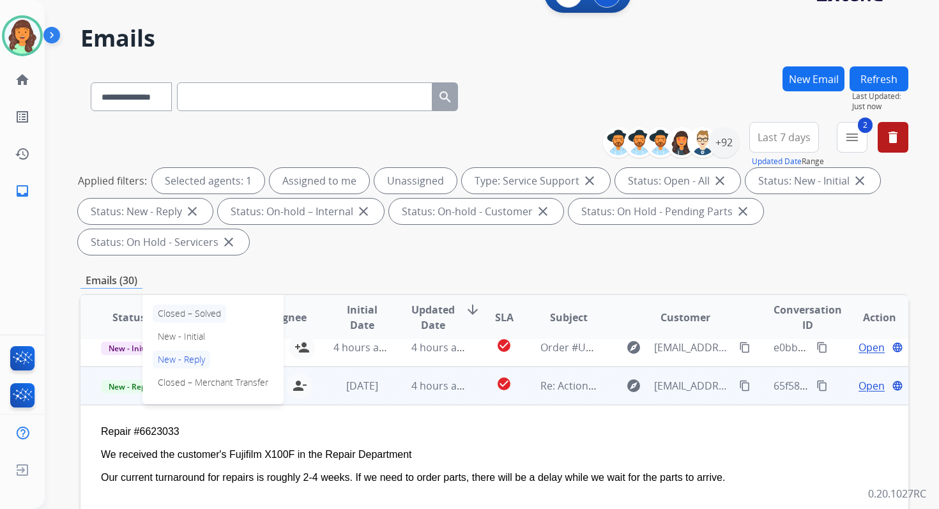
click at [196, 313] on p "Closed – Solved" at bounding box center [189, 314] width 73 height 18
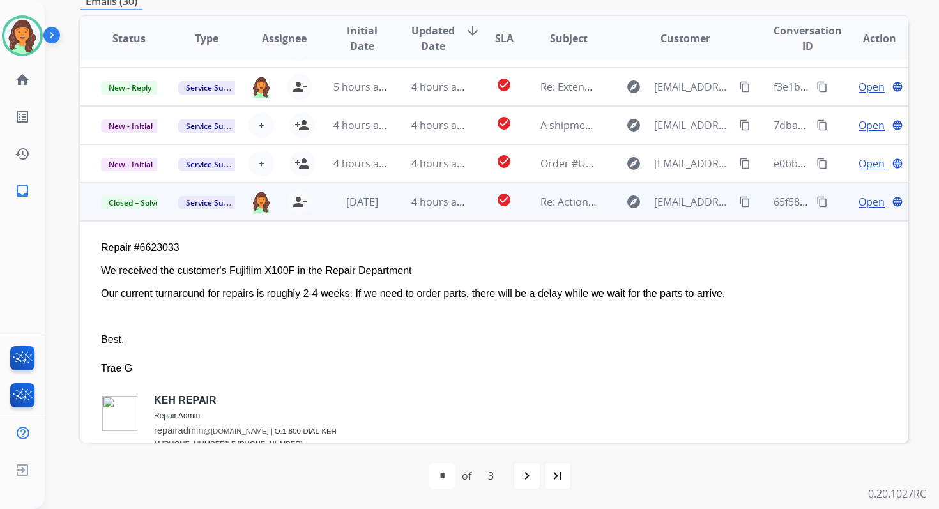
scroll to position [357, 0]
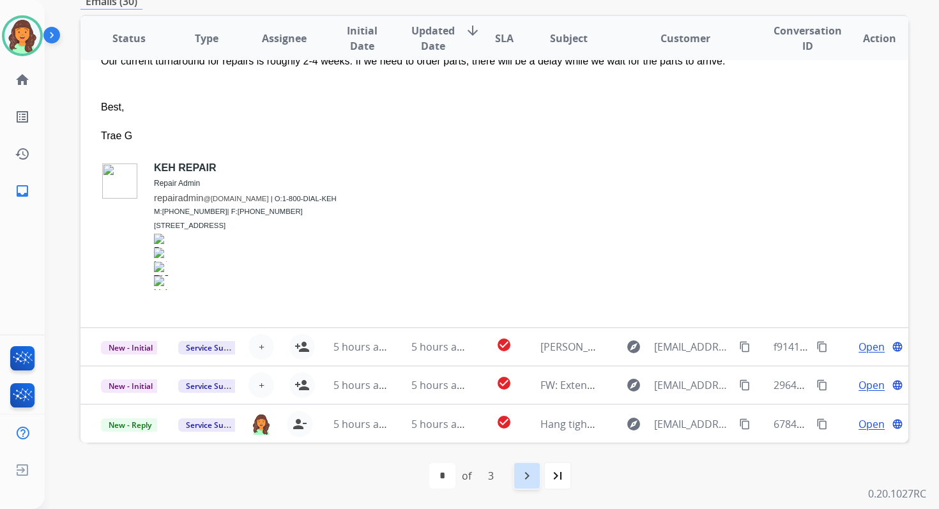
click at [528, 474] on mat-icon "navigate_next" at bounding box center [526, 475] width 15 height 15
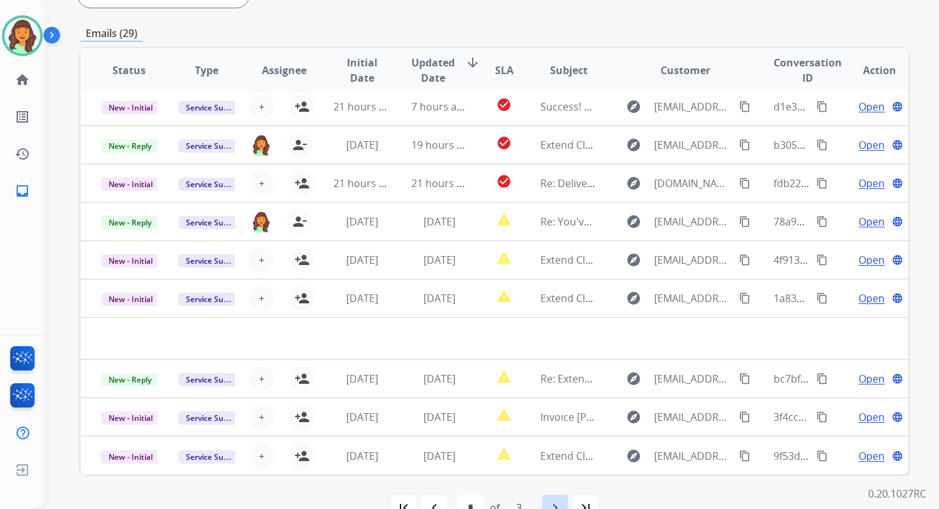
scroll to position [310, 0]
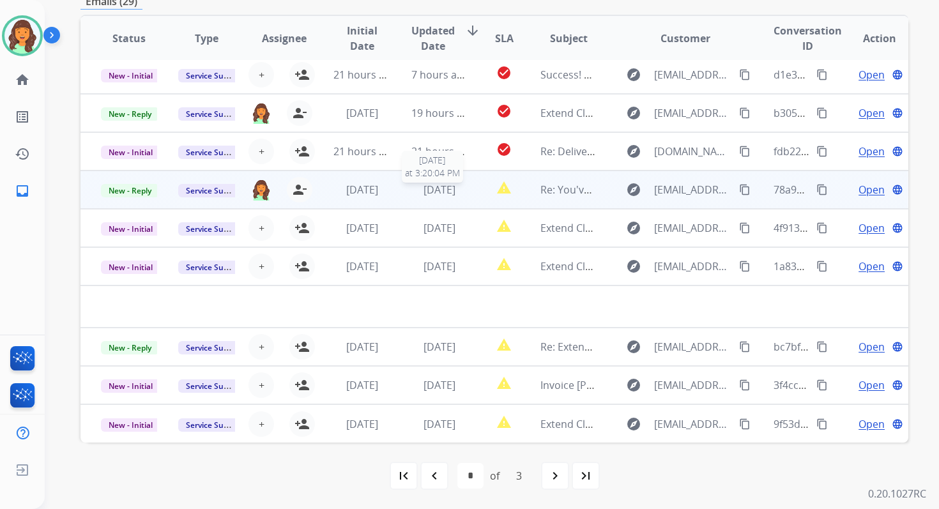
click at [424, 196] on span "[DATE]" at bounding box center [440, 190] width 32 height 14
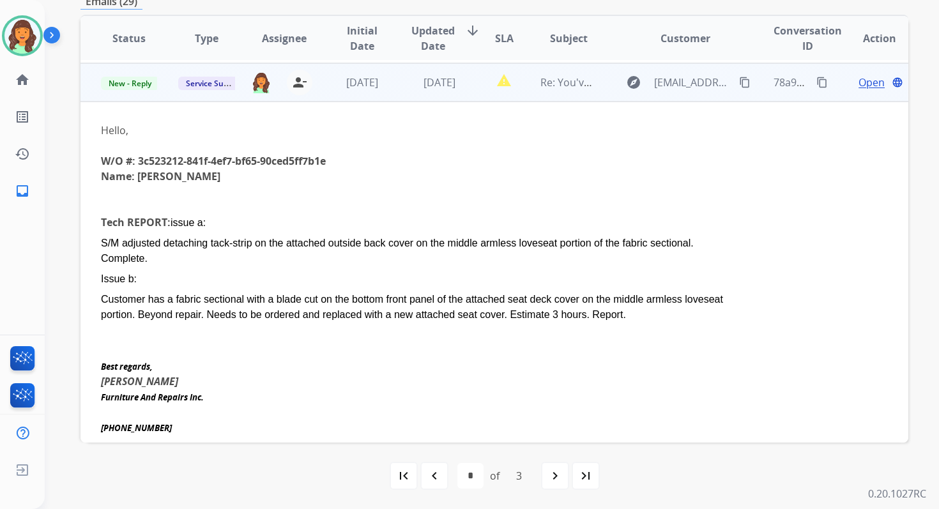
scroll to position [153, 0]
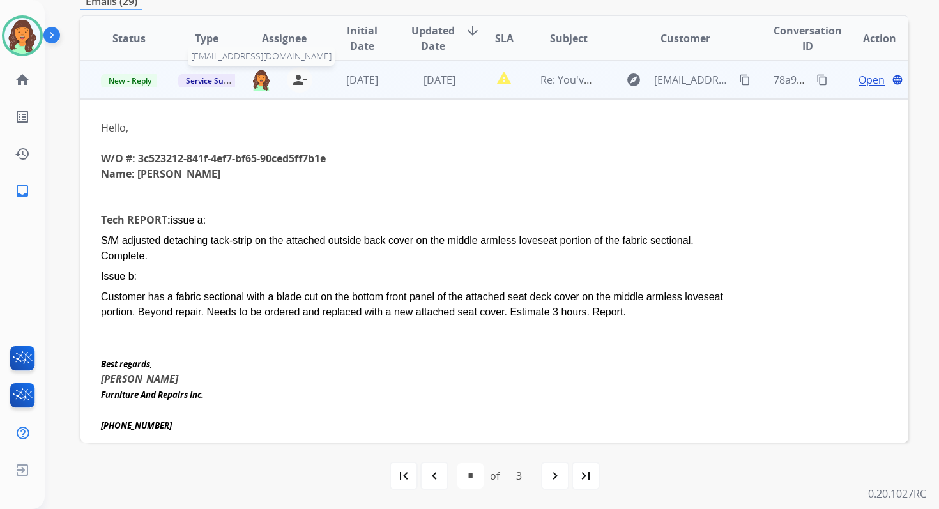
click at [263, 81] on img at bounding box center [261, 80] width 20 height 22
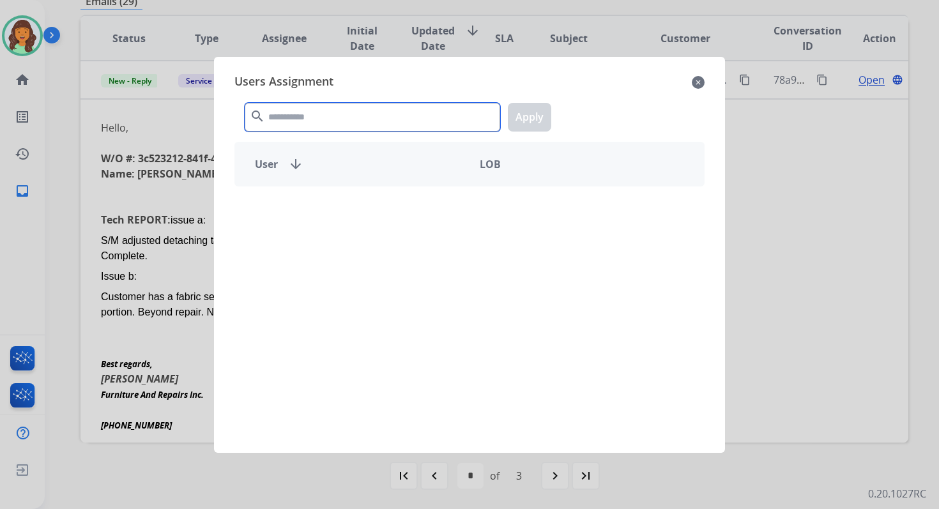
click at [293, 120] on input "text" at bounding box center [373, 117] width 256 height 29
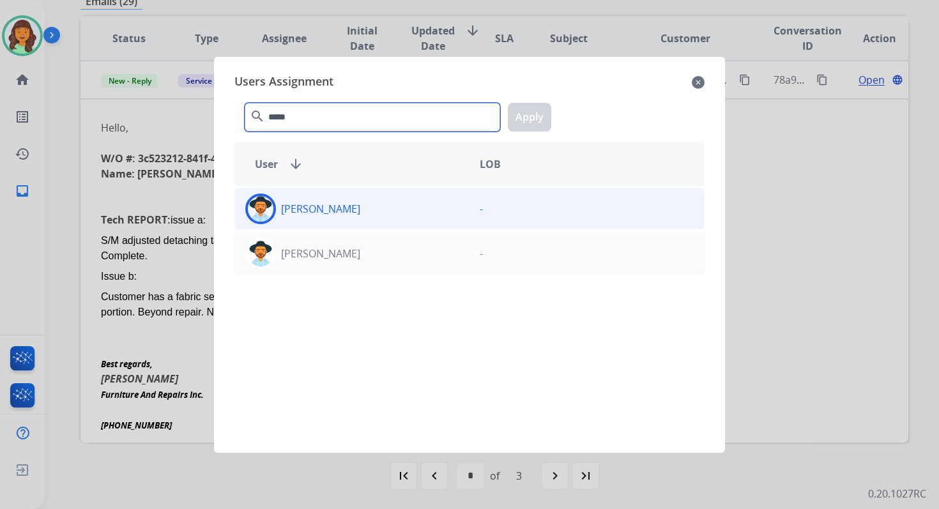
type input "*****"
click at [365, 213] on div "[PERSON_NAME]" at bounding box center [352, 209] width 235 height 31
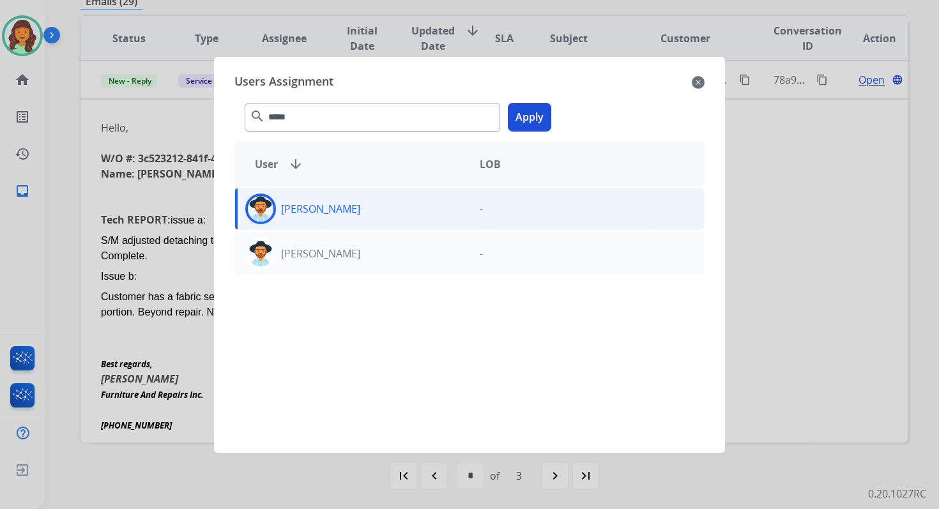
click at [537, 112] on button "Apply" at bounding box center [529, 117] width 43 height 29
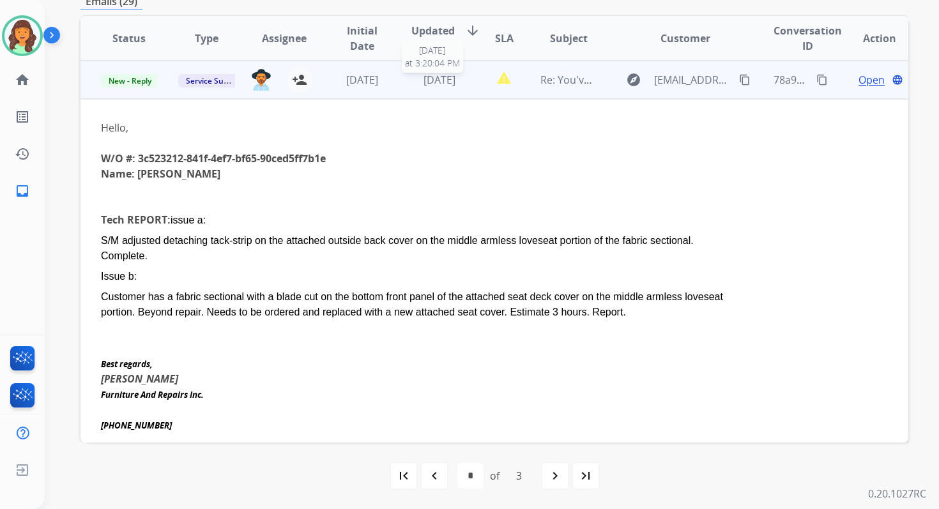
click at [431, 81] on span "[DATE]" at bounding box center [440, 80] width 32 height 14
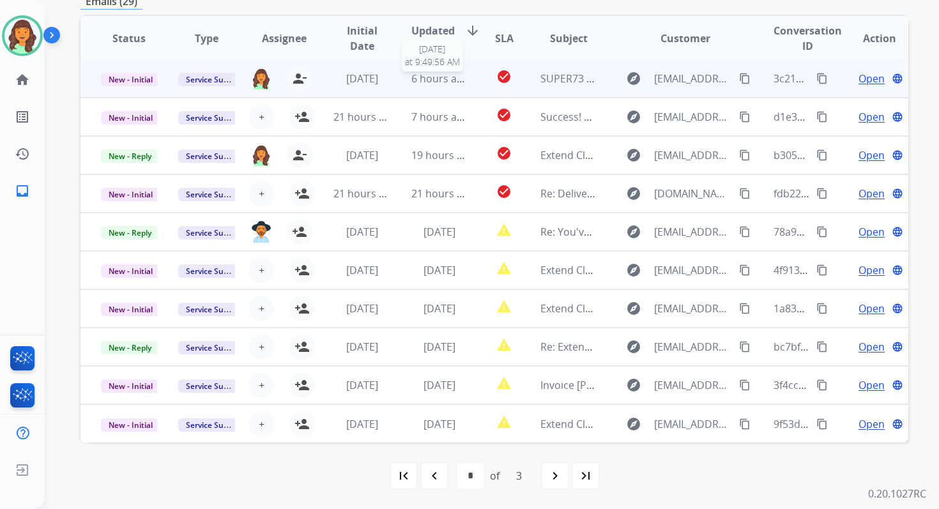
click at [415, 79] on span "6 hours ago" at bounding box center [441, 79] width 58 height 14
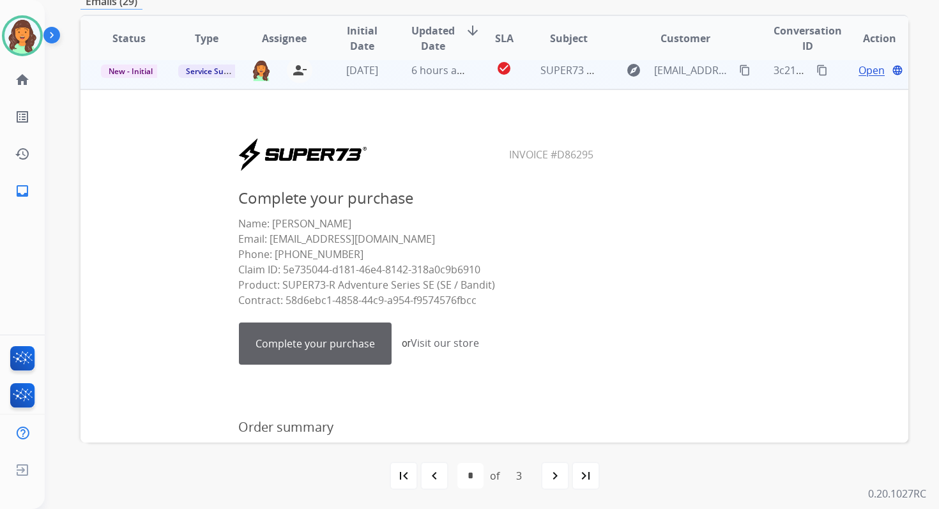
scroll to position [0, 0]
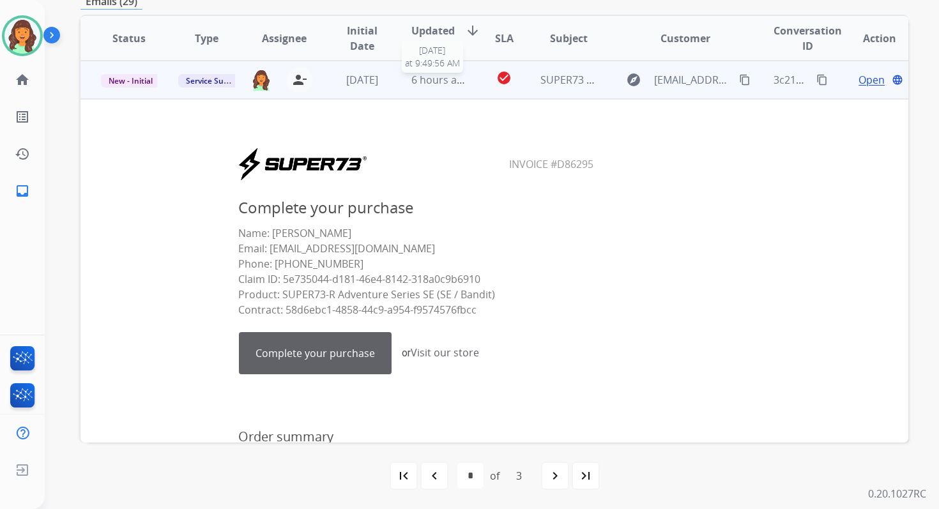
click at [415, 79] on span "6 hours ago" at bounding box center [441, 80] width 58 height 14
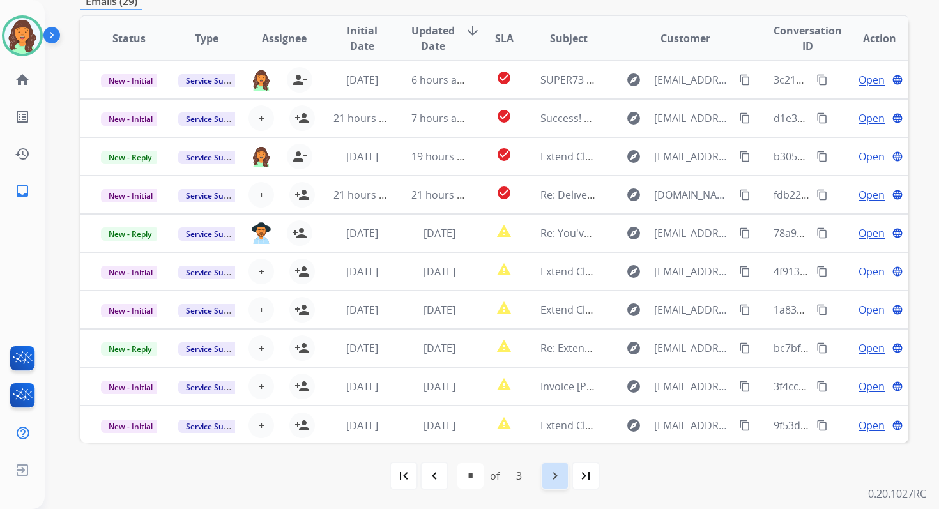
click at [554, 471] on mat-icon "navigate_next" at bounding box center [555, 475] width 15 height 15
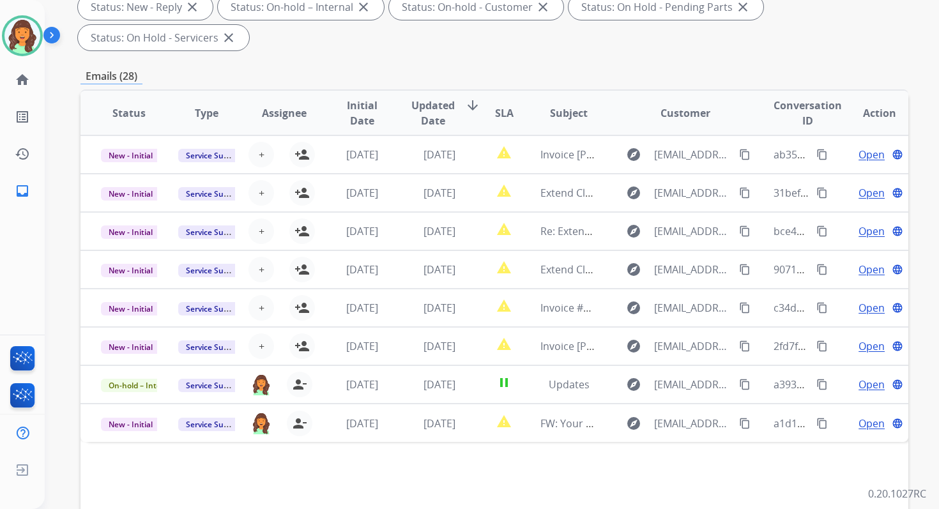
scroll to position [310, 0]
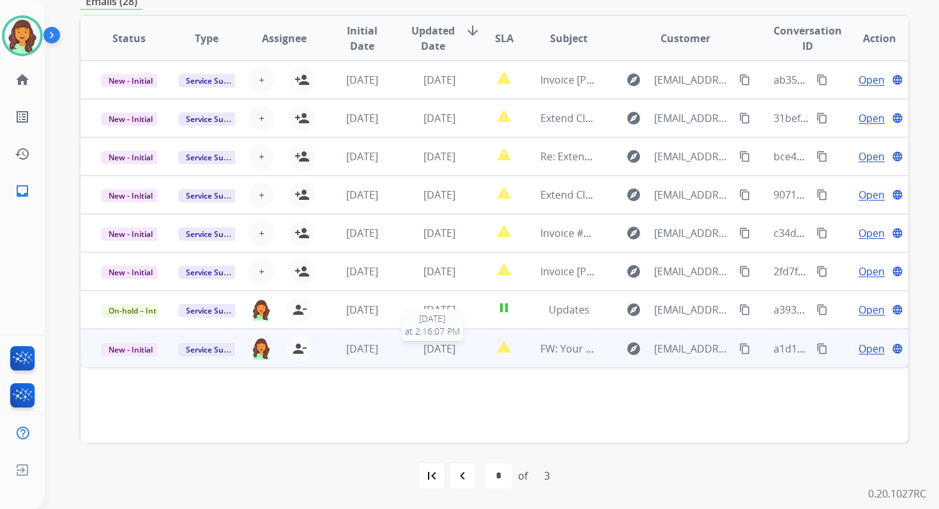
click at [431, 345] on span "[DATE]" at bounding box center [440, 349] width 32 height 14
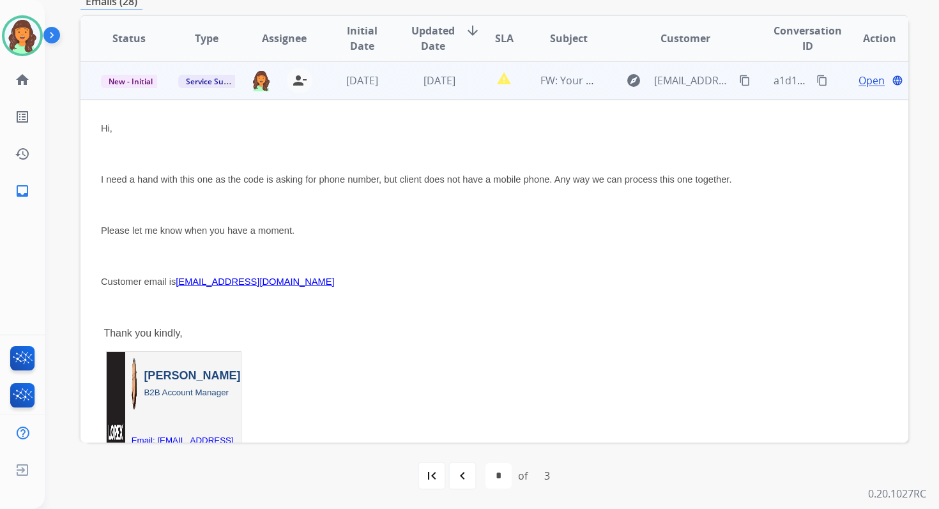
scroll to position [268, 0]
click at [138, 75] on span "New - Initial" at bounding box center [130, 80] width 59 height 13
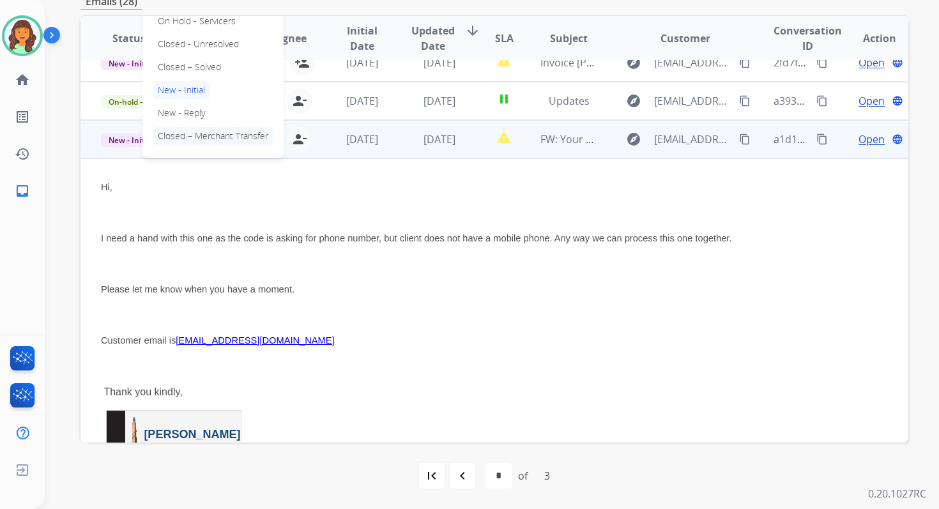
scroll to position [196, 0]
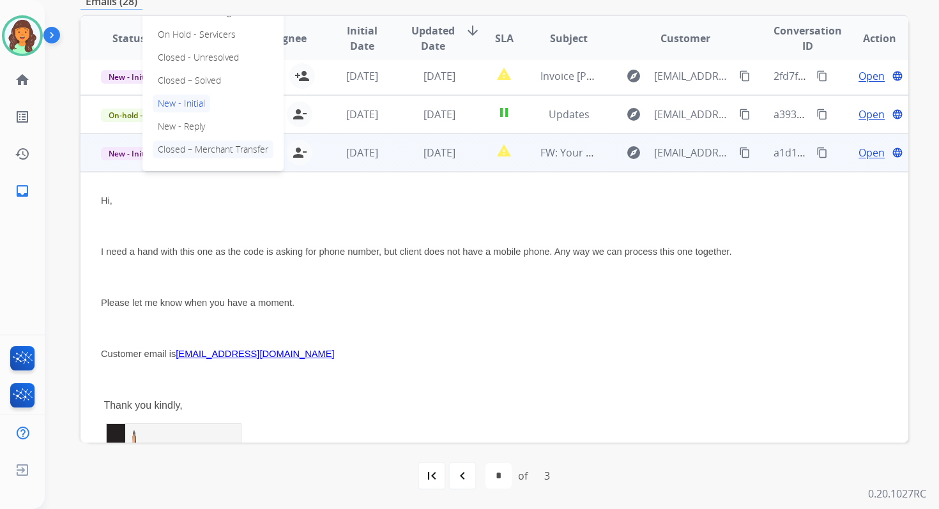
click at [169, 81] on p "Closed – Solved" at bounding box center [189, 81] width 73 height 18
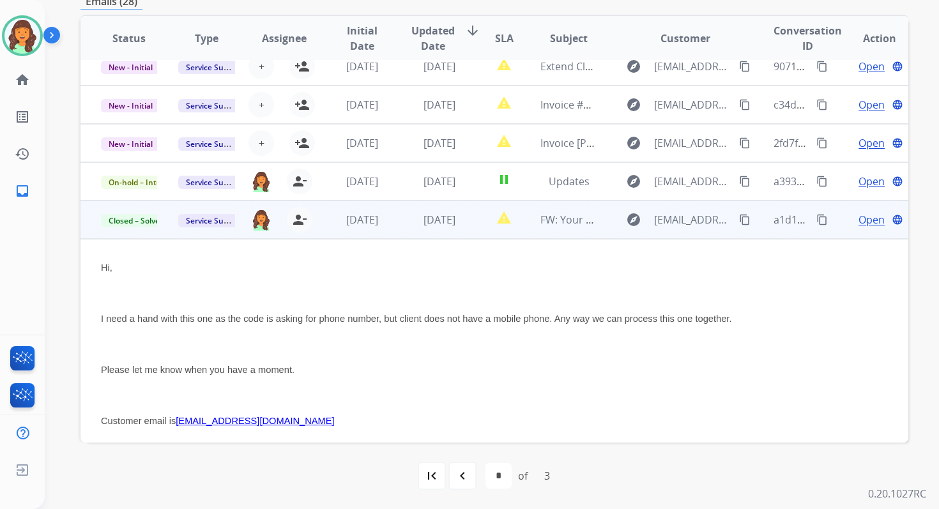
scroll to position [122, 0]
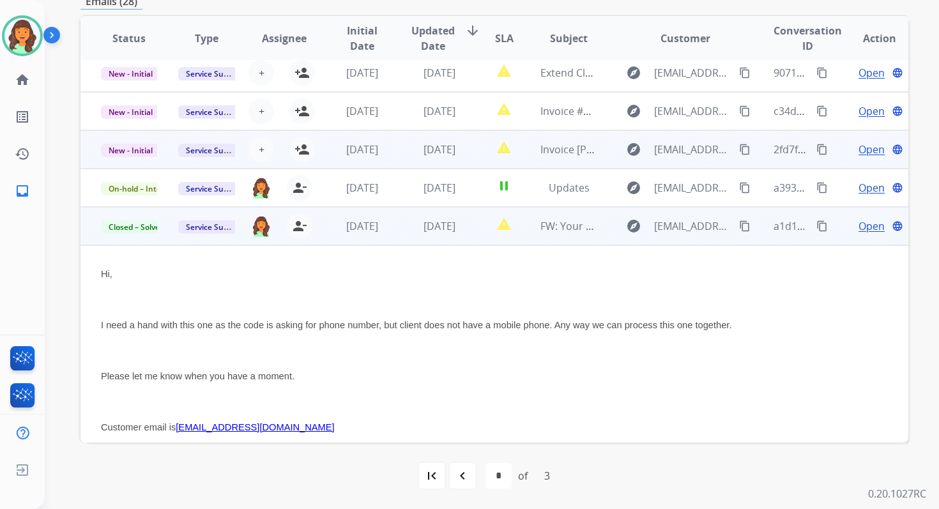
click at [394, 146] on td "[DATE]" at bounding box center [429, 149] width 77 height 38
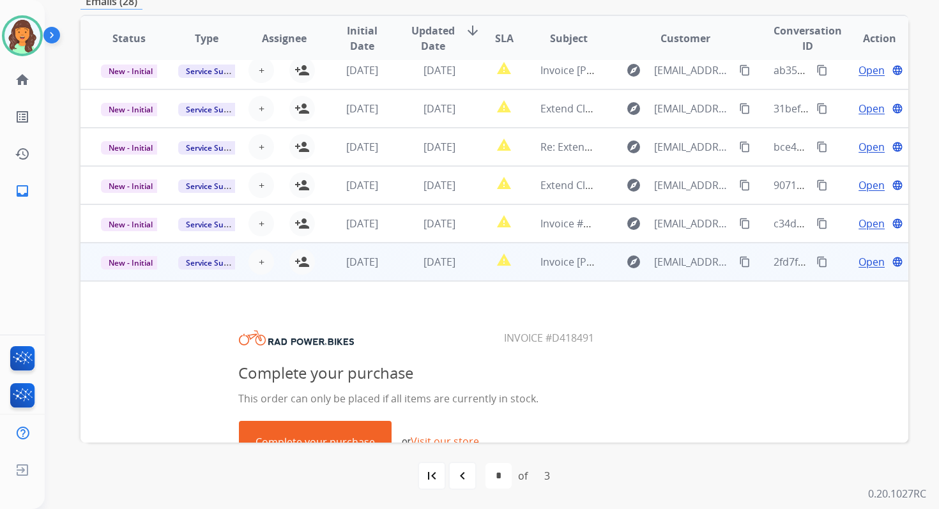
scroll to position [0, 0]
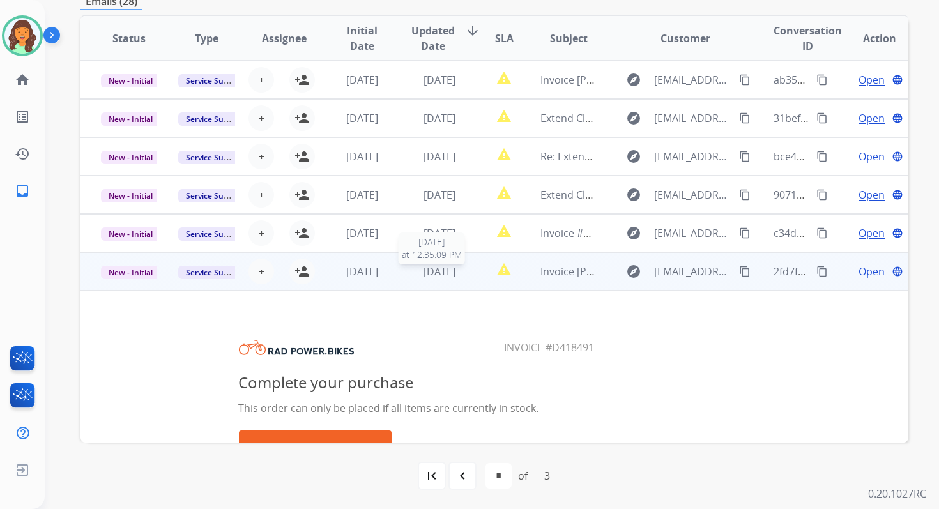
click at [427, 276] on span "[DATE]" at bounding box center [440, 272] width 32 height 14
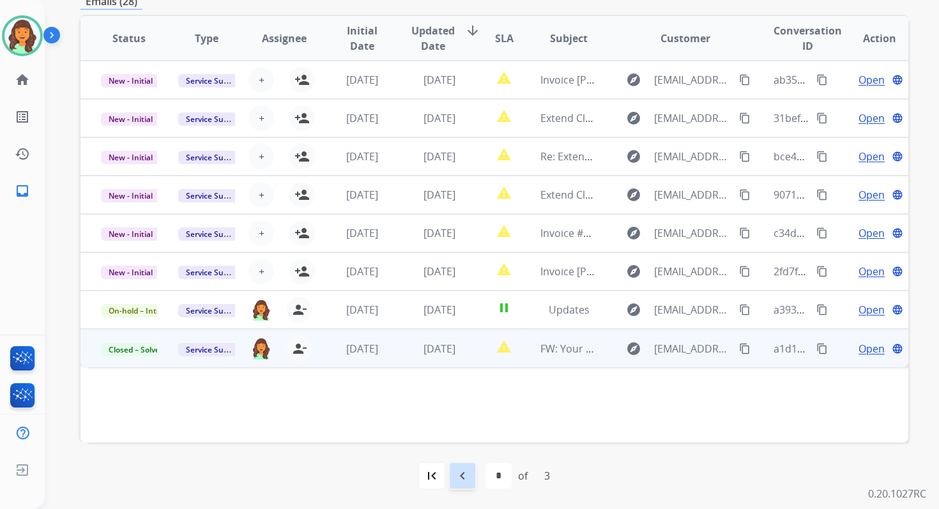
click at [468, 466] on div "navigate_before" at bounding box center [463, 476] width 28 height 28
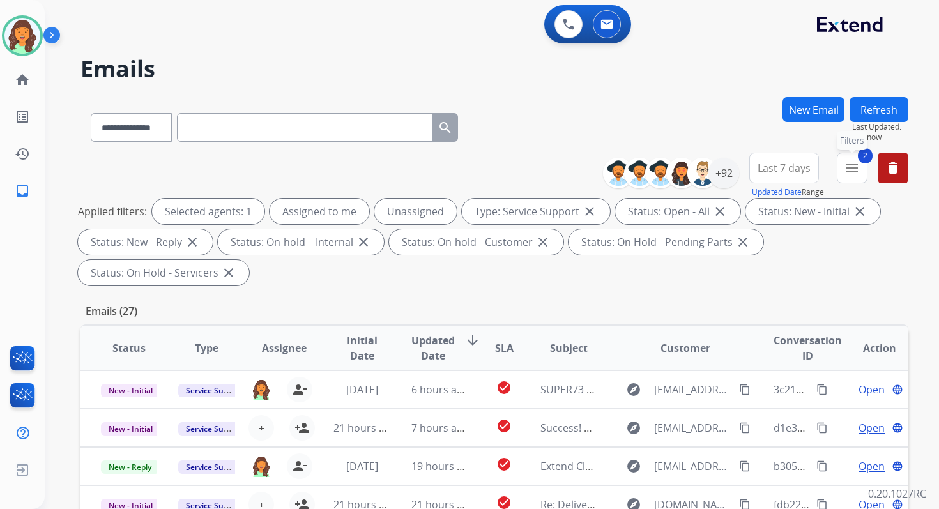
click at [851, 179] on button "2 menu Filters" at bounding box center [852, 168] width 31 height 31
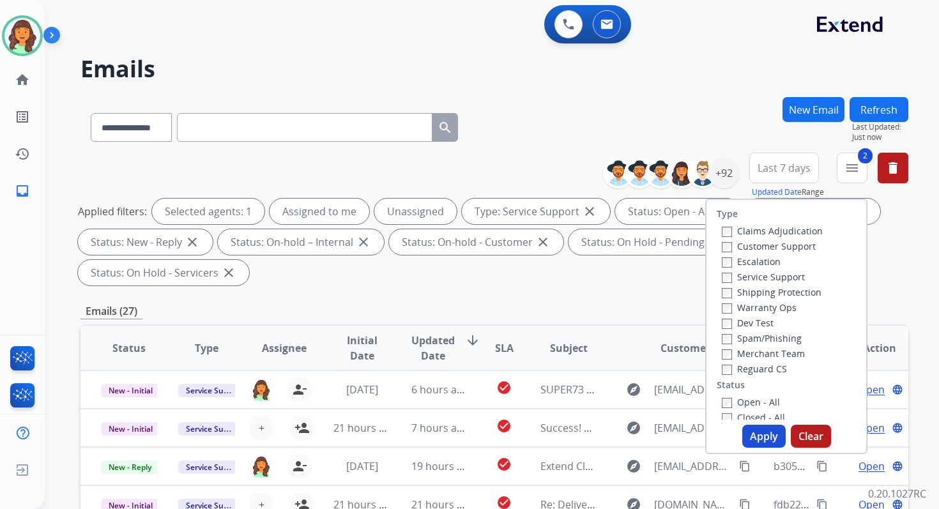
click at [752, 438] on button "Apply" at bounding box center [763, 436] width 43 height 23
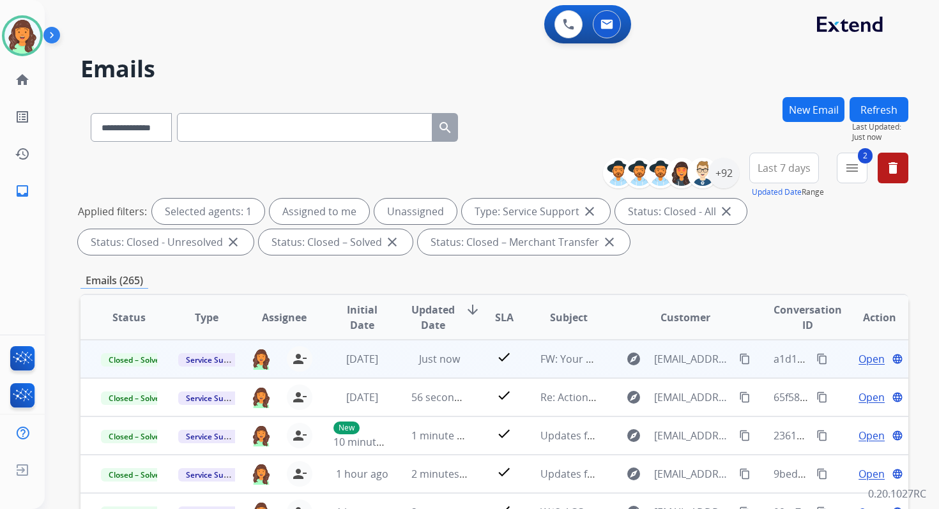
scroll to position [279, 0]
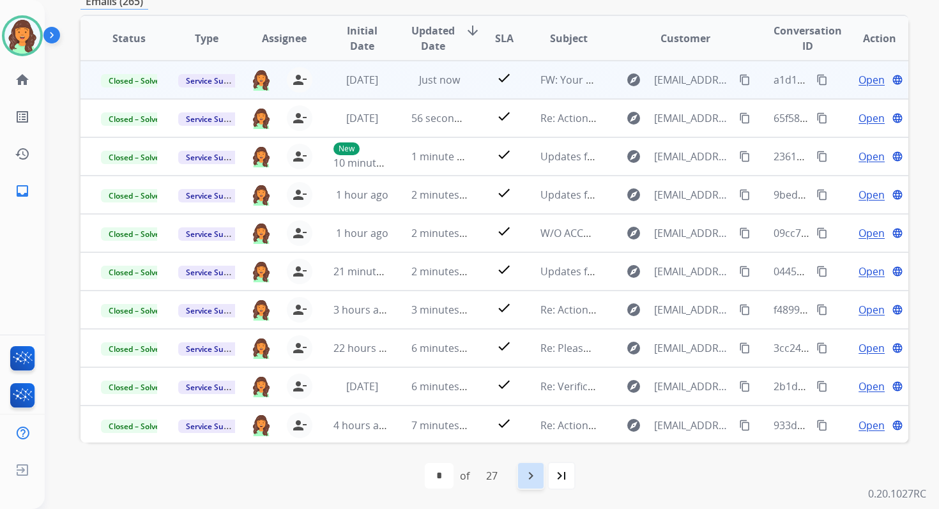
click at [533, 470] on mat-icon "navigate_next" at bounding box center [530, 475] width 15 height 15
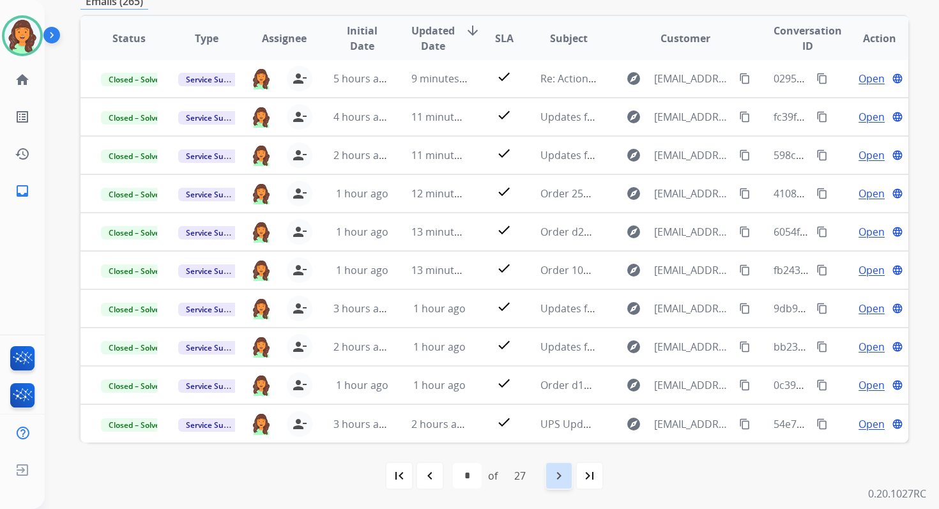
click at [562, 475] on mat-icon "navigate_next" at bounding box center [558, 475] width 15 height 15
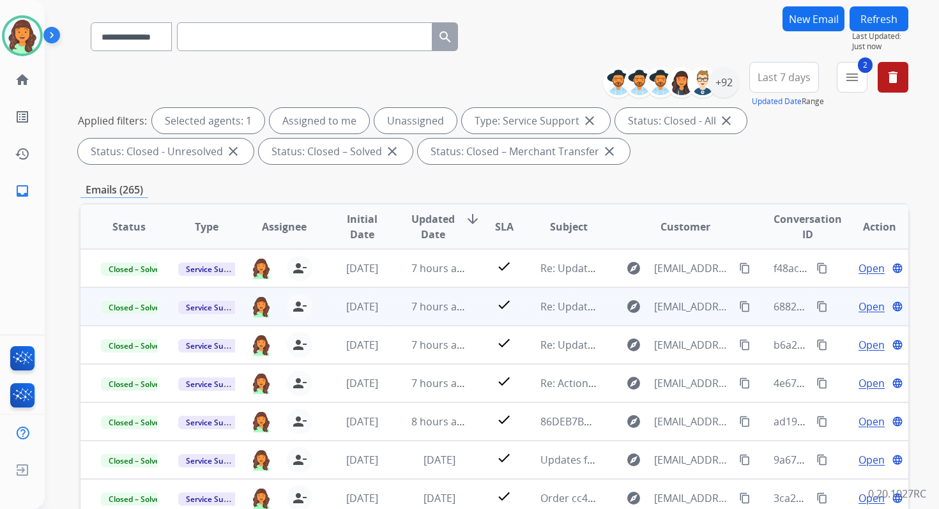
scroll to position [39, 0]
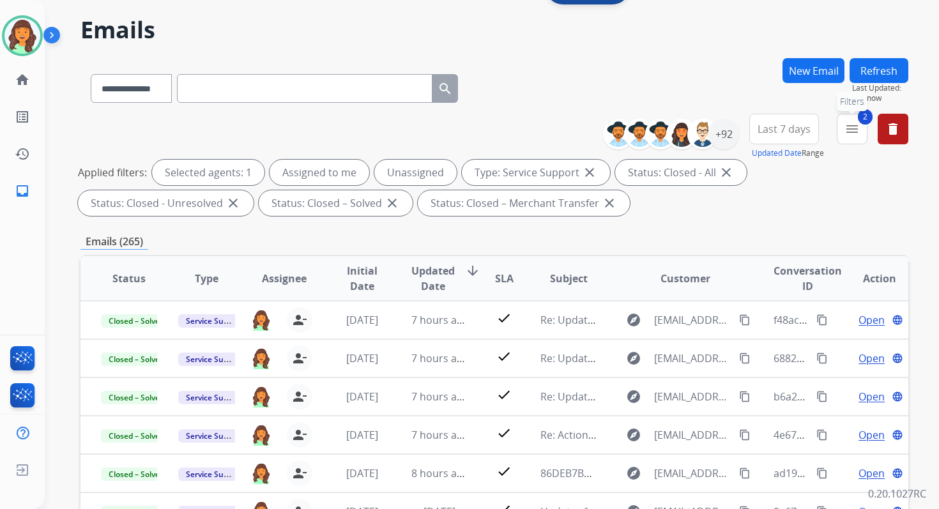
click at [863, 127] on button "2 menu Filters" at bounding box center [852, 129] width 31 height 31
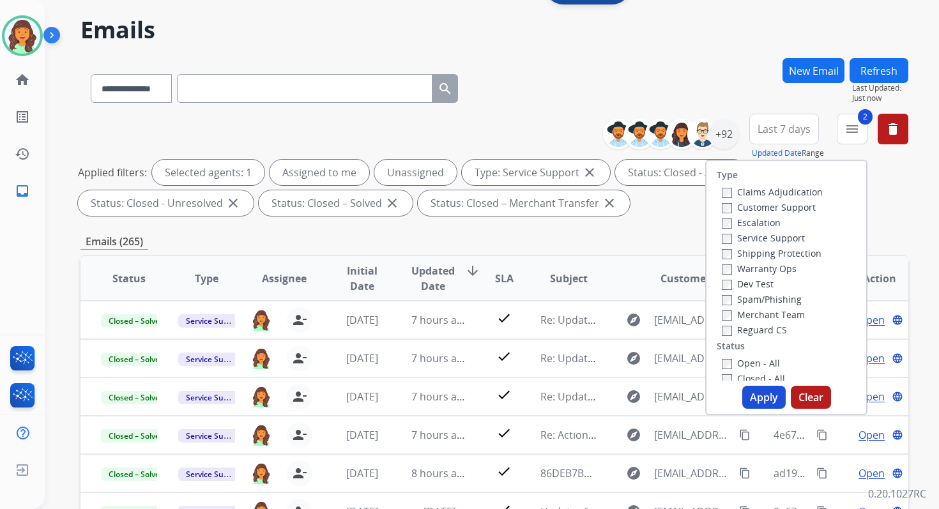
click at [756, 400] on button "Apply" at bounding box center [763, 397] width 43 height 23
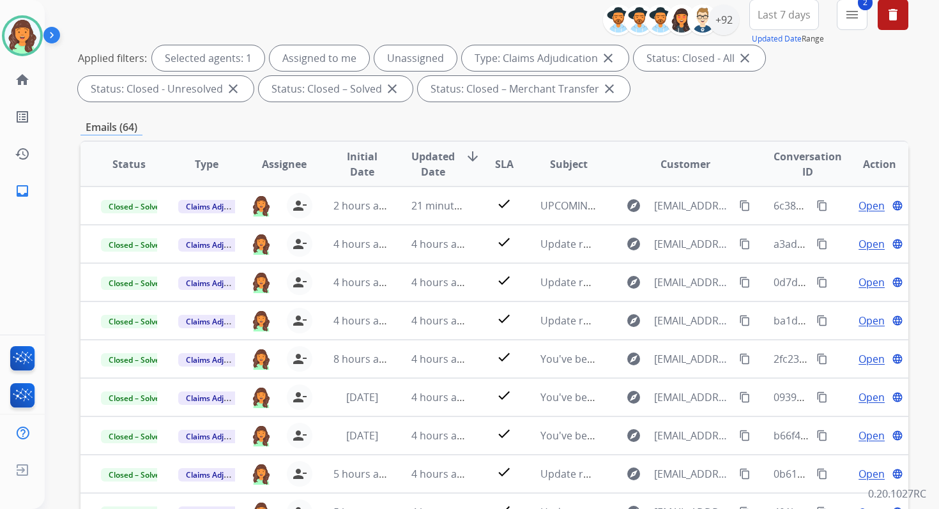
scroll to position [279, 0]
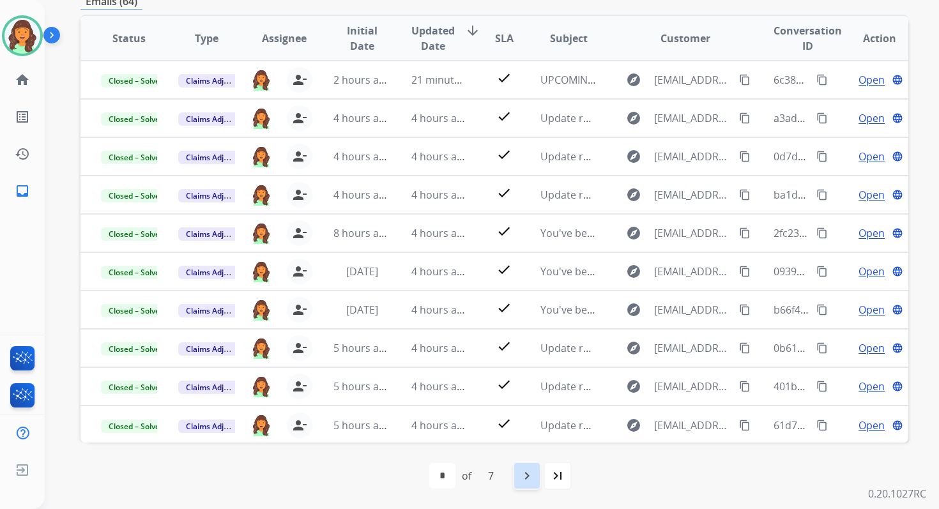
click at [534, 479] on mat-icon "navigate_next" at bounding box center [526, 475] width 15 height 15
click at [557, 471] on mat-icon "navigate_next" at bounding box center [555, 475] width 15 height 15
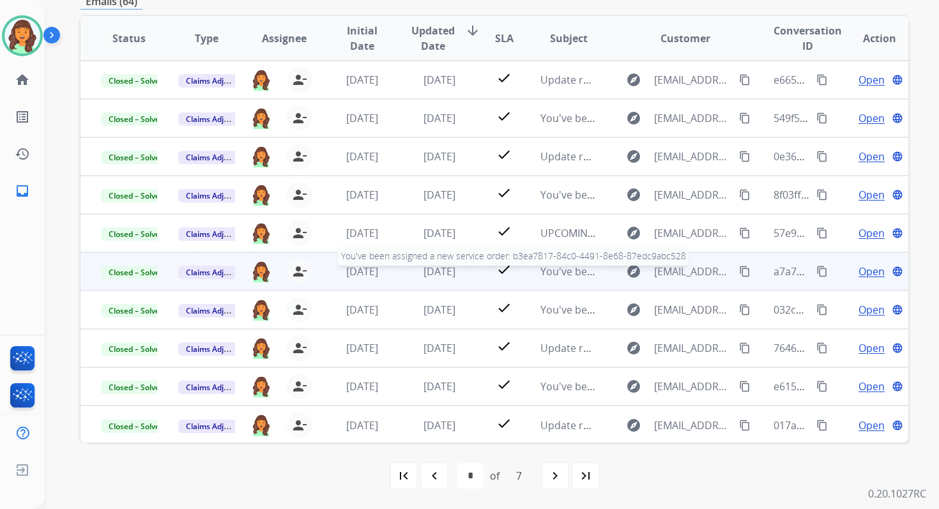
scroll to position [0, 0]
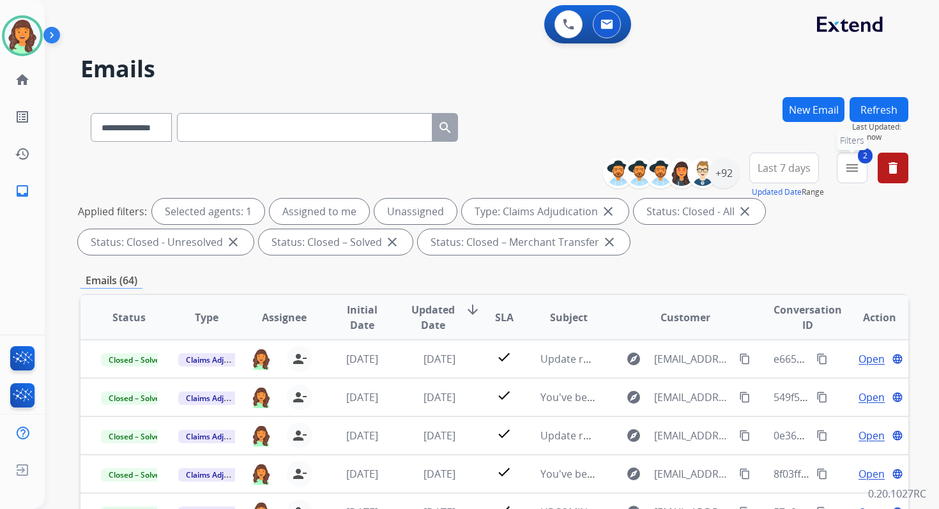
click at [855, 175] on button "2 menu Filters" at bounding box center [852, 168] width 31 height 31
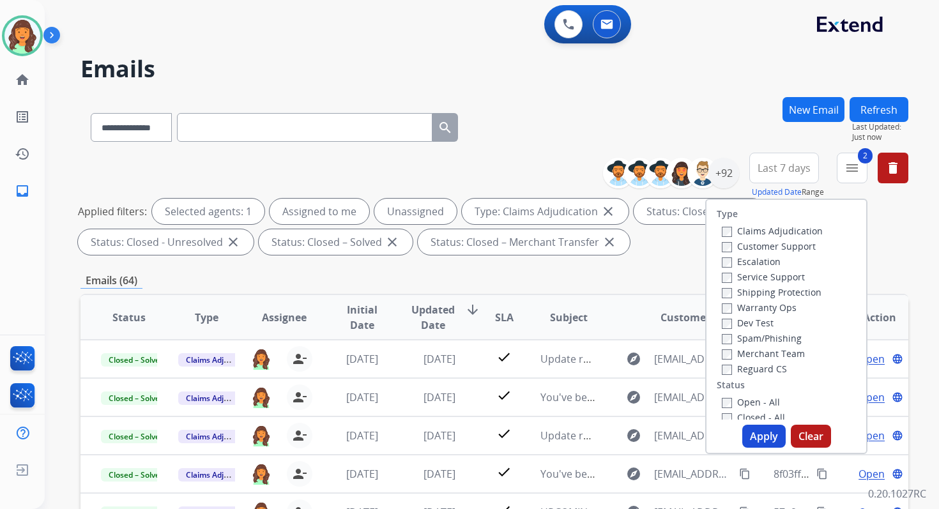
click at [750, 430] on button "Apply" at bounding box center [763, 436] width 43 height 23
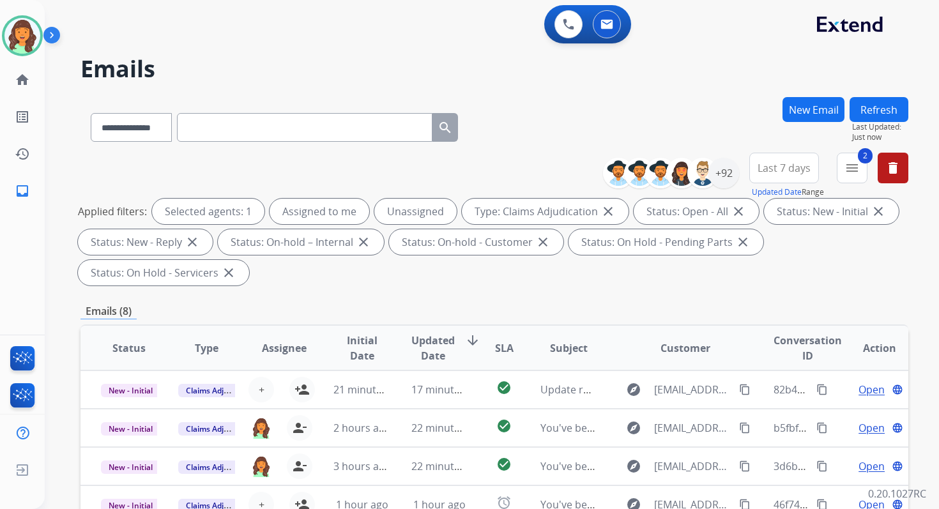
scroll to position [310, 0]
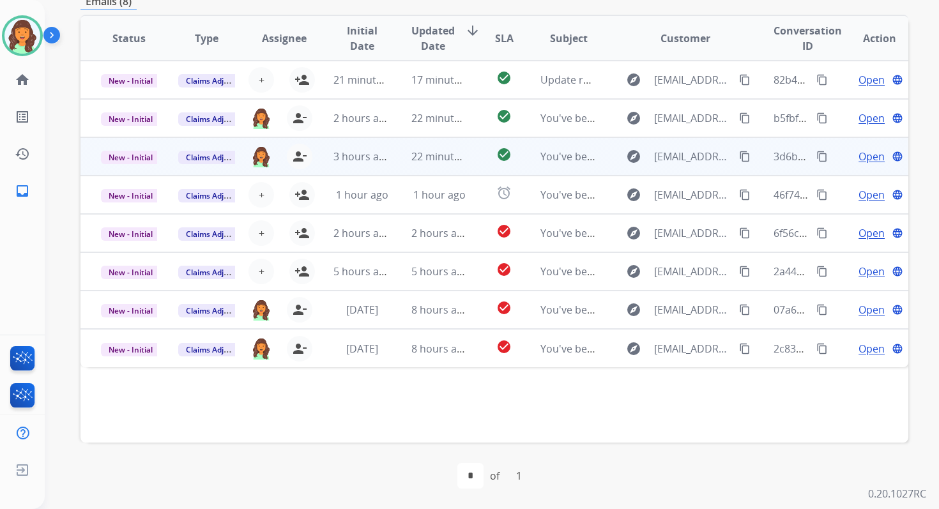
click at [383, 144] on td "3 hours ago" at bounding box center [351, 156] width 77 height 38
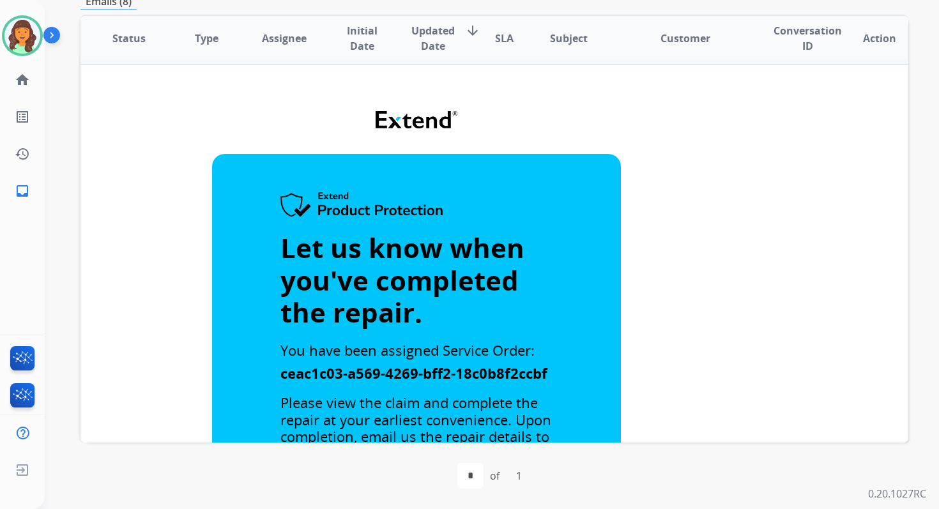
scroll to position [0, 0]
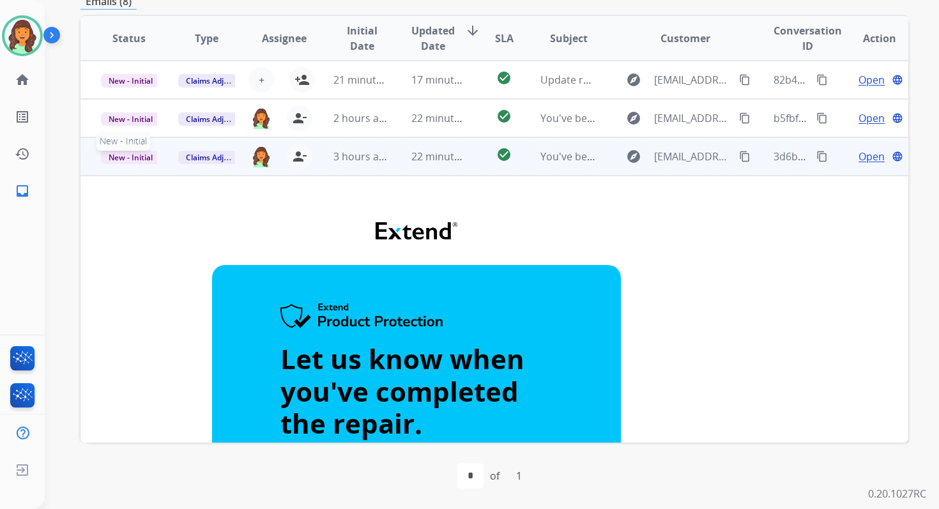
click at [139, 160] on span "New - Initial" at bounding box center [130, 157] width 59 height 13
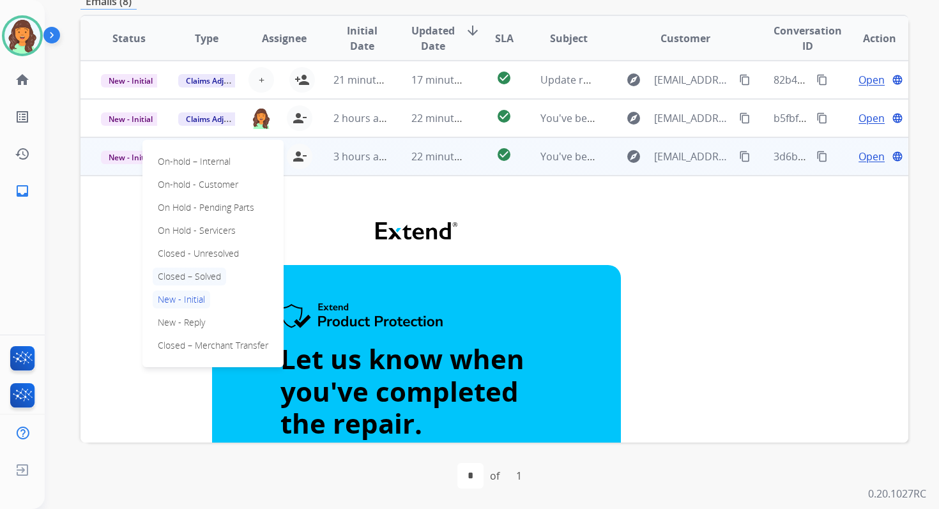
click at [192, 274] on p "Closed – Solved" at bounding box center [189, 277] width 73 height 18
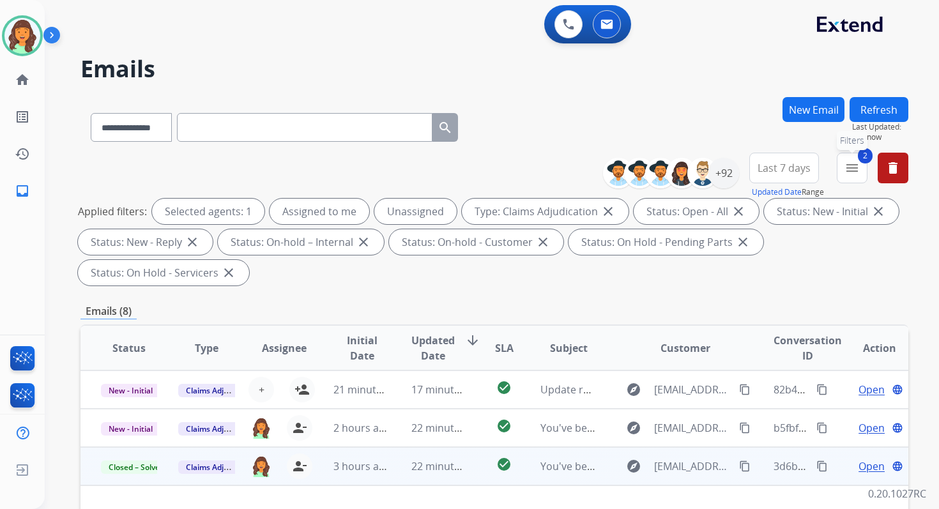
click at [849, 165] on mat-icon "menu" at bounding box center [852, 167] width 15 height 15
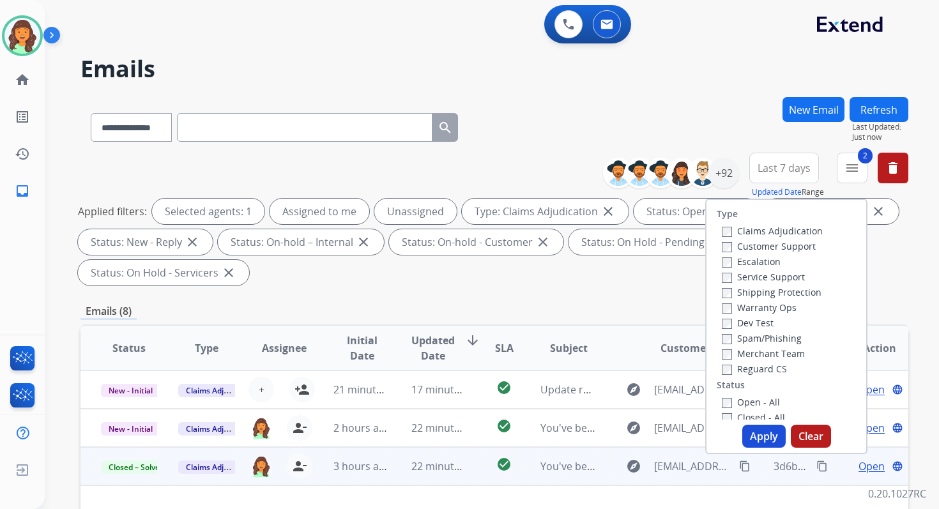
click at [754, 433] on button "Apply" at bounding box center [763, 436] width 43 height 23
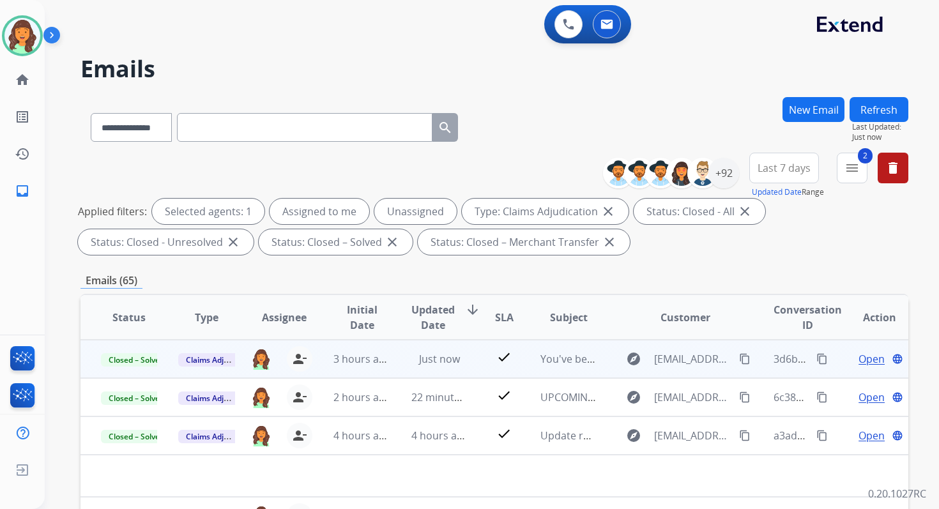
scroll to position [279, 0]
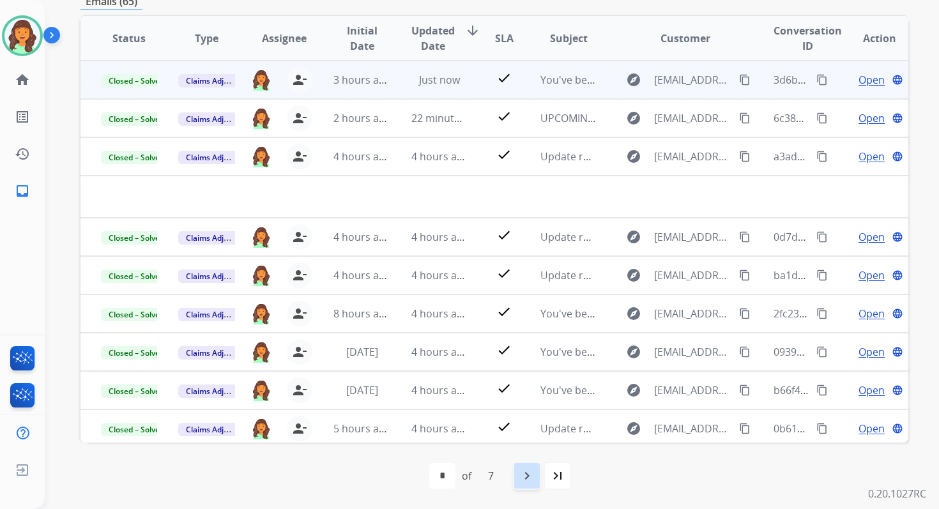
click at [530, 481] on mat-icon "navigate_next" at bounding box center [526, 475] width 15 height 15
select select "*"
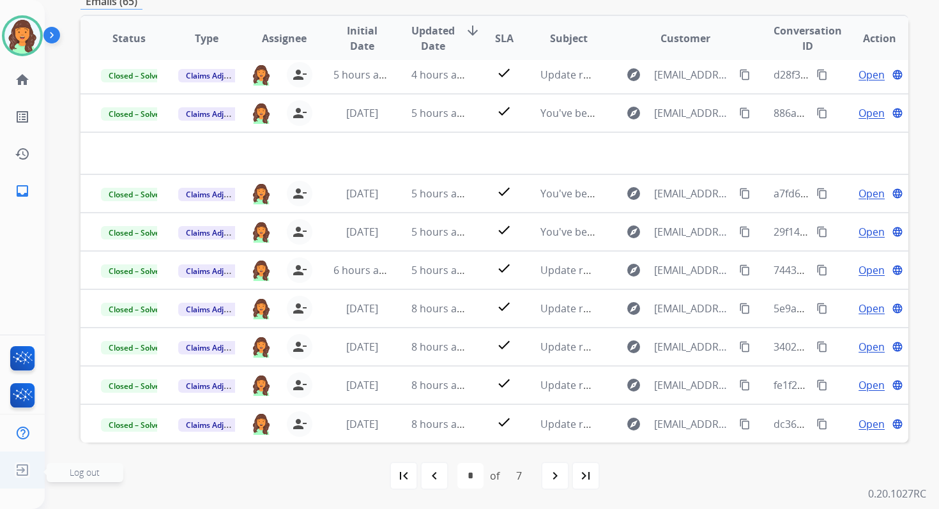
click at [24, 468] on img at bounding box center [22, 470] width 23 height 24
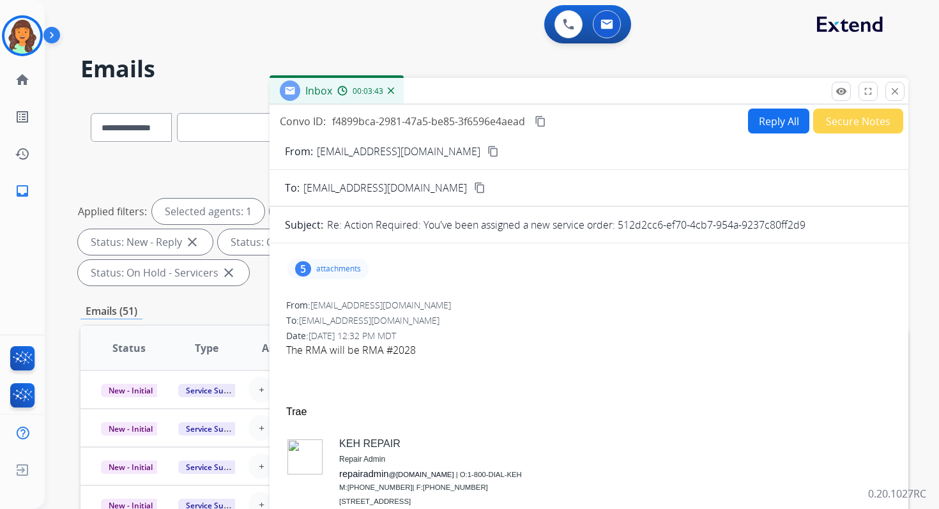
select select "**********"
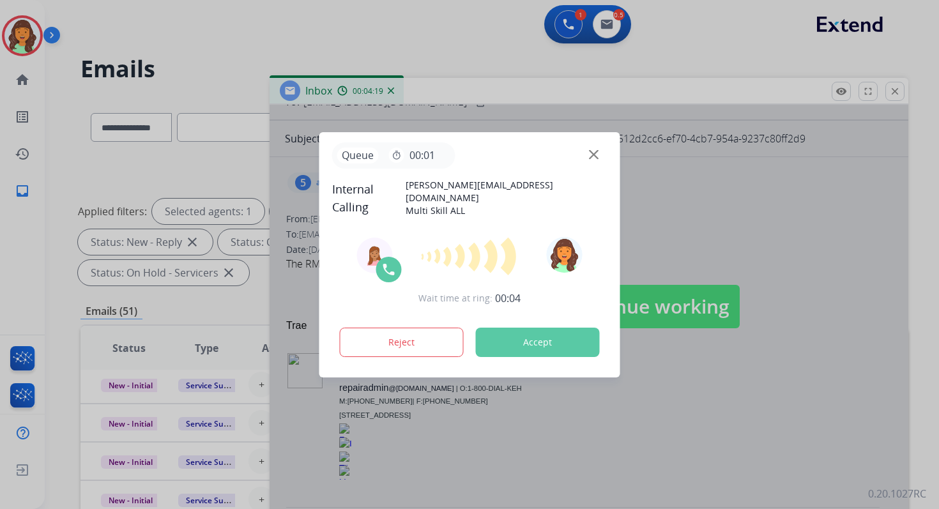
click at [535, 346] on button "Accept" at bounding box center [538, 342] width 124 height 29
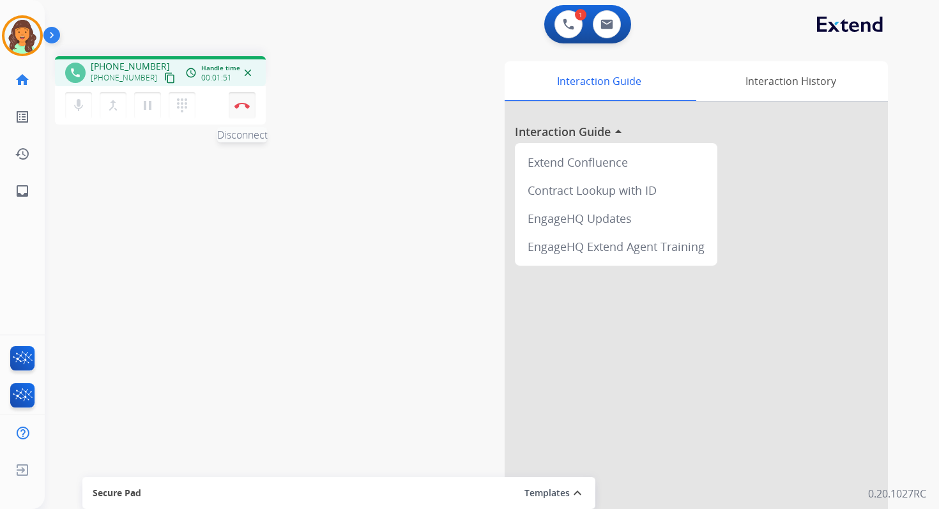
click at [242, 100] on button "Disconnect" at bounding box center [242, 105] width 27 height 27
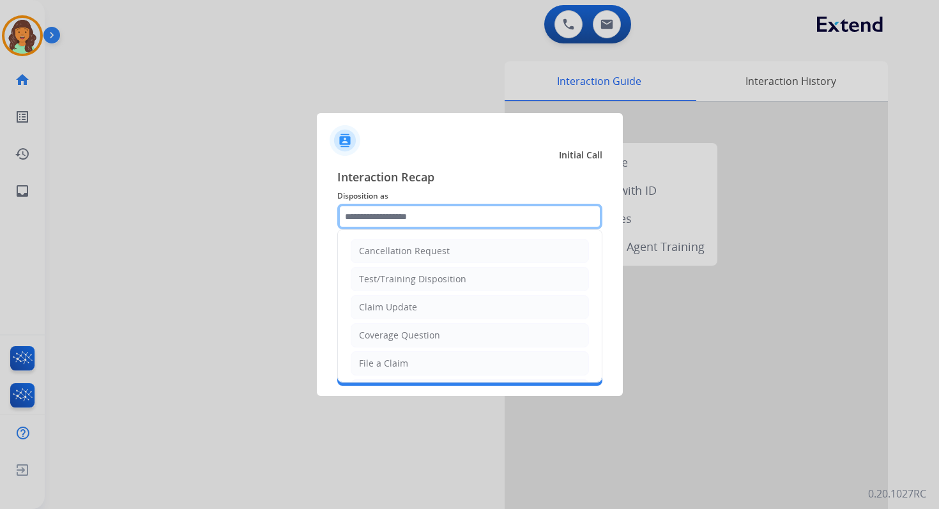
click at [388, 218] on input "text" at bounding box center [469, 217] width 265 height 26
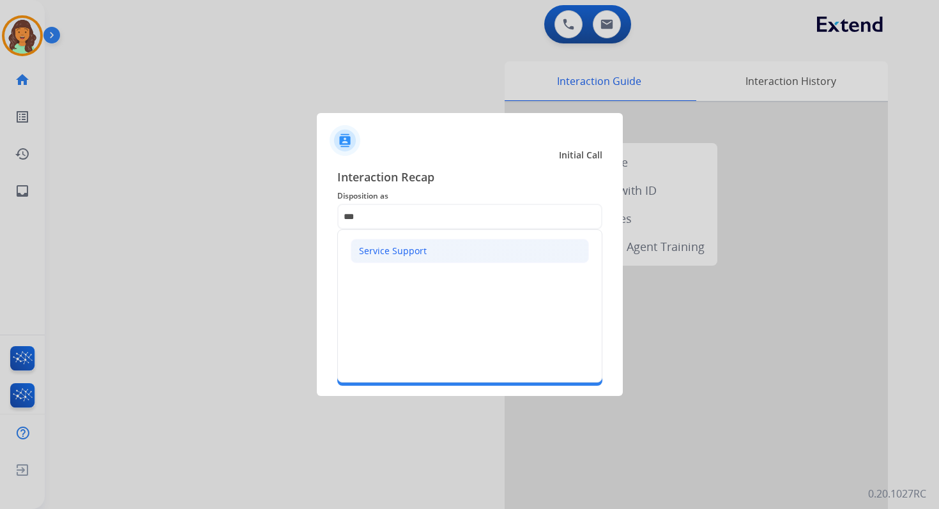
click at [397, 245] on div "Service Support" at bounding box center [393, 251] width 68 height 13
type input "**********"
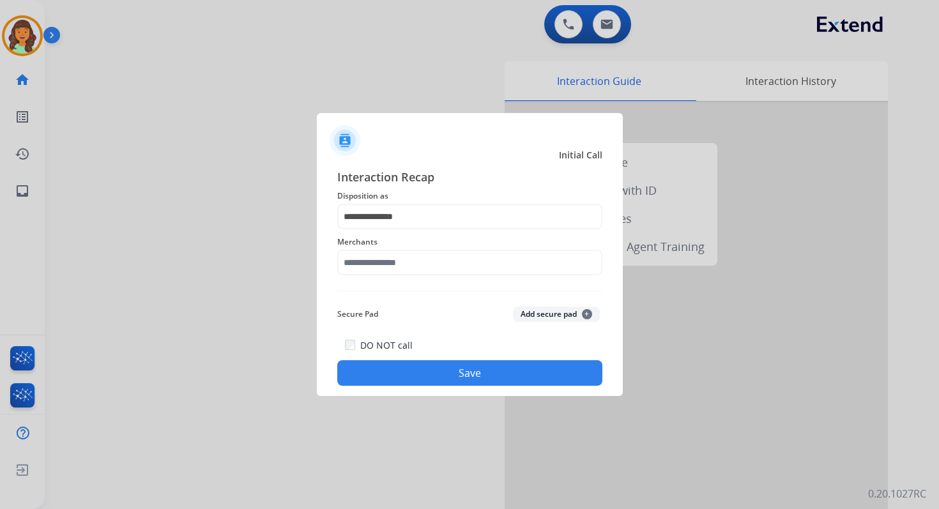
click at [397, 279] on div "Merchants" at bounding box center [469, 254] width 265 height 51
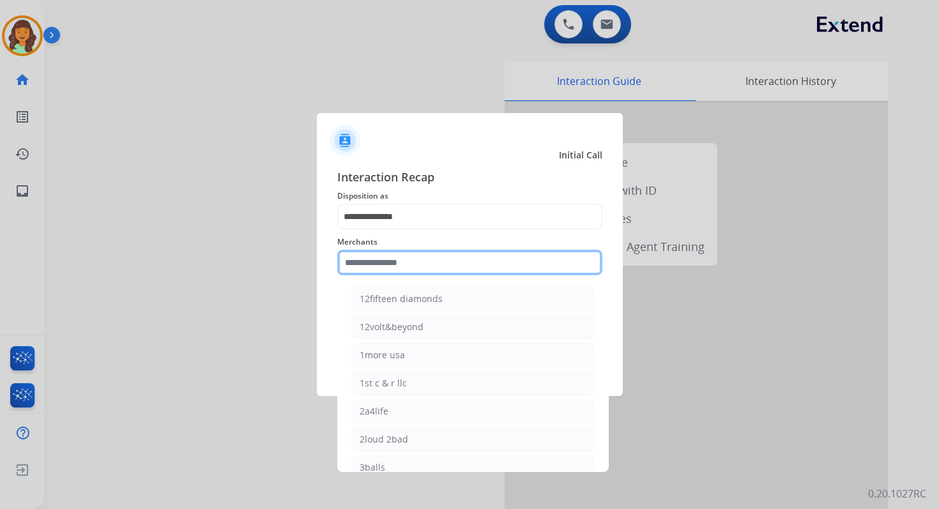
click at [394, 258] on input "text" at bounding box center [469, 263] width 265 height 26
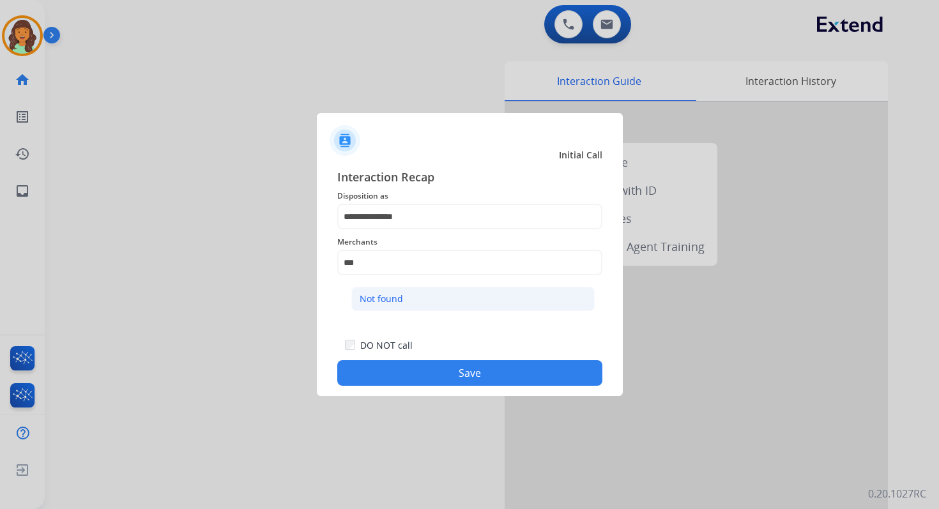
click at [411, 304] on li "Not found" at bounding box center [472, 299] width 243 height 24
type input "*********"
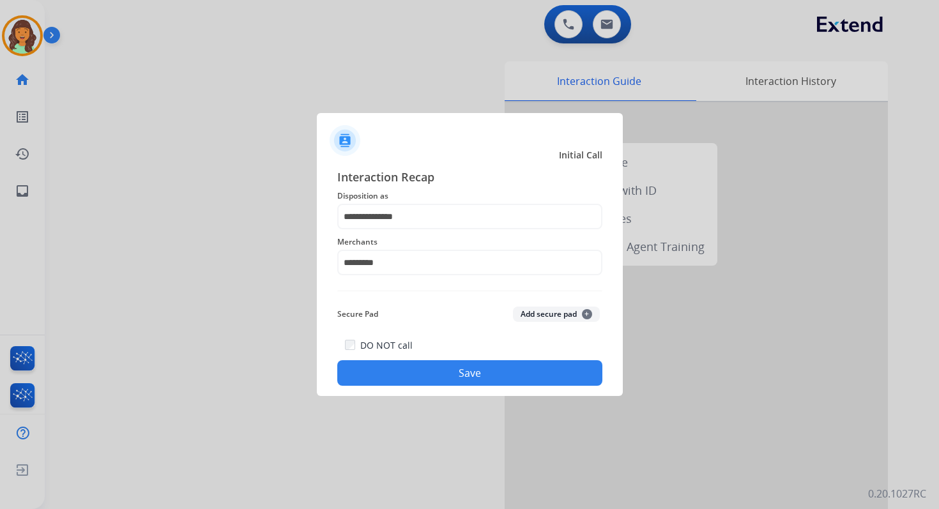
click at [461, 374] on button "Save" at bounding box center [469, 373] width 265 height 26
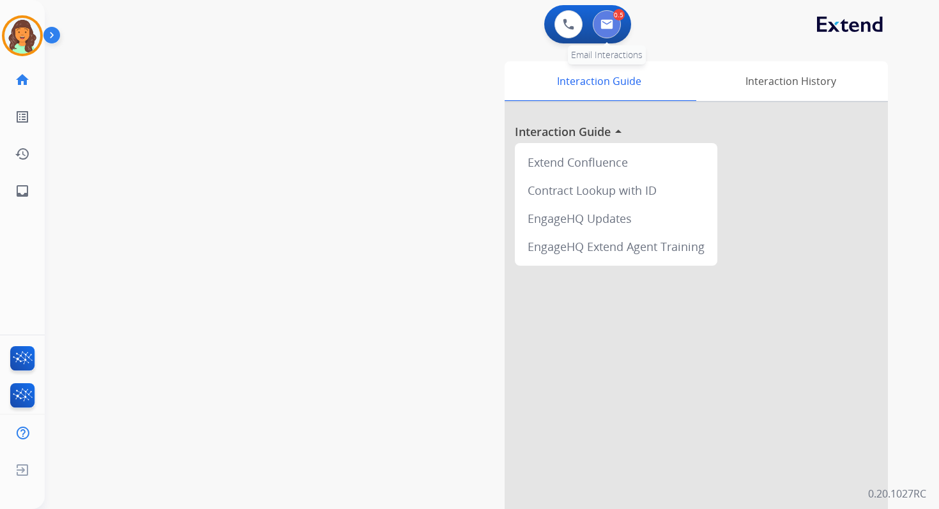
click at [607, 20] on img at bounding box center [607, 24] width 13 height 10
select select "**********"
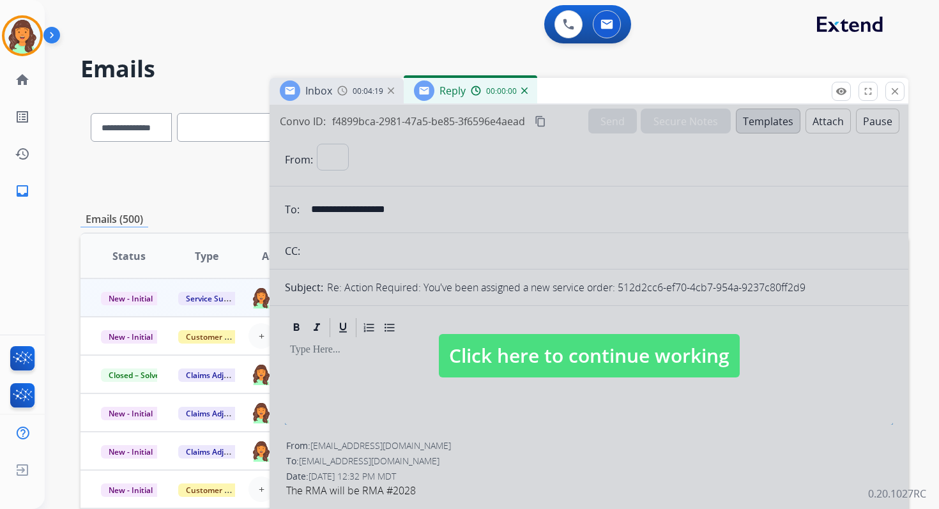
select select "**********"
click at [588, 360] on span "Click here to continue working" at bounding box center [589, 355] width 301 height 43
select select
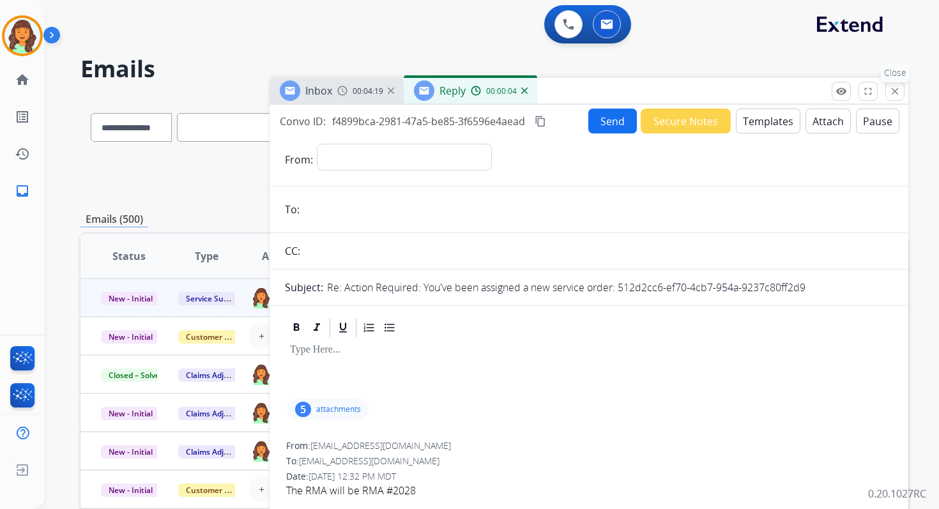
click at [892, 88] on mat-icon "close" at bounding box center [895, 92] width 12 height 12
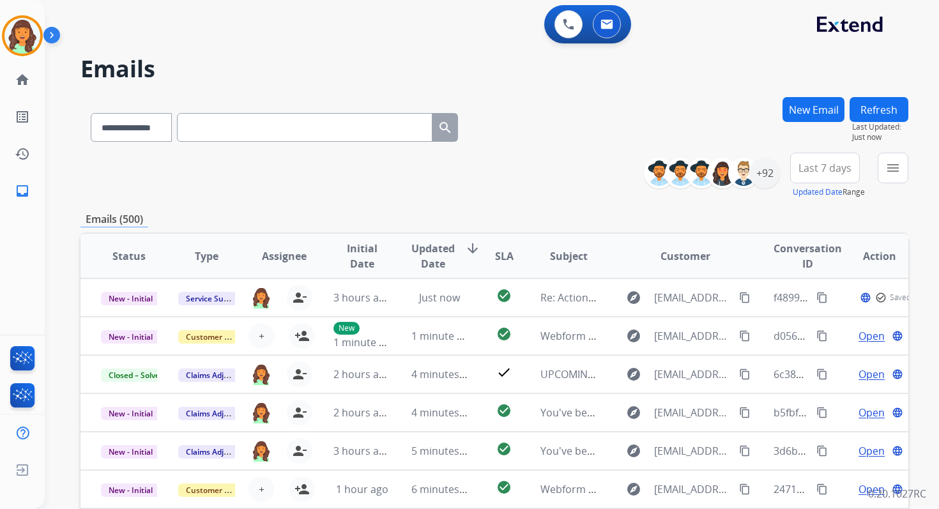
click at [275, 128] on input "text" at bounding box center [305, 127] width 256 height 29
paste input "**********"
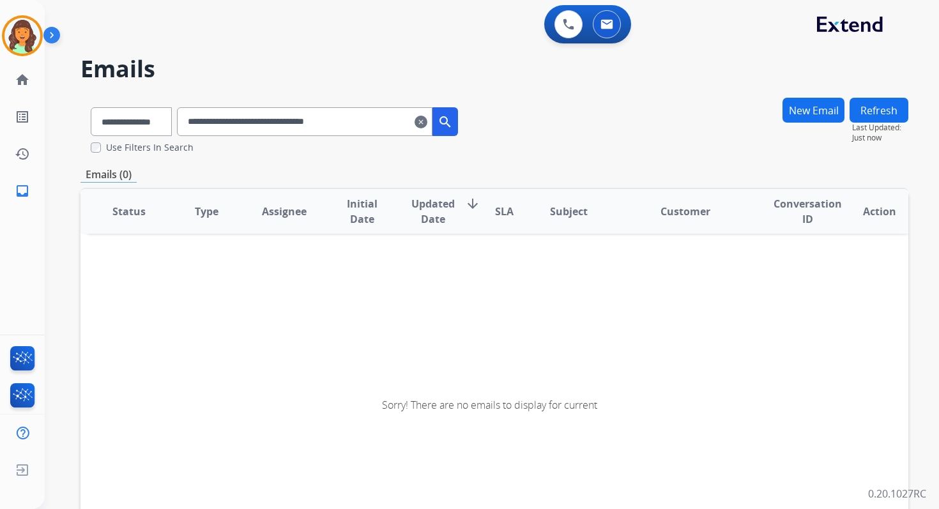
click at [381, 121] on input "**********" at bounding box center [305, 121] width 256 height 29
click at [248, 130] on input "**********" at bounding box center [305, 121] width 256 height 29
paste input "text"
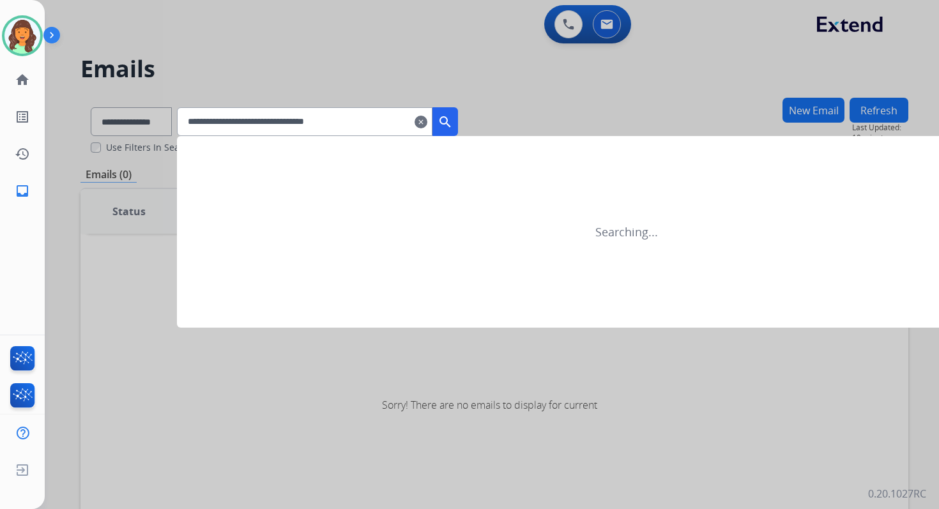
type input "**********"
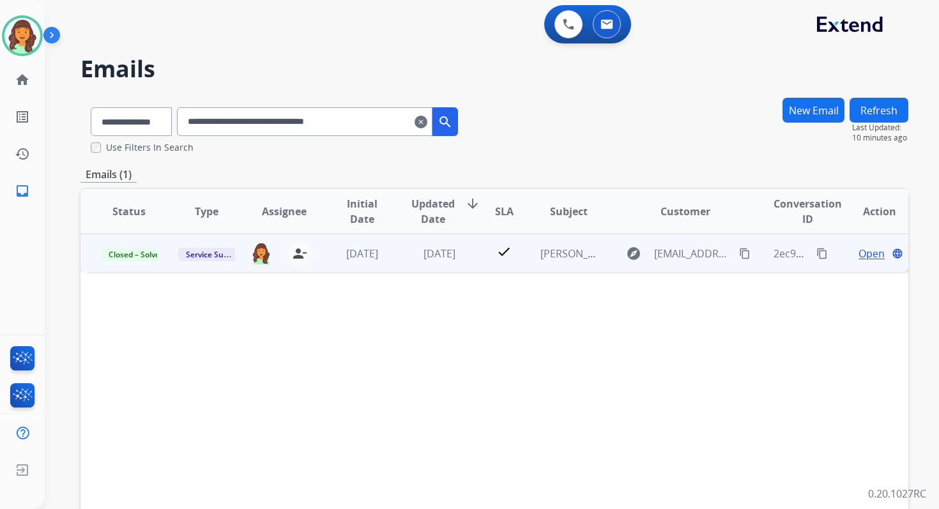
click at [861, 253] on span "Open" at bounding box center [872, 253] width 26 height 15
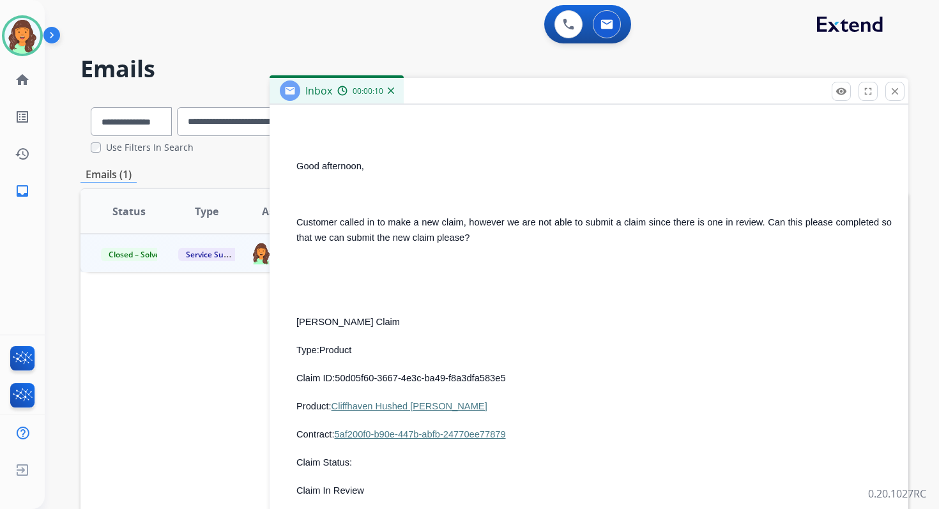
scroll to position [833, 0]
click at [888, 96] on button "close Close" at bounding box center [895, 91] width 19 height 19
